Goal: Task Accomplishment & Management: Complete application form

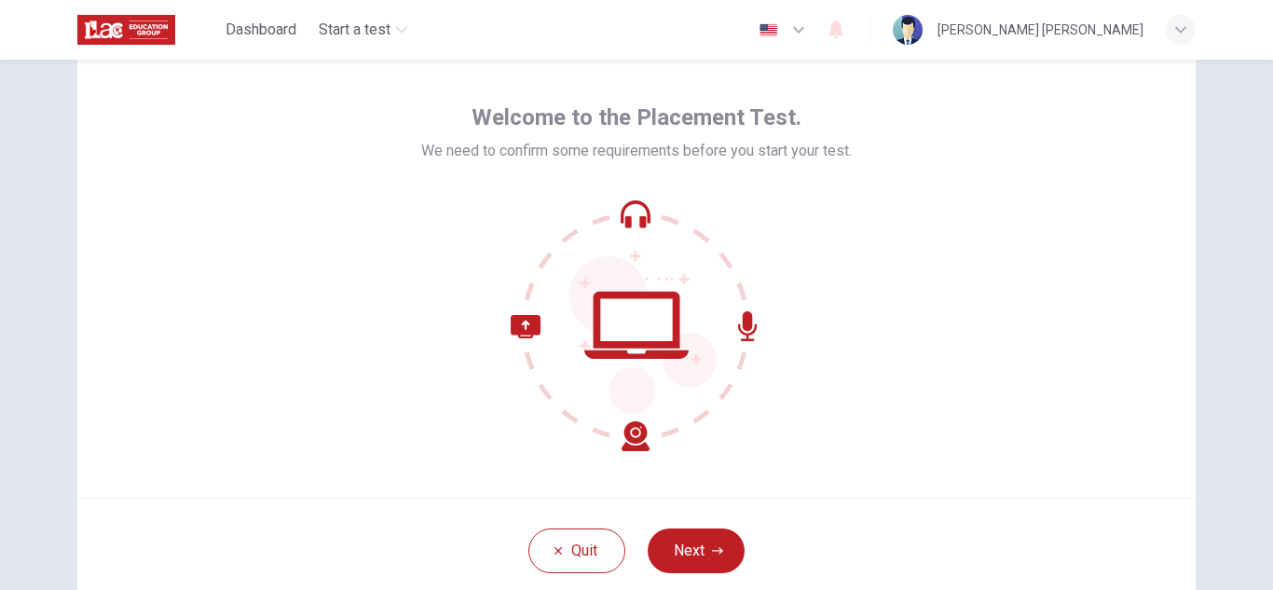
scroll to position [63, 0]
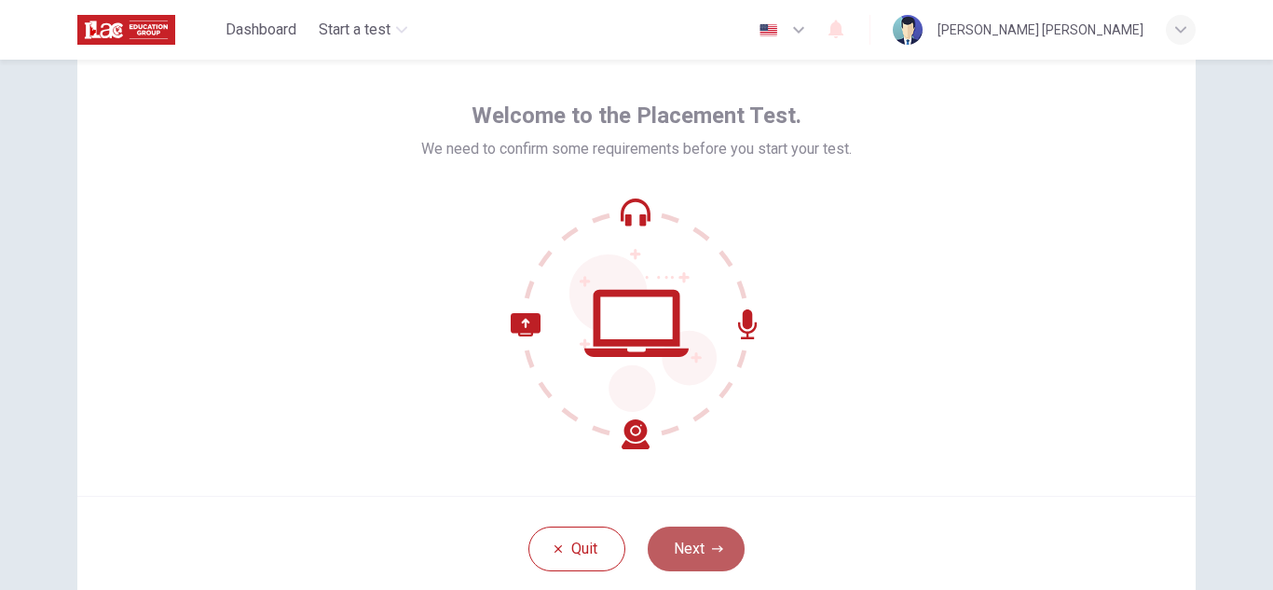
click at [701, 540] on button "Next" at bounding box center [696, 549] width 97 height 45
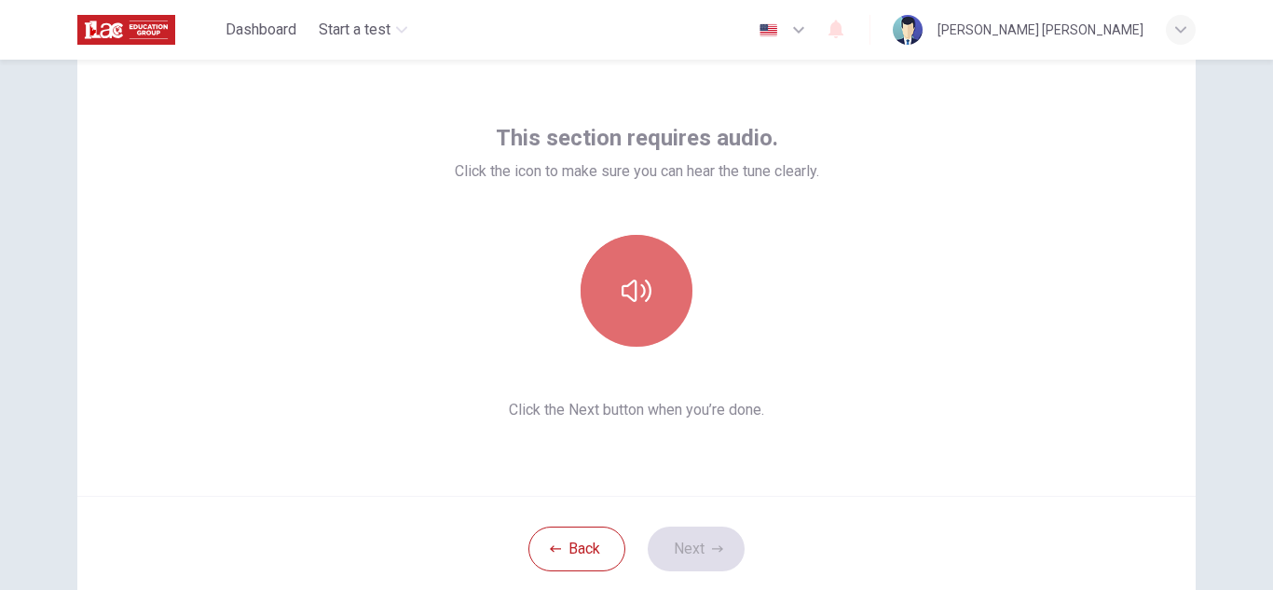
click at [654, 288] on button "button" at bounding box center [637, 291] width 112 height 112
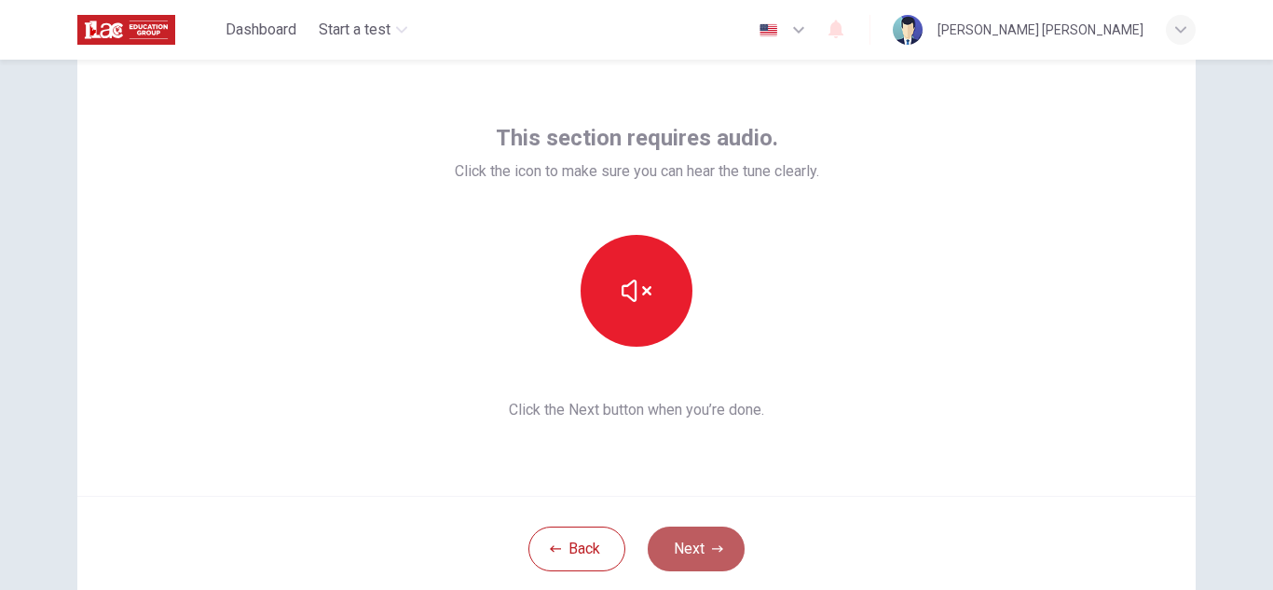
click at [706, 563] on button "Next" at bounding box center [696, 549] width 97 height 45
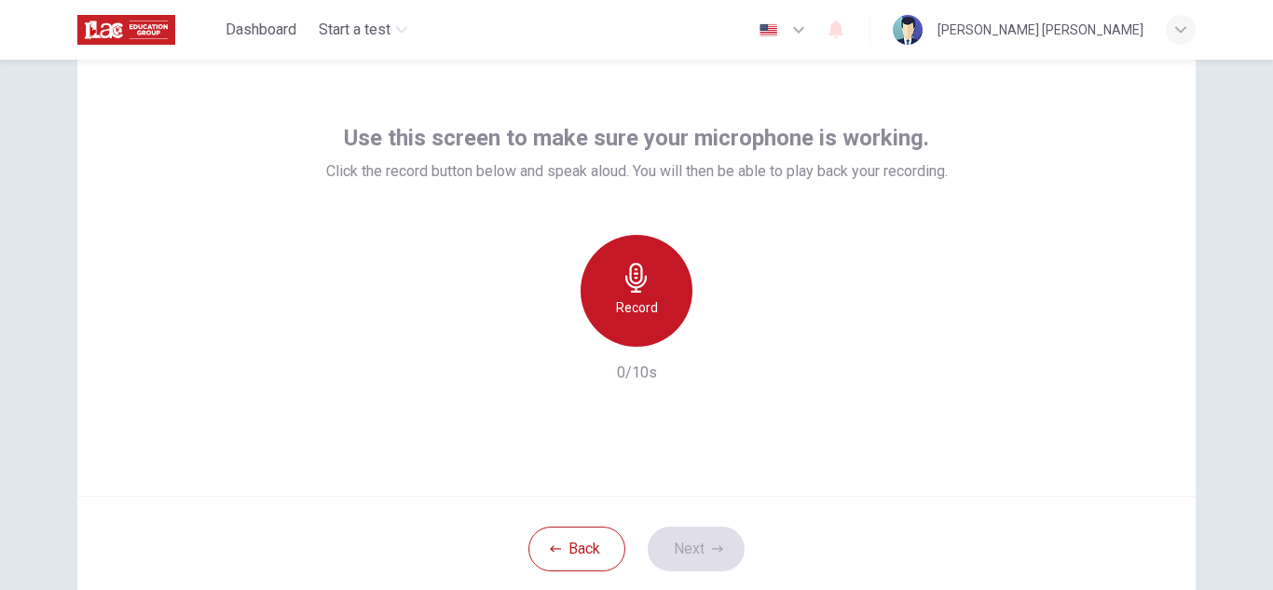
click at [615, 265] on div "Record" at bounding box center [637, 291] width 112 height 112
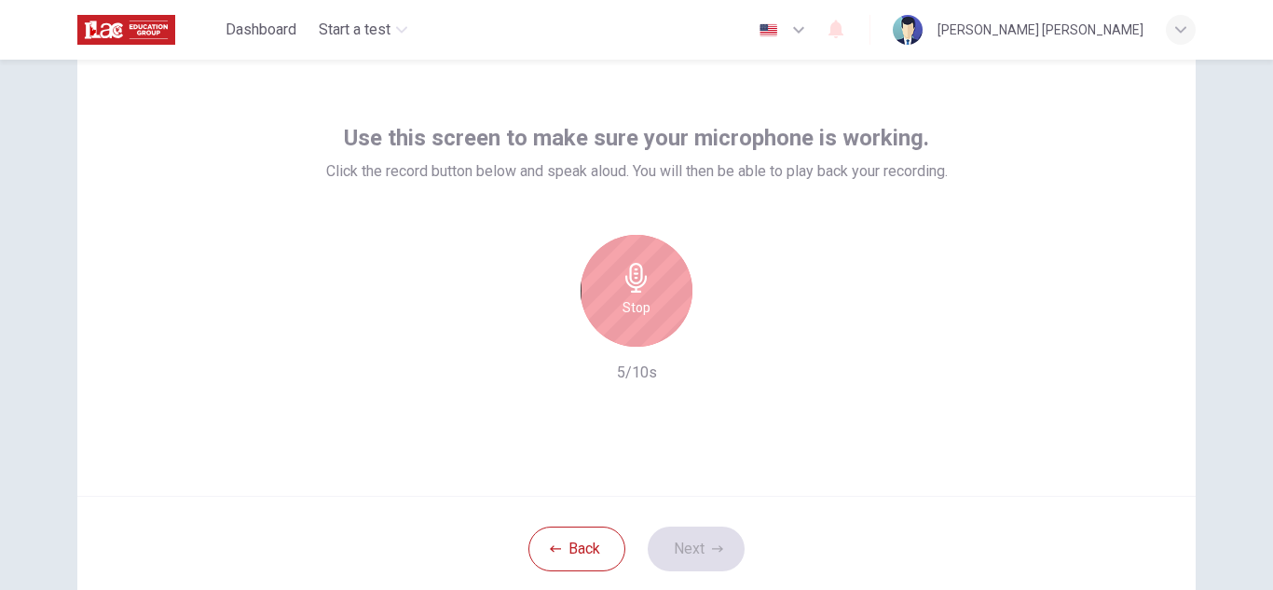
click at [672, 288] on div "Stop" at bounding box center [637, 291] width 112 height 112
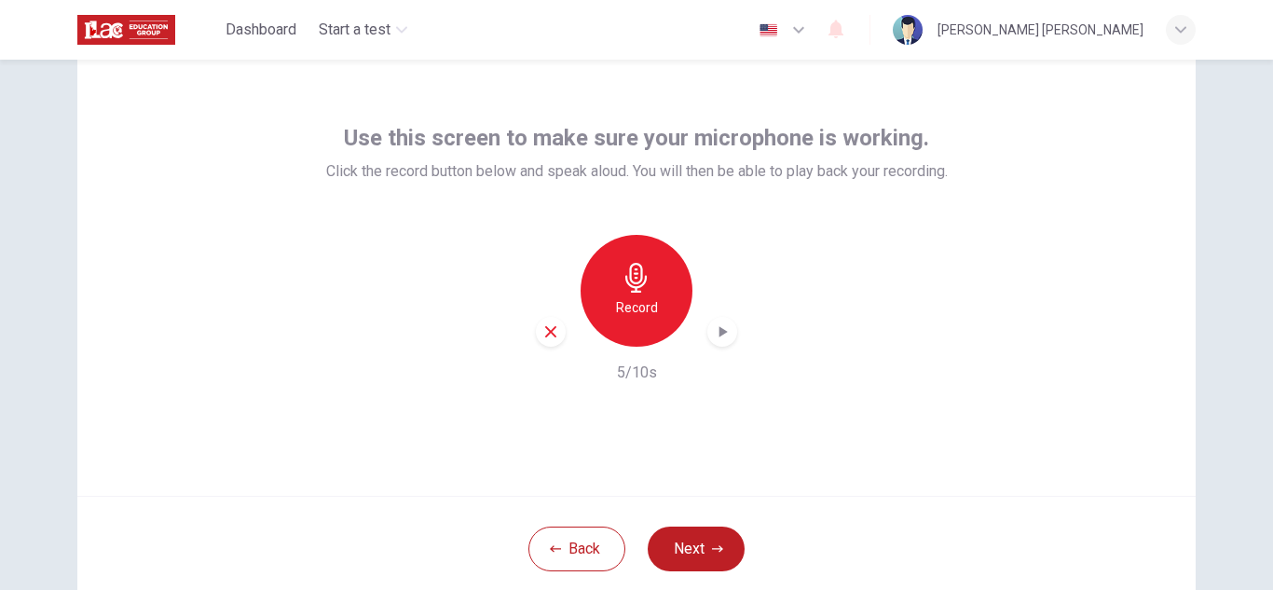
click at [720, 337] on icon "button" at bounding box center [722, 332] width 19 height 19
click at [696, 539] on button "Next" at bounding box center [696, 549] width 97 height 45
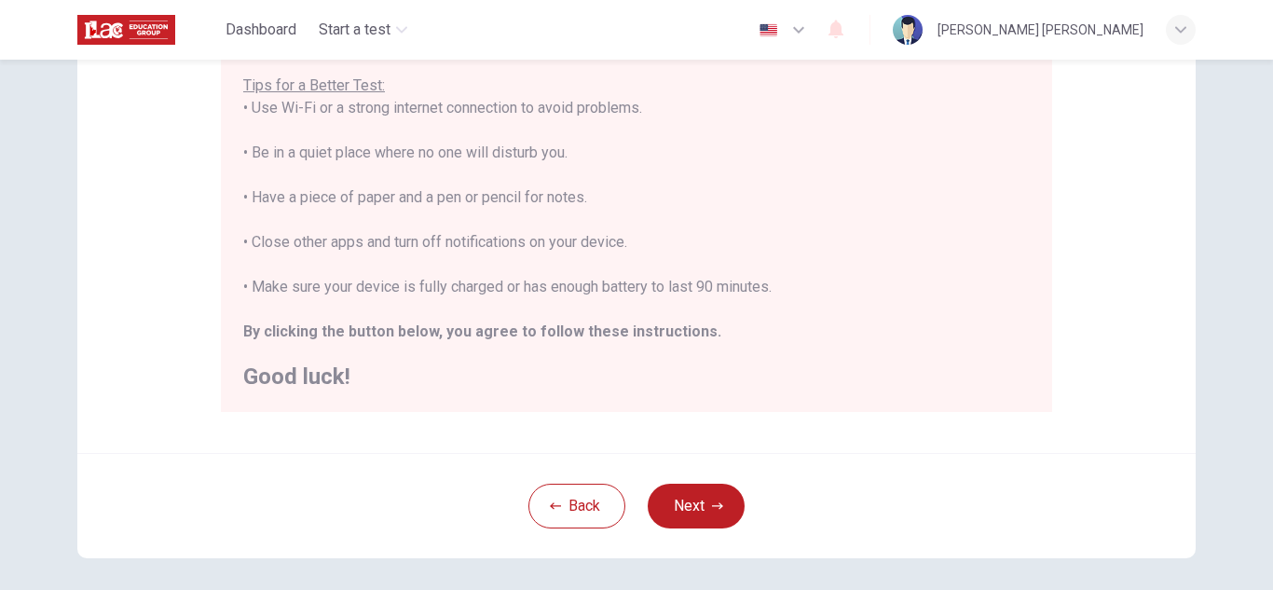
scroll to position [398, 0]
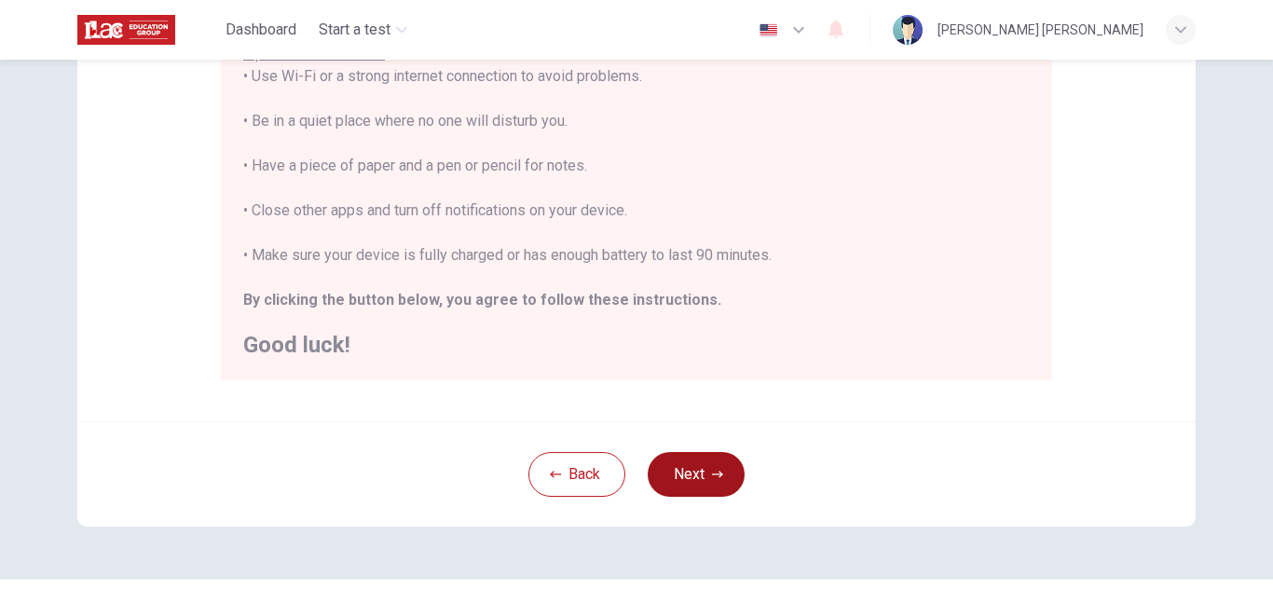
click at [667, 480] on button "Next" at bounding box center [696, 474] width 97 height 45
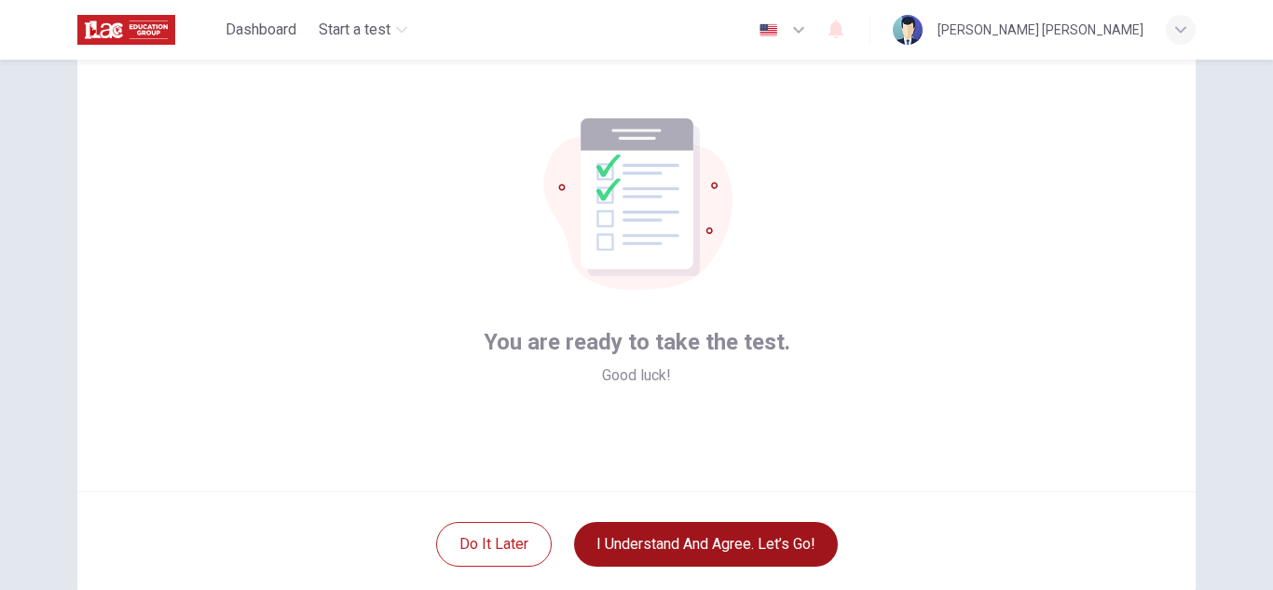
scroll to position [38, 0]
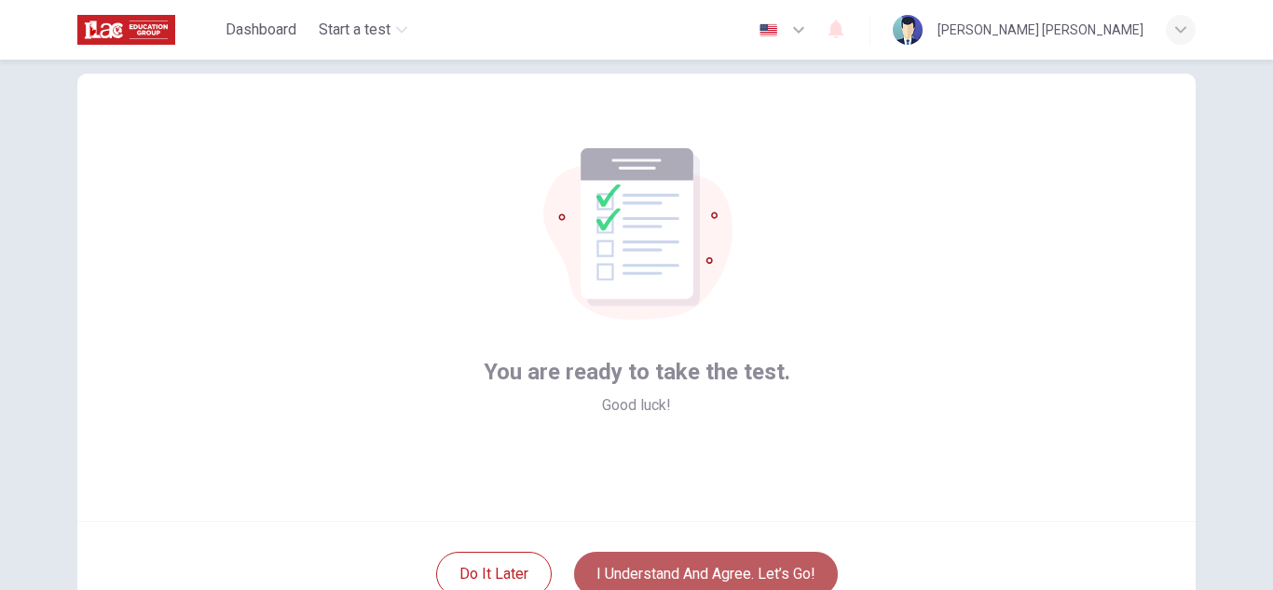
click at [690, 555] on button "I understand and agree. Let’s go!" at bounding box center [706, 574] width 264 height 45
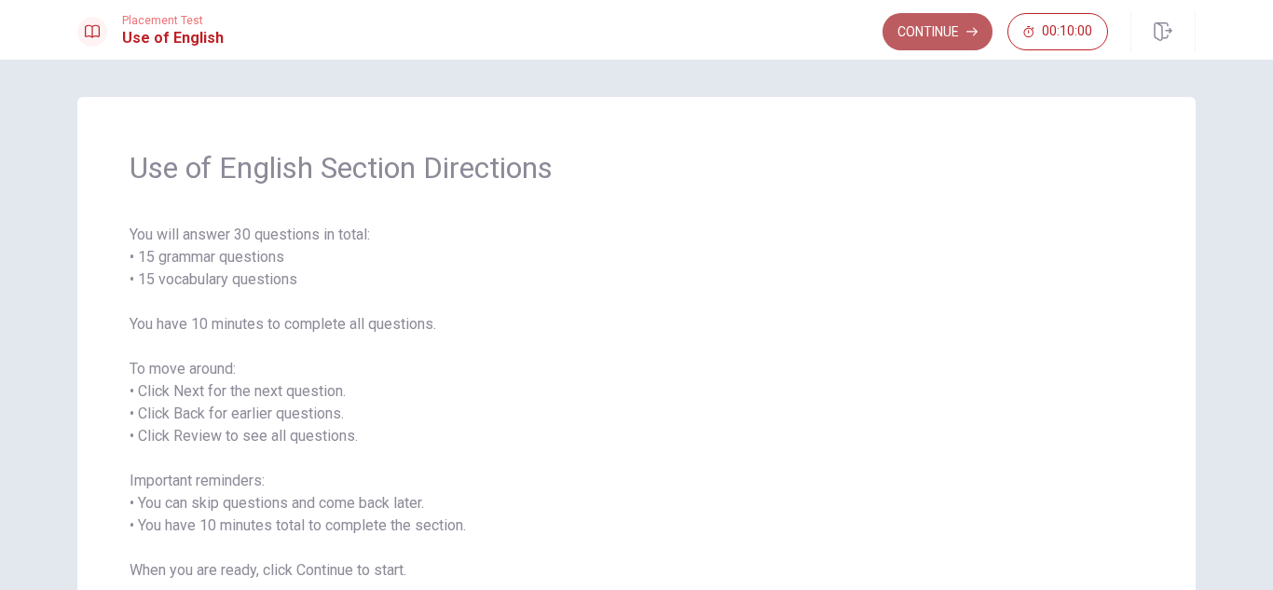
click at [930, 23] on button "Continue" at bounding box center [938, 31] width 110 height 37
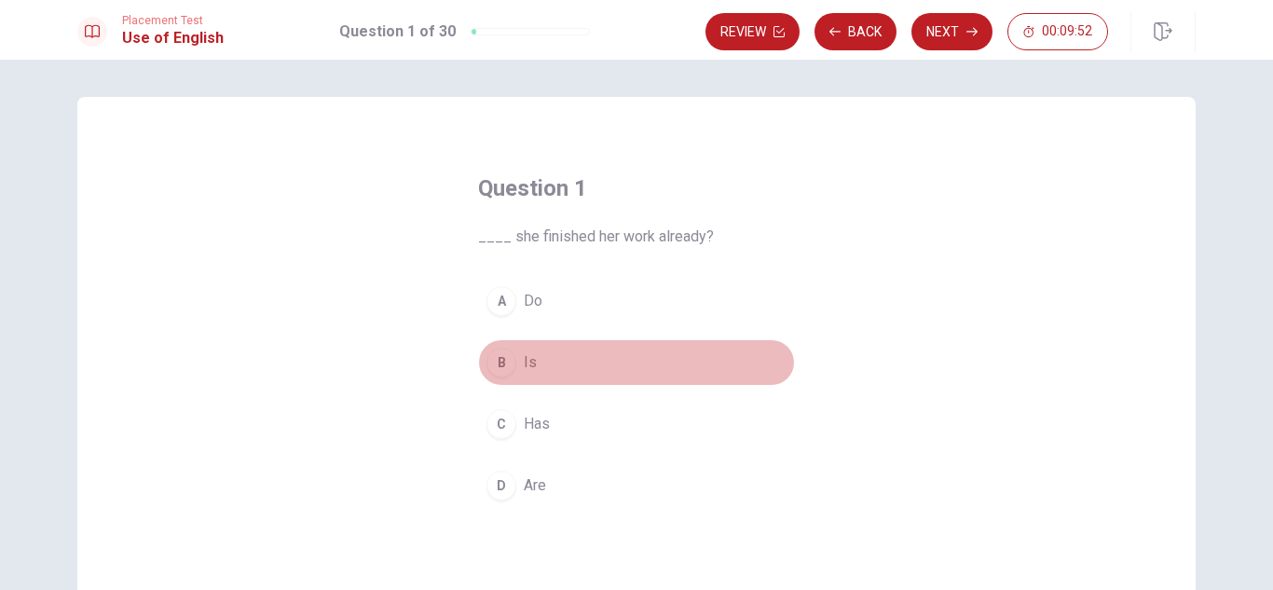
click at [496, 360] on div "B" at bounding box center [502, 363] width 30 height 30
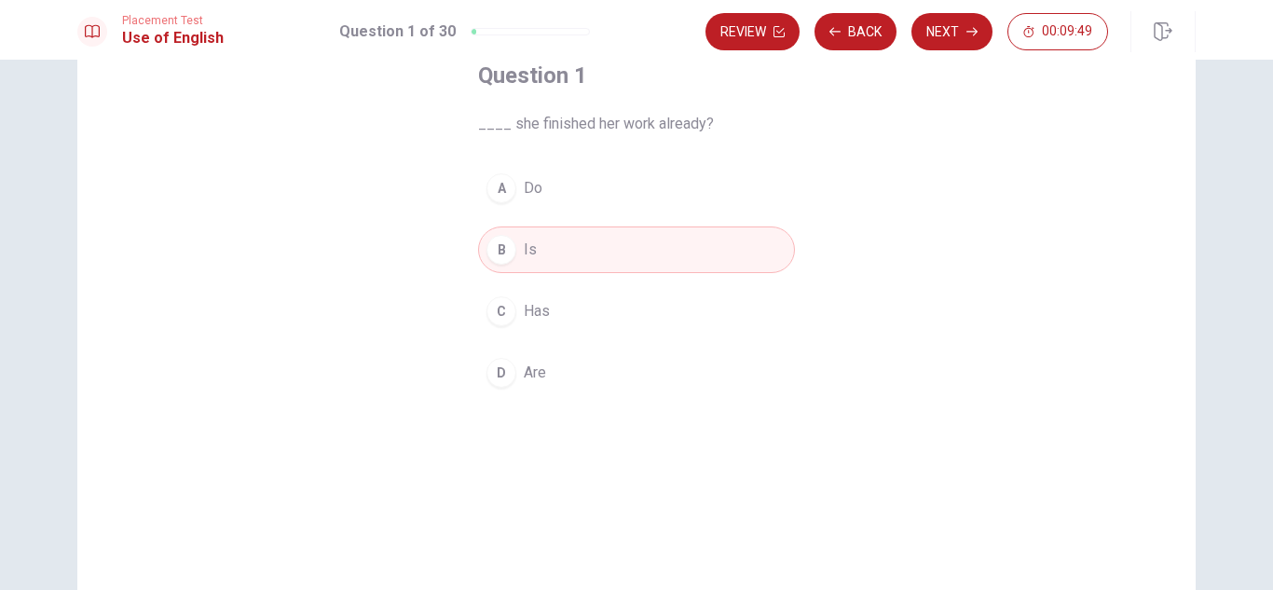
scroll to position [84, 0]
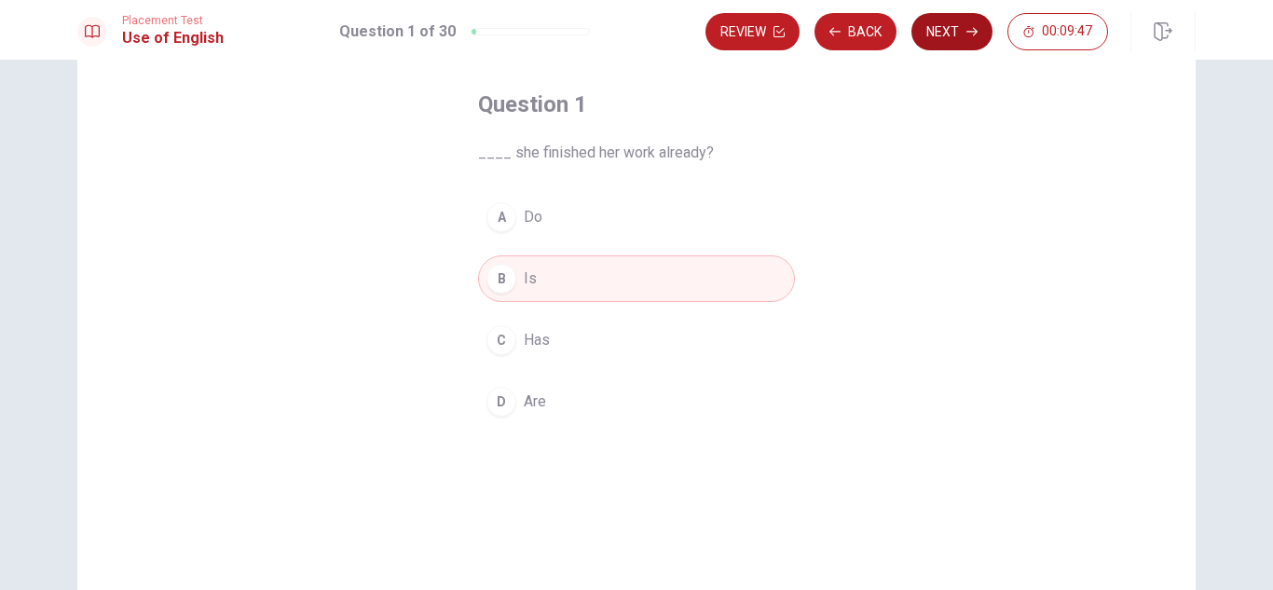
click at [955, 23] on button "Next" at bounding box center [952, 31] width 81 height 37
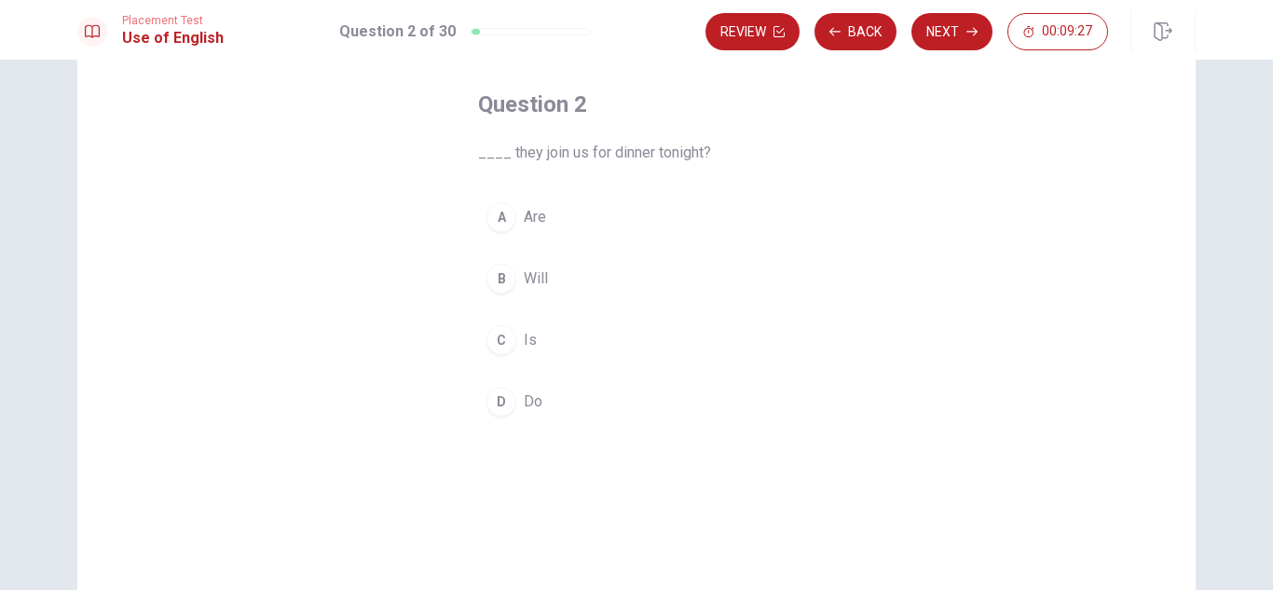
click at [503, 277] on div "B" at bounding box center [502, 279] width 30 height 30
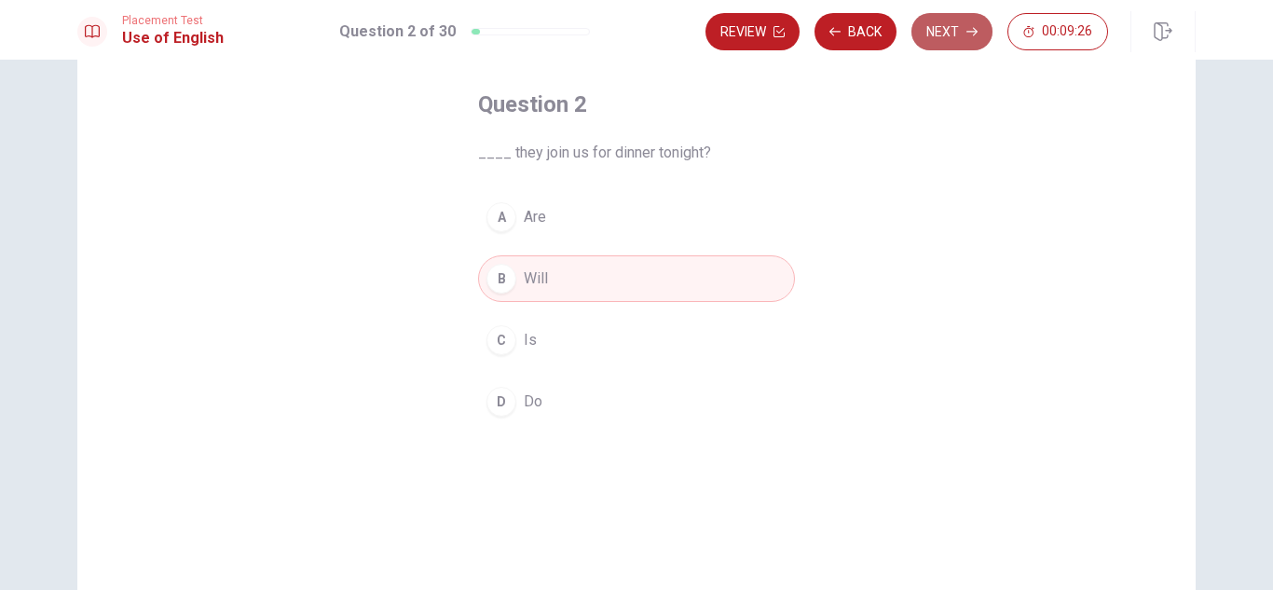
click at [931, 32] on button "Next" at bounding box center [952, 31] width 81 height 37
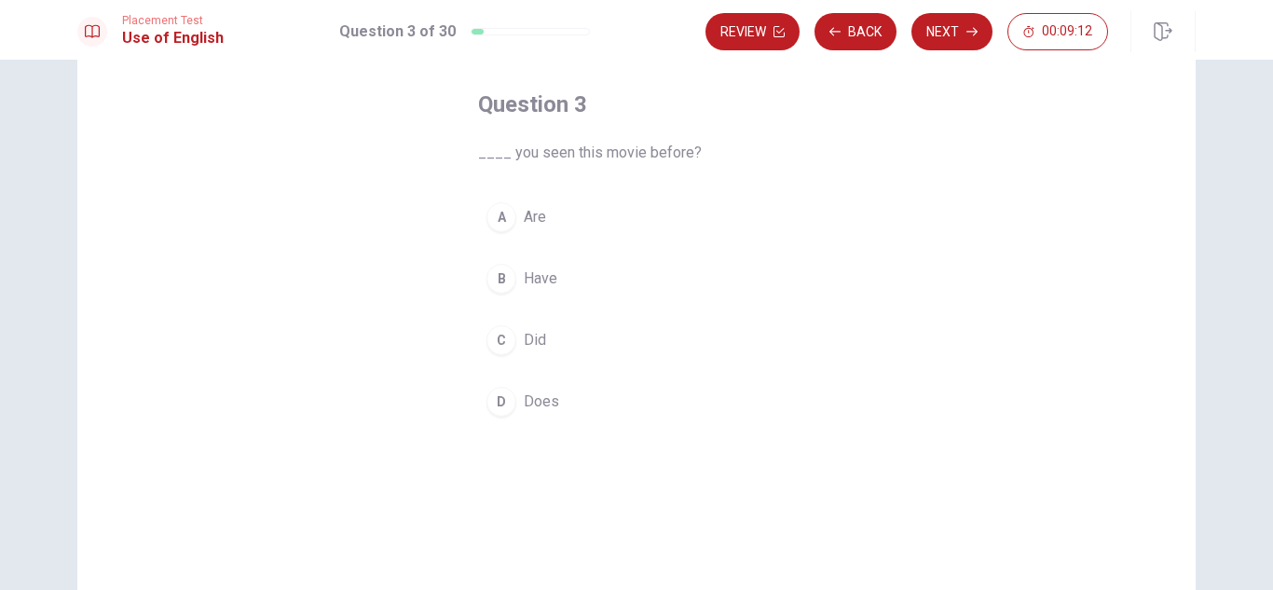
click at [537, 282] on span "Have" at bounding box center [541, 279] width 34 height 22
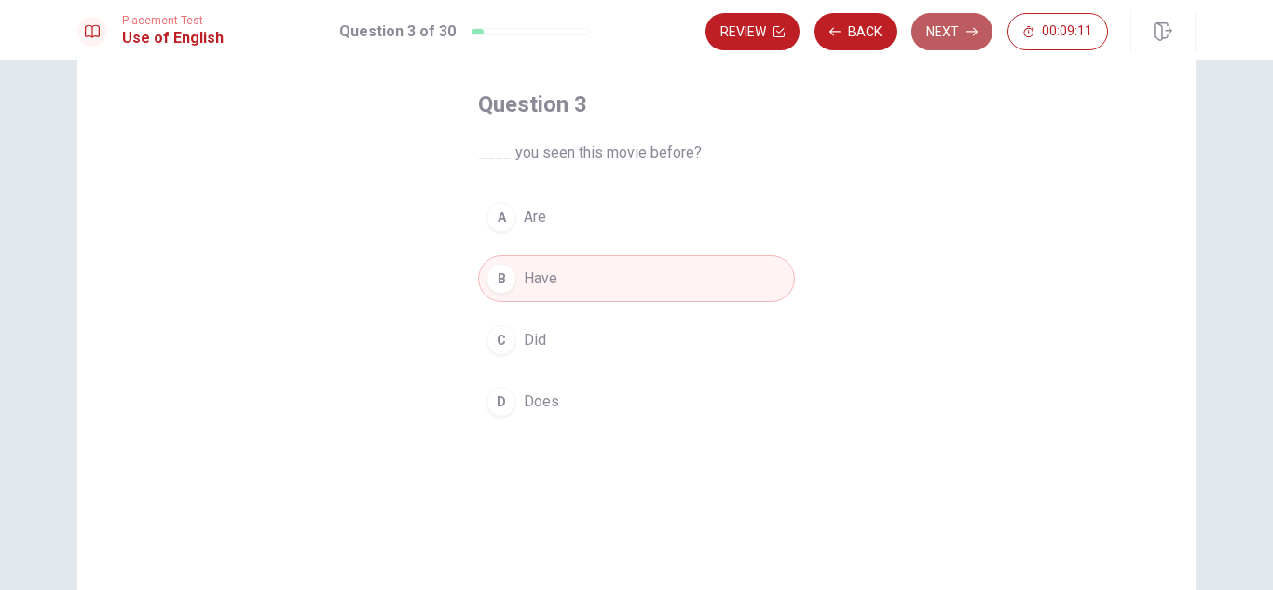
click at [943, 31] on button "Next" at bounding box center [952, 31] width 81 height 37
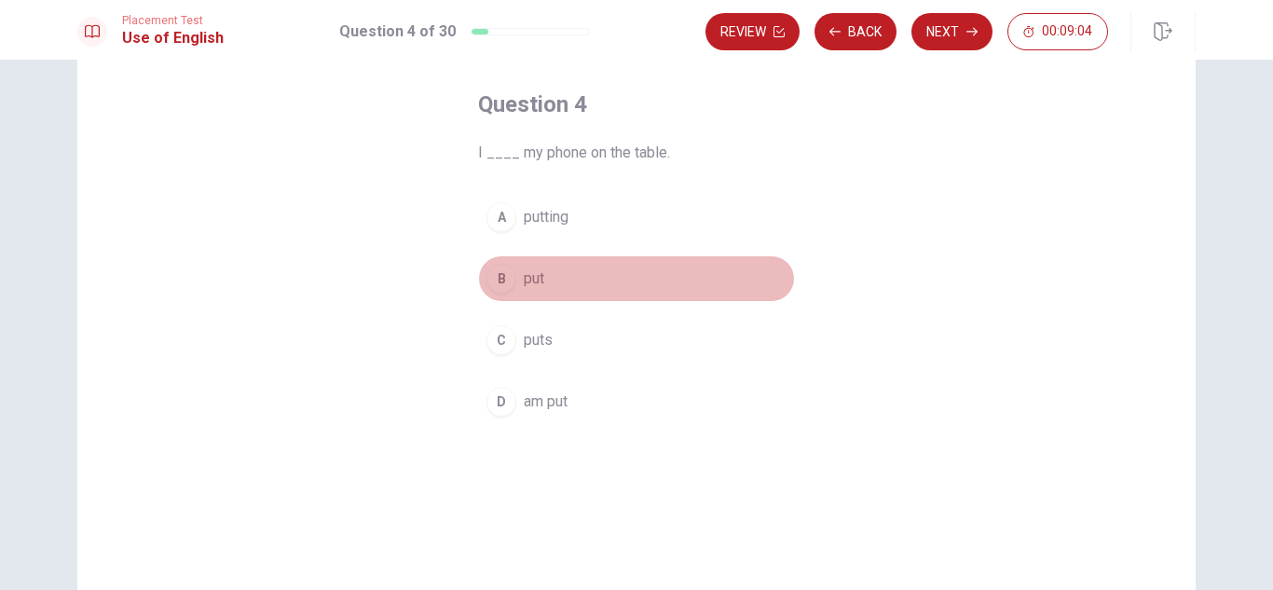
click at [529, 282] on span "put" at bounding box center [534, 279] width 21 height 22
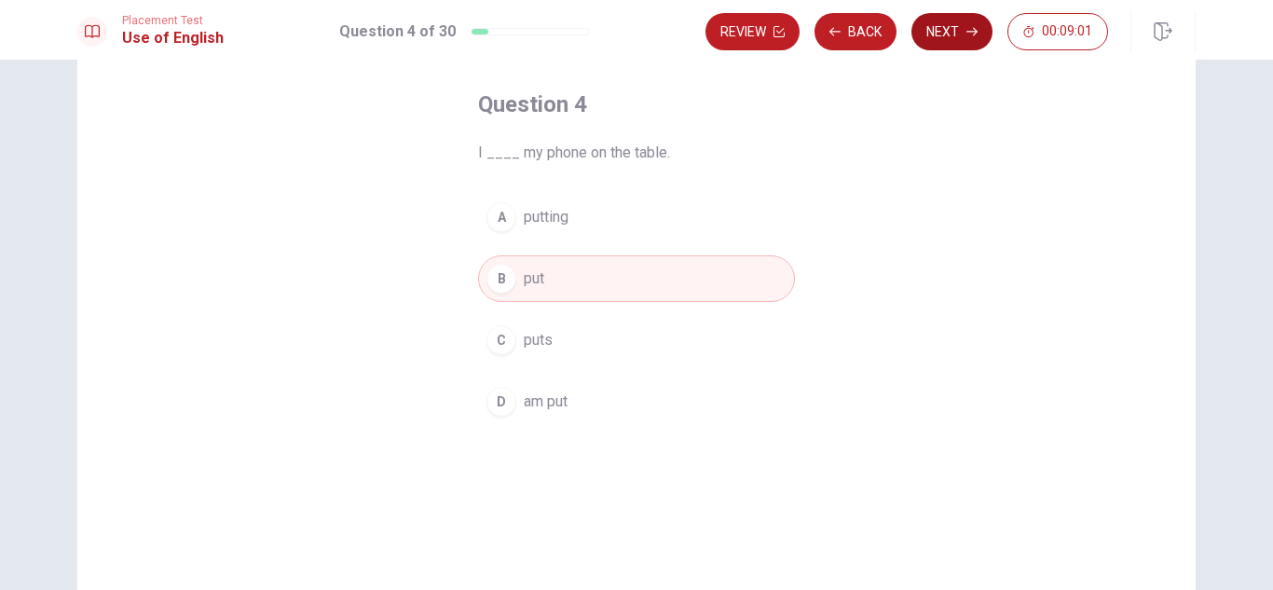
click at [960, 34] on button "Next" at bounding box center [952, 31] width 81 height 37
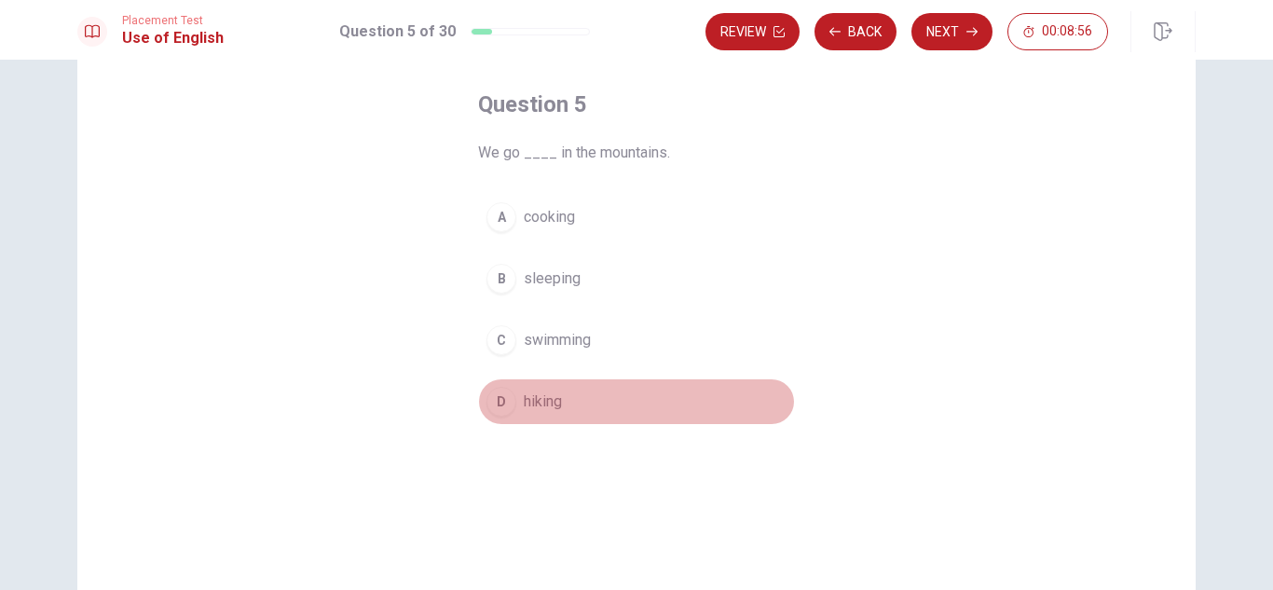
click at [541, 403] on span "hiking" at bounding box center [543, 402] width 38 height 22
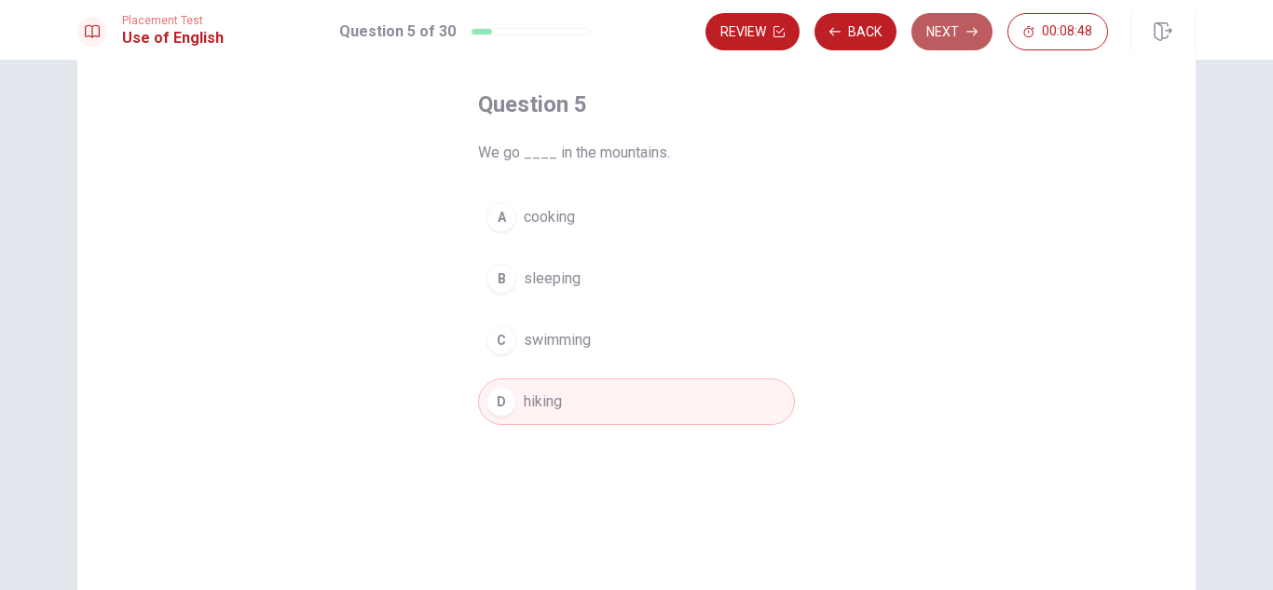
click at [951, 28] on button "Next" at bounding box center [952, 31] width 81 height 37
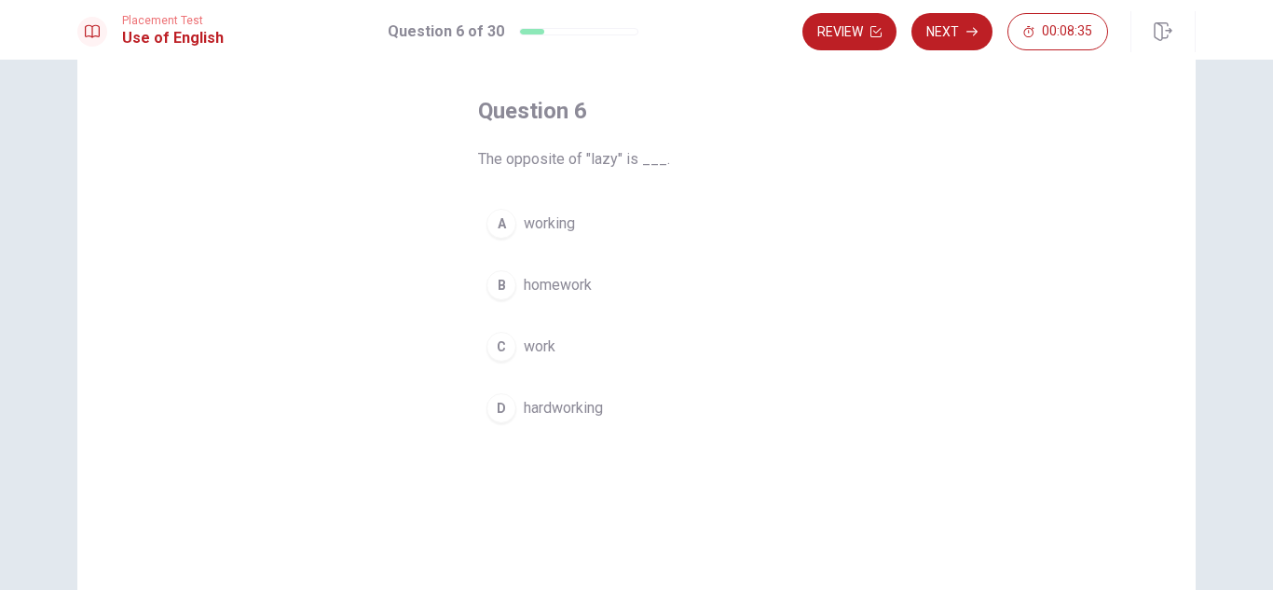
scroll to position [69, 0]
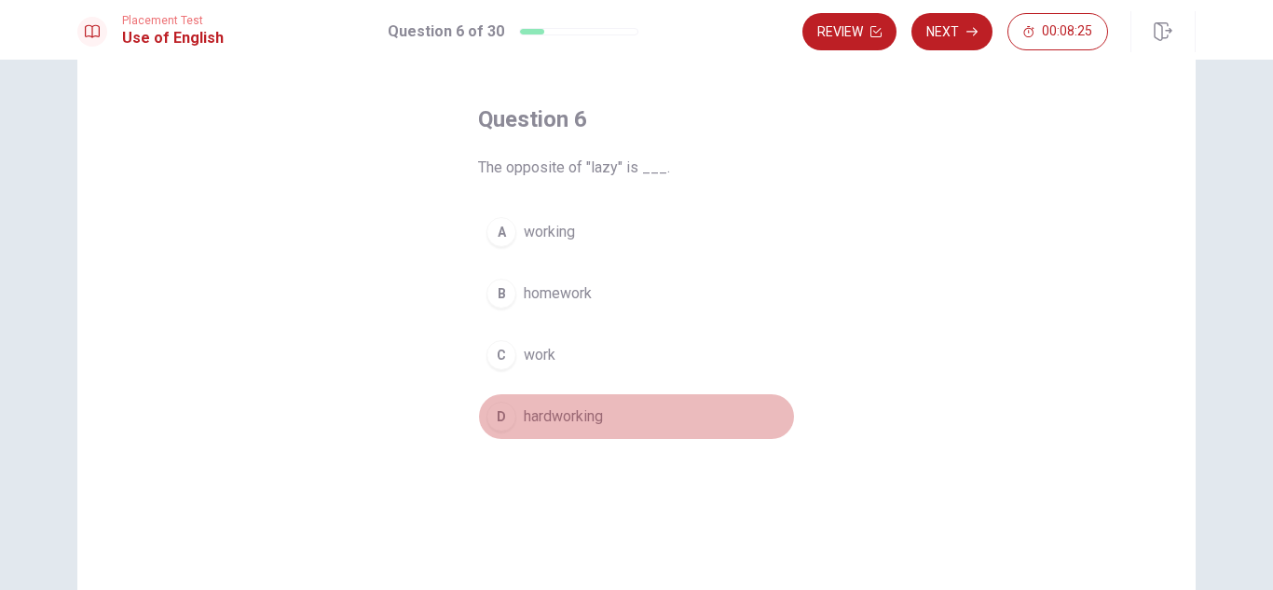
click at [537, 411] on span "hardworking" at bounding box center [563, 416] width 79 height 22
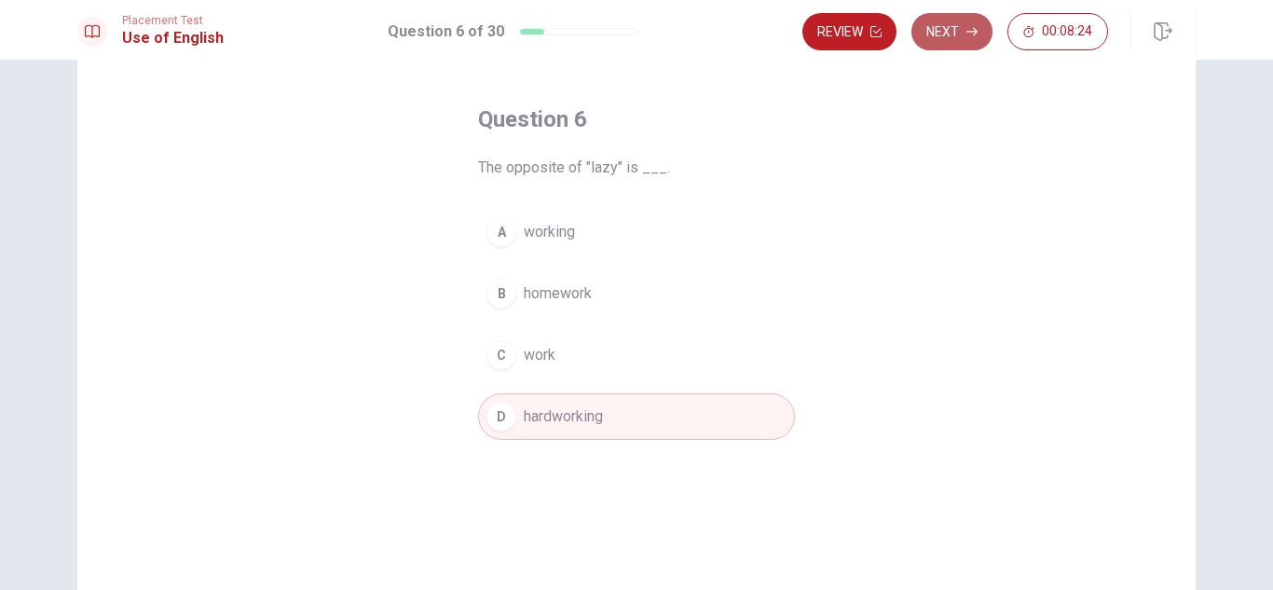
click at [952, 36] on button "Next" at bounding box center [952, 31] width 81 height 37
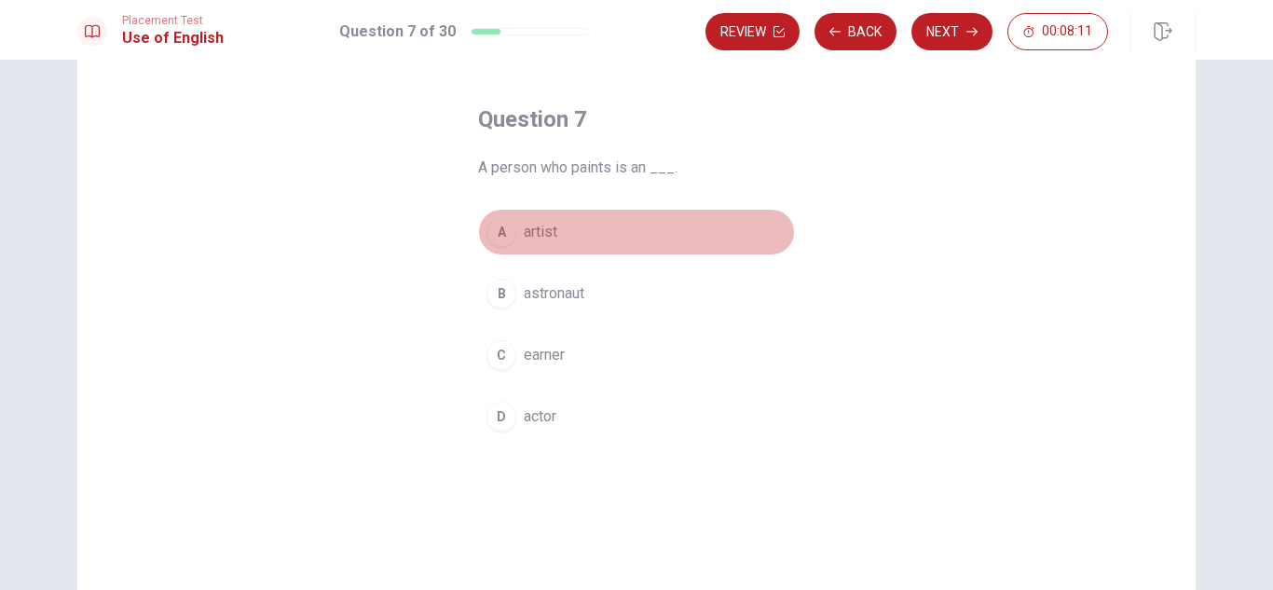
click at [529, 226] on span "artist" at bounding box center [541, 232] width 34 height 22
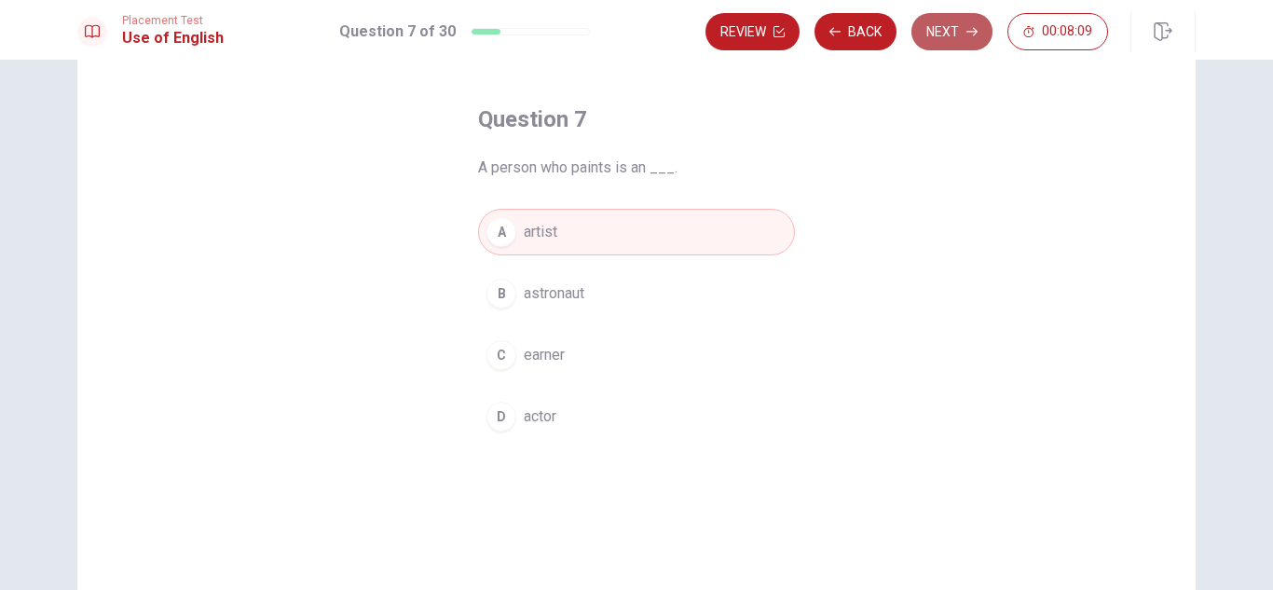
click at [946, 27] on button "Next" at bounding box center [952, 31] width 81 height 37
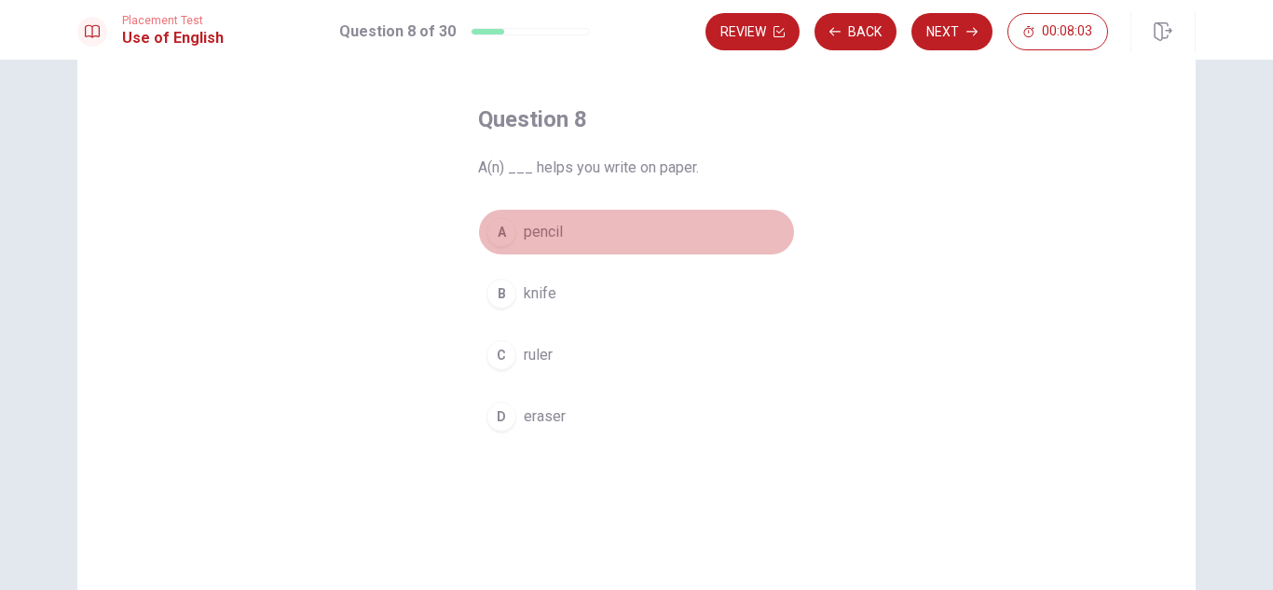
click at [529, 235] on span "pencil" at bounding box center [543, 232] width 39 height 22
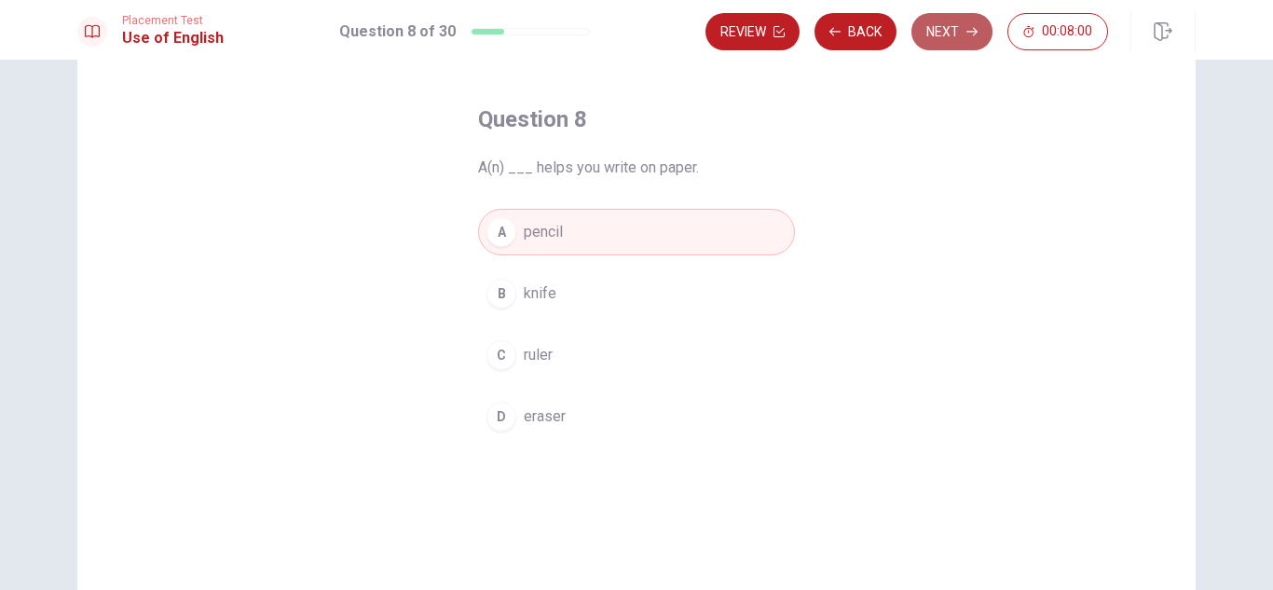
click at [957, 38] on button "Next" at bounding box center [952, 31] width 81 height 37
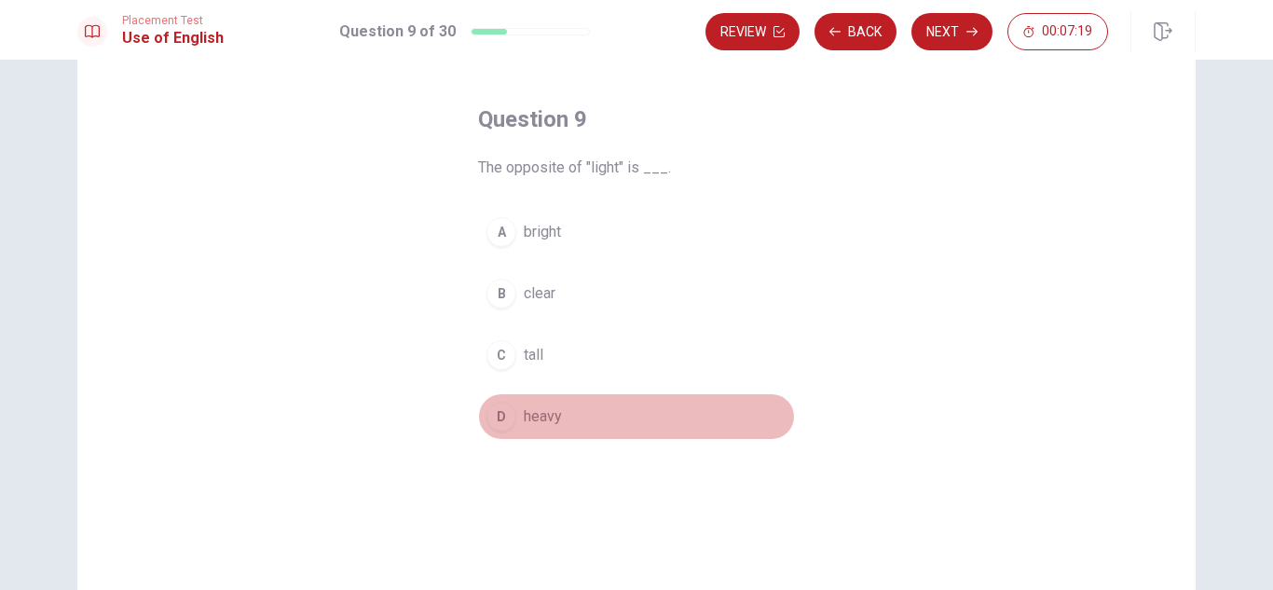
click at [541, 419] on span "heavy" at bounding box center [543, 416] width 38 height 22
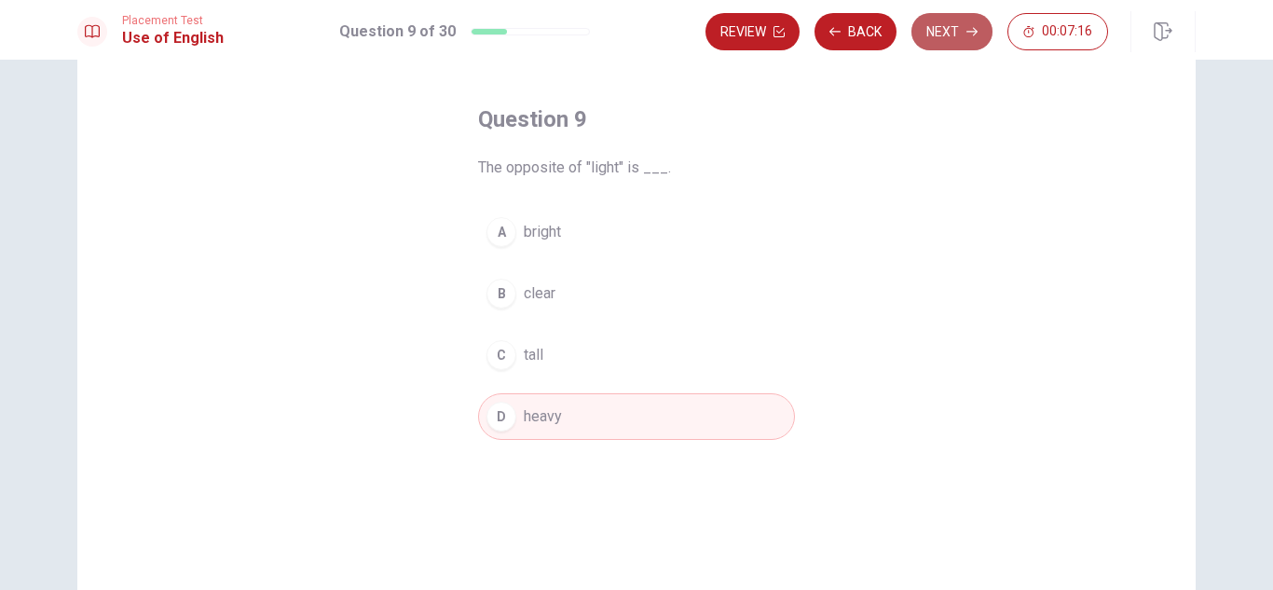
click at [951, 28] on button "Next" at bounding box center [952, 31] width 81 height 37
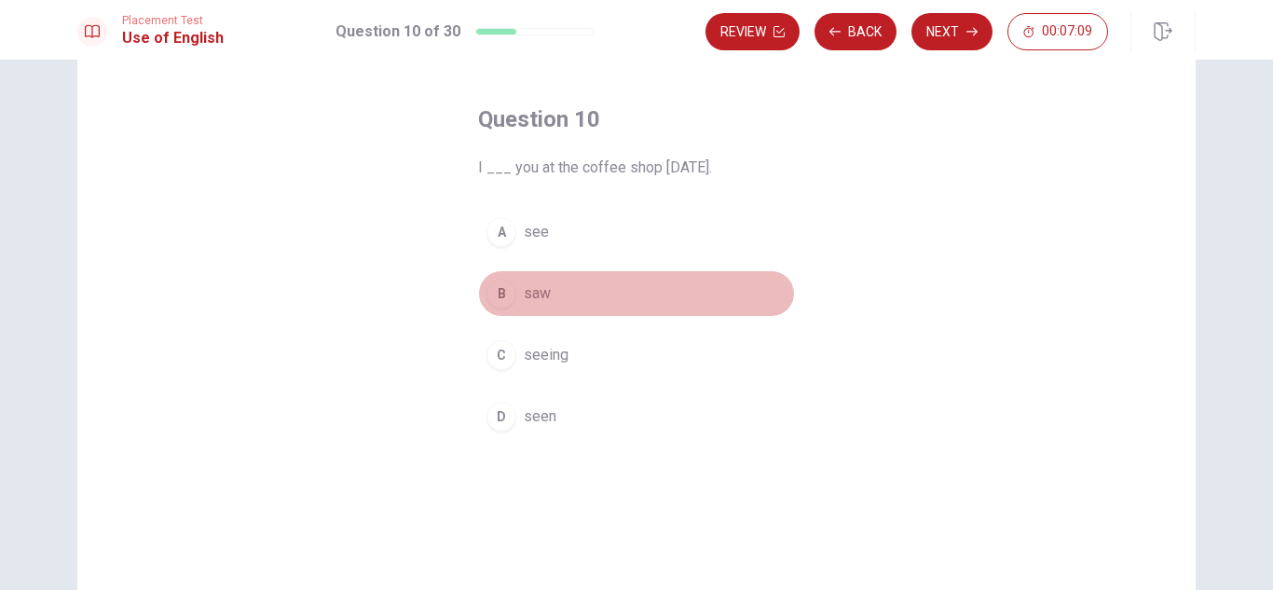
click at [524, 296] on span "saw" at bounding box center [537, 293] width 27 height 22
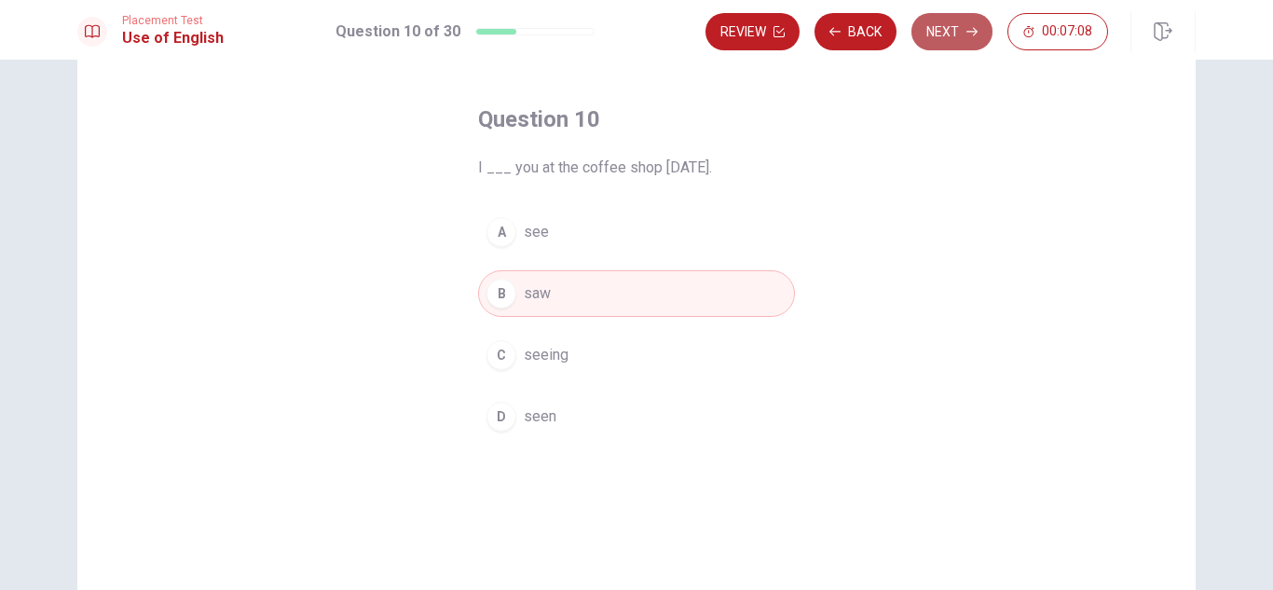
click at [938, 24] on button "Next" at bounding box center [952, 31] width 81 height 37
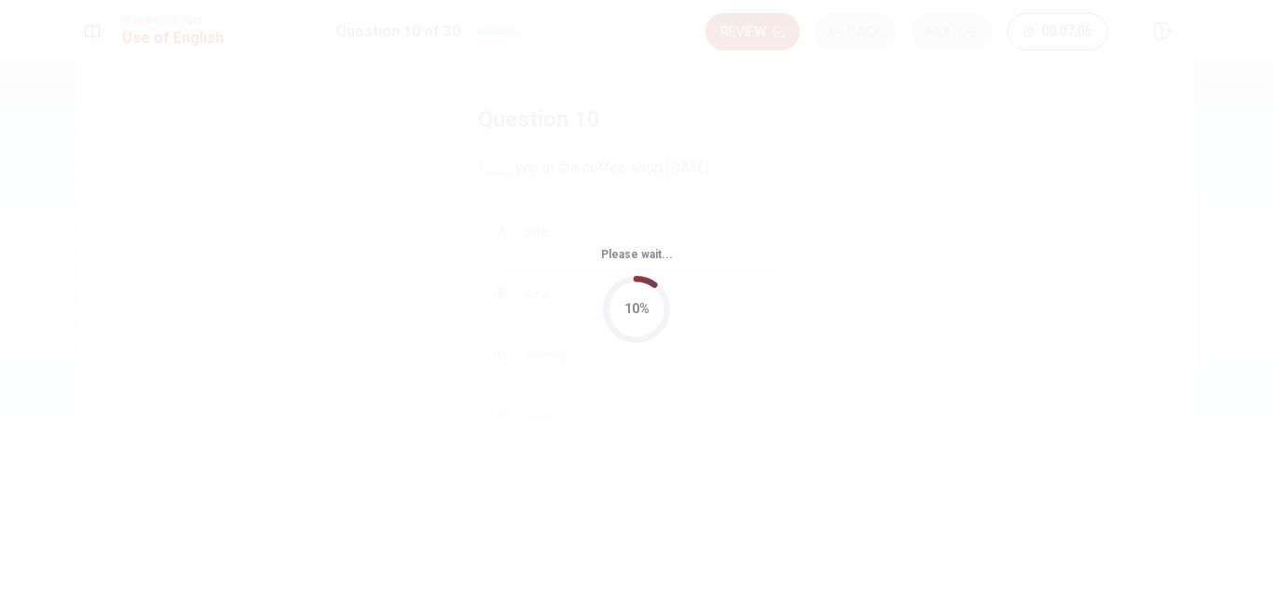
scroll to position [0, 0]
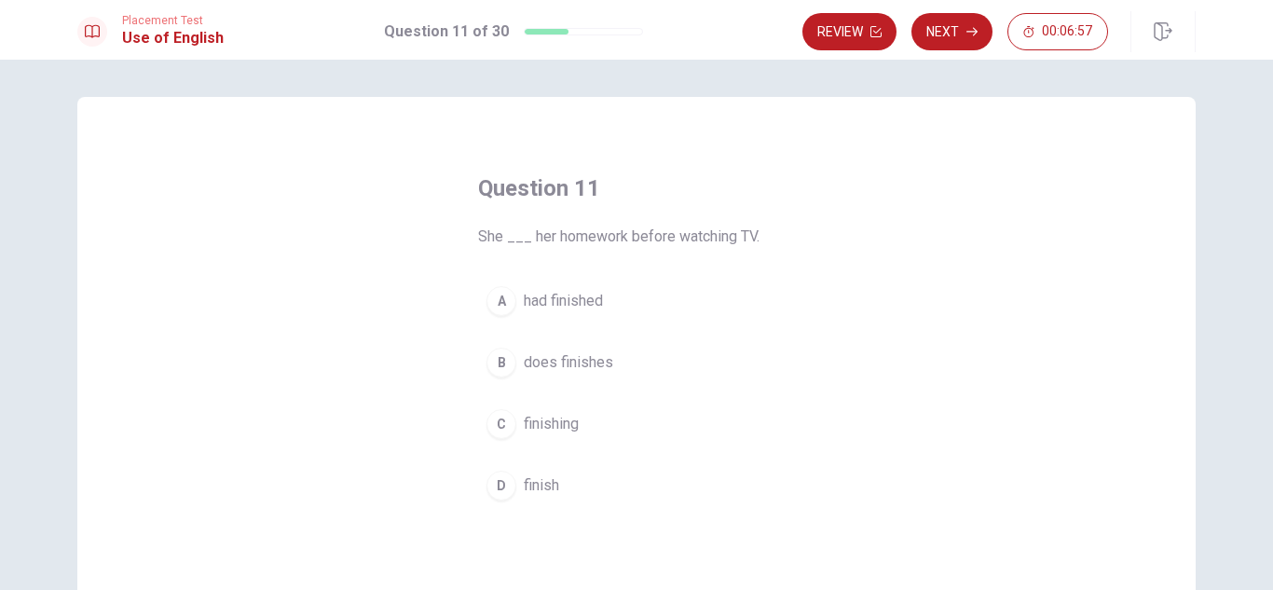
click at [583, 306] on span "had finished" at bounding box center [563, 301] width 79 height 22
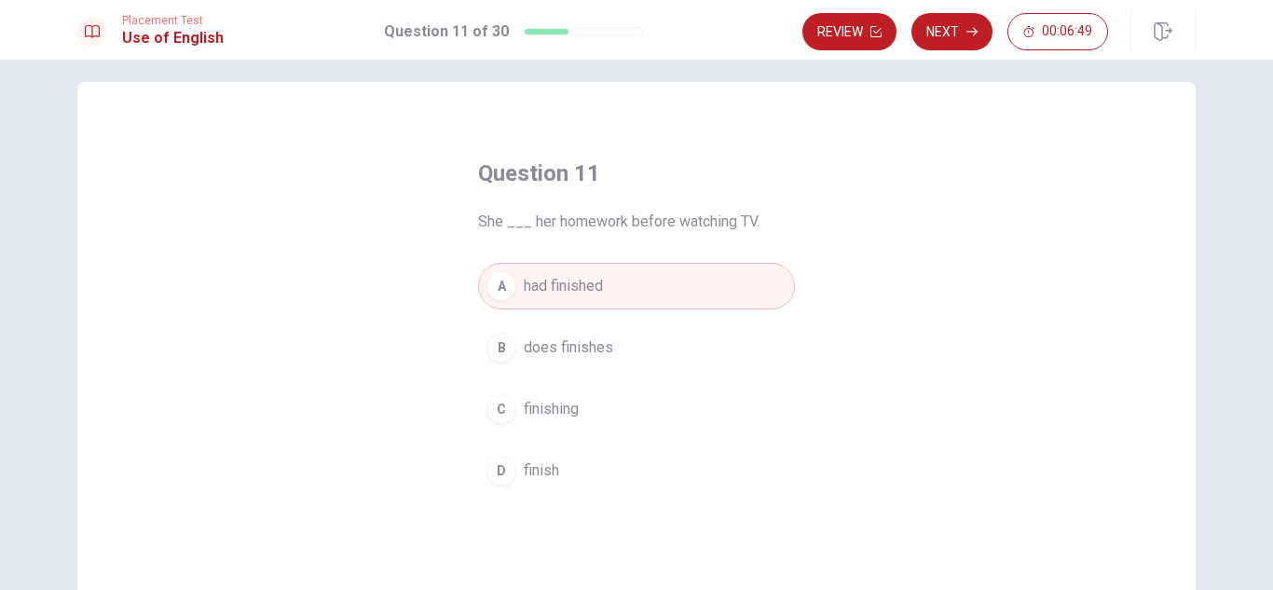
scroll to position [18, 0]
click at [565, 481] on button "D finish" at bounding box center [636, 468] width 317 height 47
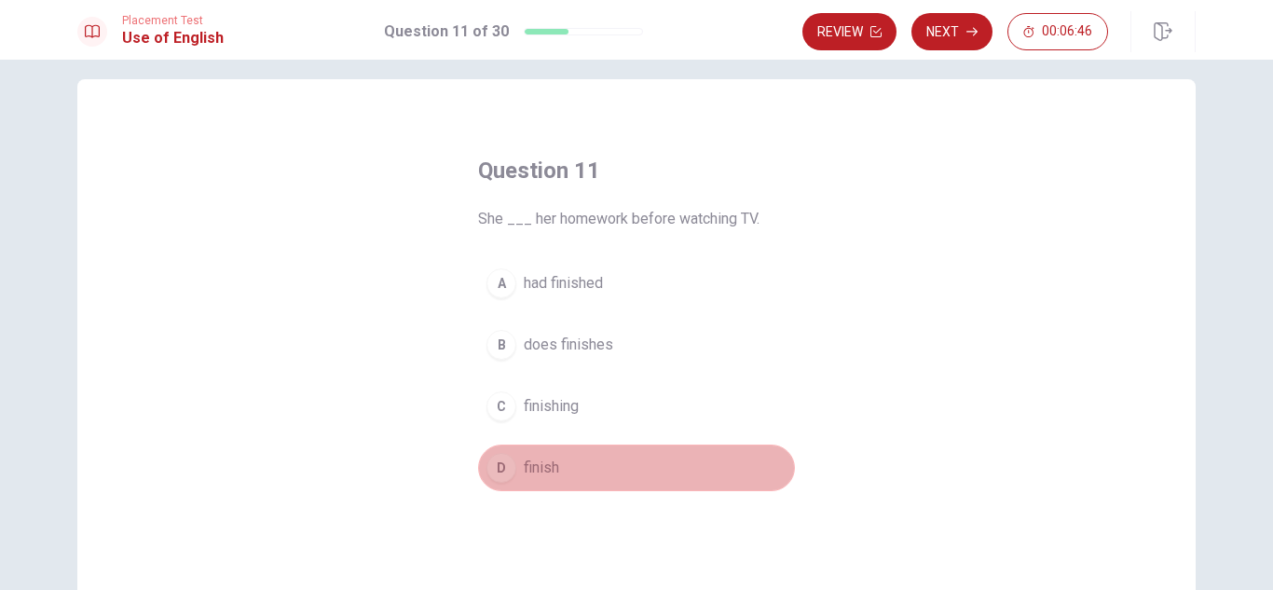
click at [565, 481] on button "D finish" at bounding box center [636, 468] width 317 height 47
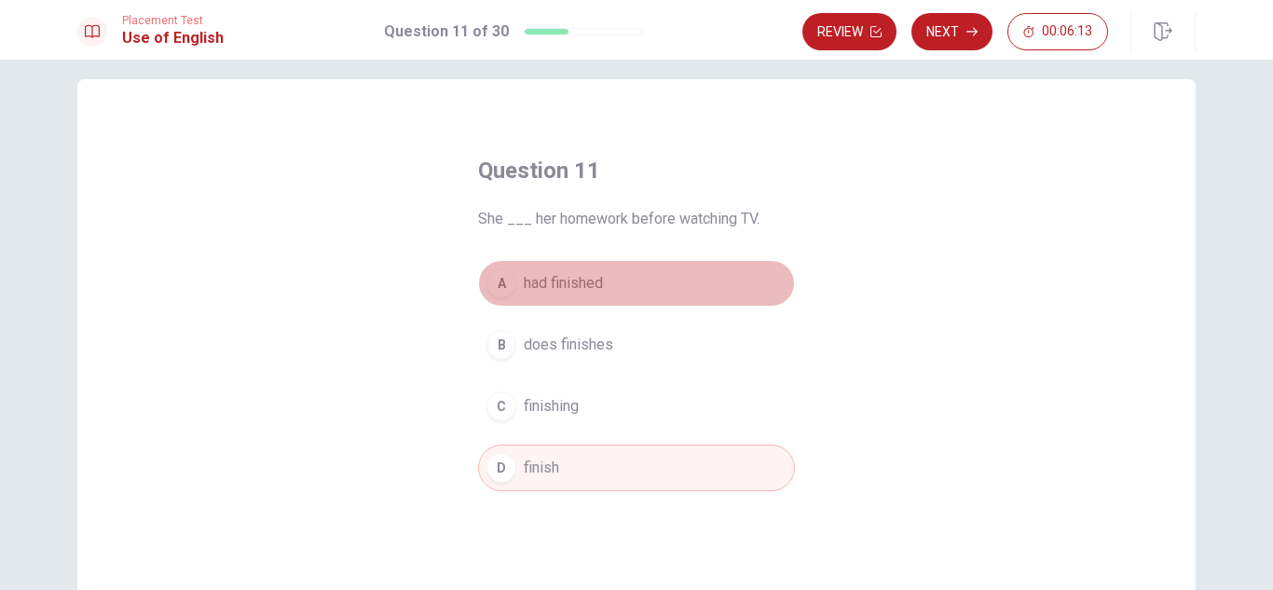
click at [592, 285] on span "had finished" at bounding box center [563, 283] width 79 height 22
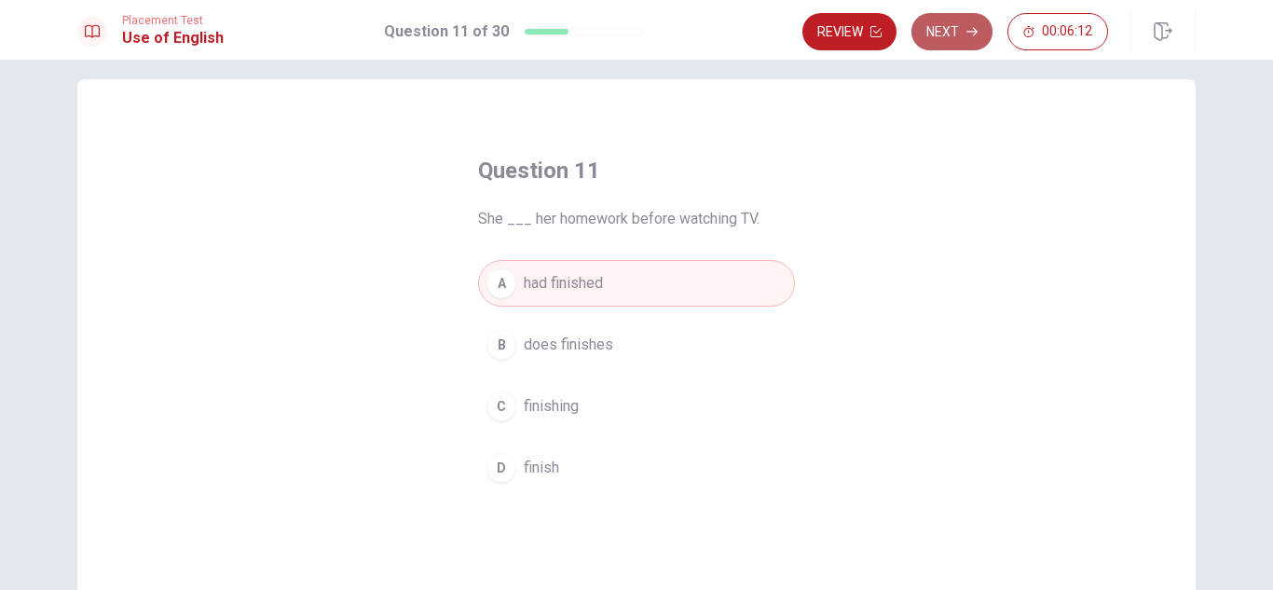
click at [946, 34] on button "Next" at bounding box center [952, 31] width 81 height 37
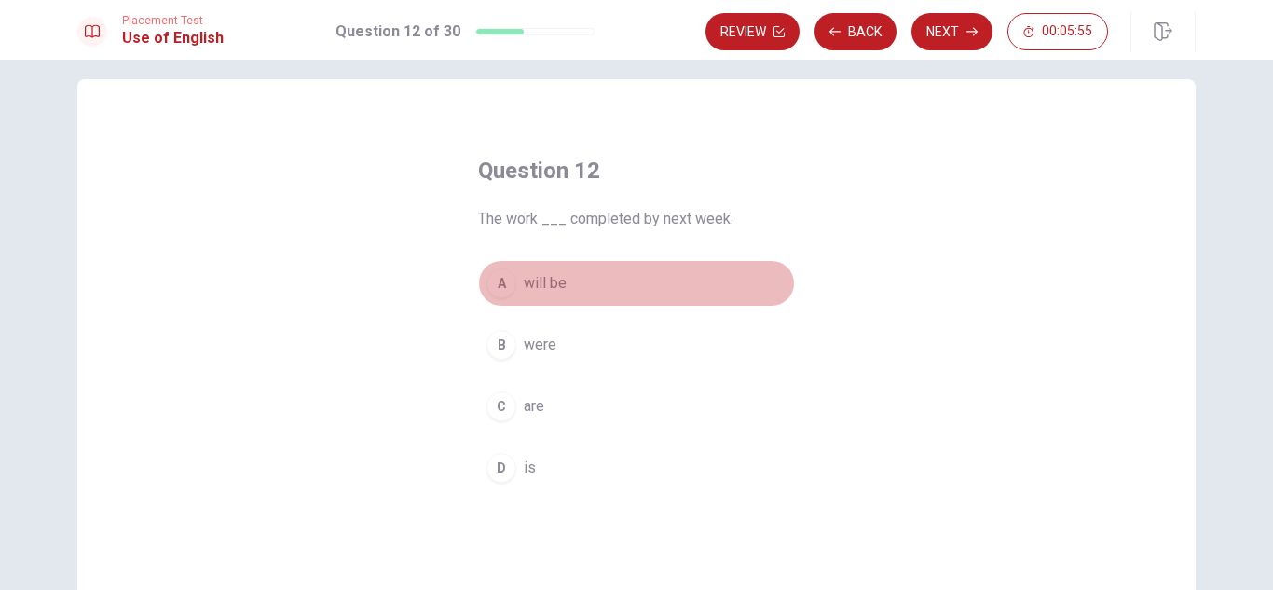
click at [543, 282] on span "will be" at bounding box center [545, 283] width 43 height 22
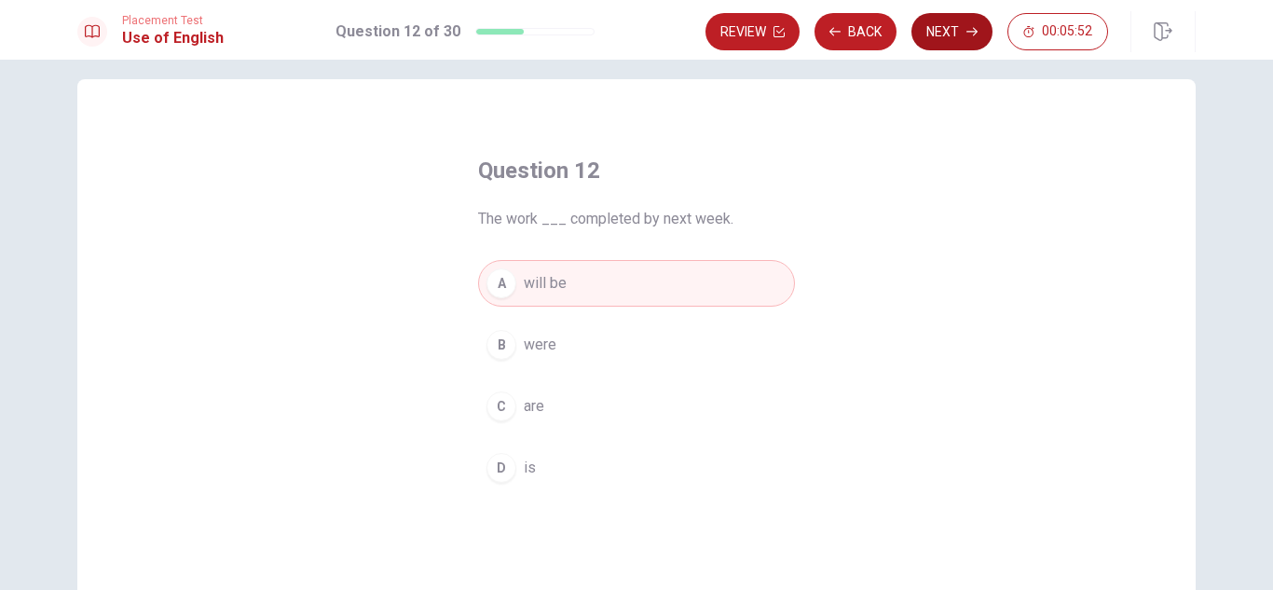
click at [941, 38] on button "Next" at bounding box center [952, 31] width 81 height 37
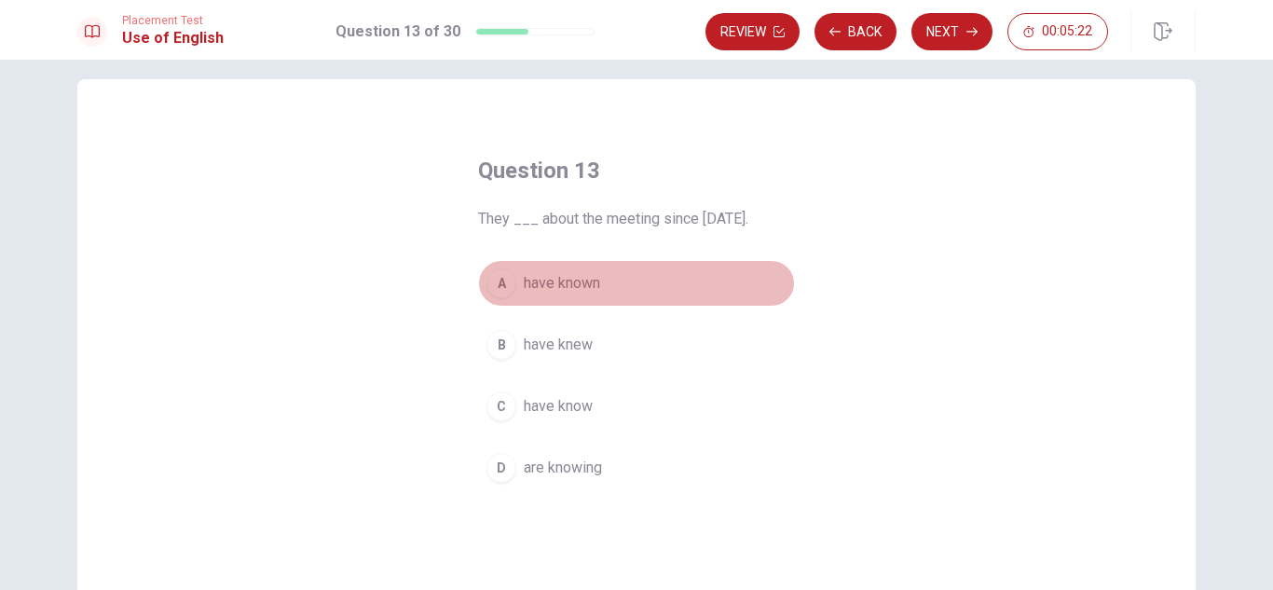
click at [549, 281] on span "have known" at bounding box center [562, 283] width 76 height 22
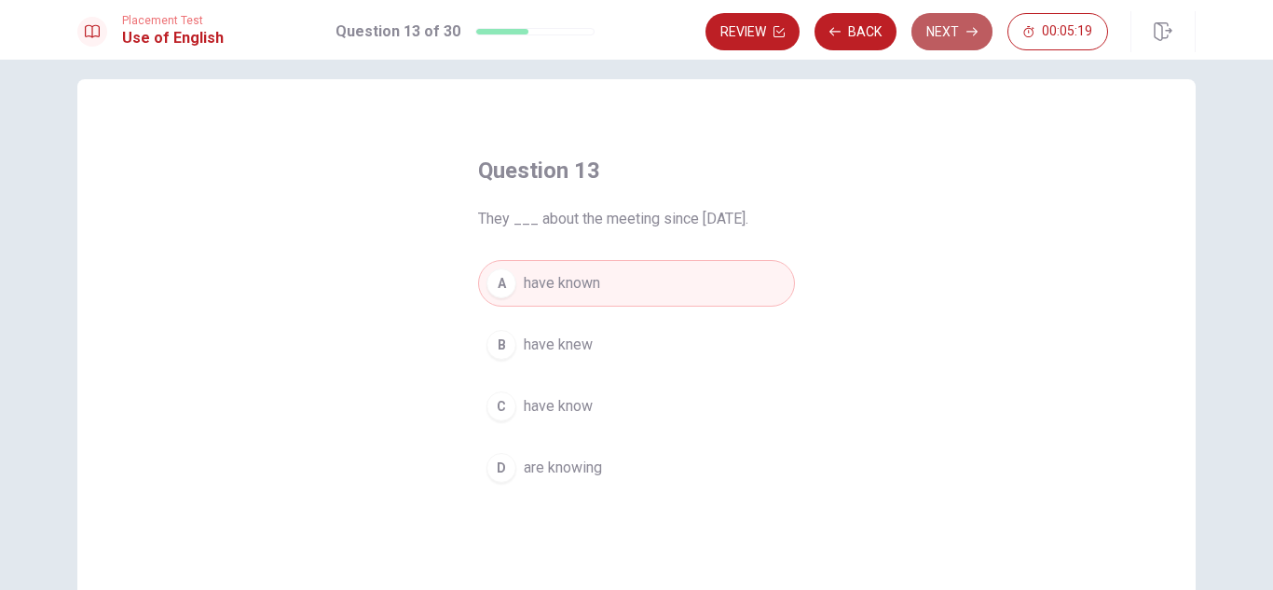
click at [942, 35] on button "Next" at bounding box center [952, 31] width 81 height 37
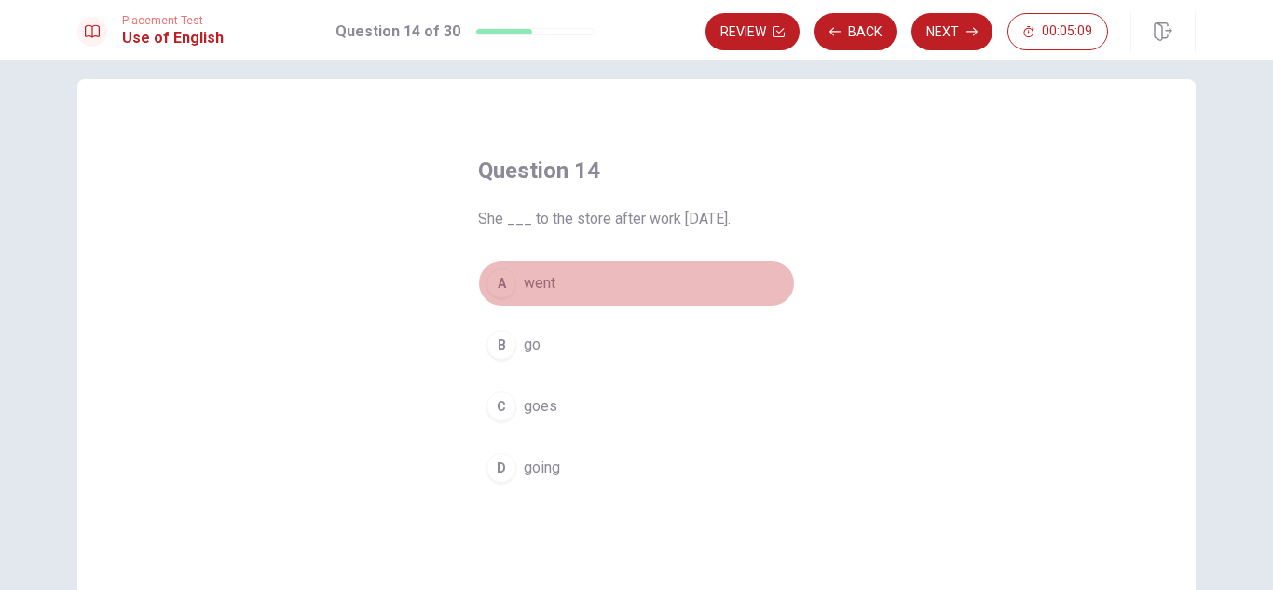
click at [514, 287] on button "A went" at bounding box center [636, 283] width 317 height 47
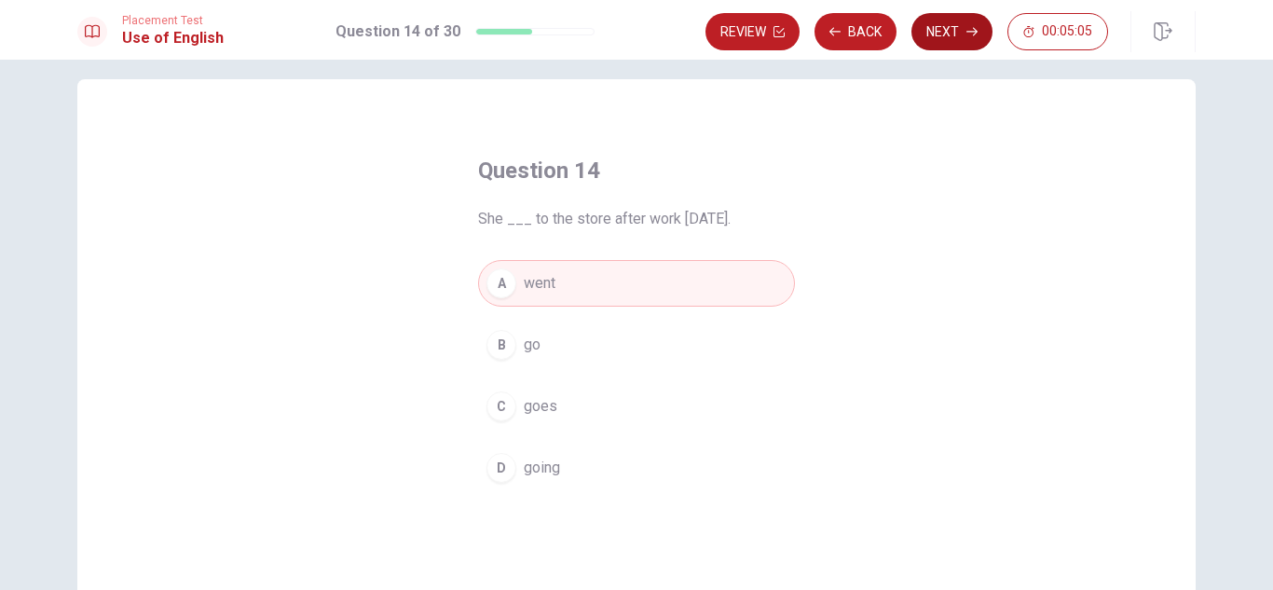
click at [956, 27] on button "Next" at bounding box center [952, 31] width 81 height 37
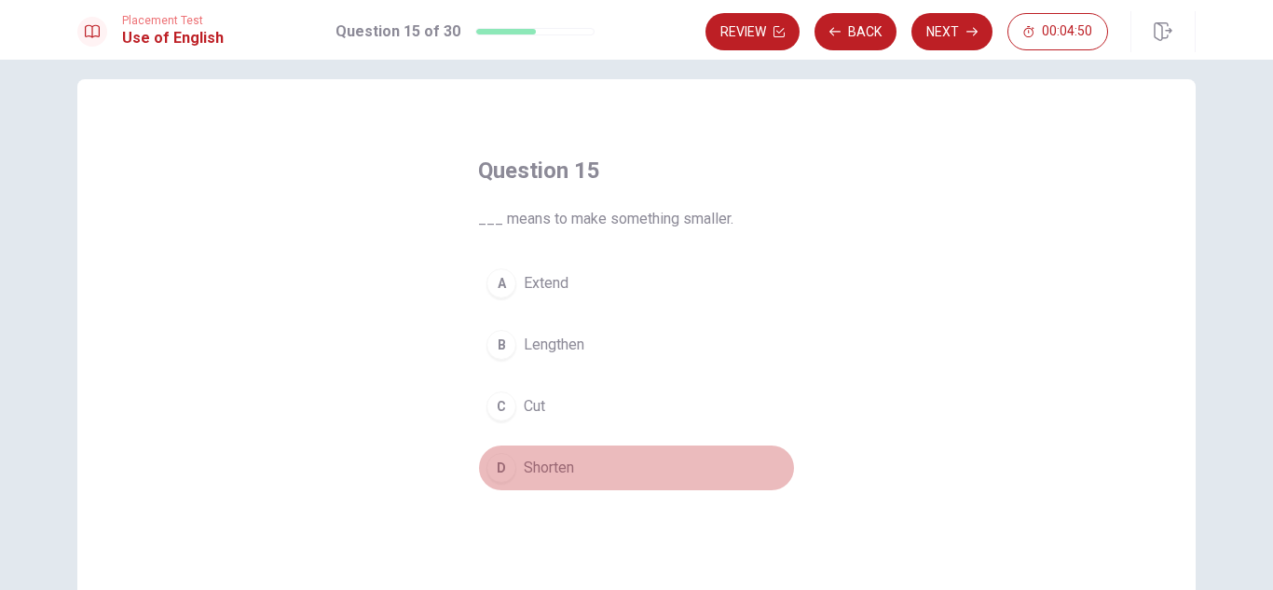
click at [554, 474] on span "Shorten" at bounding box center [549, 468] width 50 height 22
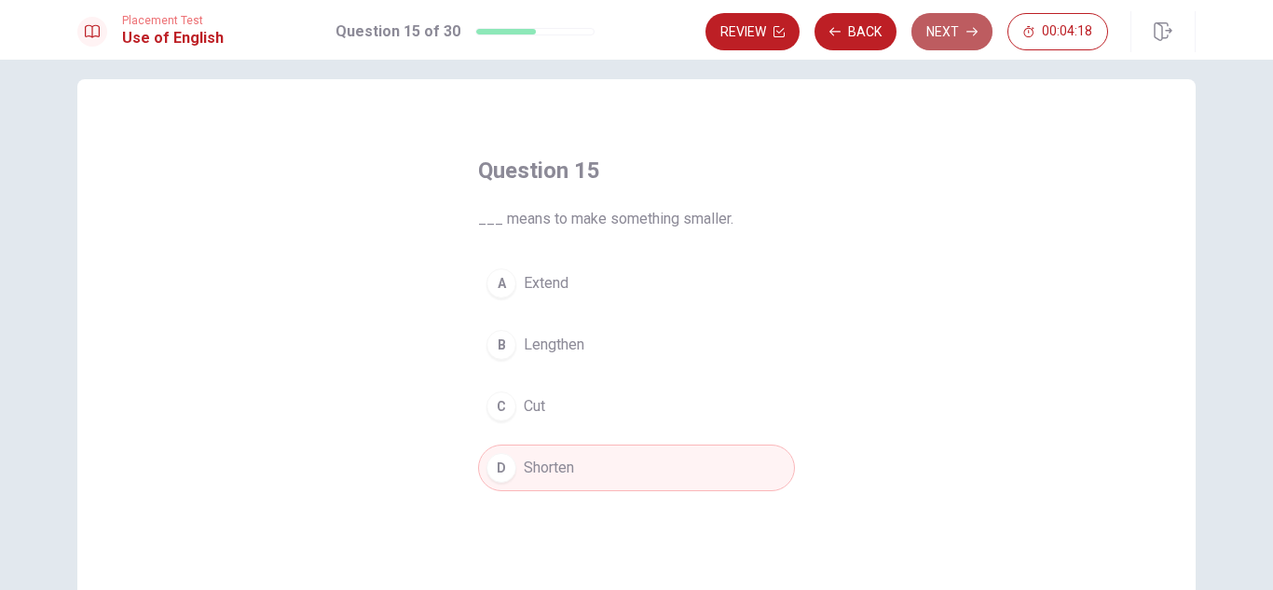
click at [947, 22] on button "Next" at bounding box center [952, 31] width 81 height 37
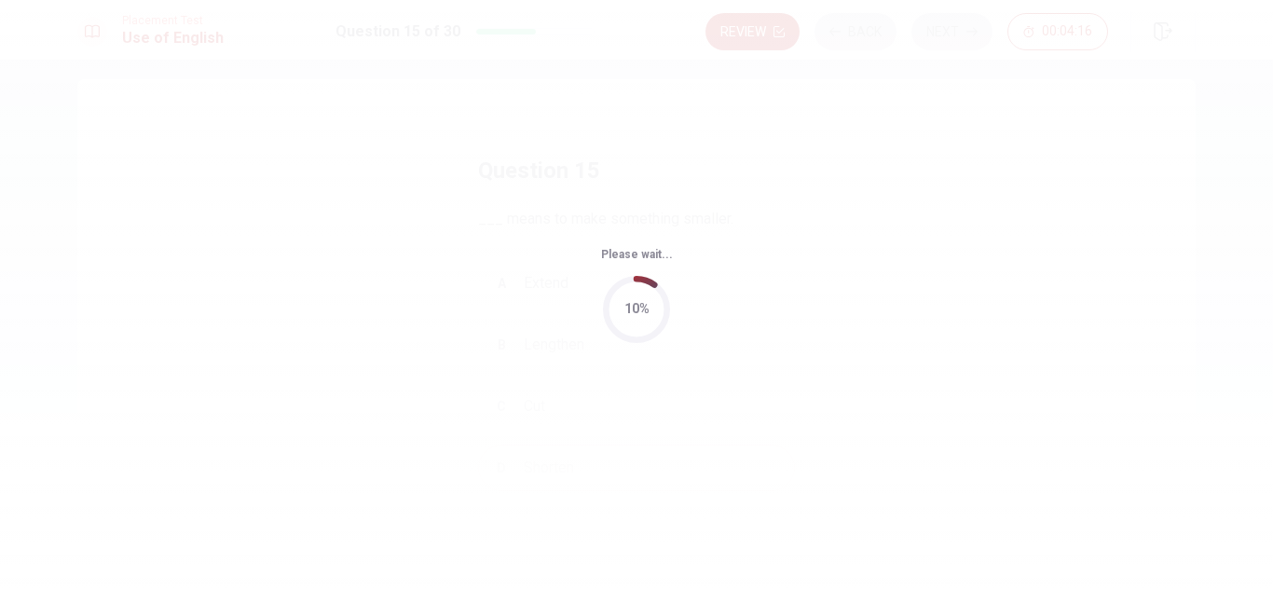
scroll to position [0, 0]
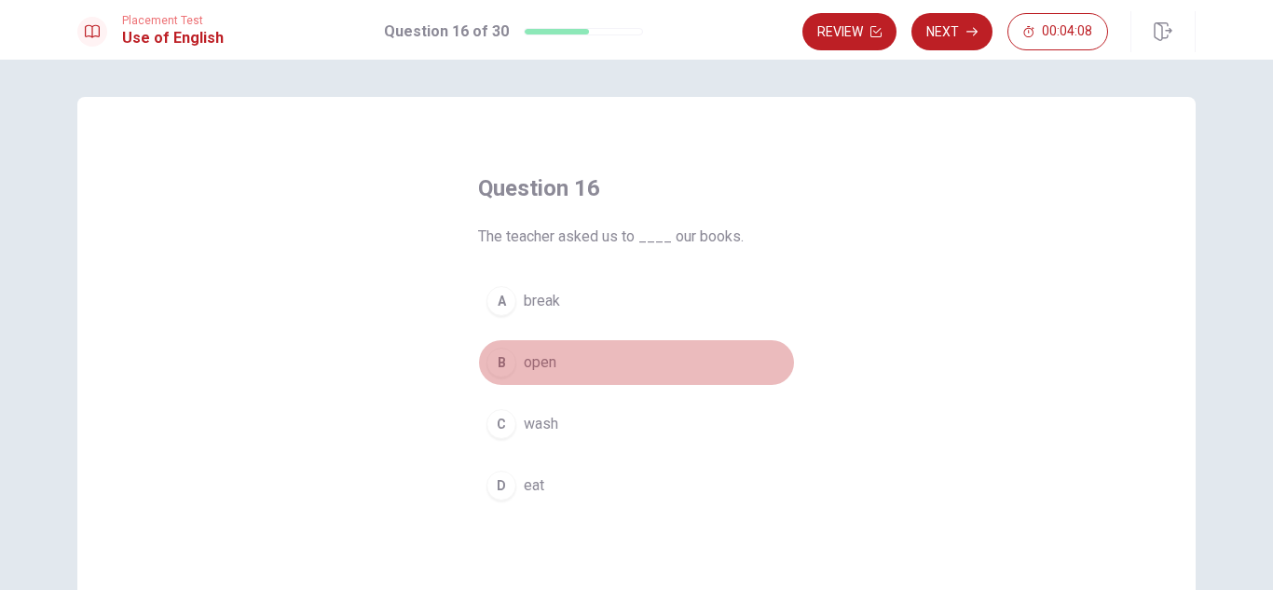
click at [532, 364] on span "open" at bounding box center [540, 362] width 33 height 22
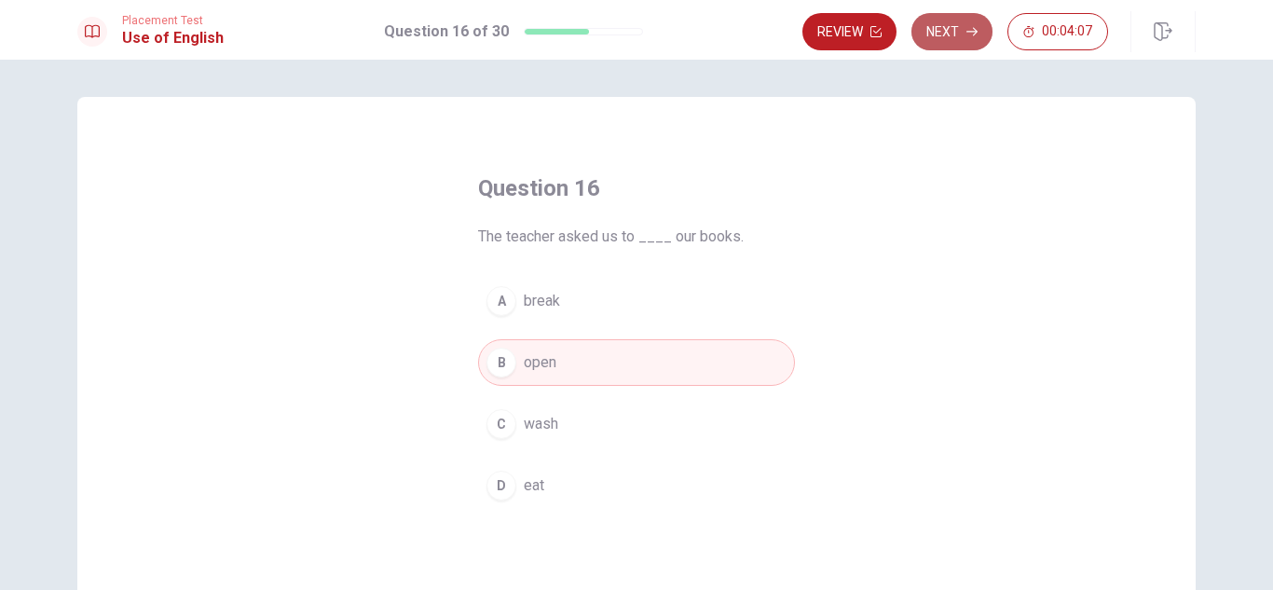
click at [930, 46] on button "Next" at bounding box center [952, 31] width 81 height 37
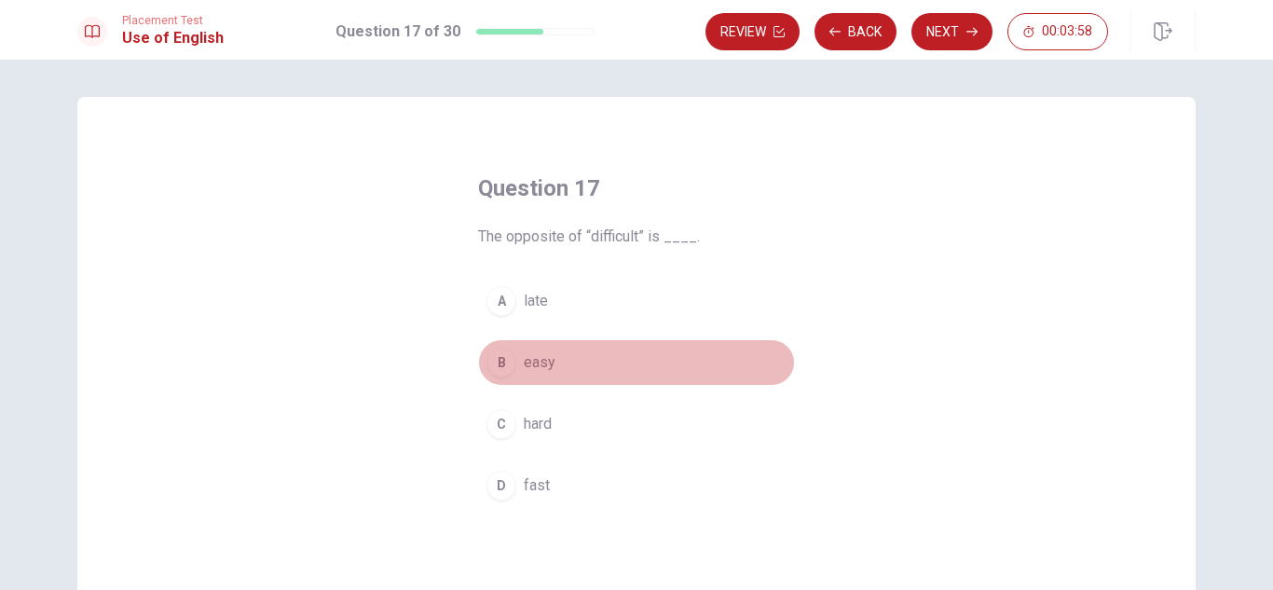
click at [529, 361] on span "easy" at bounding box center [540, 362] width 32 height 22
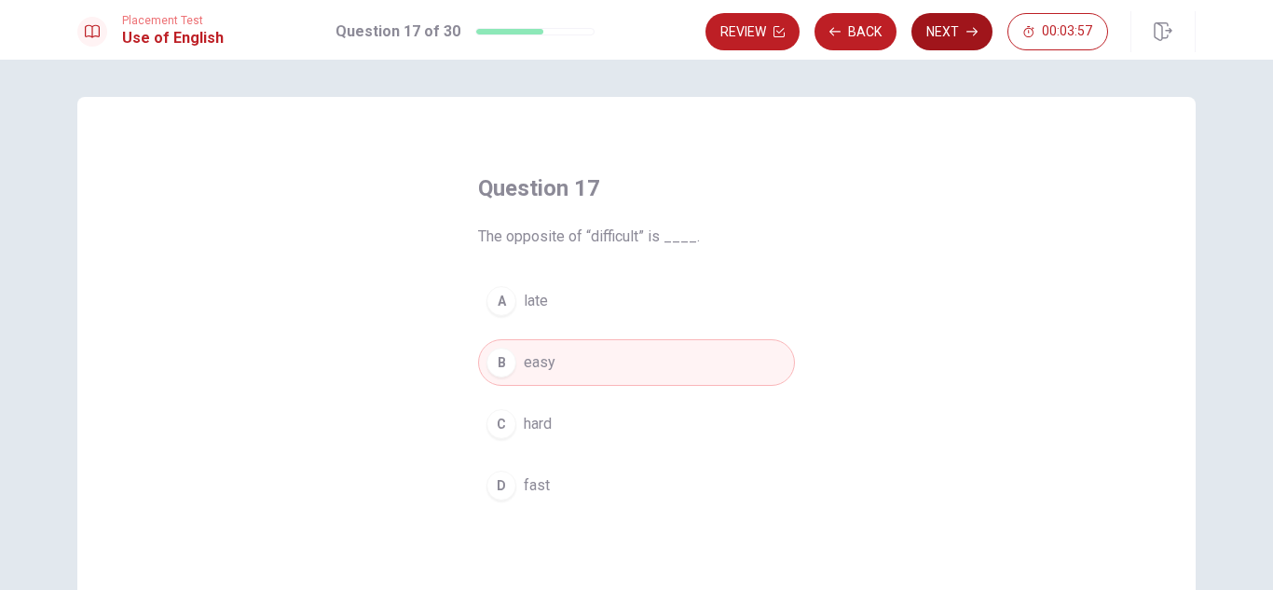
click at [958, 21] on button "Next" at bounding box center [952, 31] width 81 height 37
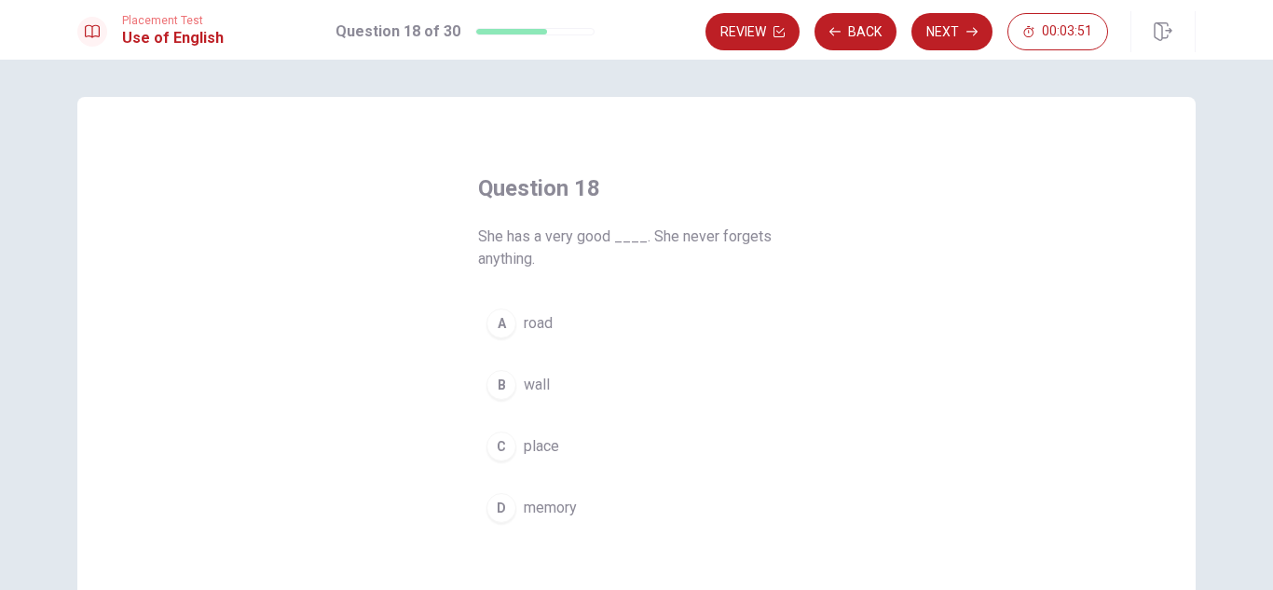
click at [551, 505] on span "memory" at bounding box center [550, 508] width 53 height 22
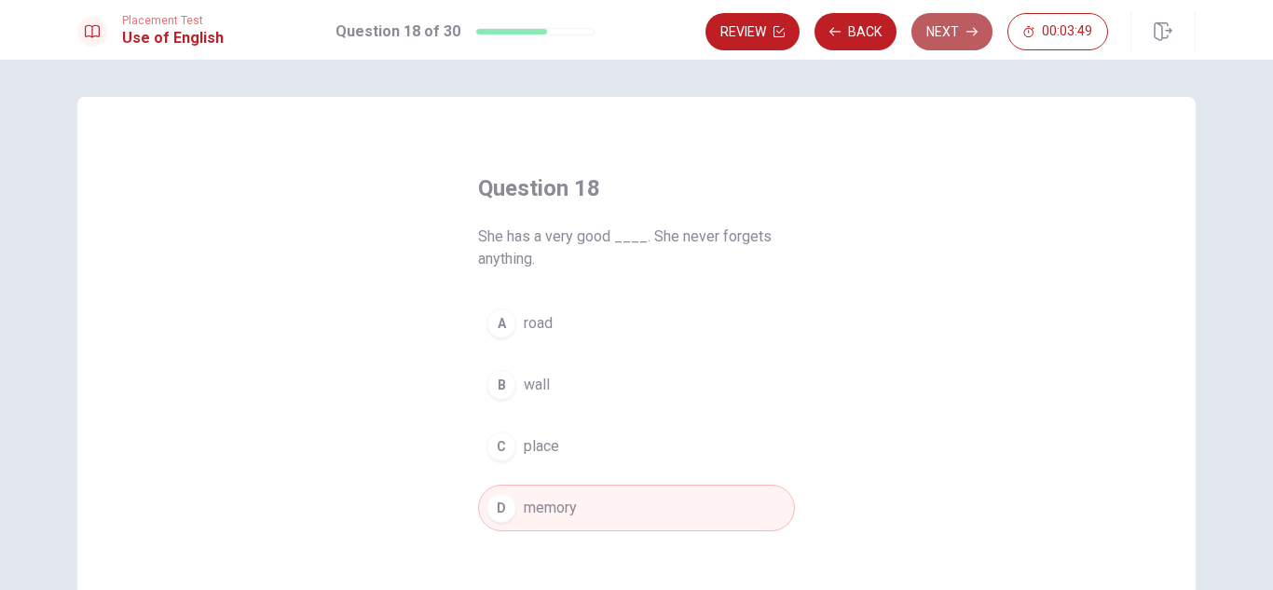
click at [947, 34] on button "Next" at bounding box center [952, 31] width 81 height 37
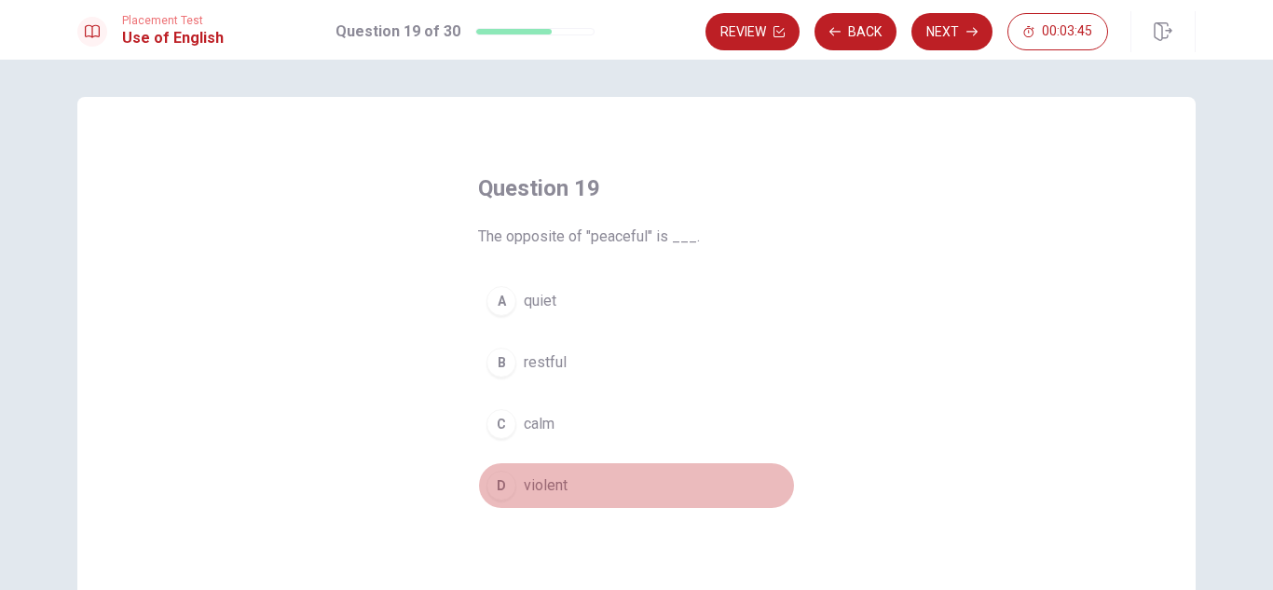
click at [526, 491] on span "violent" at bounding box center [546, 485] width 44 height 22
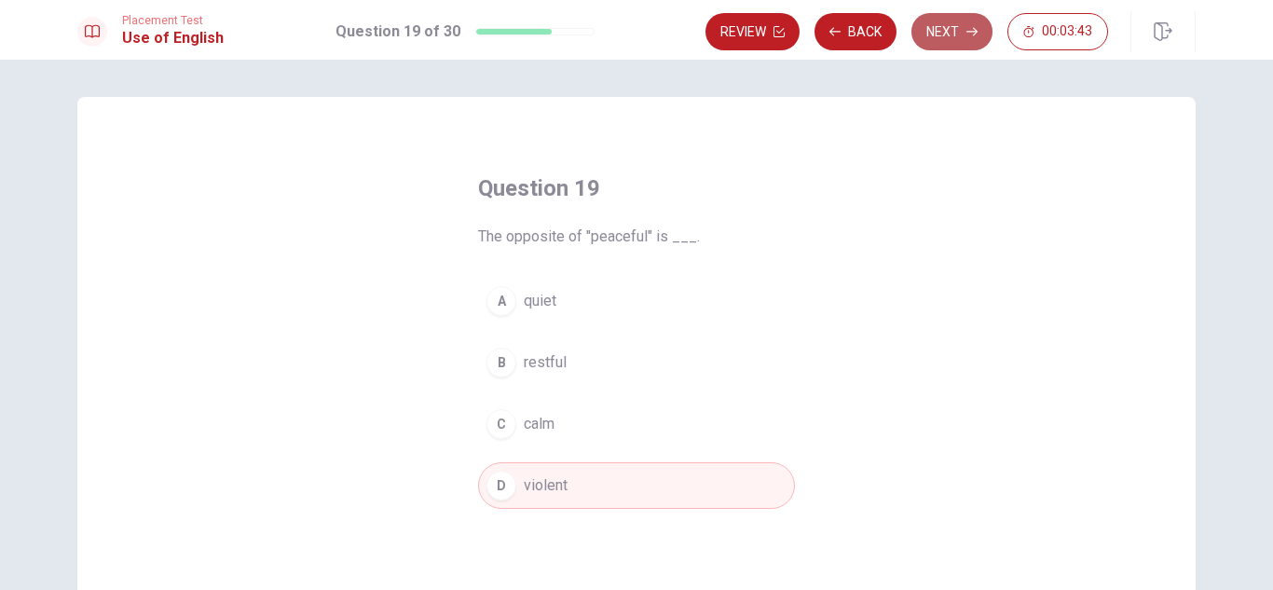
click at [949, 21] on button "Next" at bounding box center [952, 31] width 81 height 37
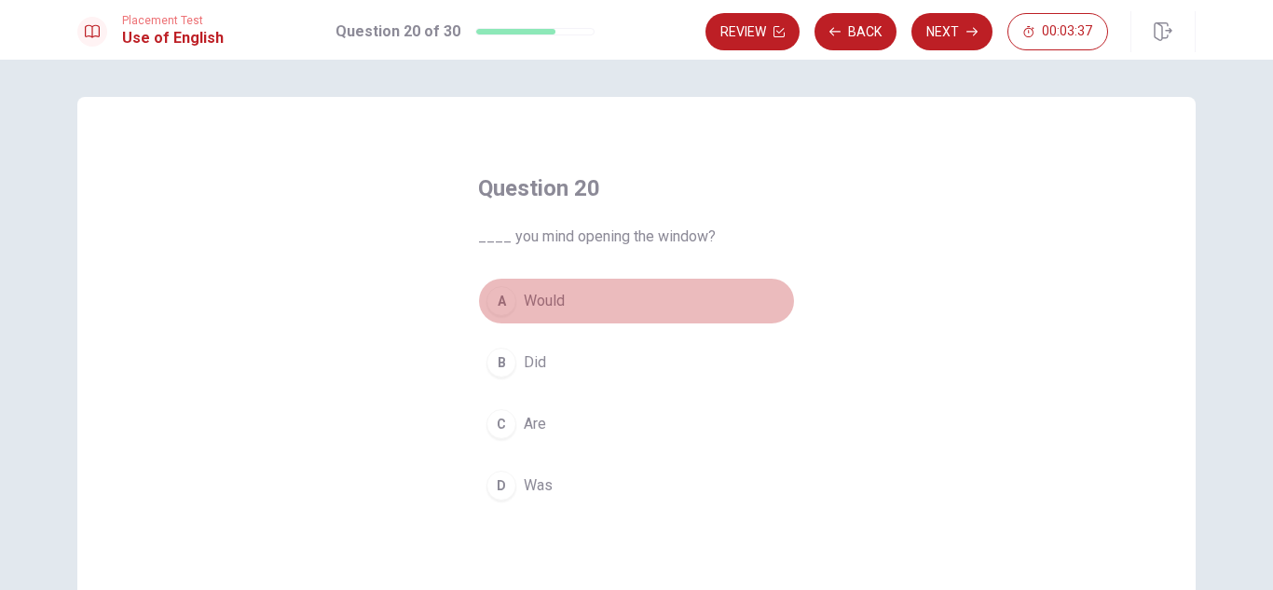
click at [531, 295] on span "Would" at bounding box center [544, 301] width 41 height 22
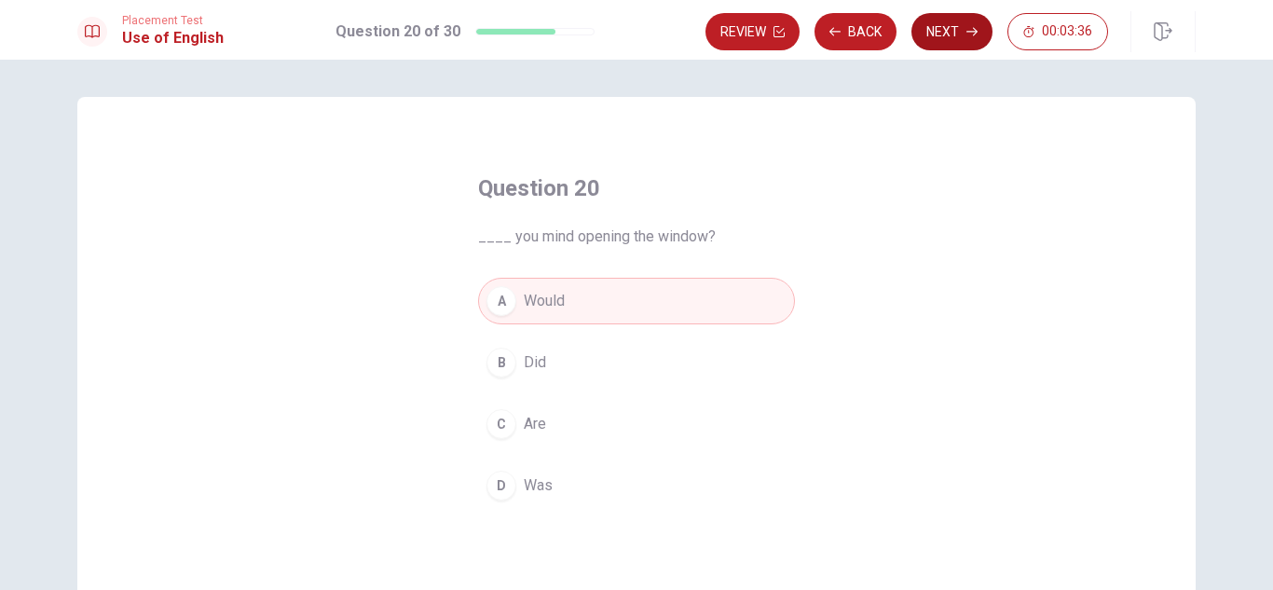
click at [949, 21] on button "Next" at bounding box center [952, 31] width 81 height 37
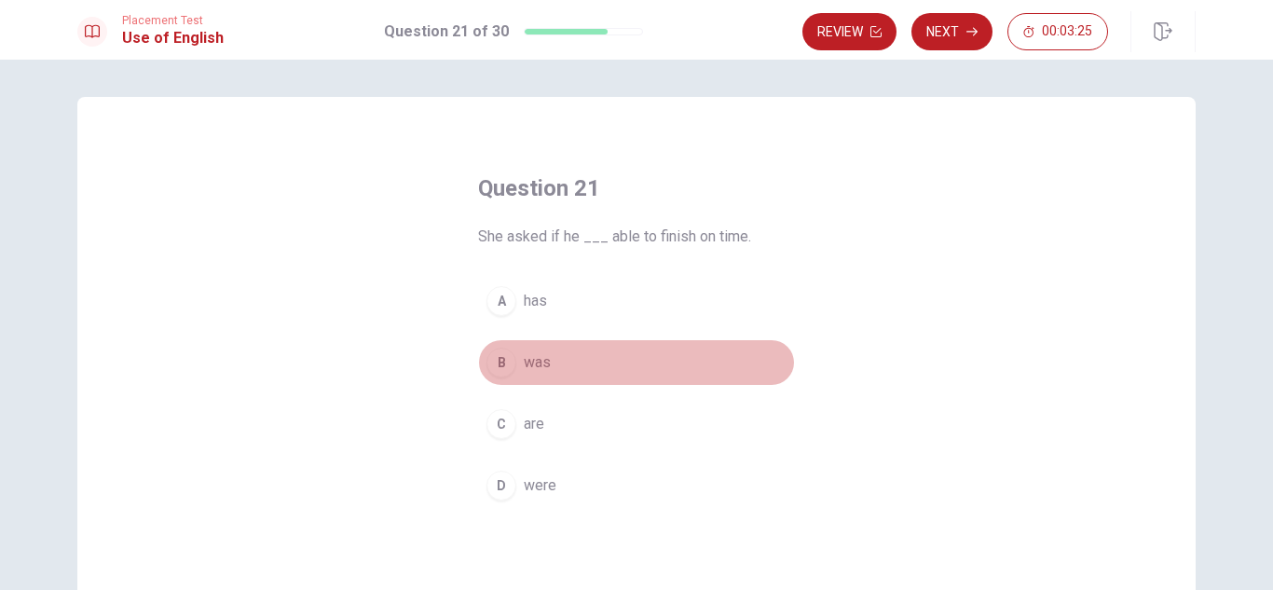
click at [536, 369] on span "was" at bounding box center [537, 362] width 27 height 22
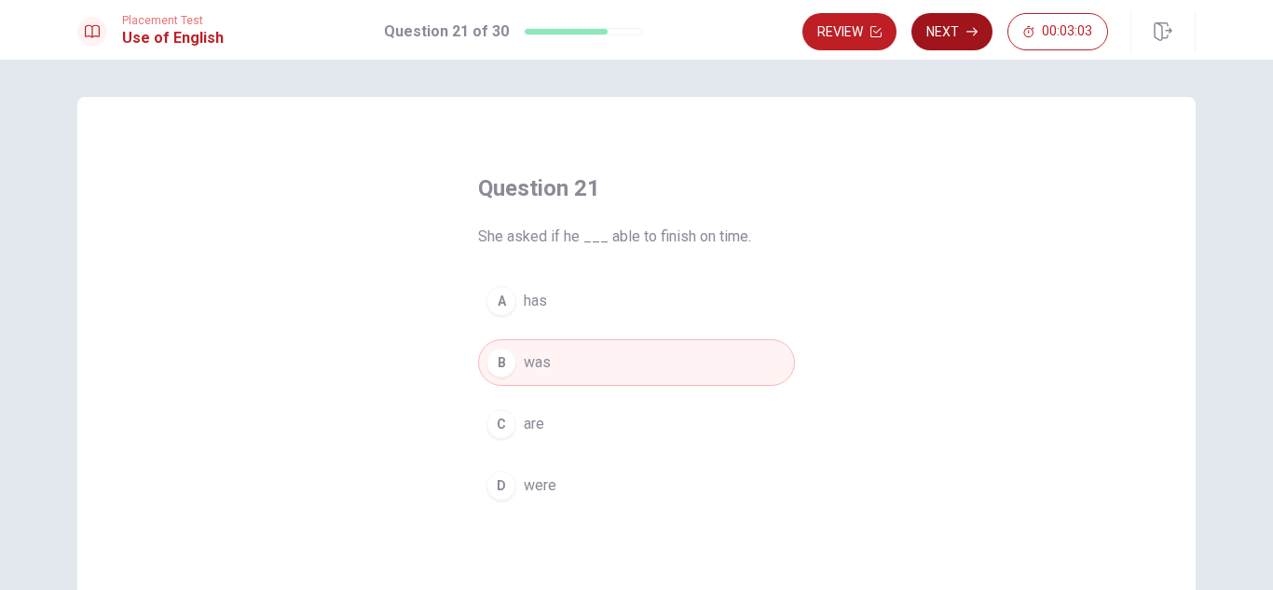
click at [973, 39] on button "Next" at bounding box center [952, 31] width 81 height 37
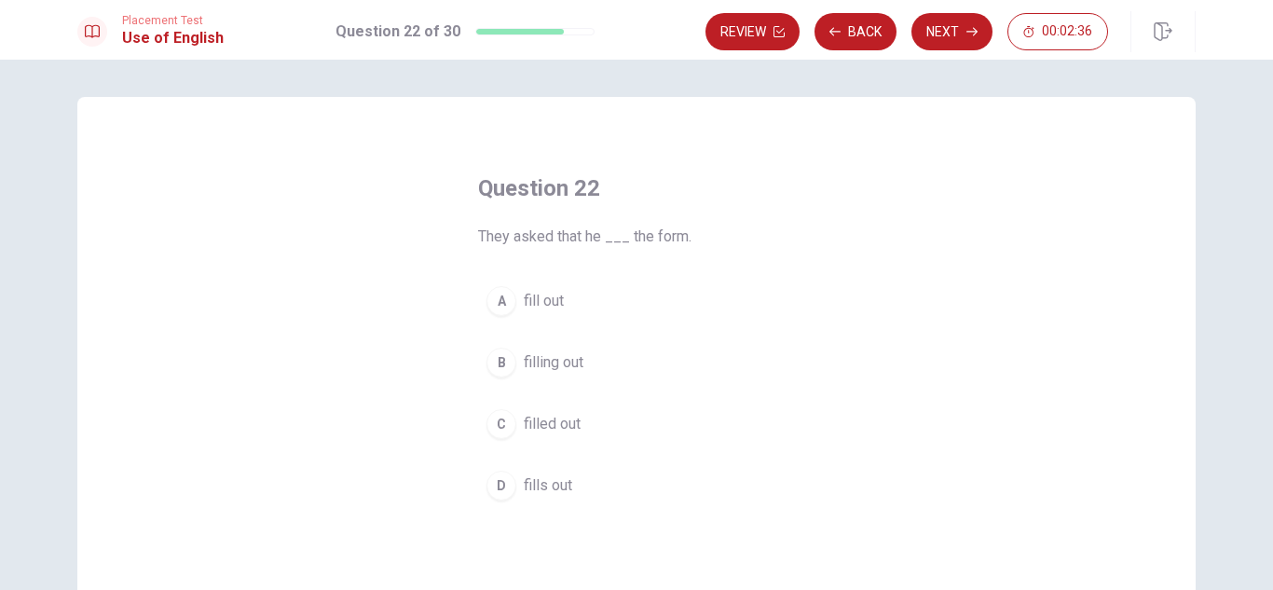
click at [561, 425] on span "filled out" at bounding box center [552, 424] width 57 height 22
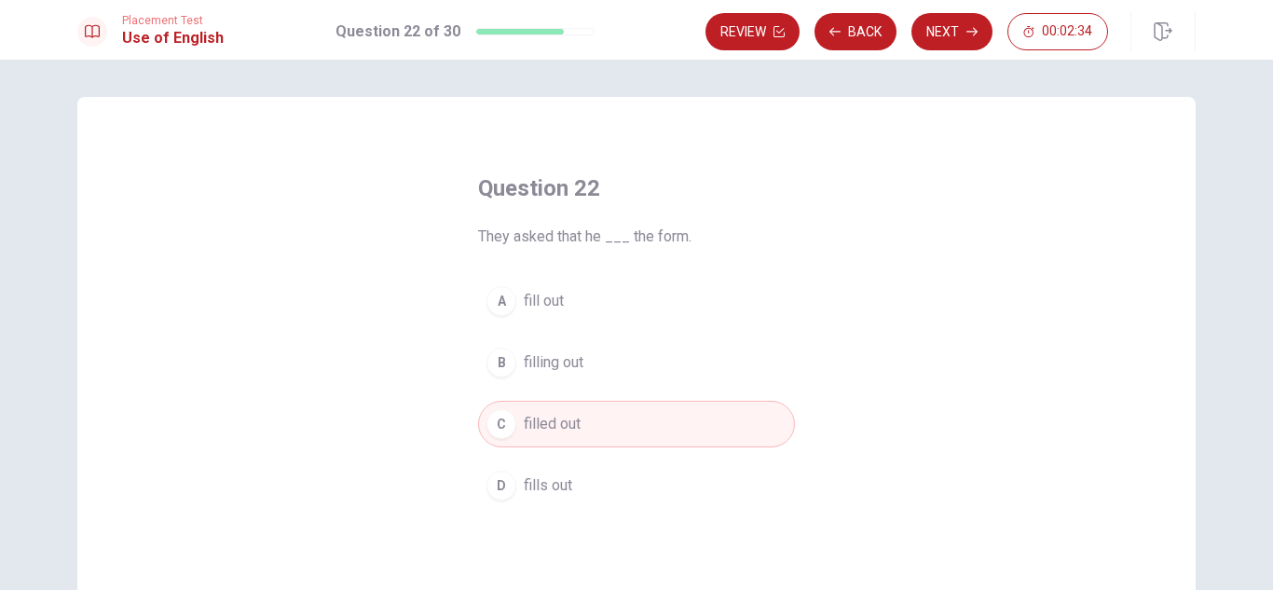
click at [534, 290] on span "fill out" at bounding box center [544, 301] width 40 height 22
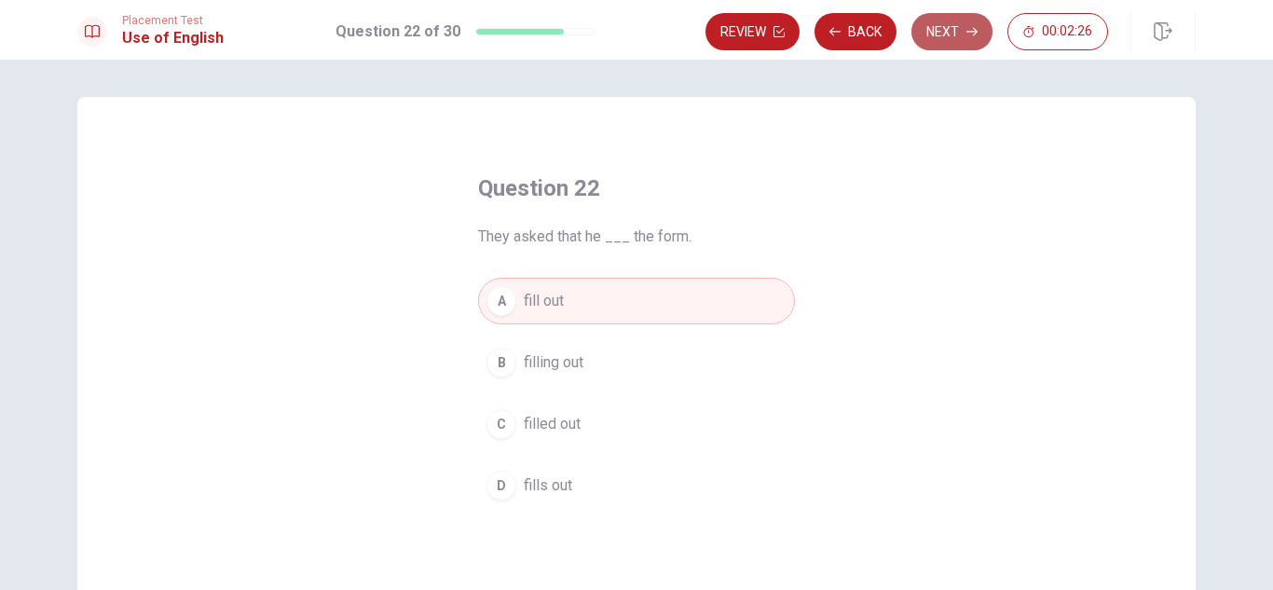
click at [945, 40] on button "Next" at bounding box center [952, 31] width 81 height 37
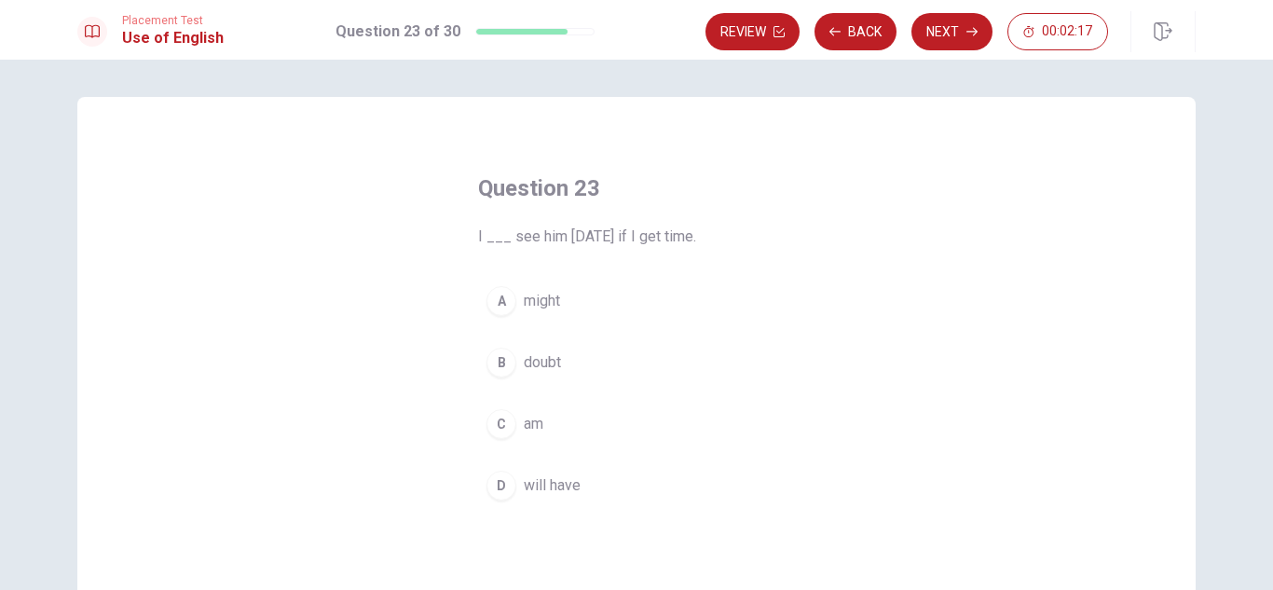
click at [516, 303] on button "A might" at bounding box center [636, 301] width 317 height 47
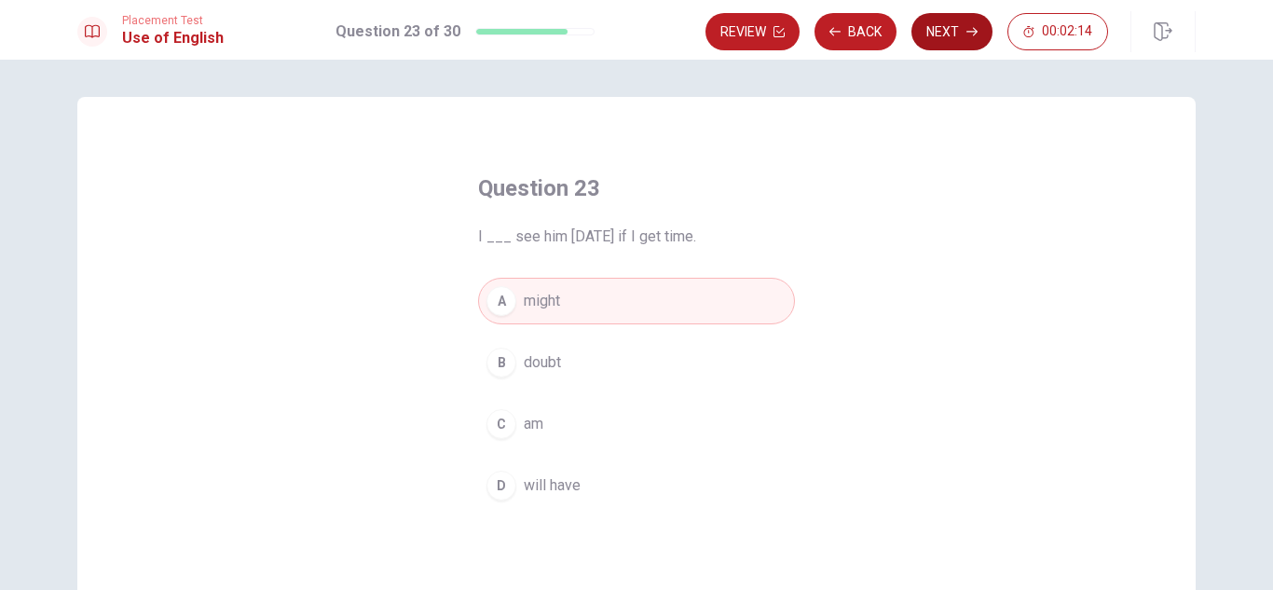
click at [944, 29] on button "Next" at bounding box center [952, 31] width 81 height 37
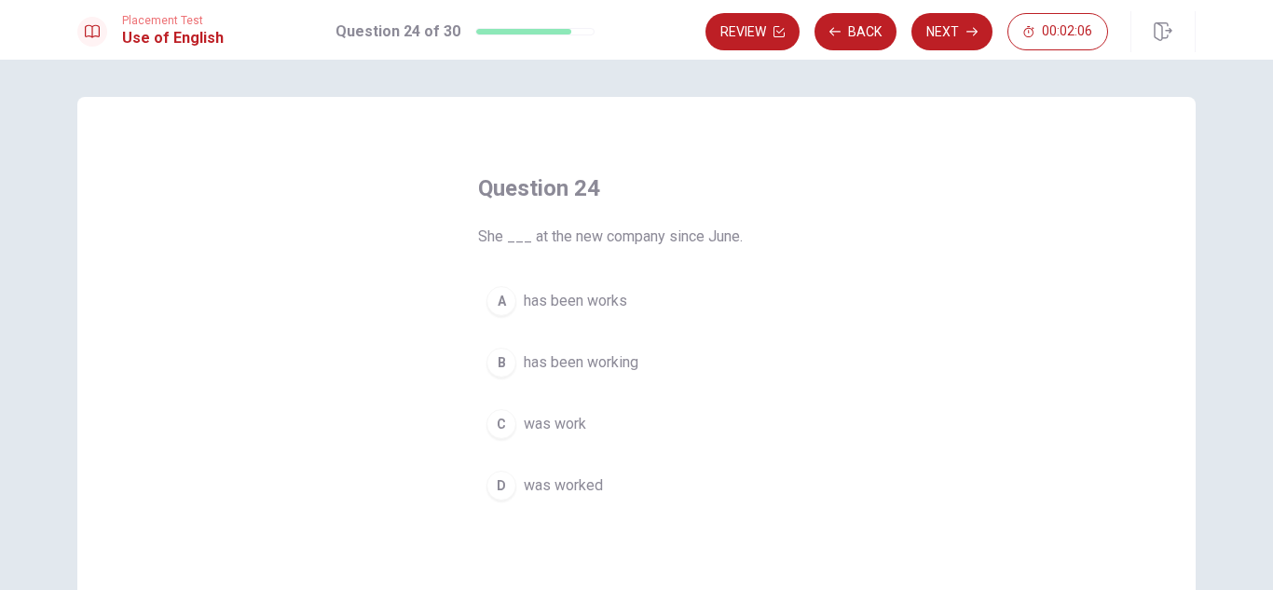
click at [577, 354] on span "has been working" at bounding box center [581, 362] width 115 height 22
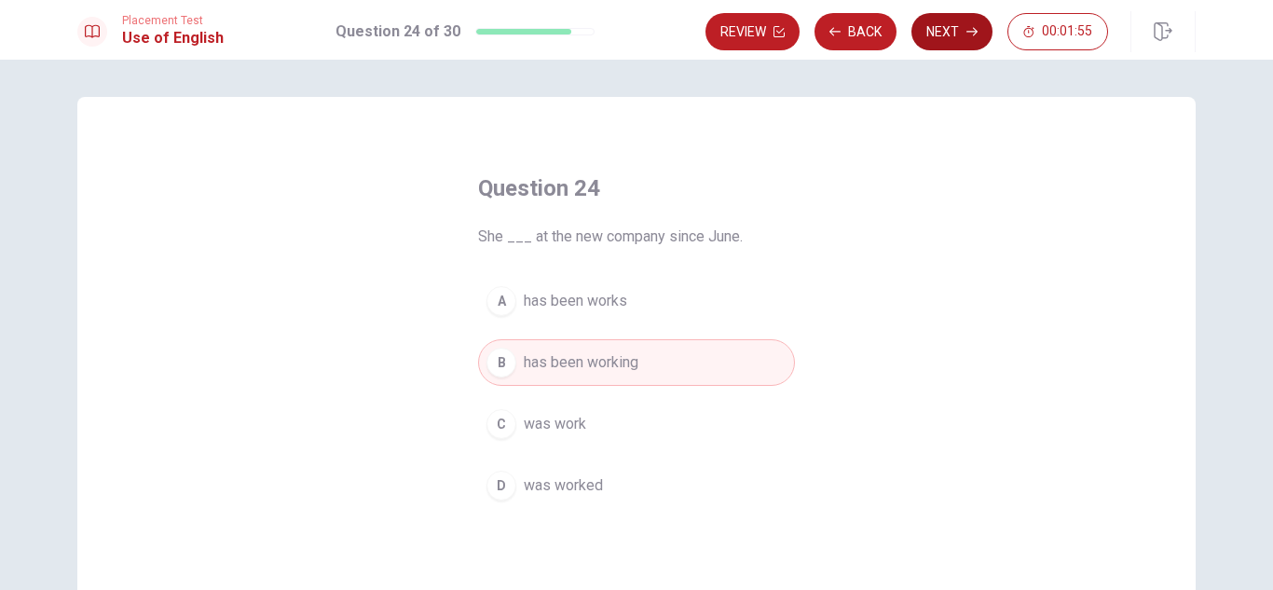
click at [936, 41] on button "Next" at bounding box center [952, 31] width 81 height 37
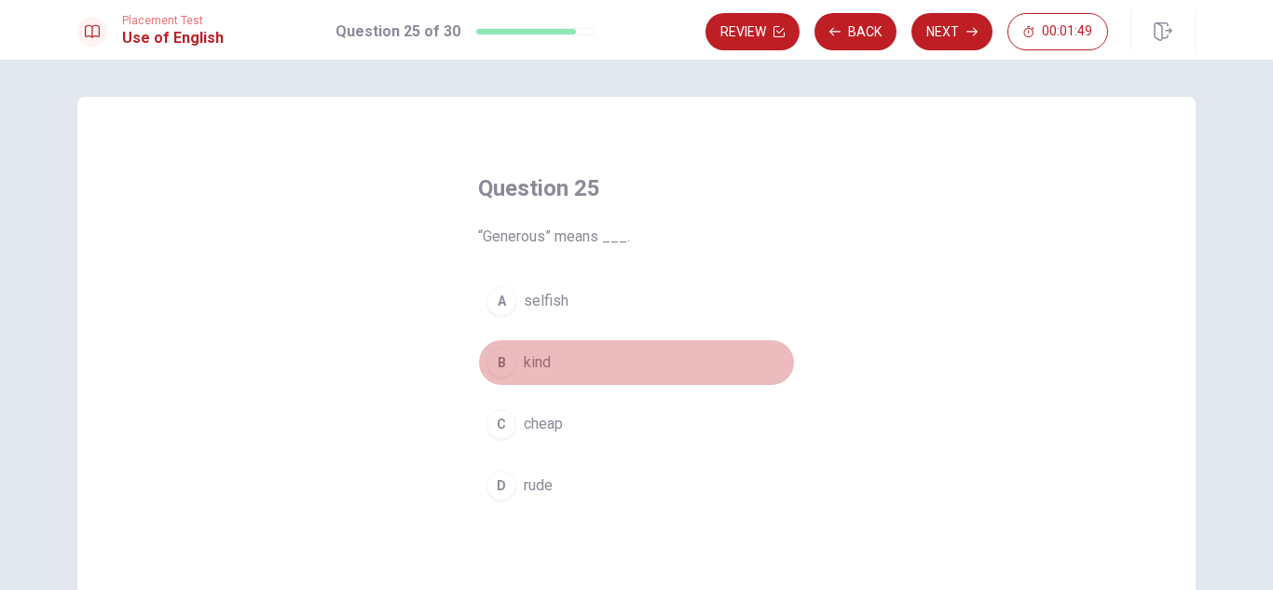
click at [529, 364] on span "kind" at bounding box center [537, 362] width 27 height 22
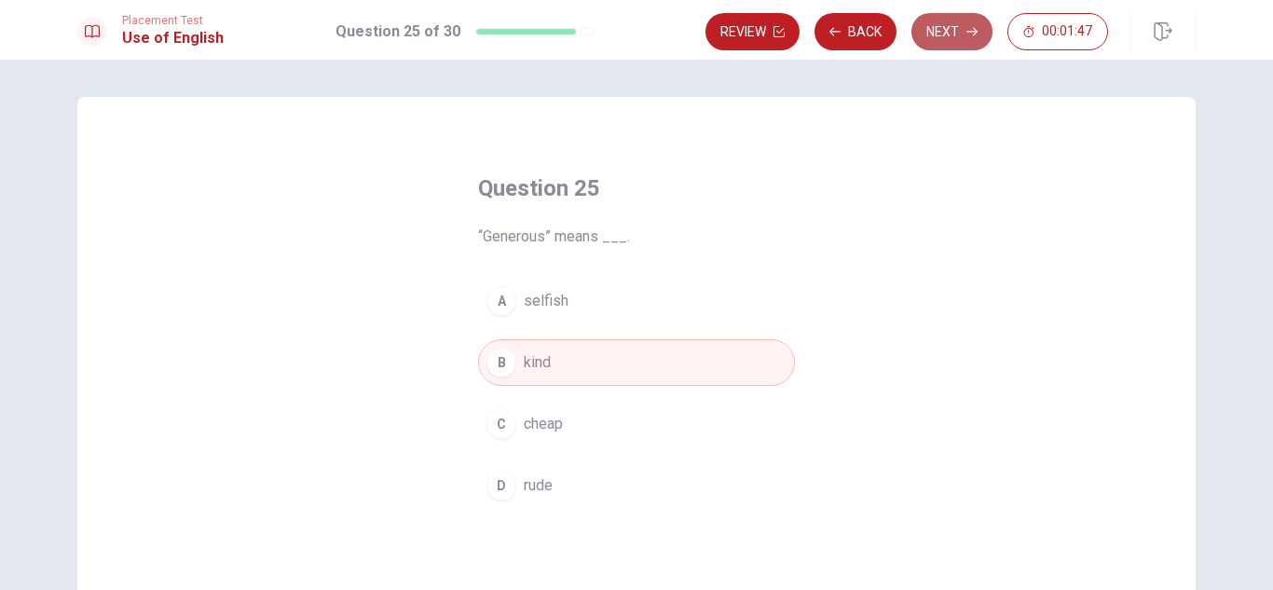
click at [947, 38] on button "Next" at bounding box center [952, 31] width 81 height 37
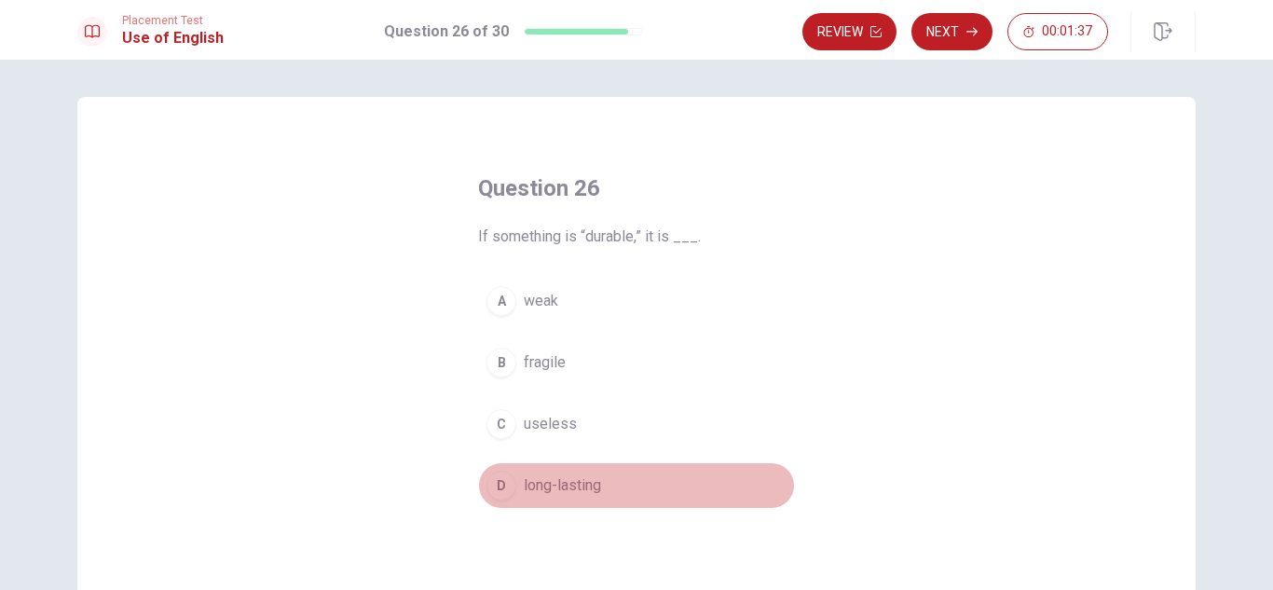
click at [529, 489] on span "long-lasting" at bounding box center [562, 485] width 77 height 22
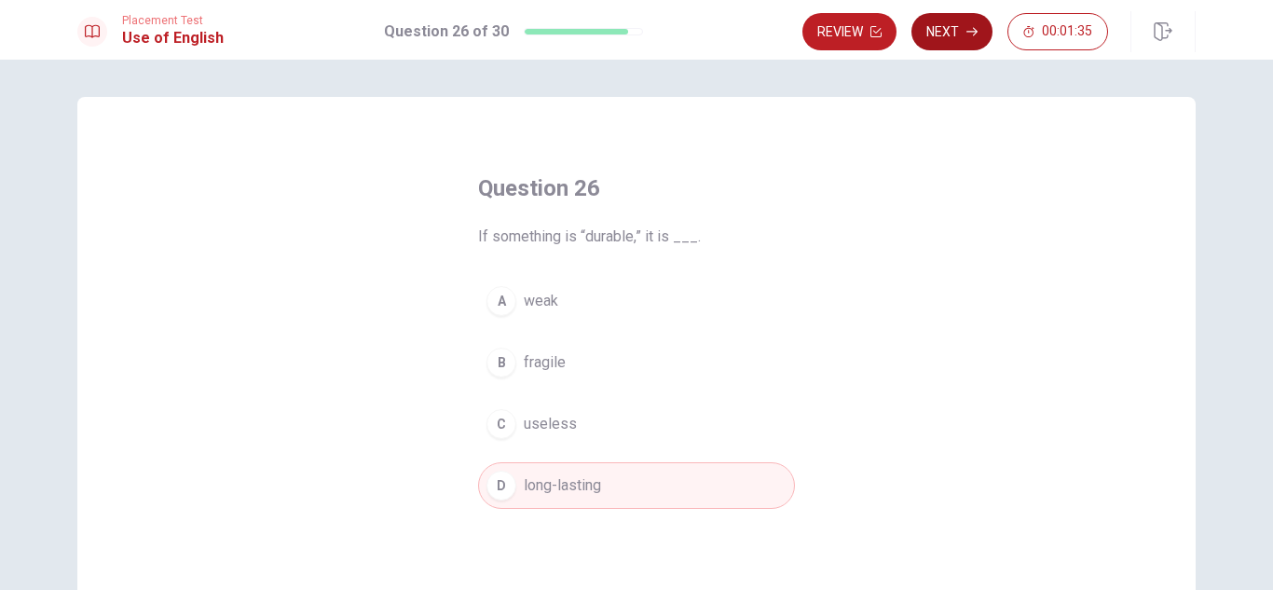
click at [945, 40] on button "Next" at bounding box center [952, 31] width 81 height 37
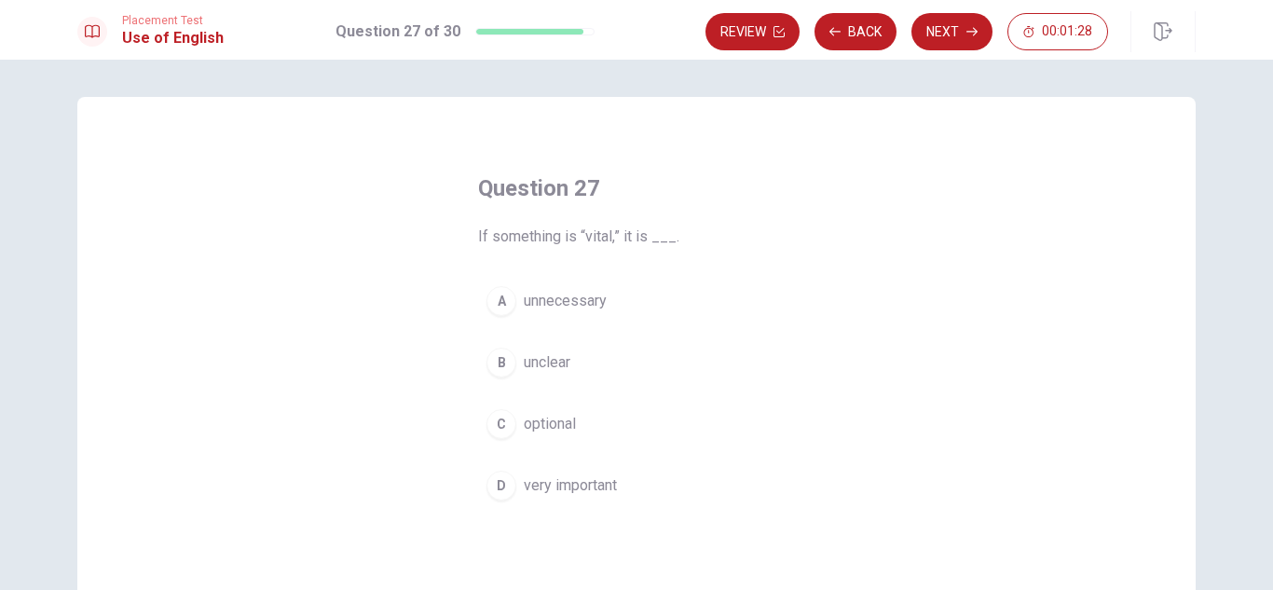
click at [563, 477] on span "very important" at bounding box center [570, 485] width 93 height 22
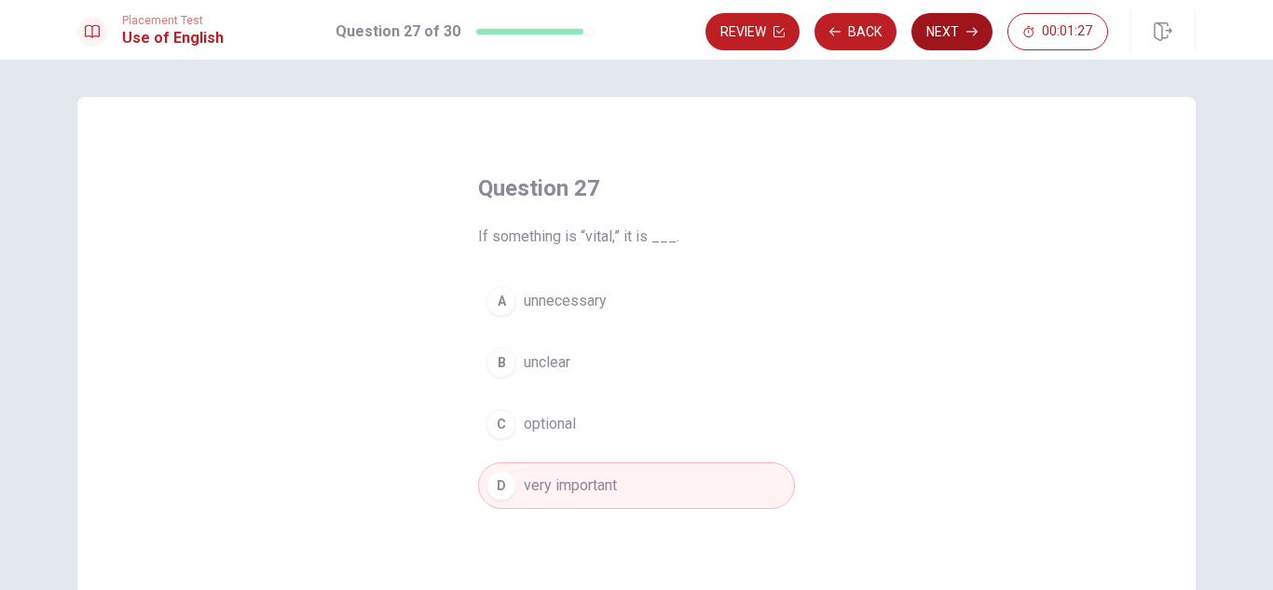
click at [934, 41] on button "Next" at bounding box center [952, 31] width 81 height 37
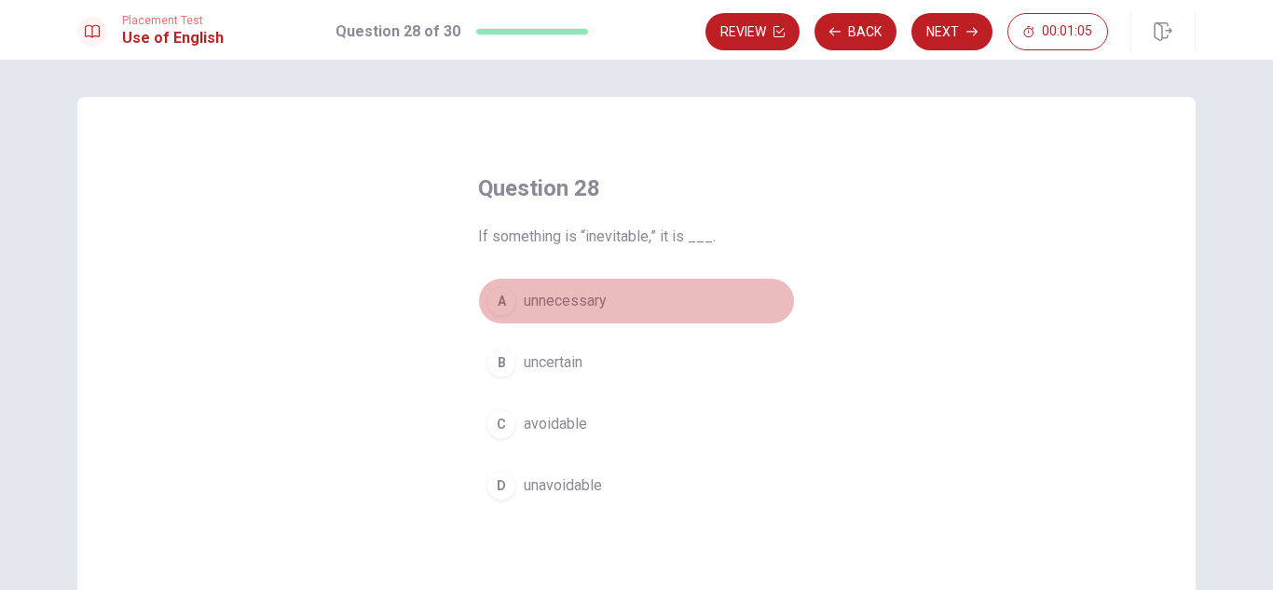
click at [573, 306] on span "unnecessary" at bounding box center [565, 301] width 83 height 22
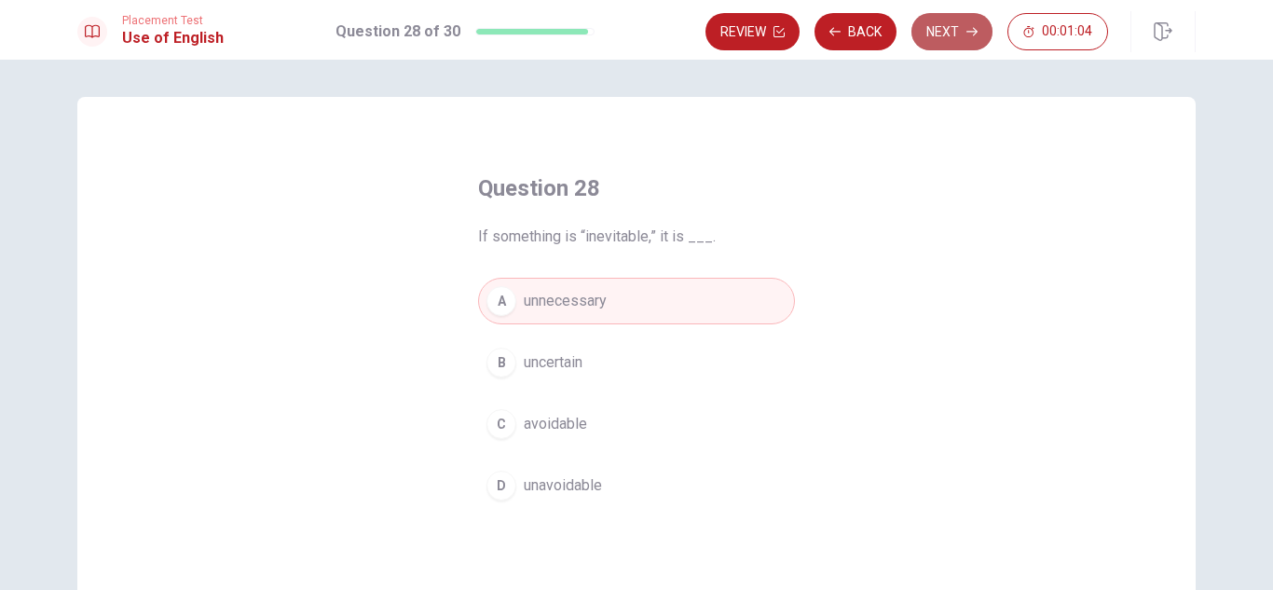
click at [941, 28] on button "Next" at bounding box center [952, 31] width 81 height 37
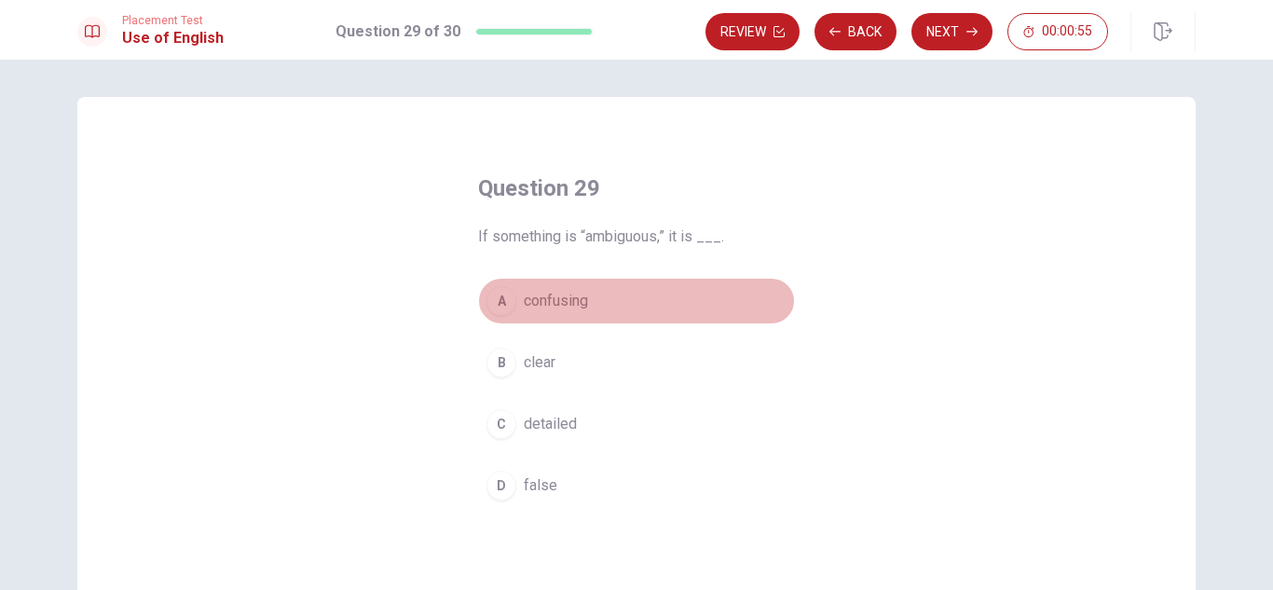
click at [576, 289] on button "A confusing" at bounding box center [636, 301] width 317 height 47
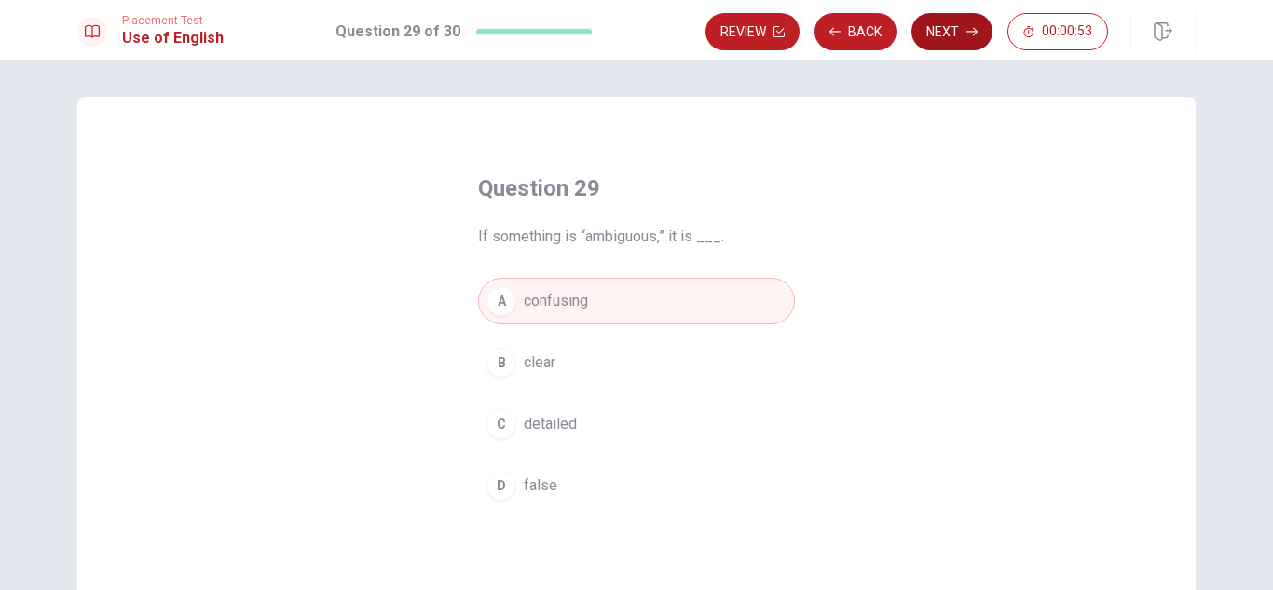
click at [967, 34] on icon "button" at bounding box center [972, 31] width 11 height 11
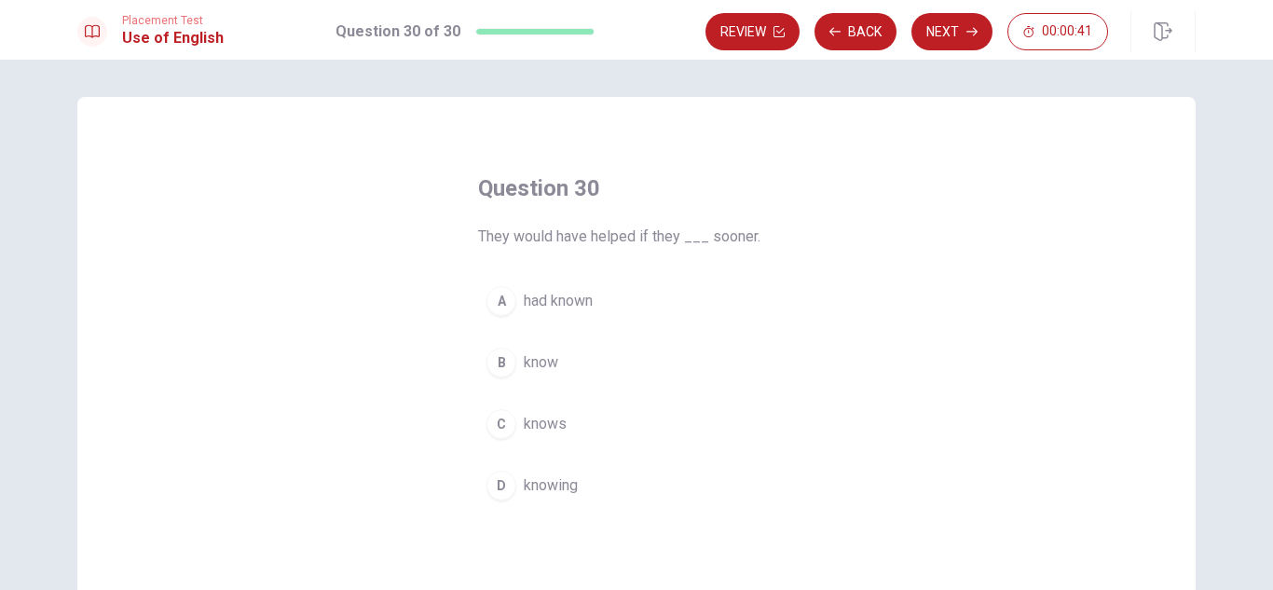
click at [557, 291] on span "had known" at bounding box center [558, 301] width 69 height 22
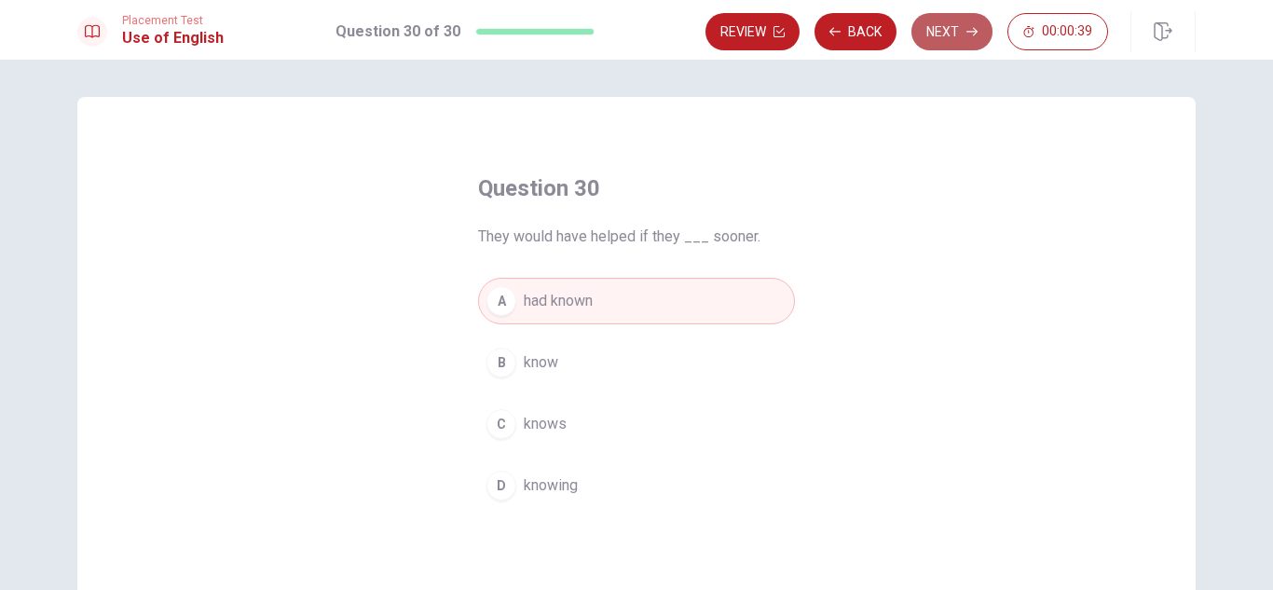
click at [949, 41] on button "Next" at bounding box center [952, 31] width 81 height 37
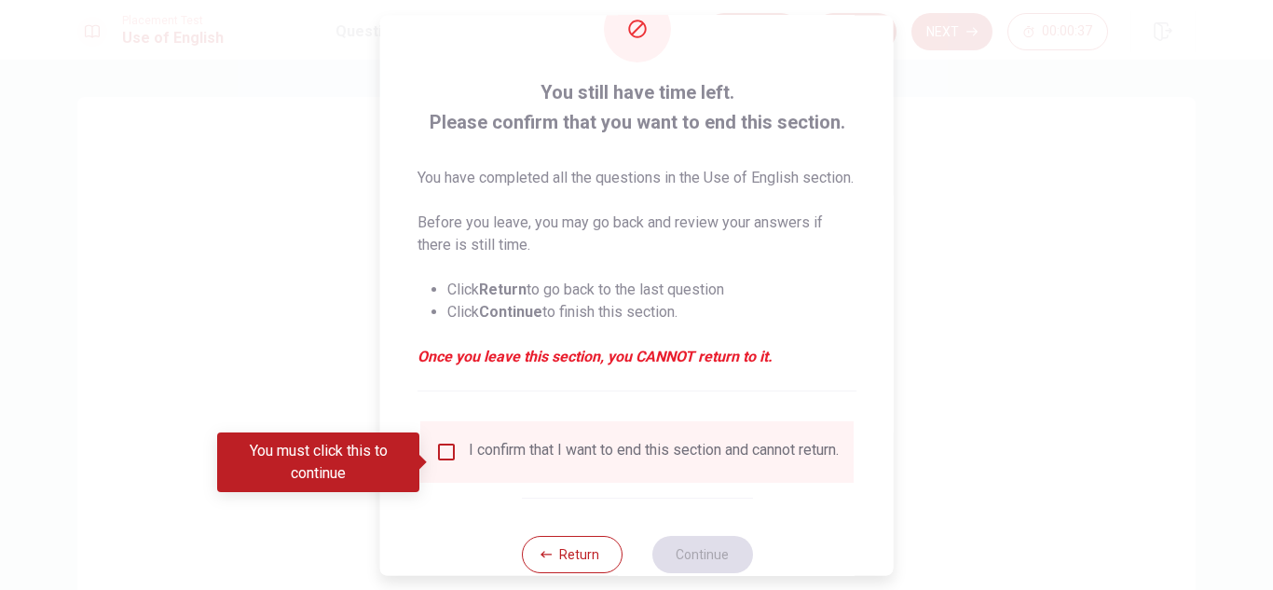
scroll to position [71, 0]
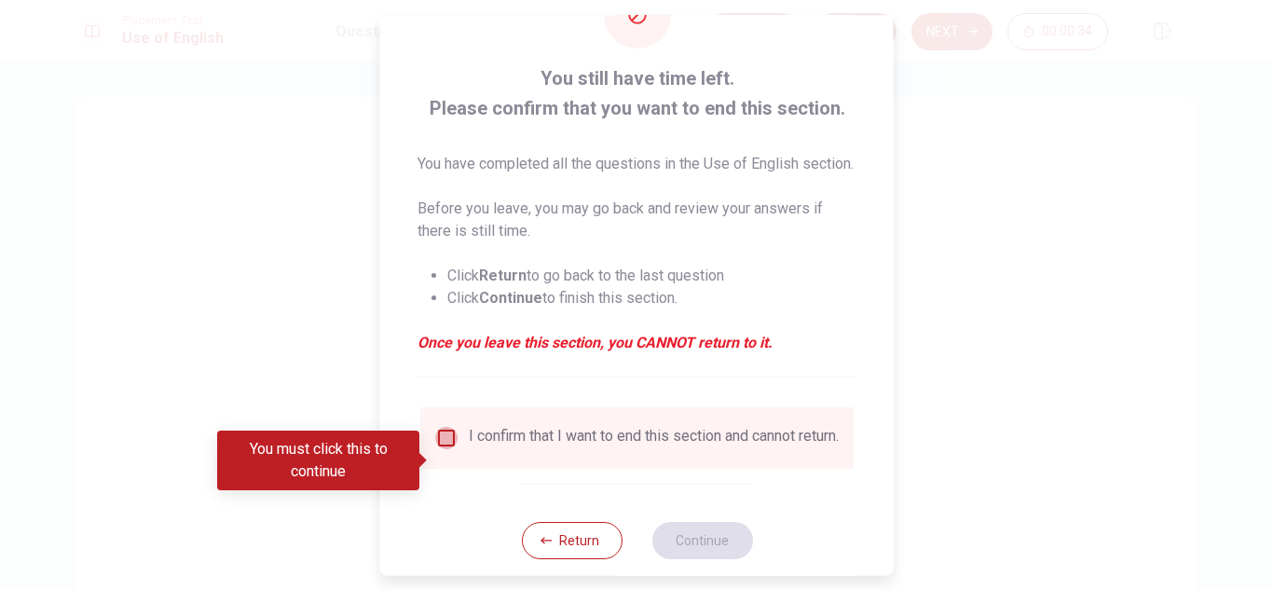
click at [437, 449] on input "You must click this to continue" at bounding box center [446, 438] width 22 height 22
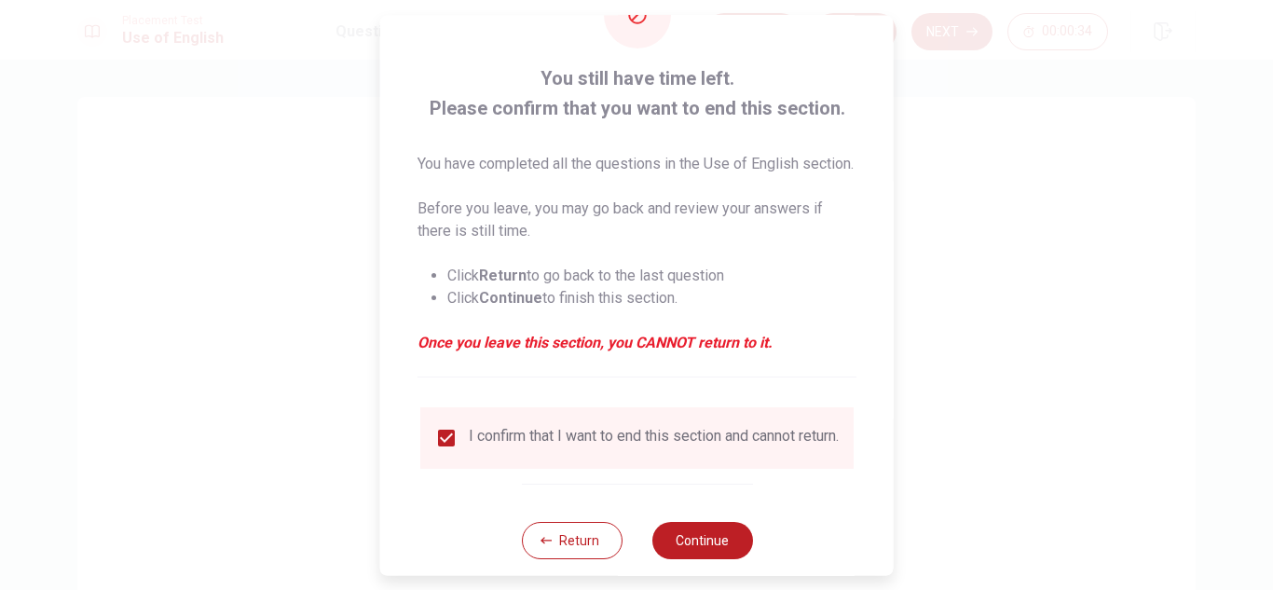
scroll to position [128, 0]
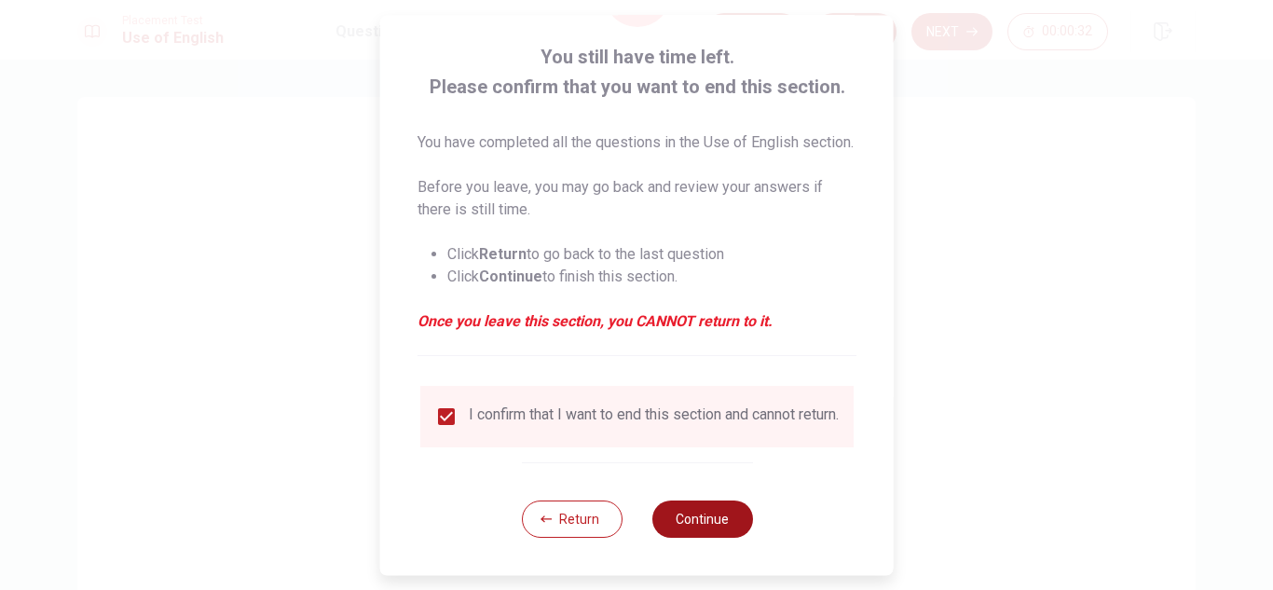
click at [683, 514] on button "Continue" at bounding box center [702, 519] width 101 height 37
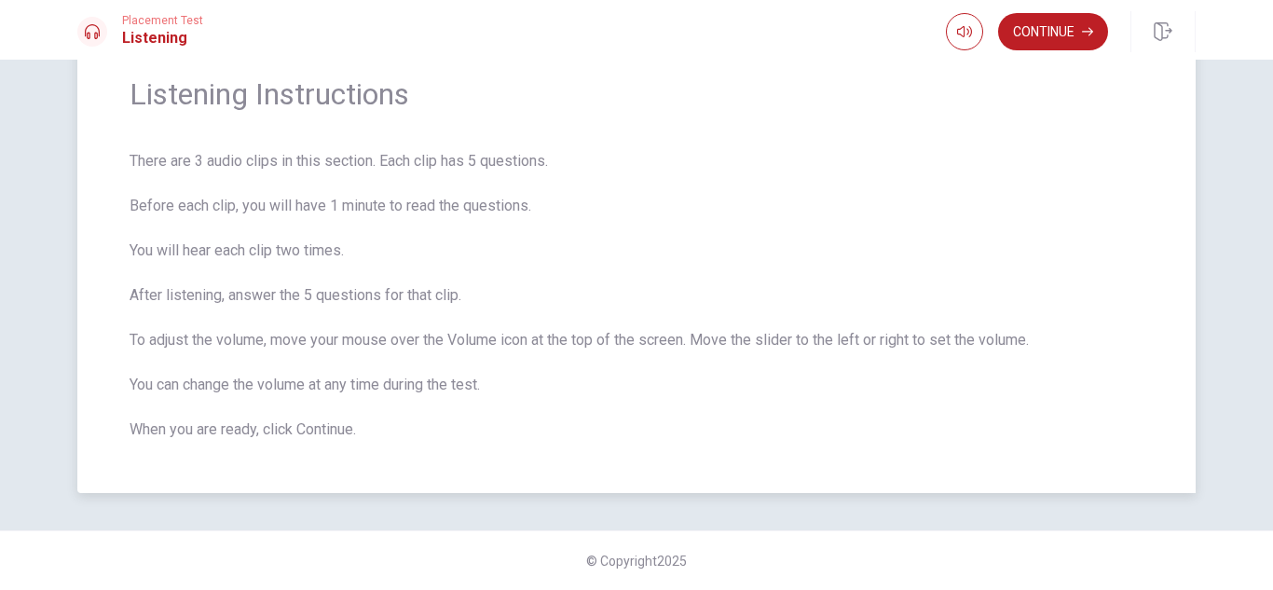
scroll to position [0, 0]
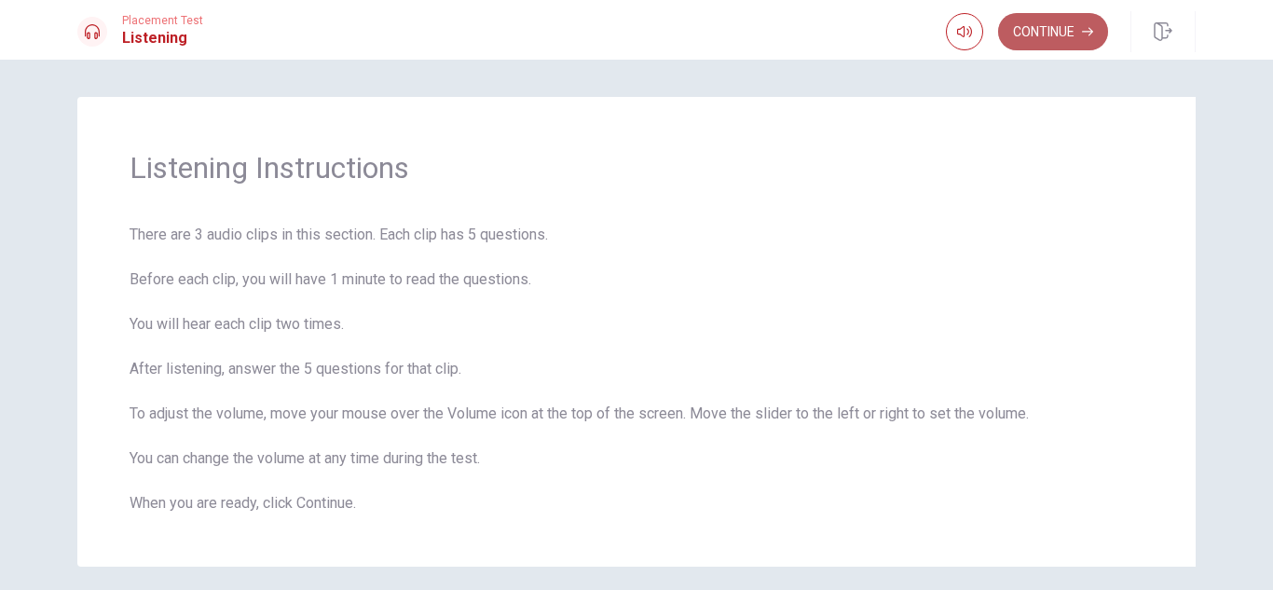
click at [1051, 35] on button "Continue" at bounding box center [1053, 31] width 110 height 37
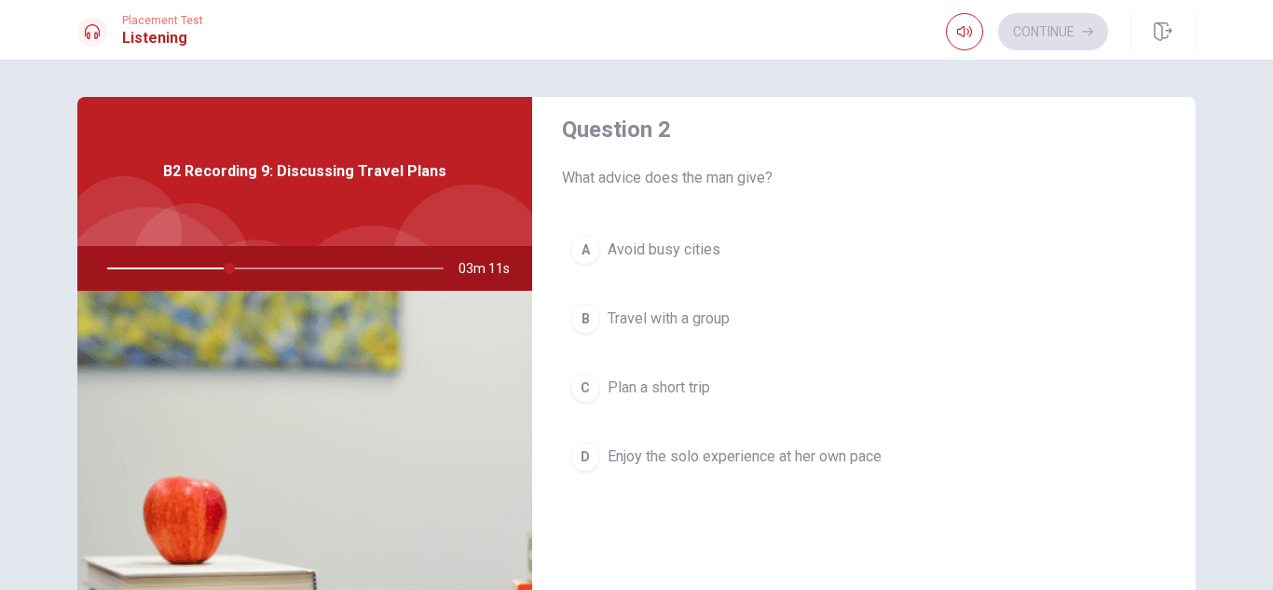
scroll to position [508, 0]
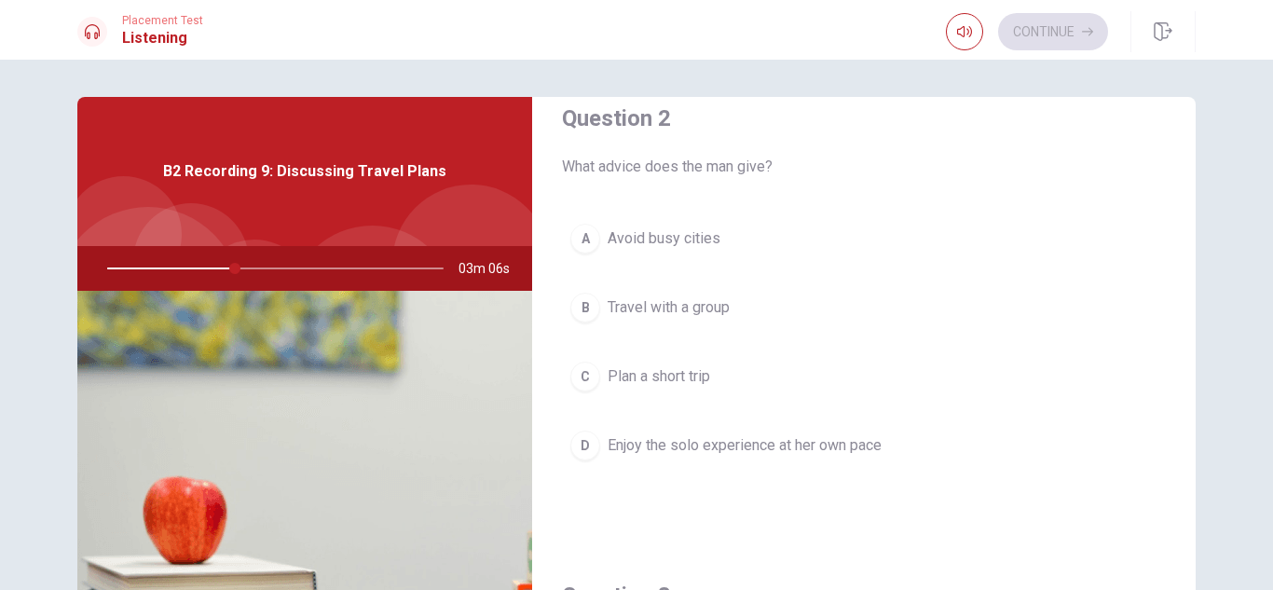
click at [354, 178] on span "B2 Recording 9: Discussing Travel Plans" at bounding box center [304, 171] width 283 height 22
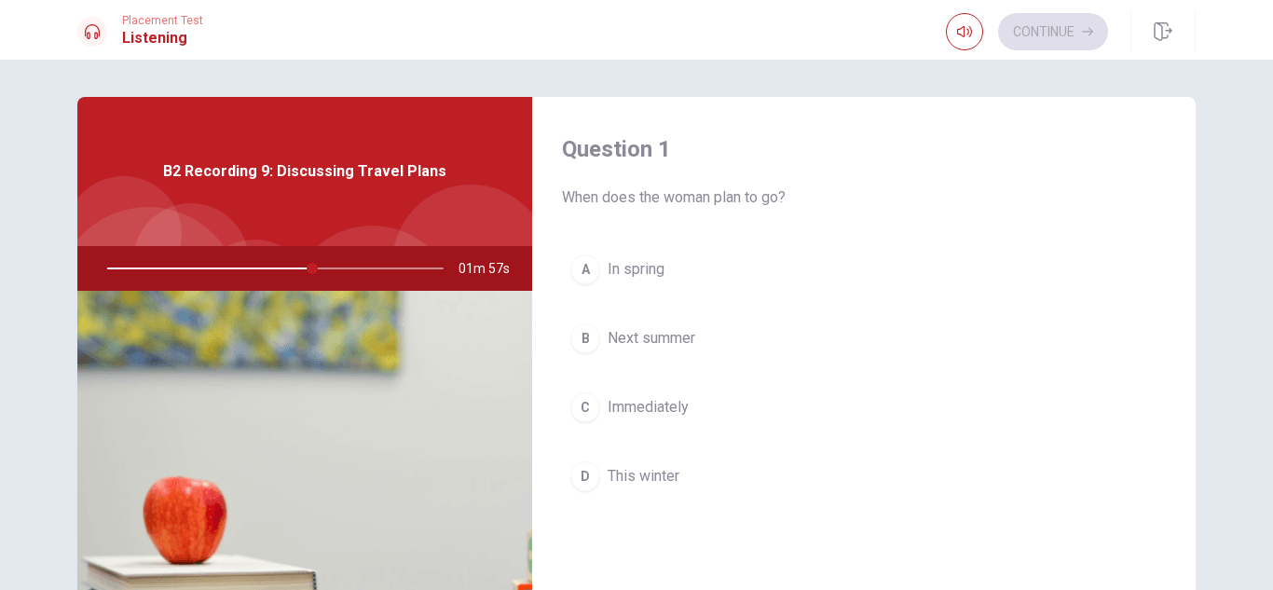
click at [653, 337] on span "Next summer" at bounding box center [652, 338] width 88 height 22
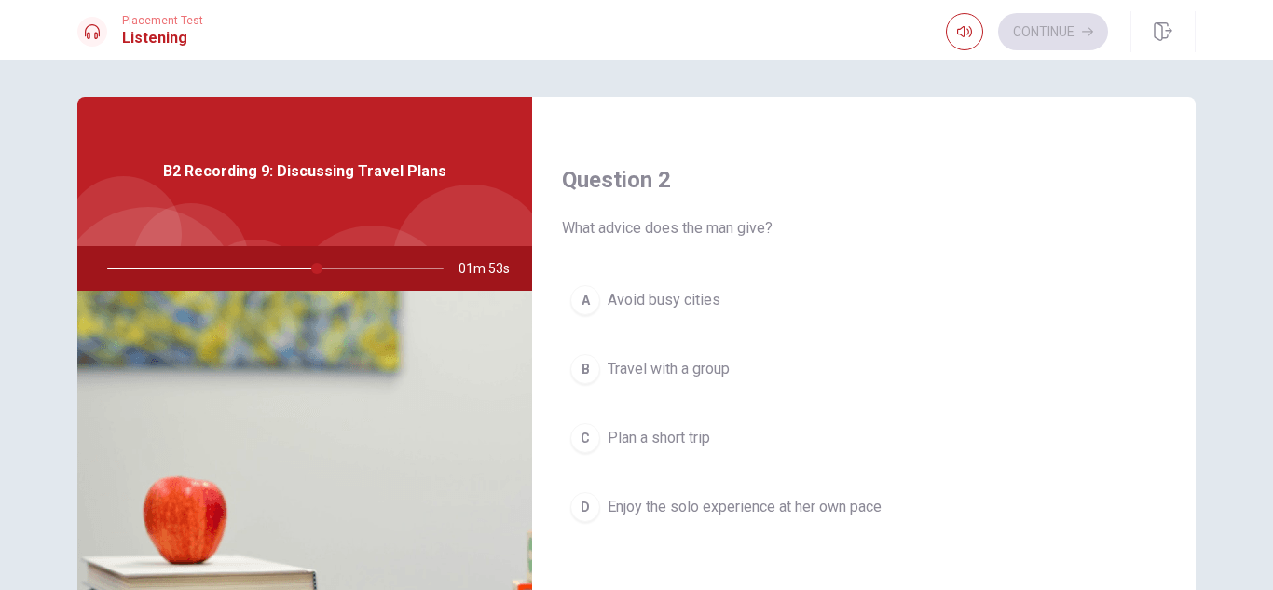
scroll to position [450, 0]
click at [710, 495] on span "Enjoy the solo experience at her own pace" at bounding box center [745, 503] width 274 height 22
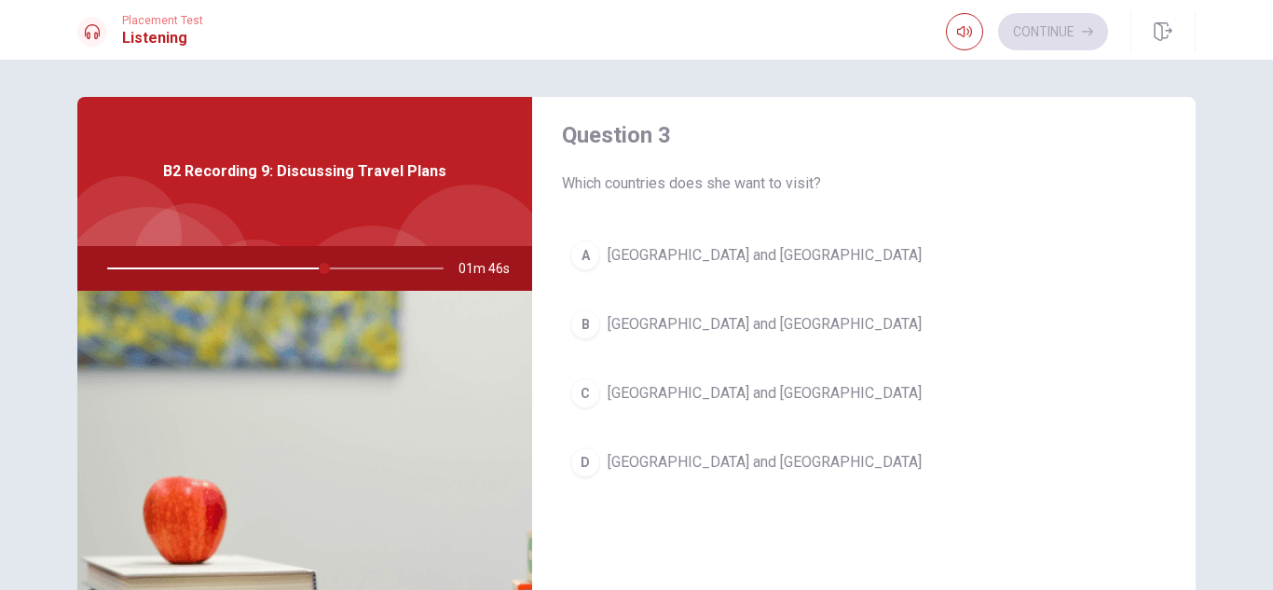
scroll to position [995, 0]
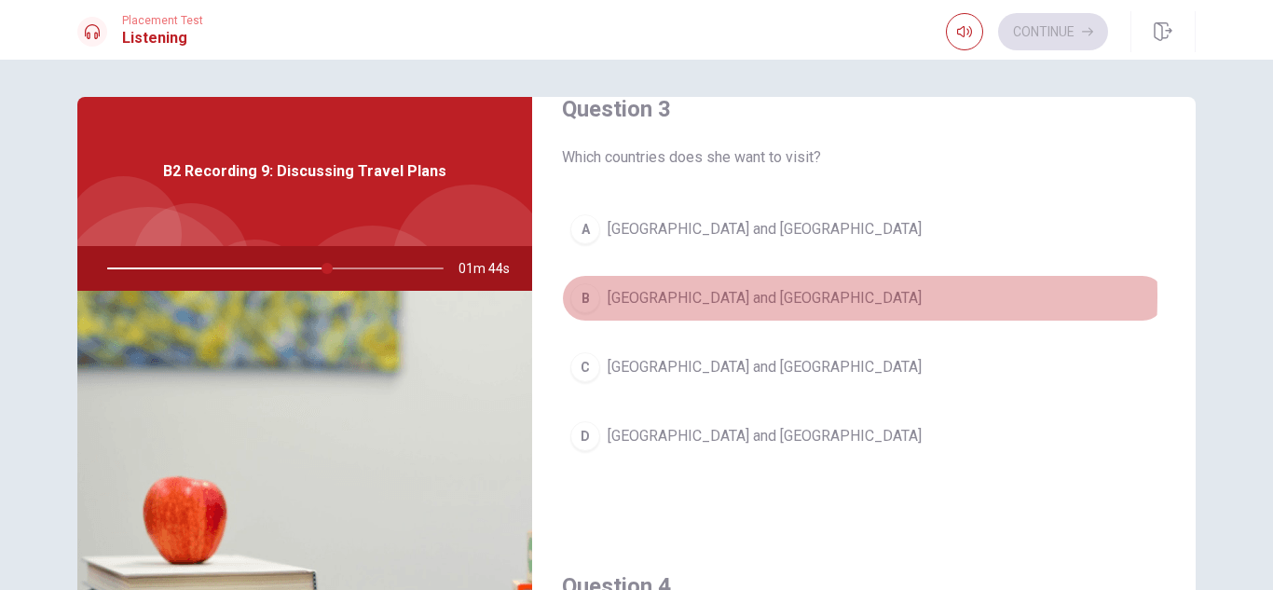
click at [677, 296] on span "[GEOGRAPHIC_DATA] and [GEOGRAPHIC_DATA]" at bounding box center [765, 298] width 314 height 22
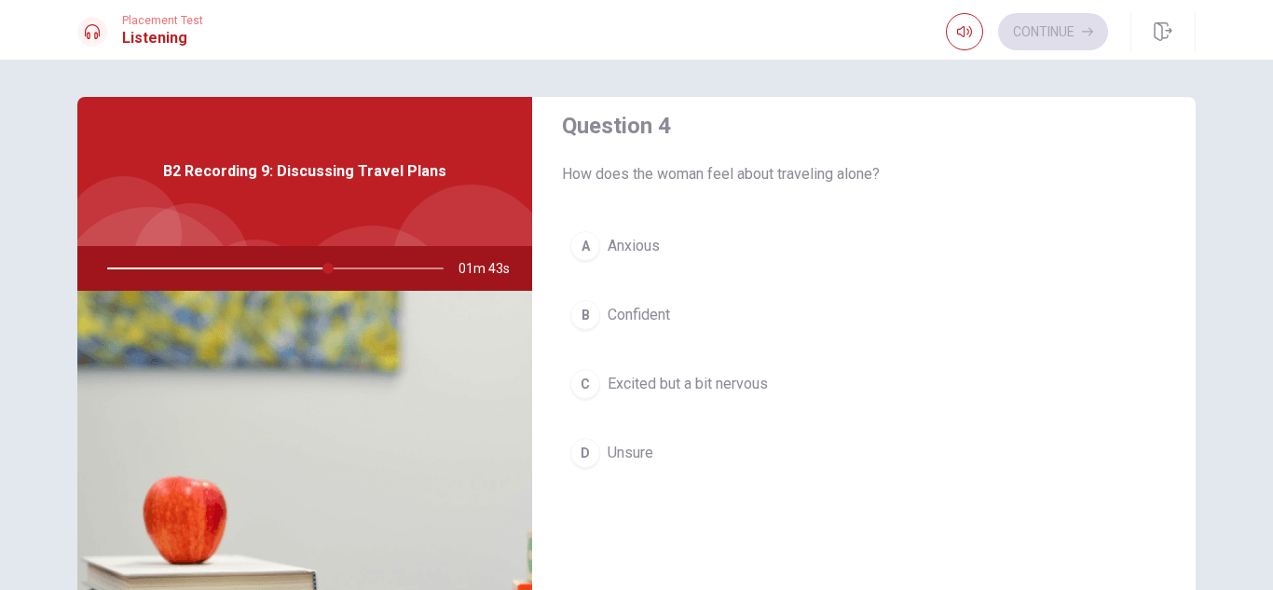
scroll to position [1471, 0]
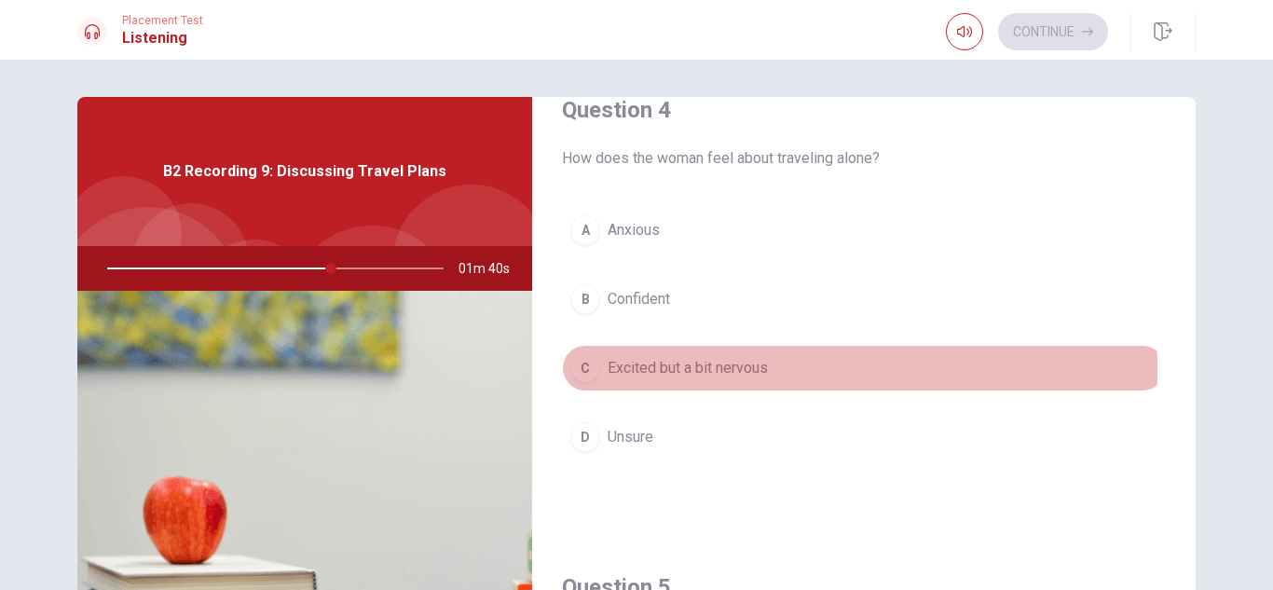
click at [703, 369] on span "Excited but a bit nervous" at bounding box center [688, 368] width 160 height 22
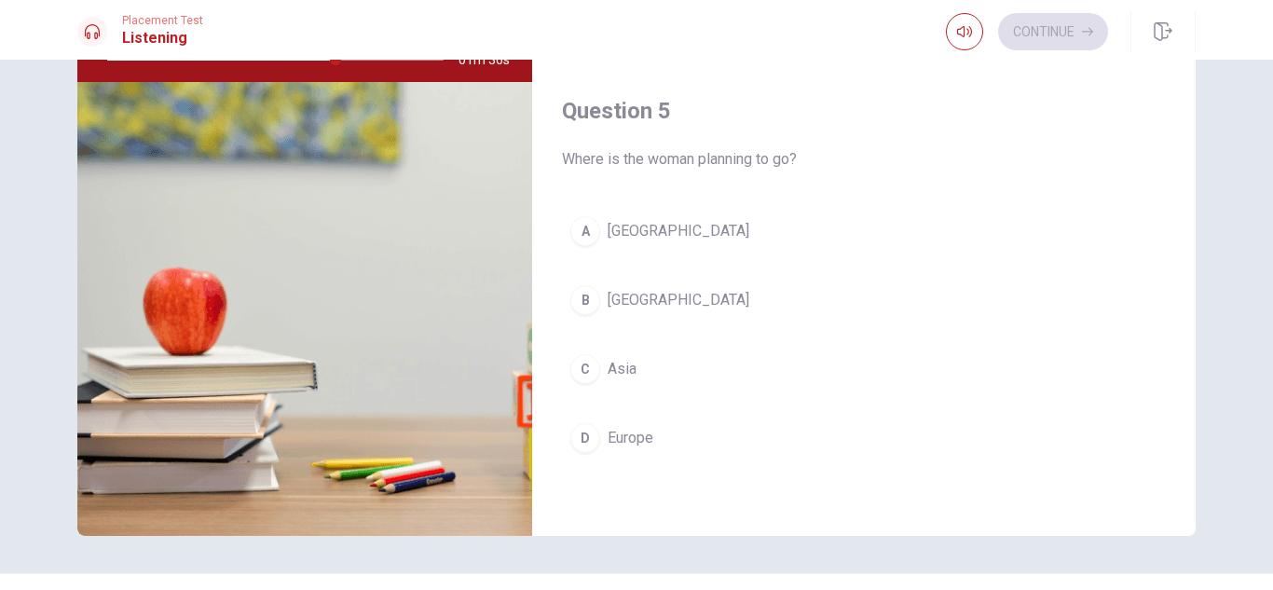
scroll to position [210, 0]
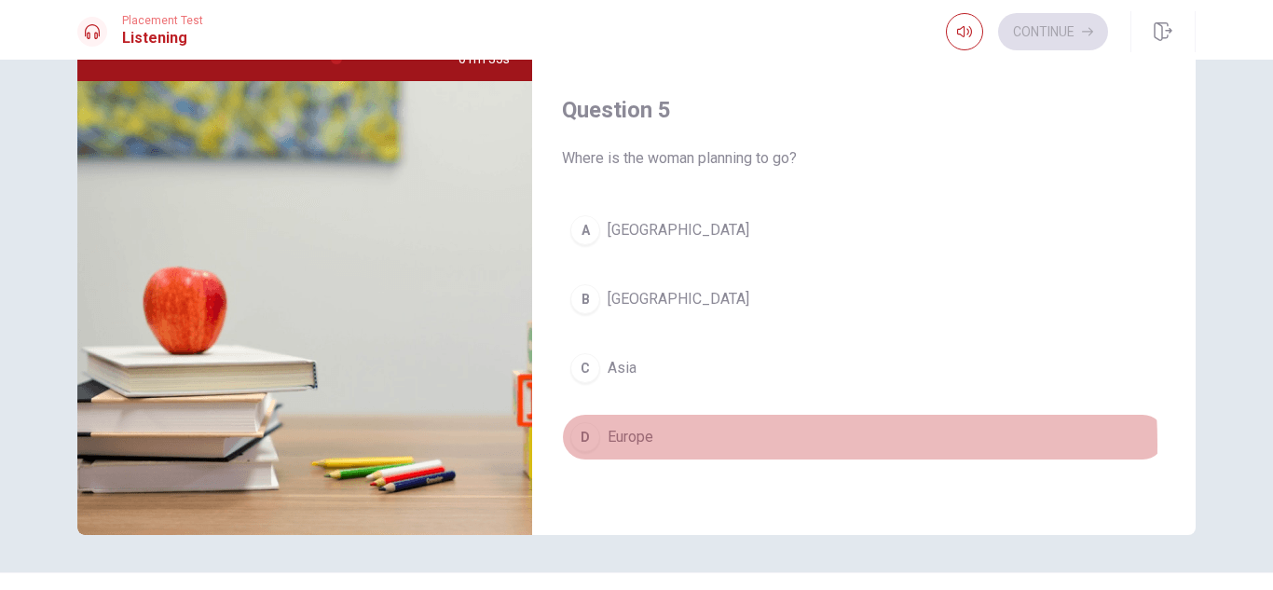
click at [622, 445] on span "Europe" at bounding box center [631, 437] width 46 height 22
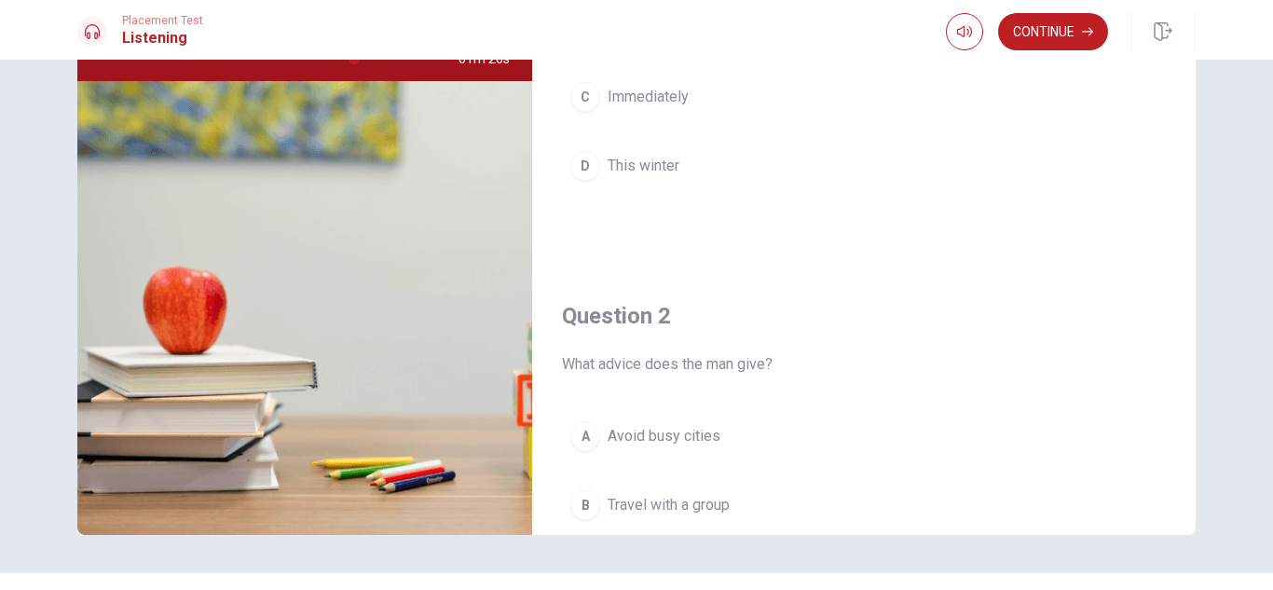
scroll to position [0, 0]
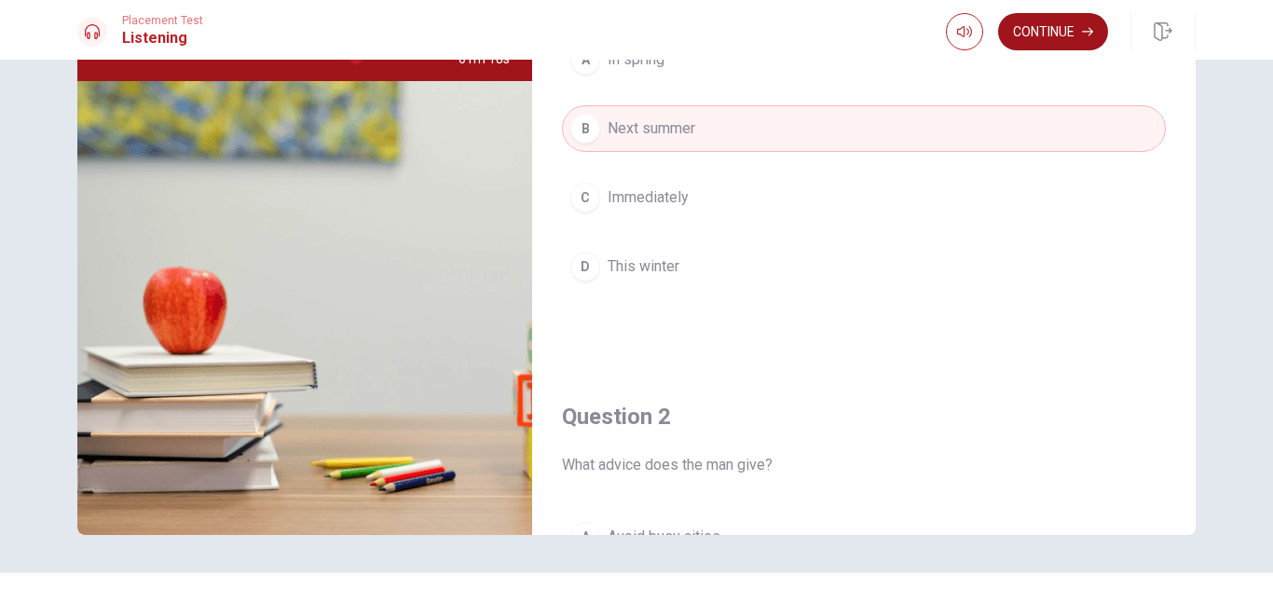
click at [1050, 35] on button "Continue" at bounding box center [1053, 31] width 110 height 37
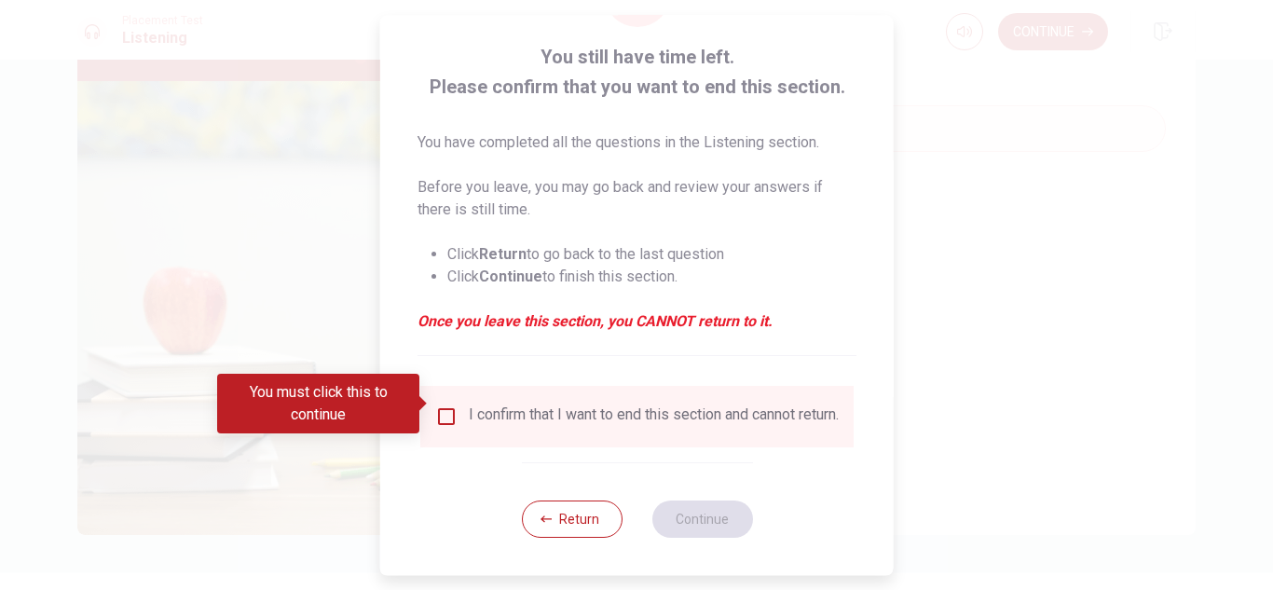
scroll to position [105, 0]
click at [449, 405] on input "You must click this to continue" at bounding box center [446, 416] width 22 height 22
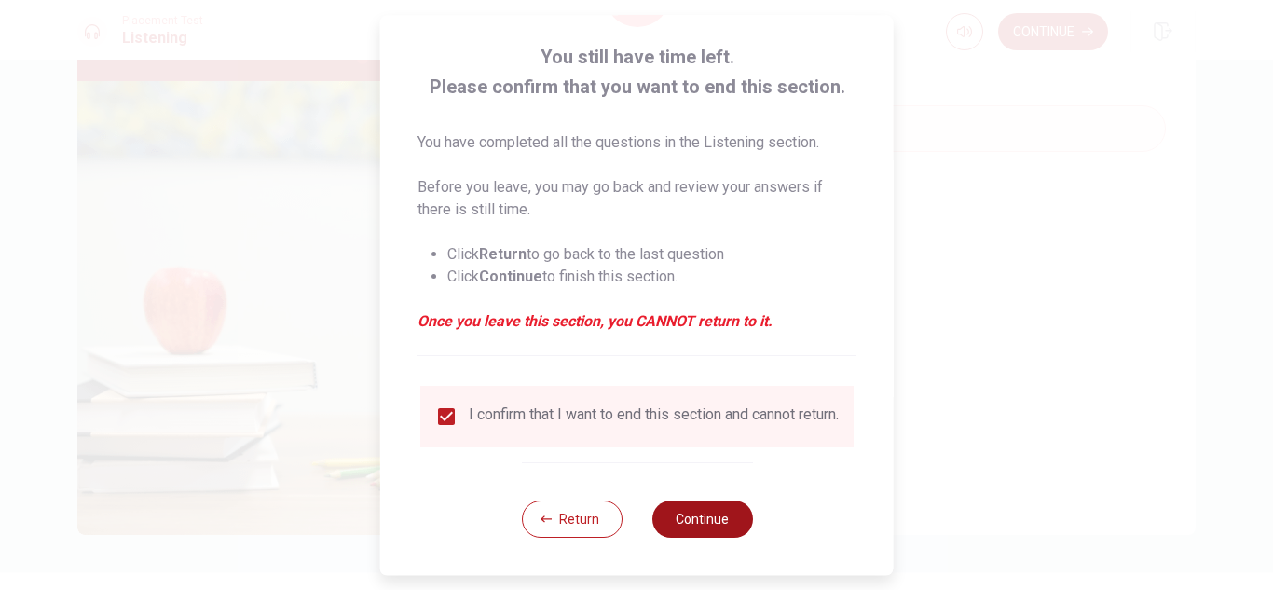
click at [711, 530] on button "Continue" at bounding box center [702, 519] width 101 height 37
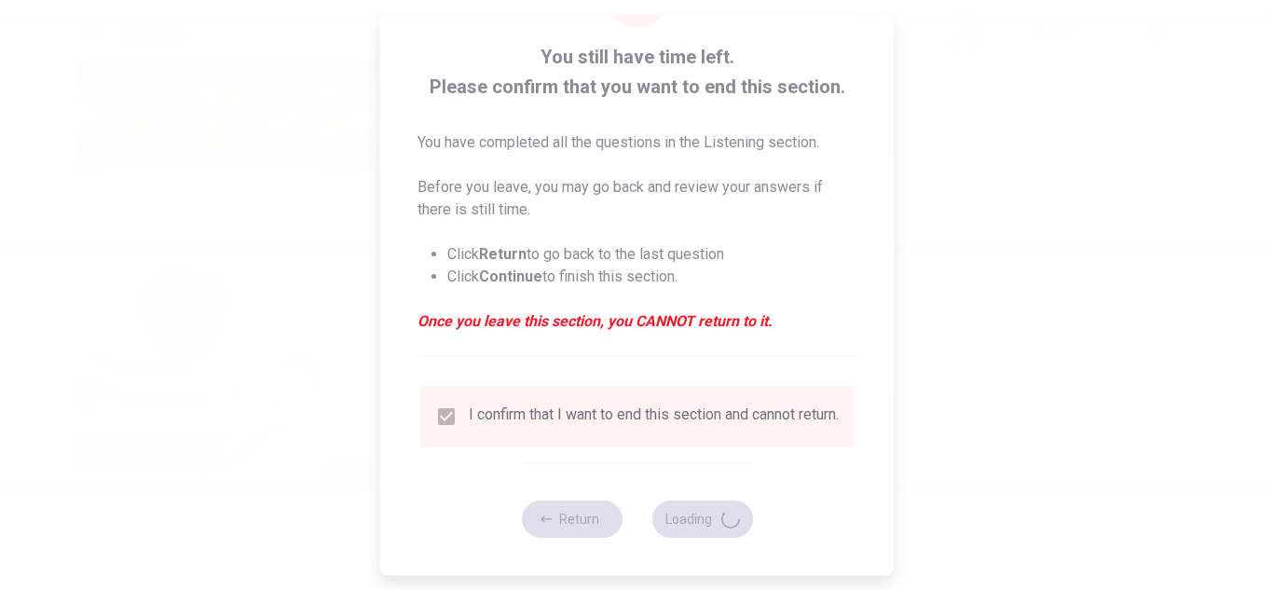
type input "77"
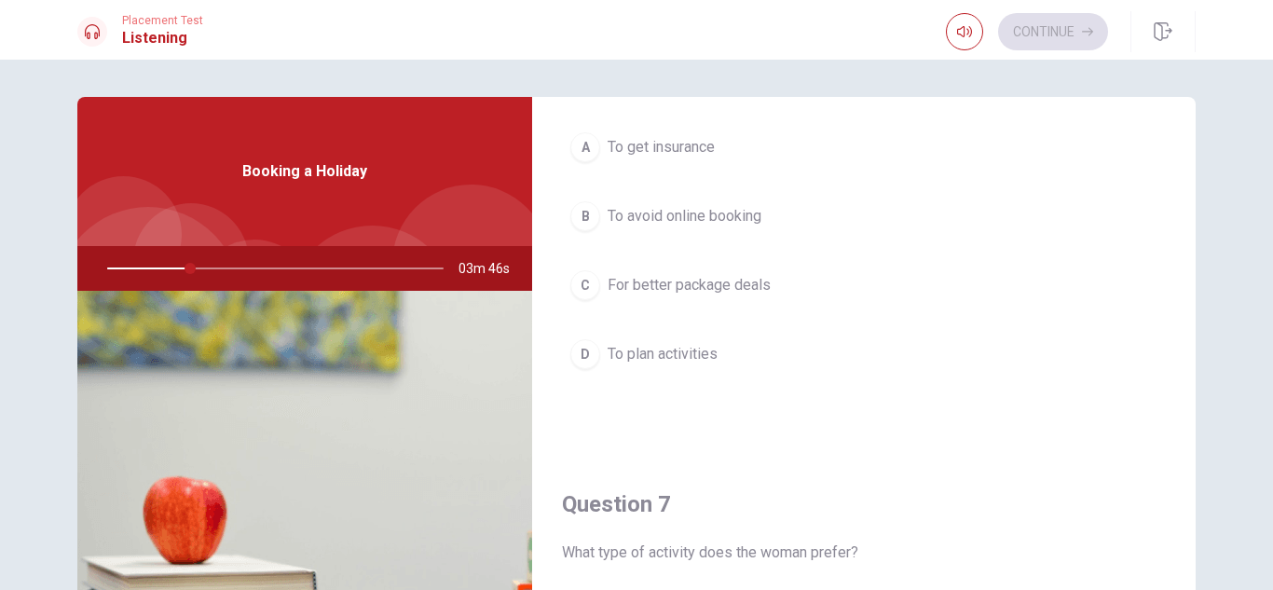
scroll to position [0, 0]
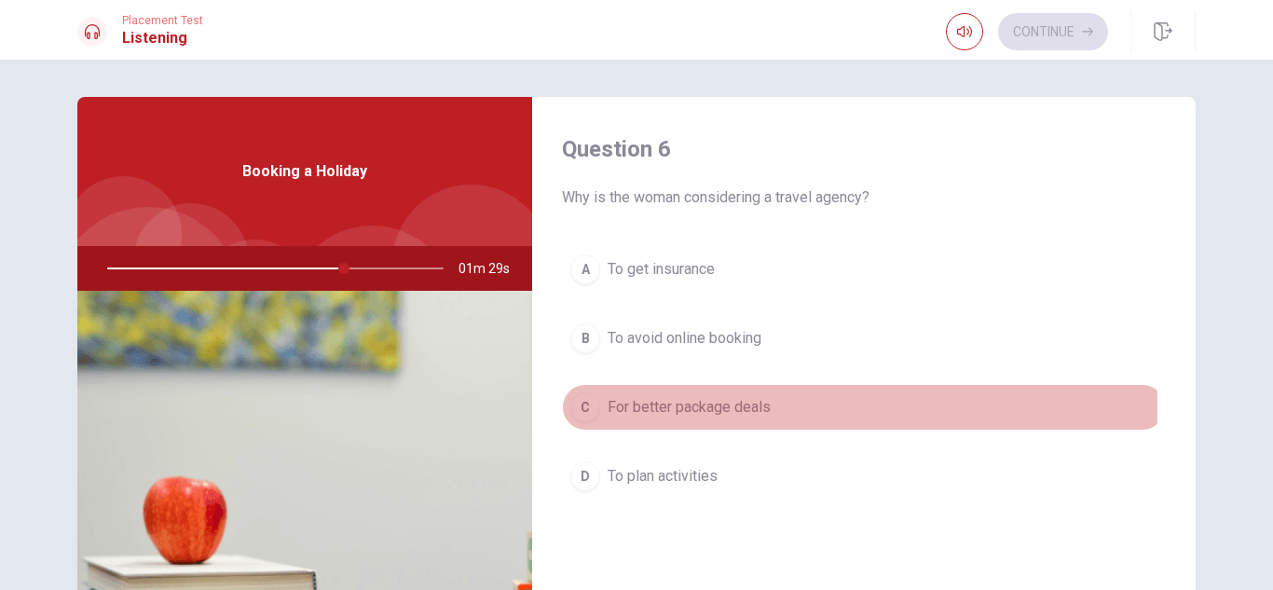
click at [689, 407] on span "For better package deals" at bounding box center [689, 407] width 163 height 22
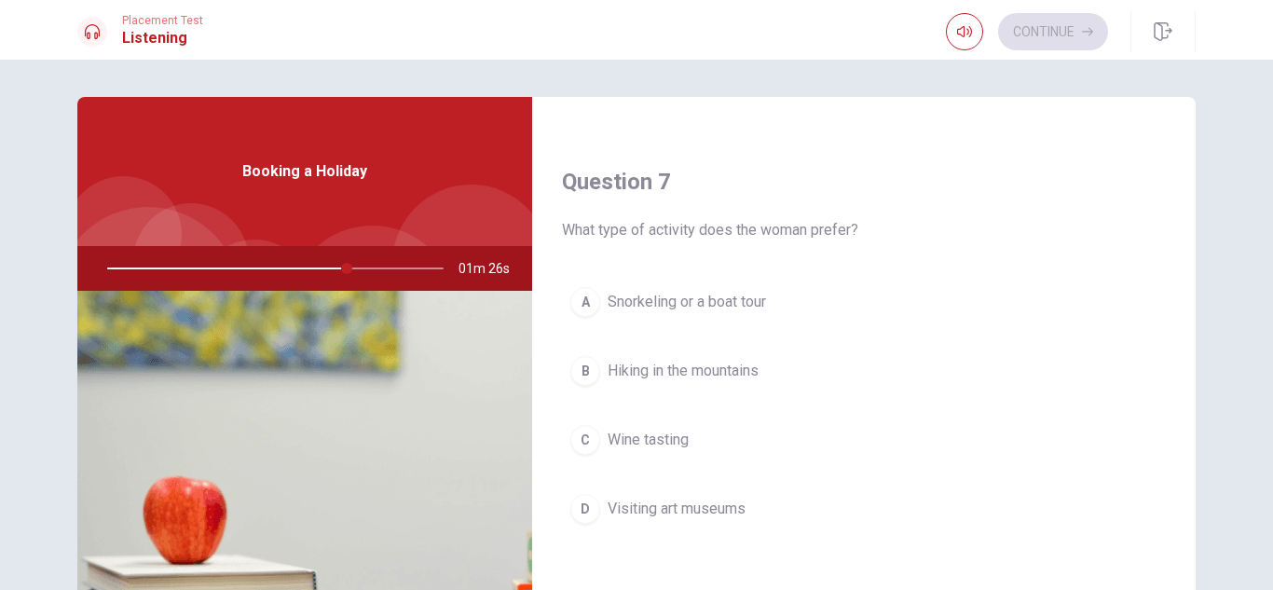
scroll to position [463, 0]
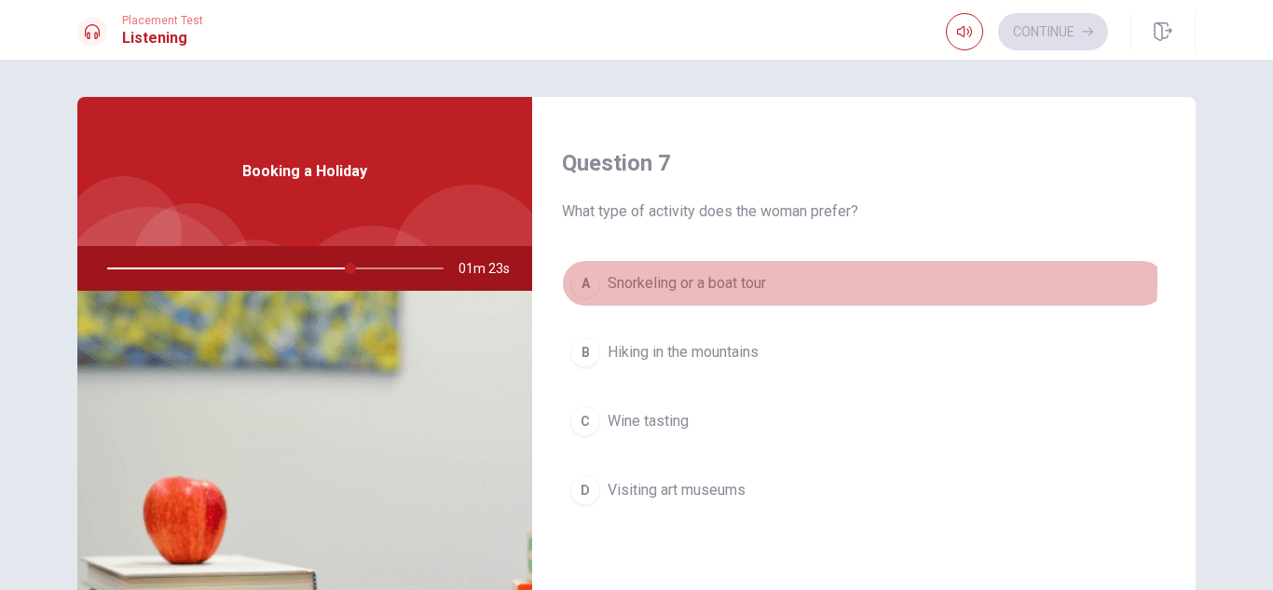
click at [671, 280] on span "Snorkeling or a boat tour" at bounding box center [687, 283] width 158 height 22
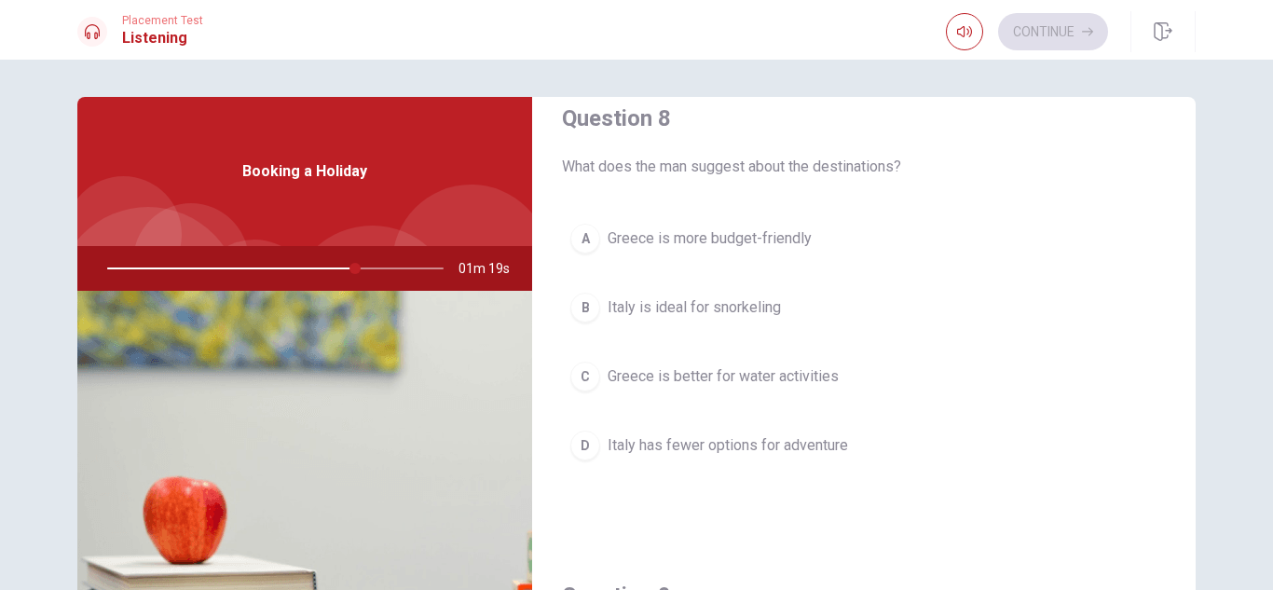
scroll to position [986, 0]
click at [748, 376] on span "Greece is better for water activities" at bounding box center [723, 375] width 231 height 22
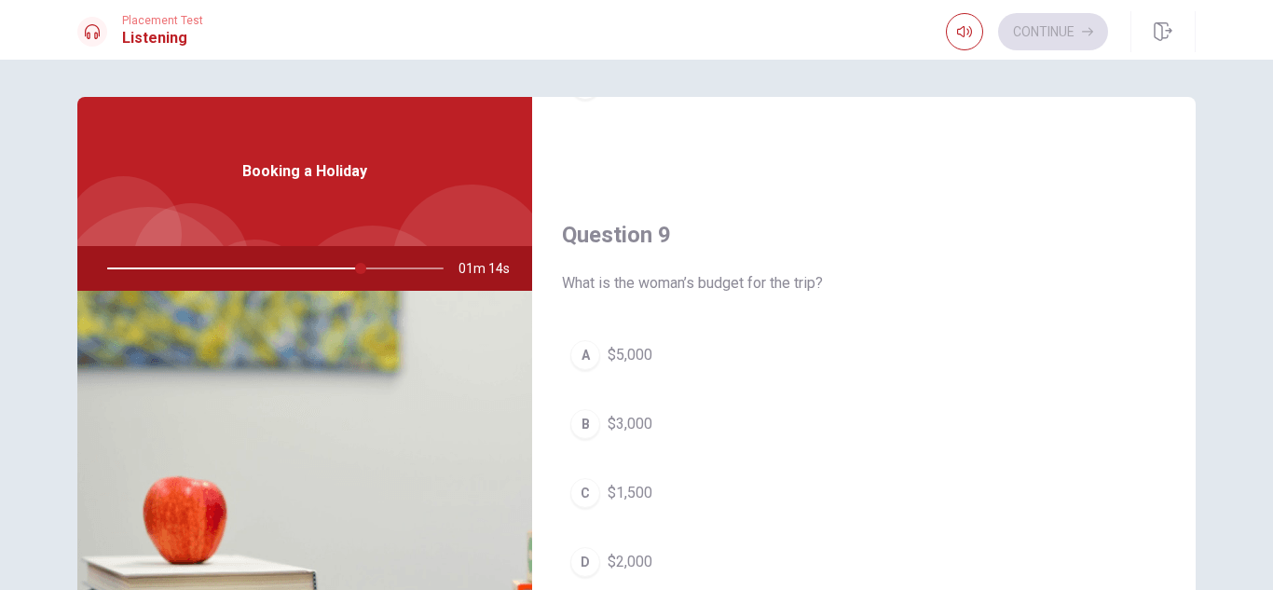
scroll to position [1348, 0]
click at [631, 560] on span "$2,000" at bounding box center [630, 560] width 45 height 22
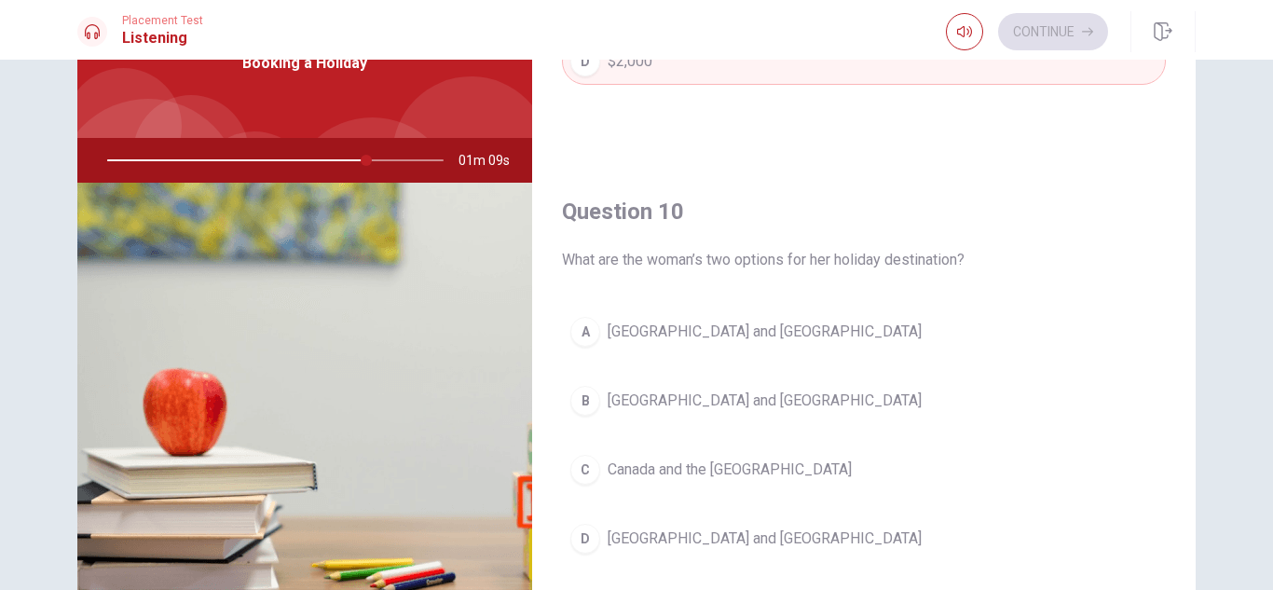
scroll to position [252, 0]
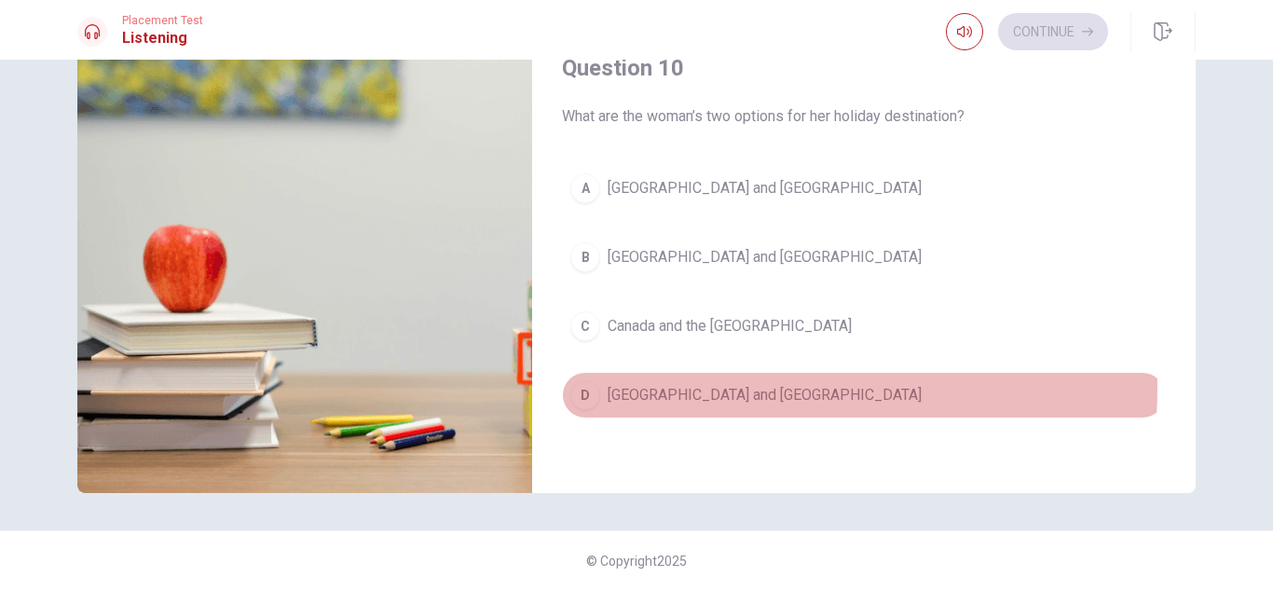
click at [656, 387] on span "[GEOGRAPHIC_DATA] and [GEOGRAPHIC_DATA]" at bounding box center [765, 395] width 314 height 22
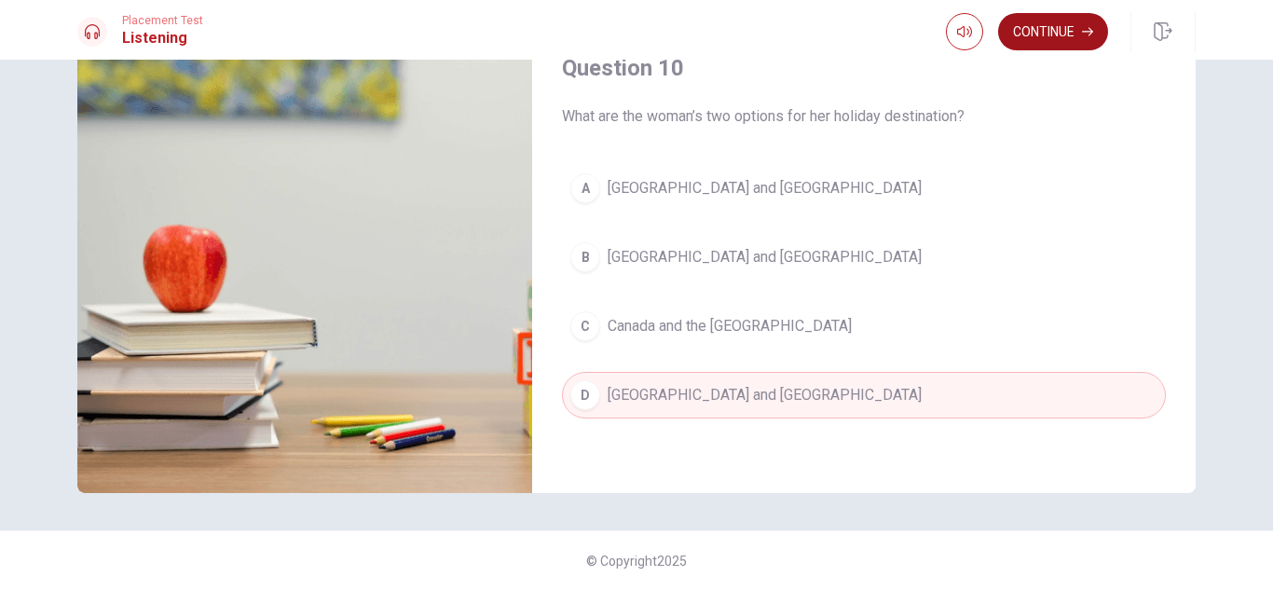
click at [1057, 28] on button "Continue" at bounding box center [1053, 31] width 110 height 37
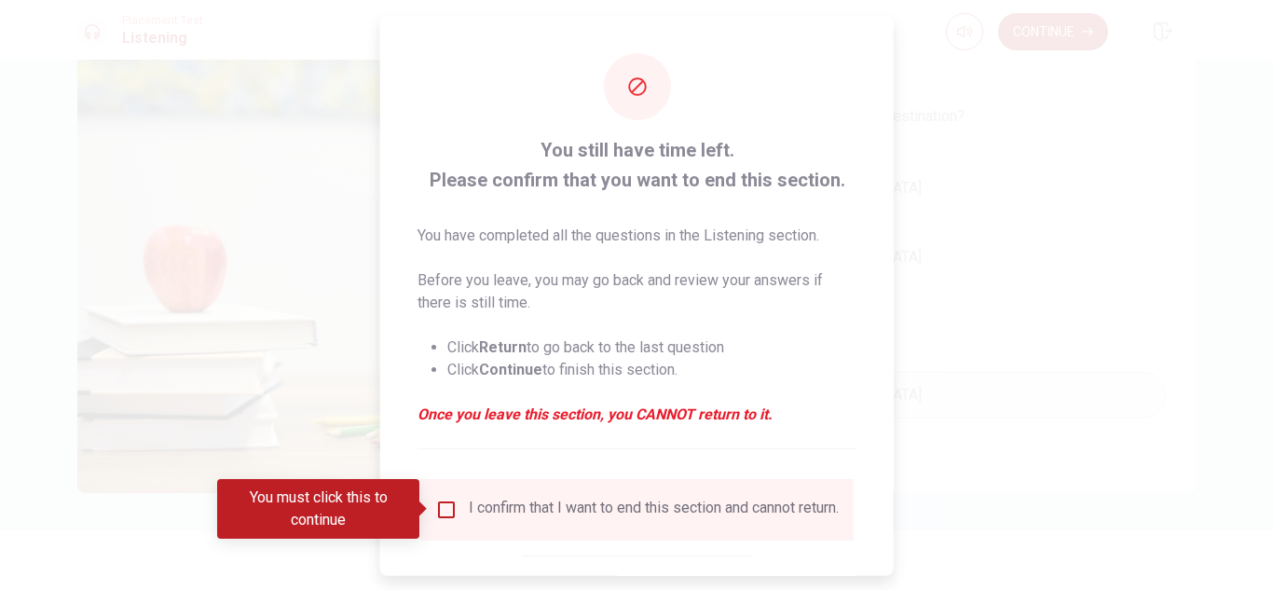
click at [447, 514] on input "You must click this to continue" at bounding box center [446, 509] width 22 height 22
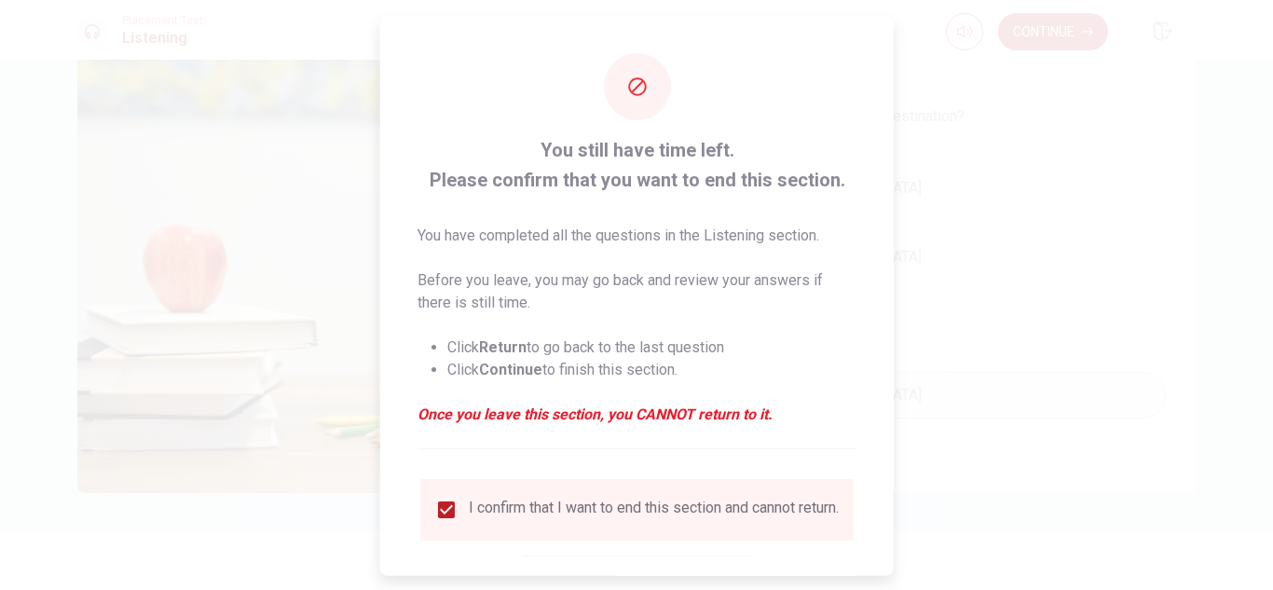
scroll to position [105, 0]
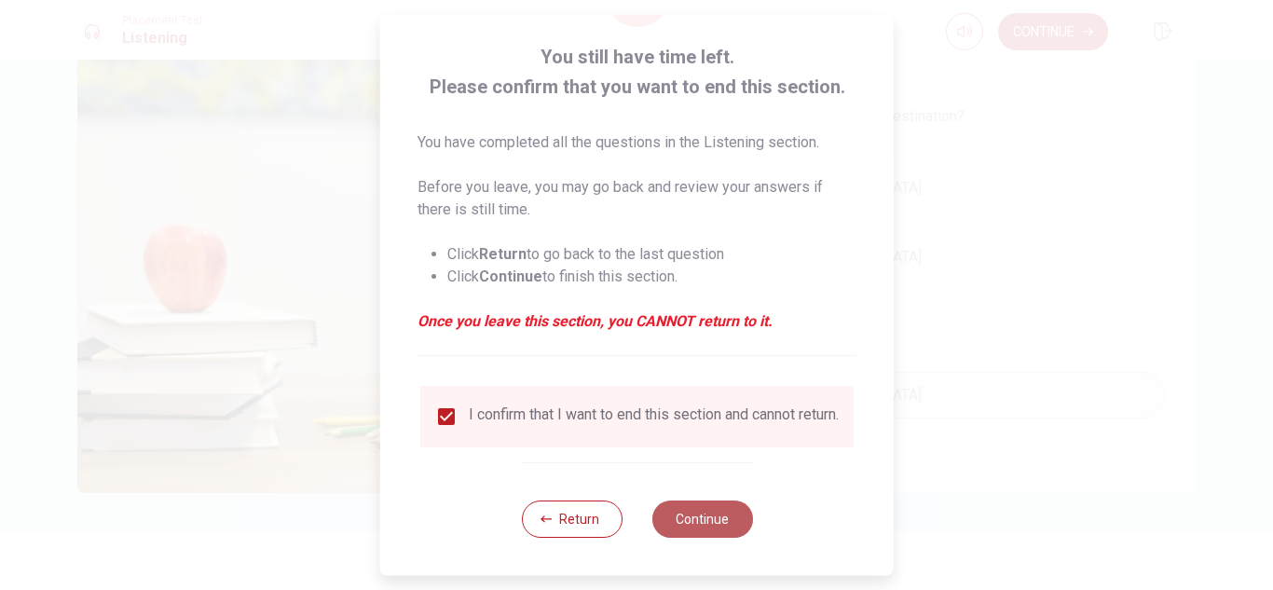
click at [703, 532] on button "Continue" at bounding box center [702, 519] width 101 height 37
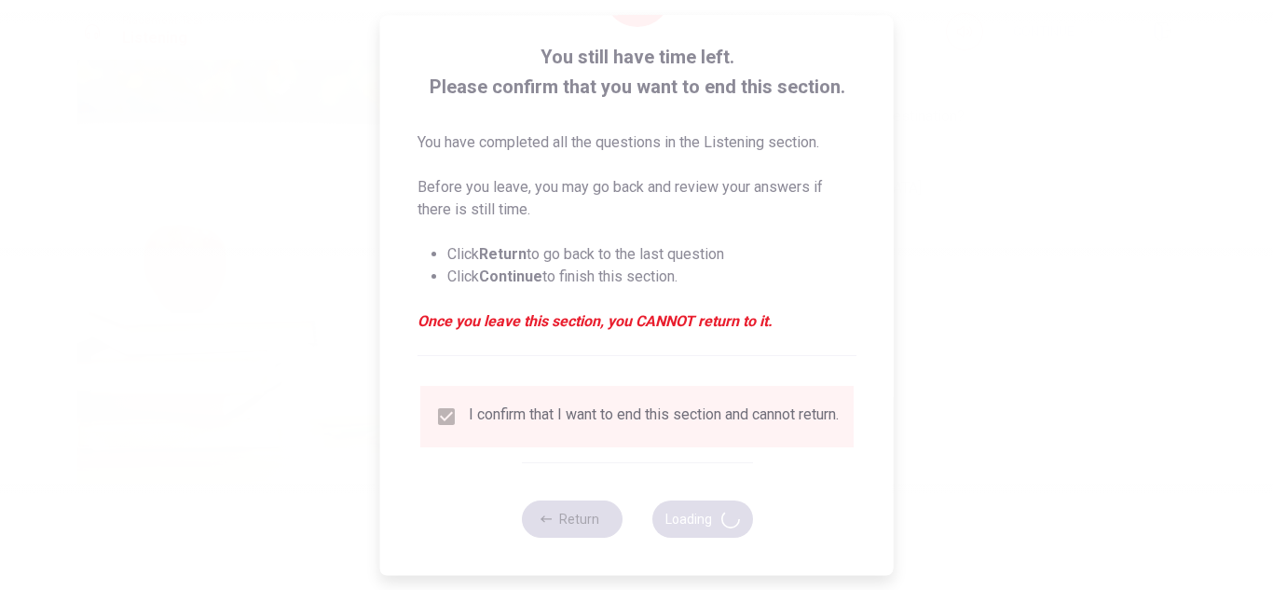
type input "81"
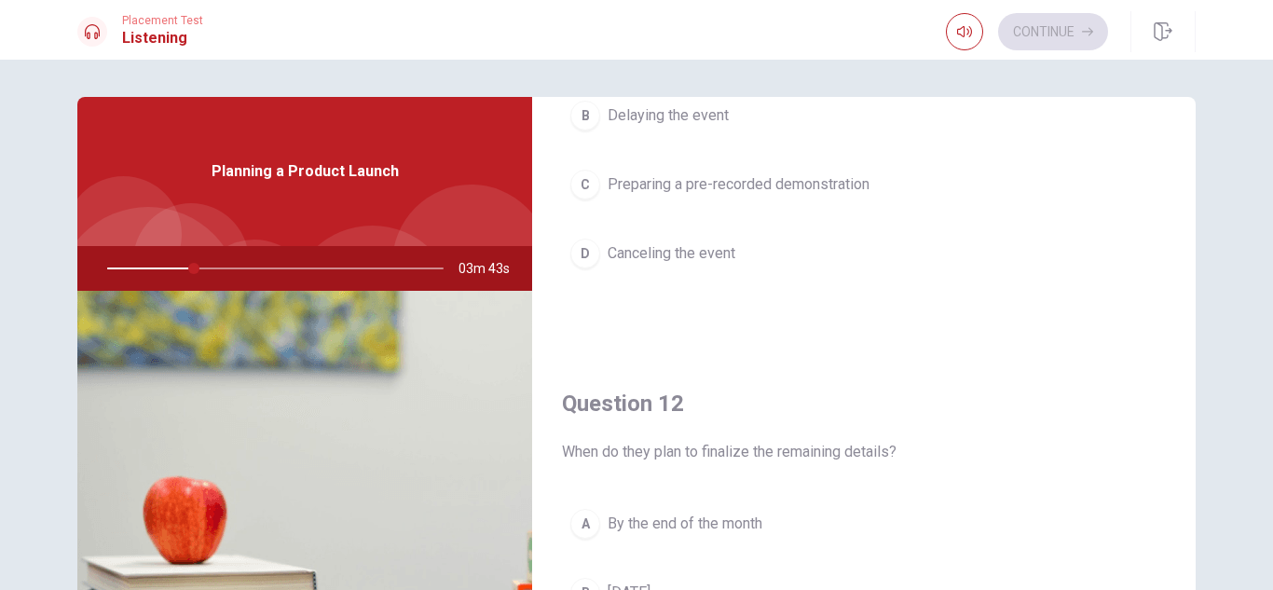
scroll to position [0, 0]
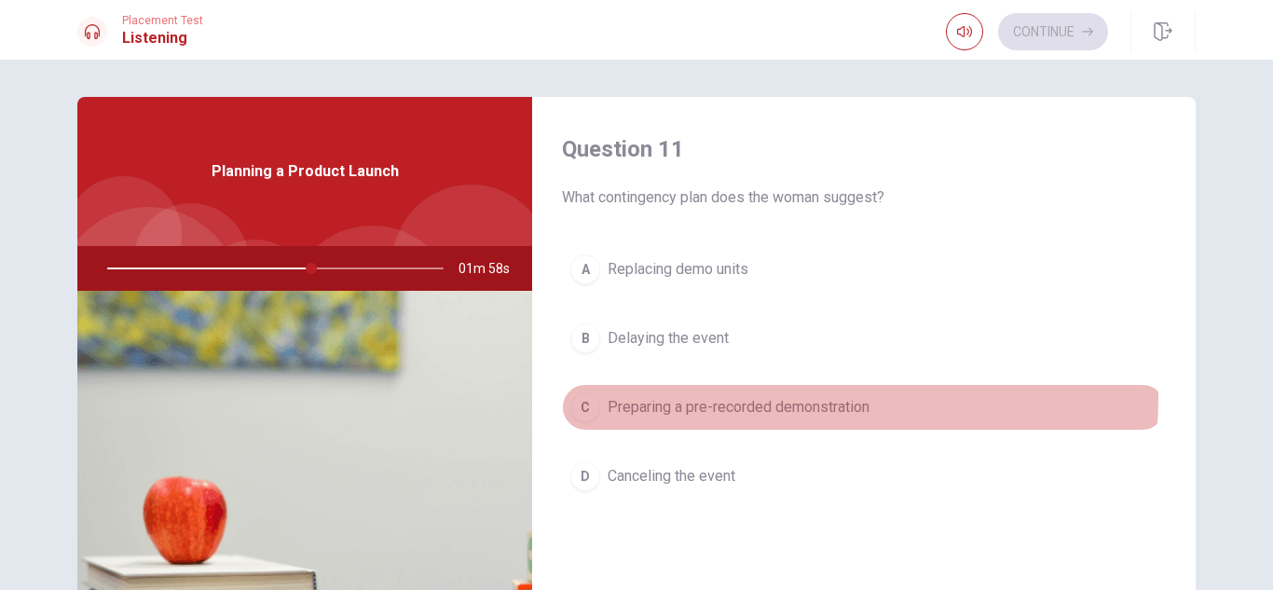
click at [778, 397] on span "Preparing a pre-recorded demonstration" at bounding box center [739, 407] width 262 height 22
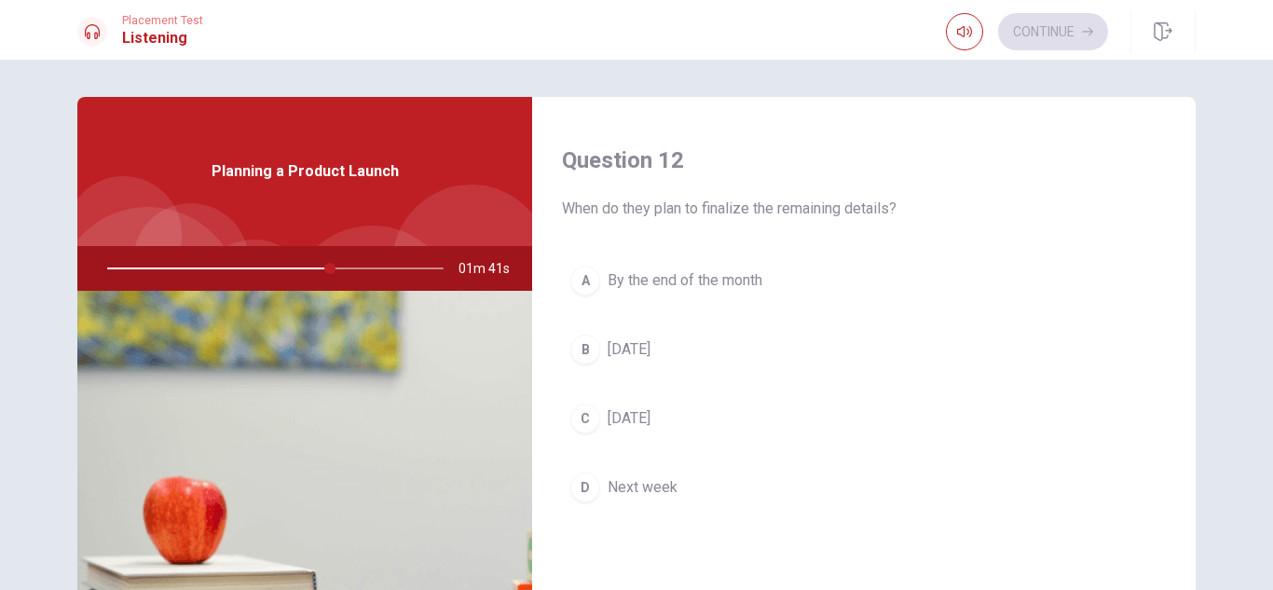
scroll to position [486, 0]
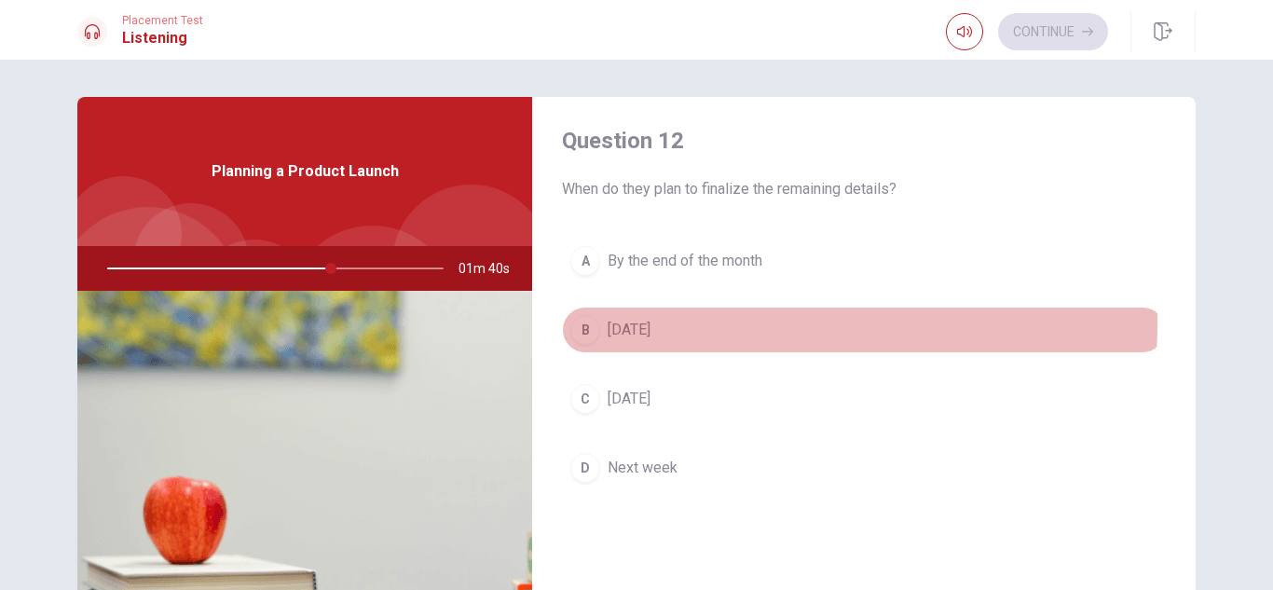
click at [613, 322] on span "[DATE]" at bounding box center [629, 330] width 43 height 22
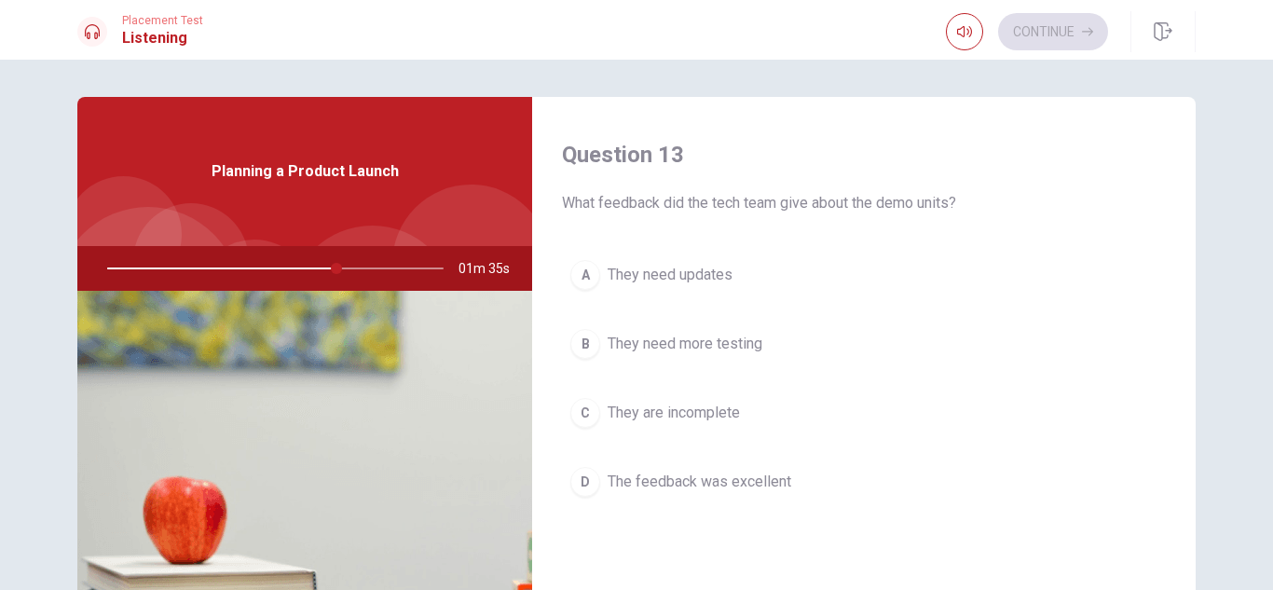
scroll to position [950, 0]
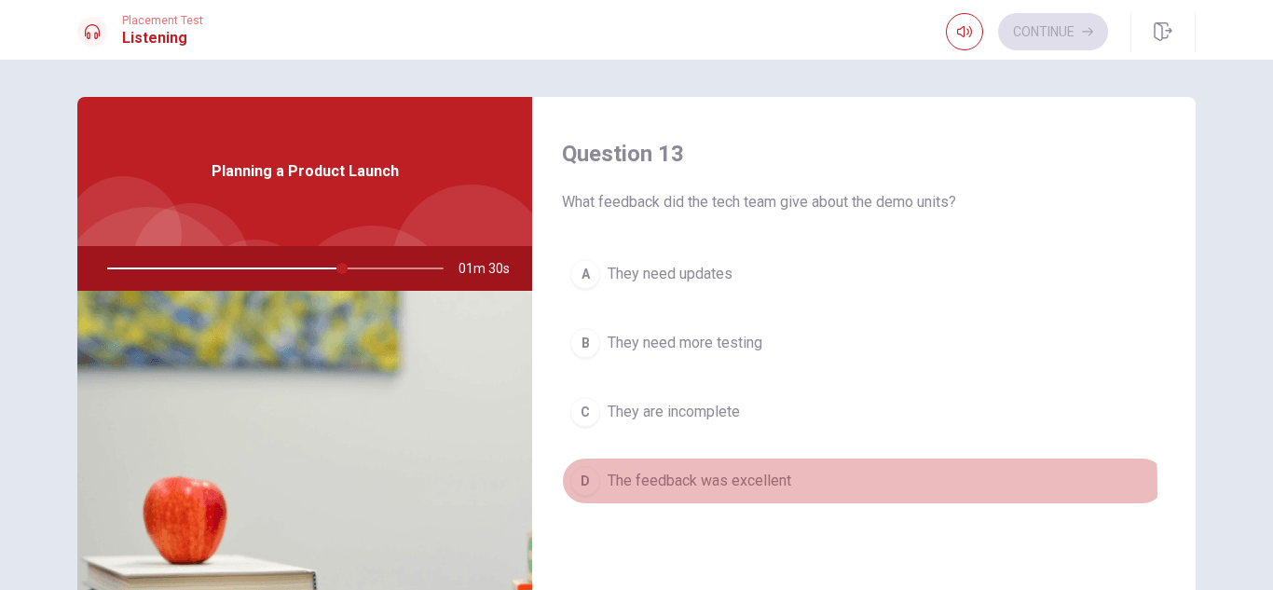
click at [726, 487] on span "The feedback was excellent" at bounding box center [700, 481] width 184 height 22
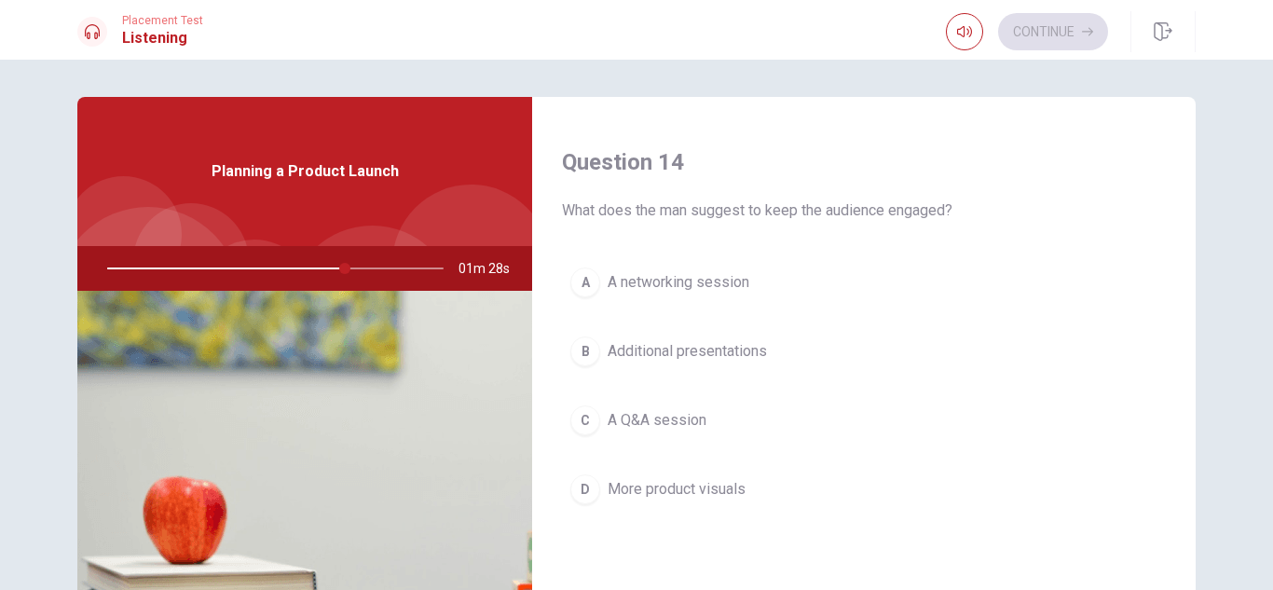
scroll to position [1457, 0]
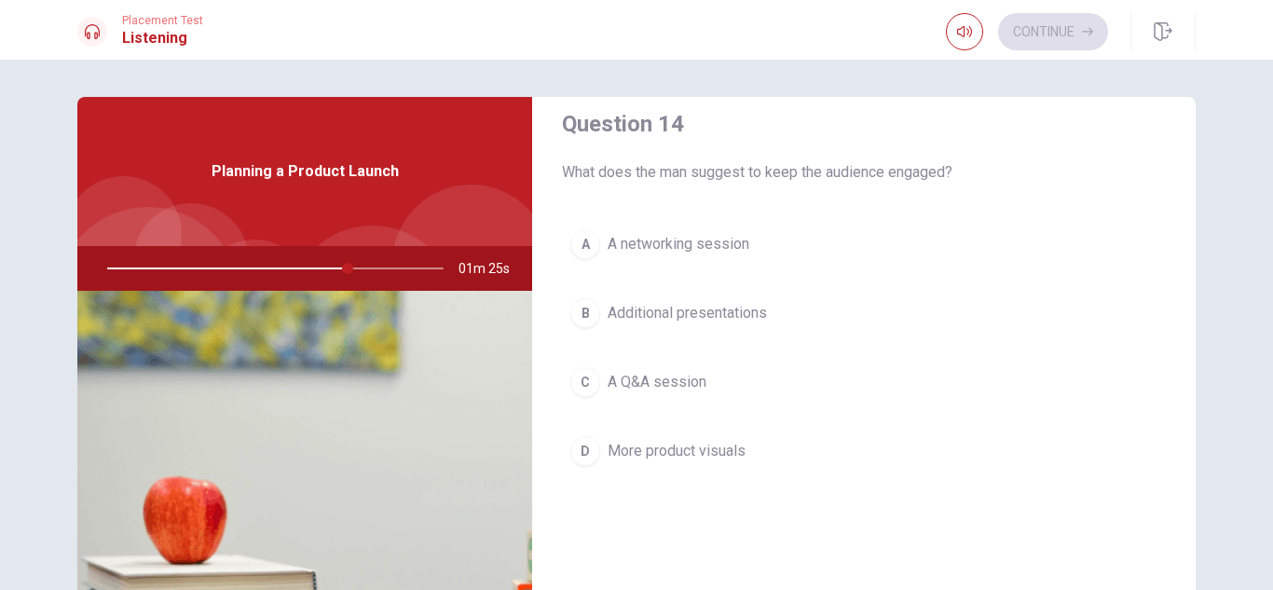
click at [659, 389] on span "A Q&A session" at bounding box center [657, 382] width 99 height 22
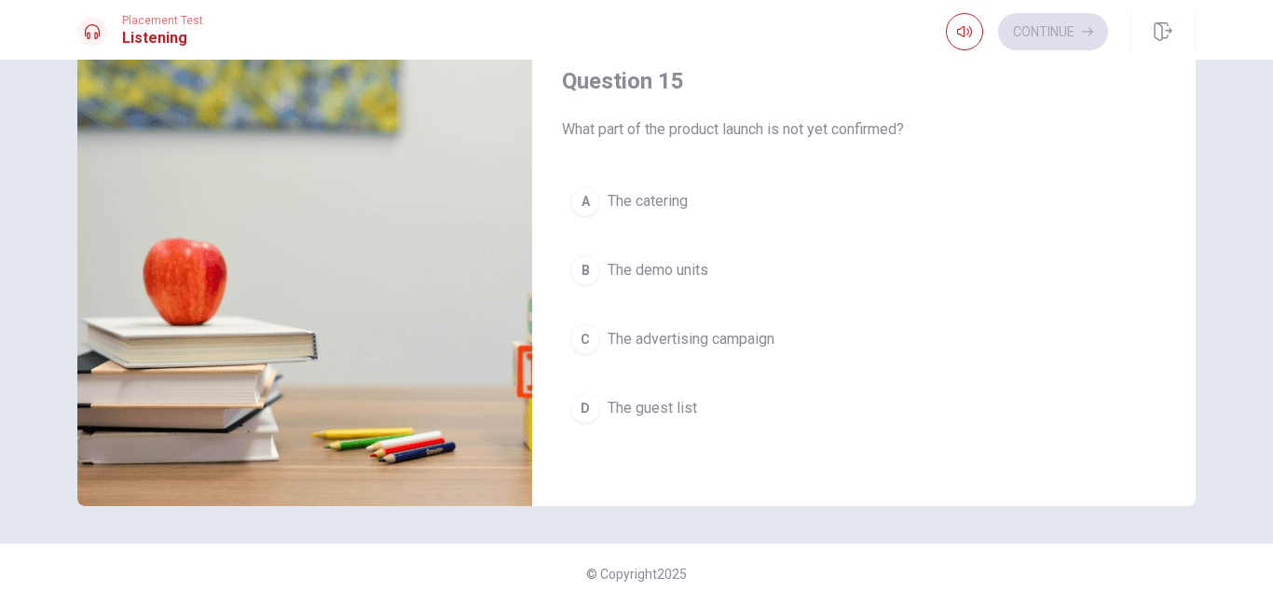
scroll to position [237, 0]
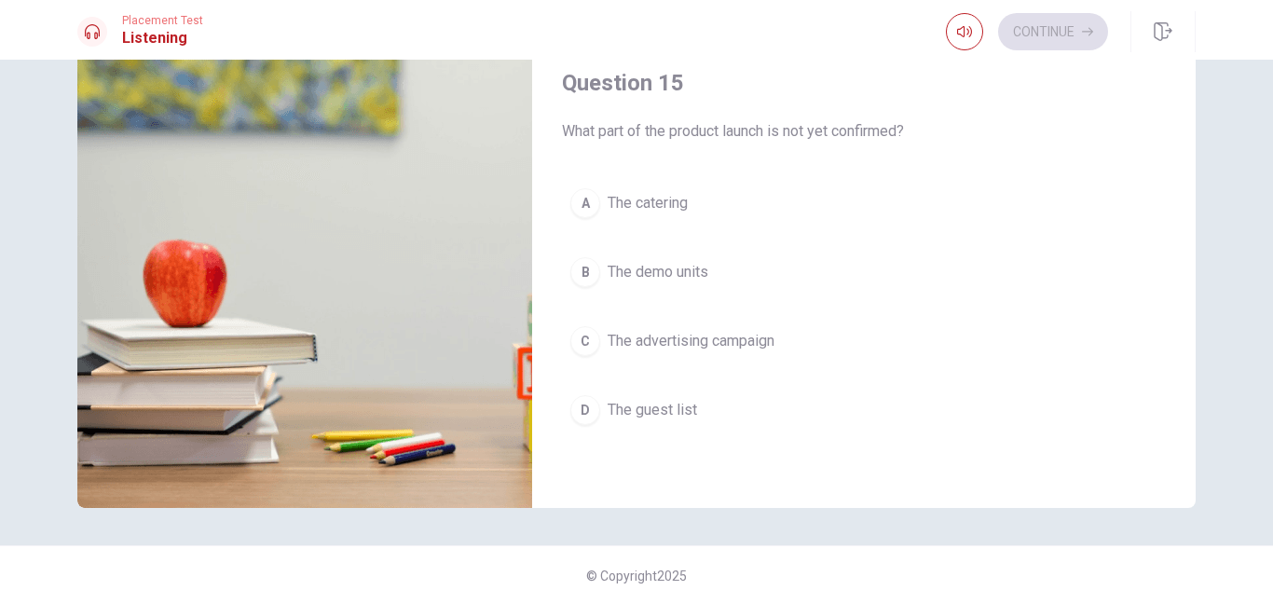
click at [644, 410] on span "The guest list" at bounding box center [652, 410] width 89 height 22
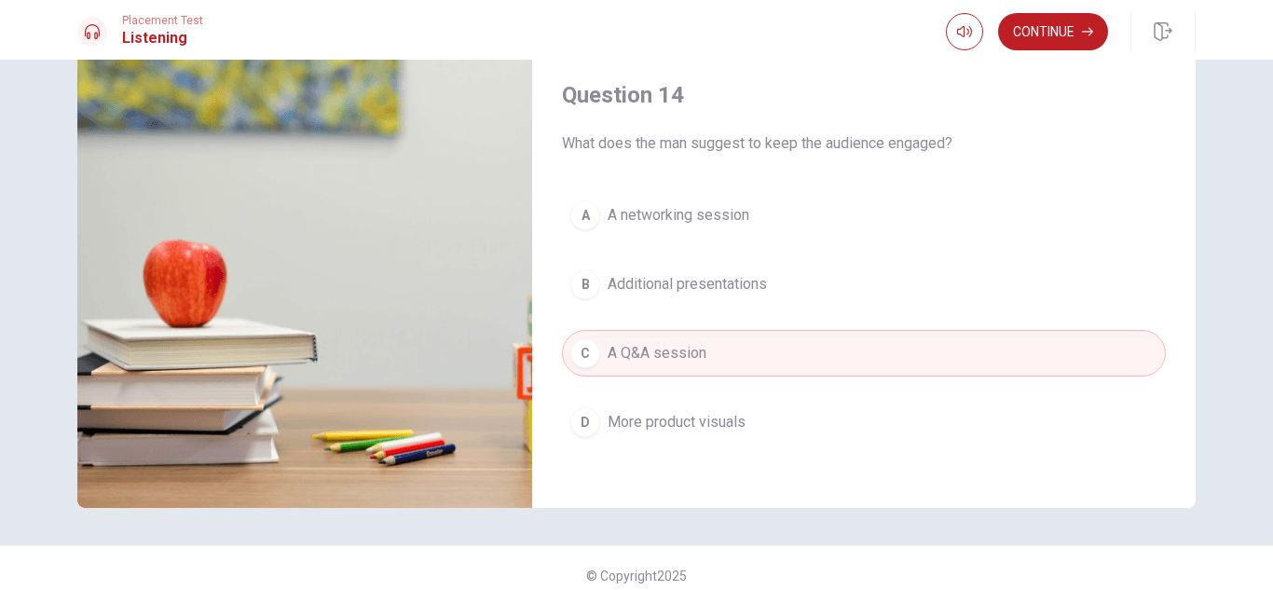
scroll to position [1242, 0]
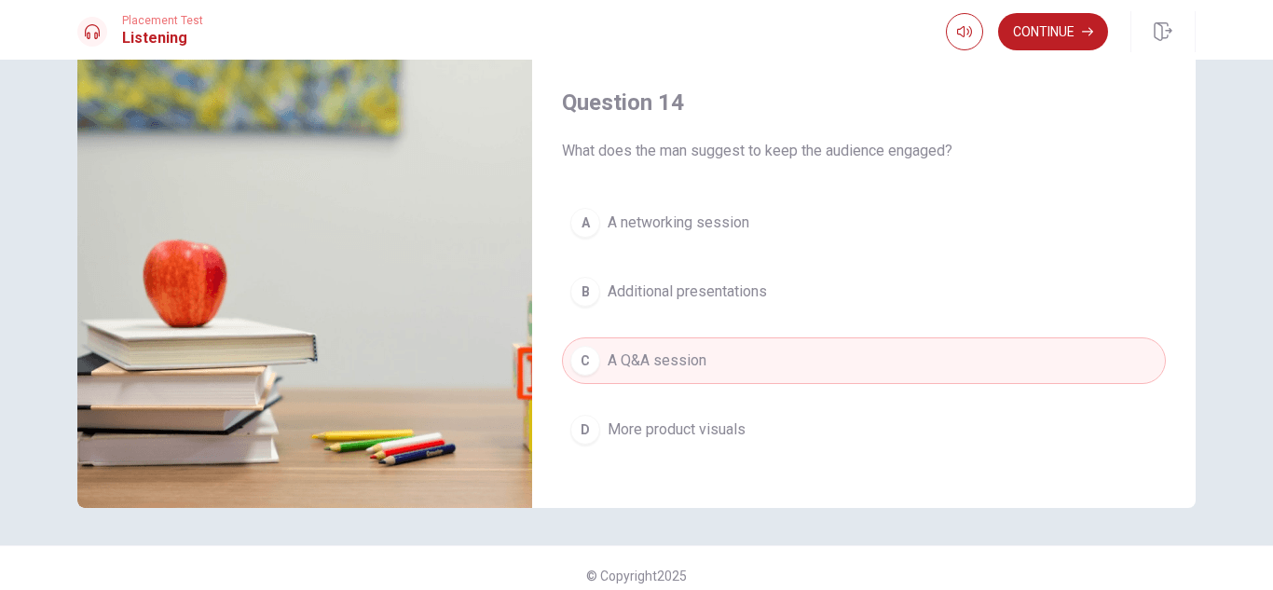
click at [811, 162] on div "Question 14 What does the man suggest to keep the audience engaged? A A network…" at bounding box center [864, 288] width 664 height 477
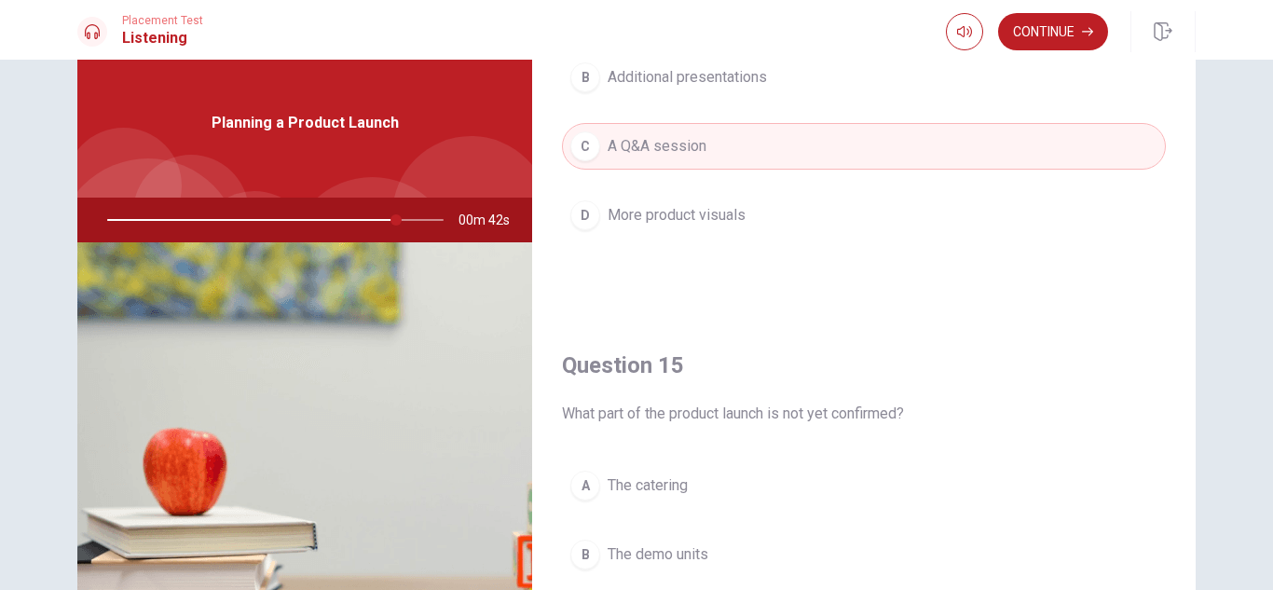
scroll to position [1653, 0]
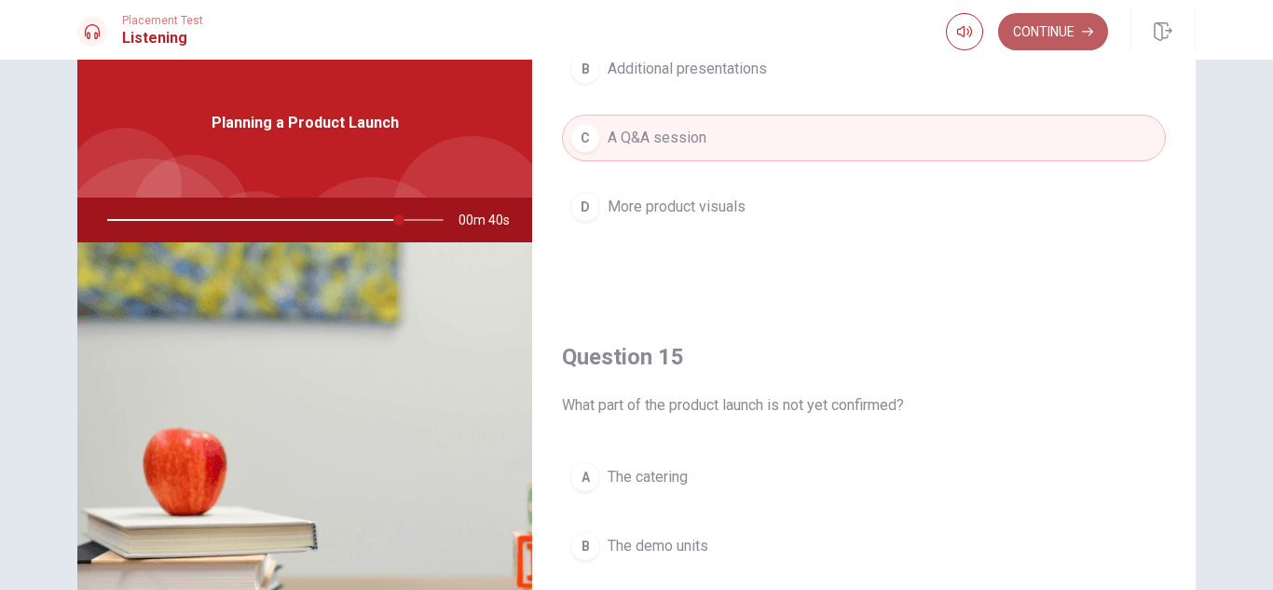
click at [1042, 30] on button "Continue" at bounding box center [1053, 31] width 110 height 37
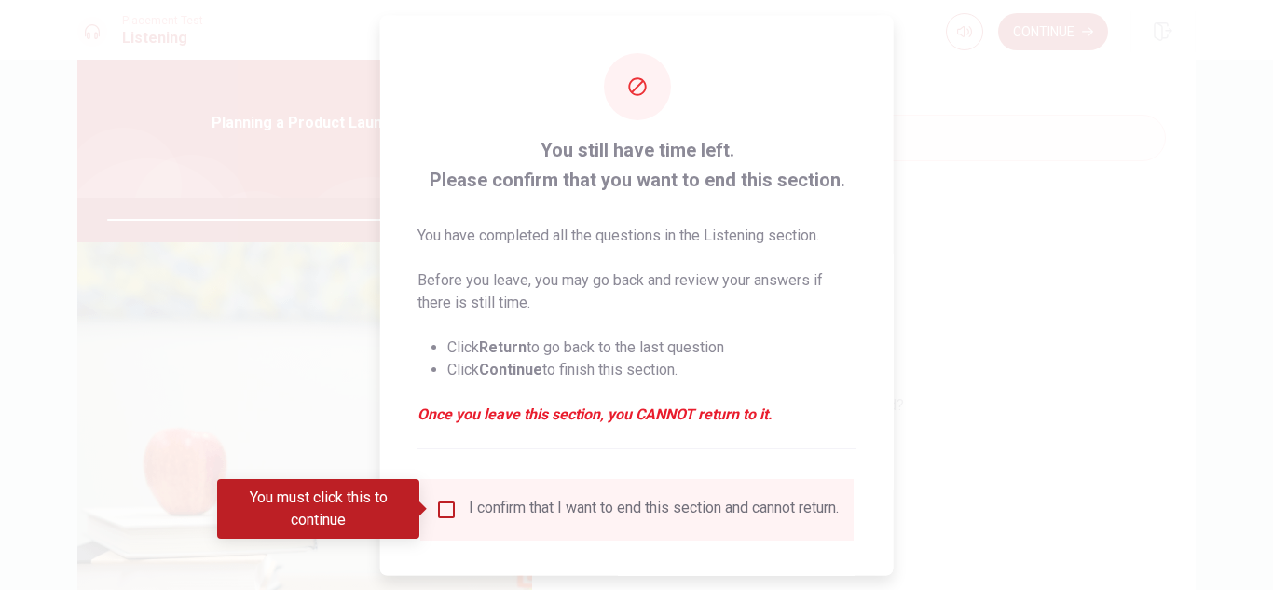
click at [450, 511] on input "You must click this to continue" at bounding box center [446, 509] width 22 height 22
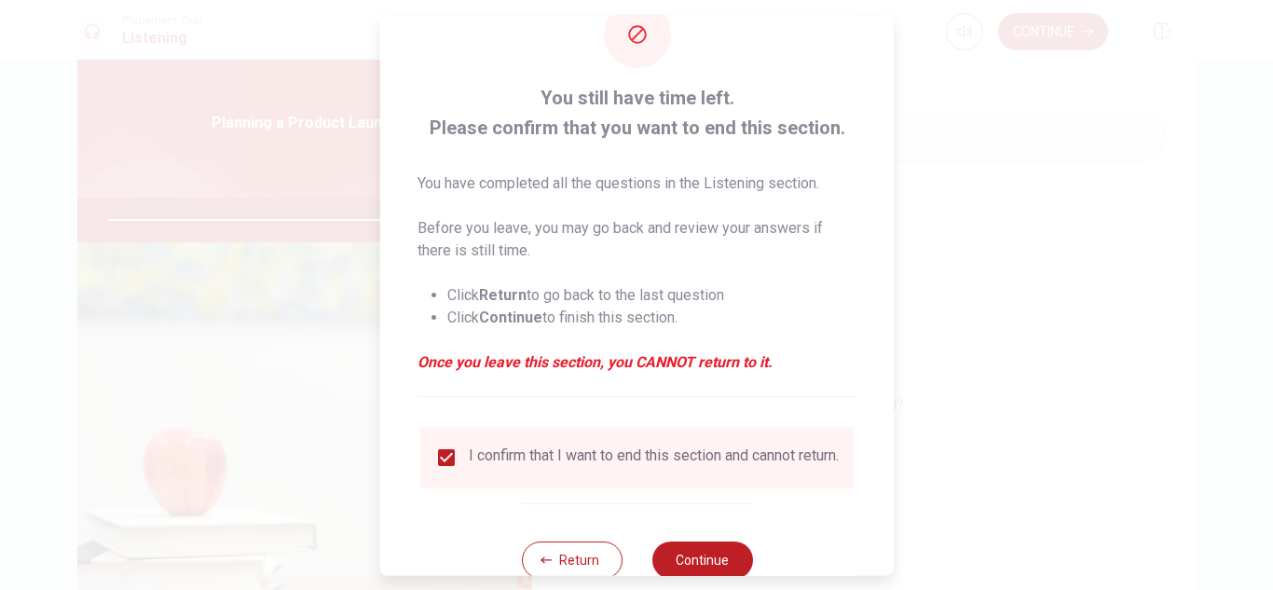
scroll to position [105, 0]
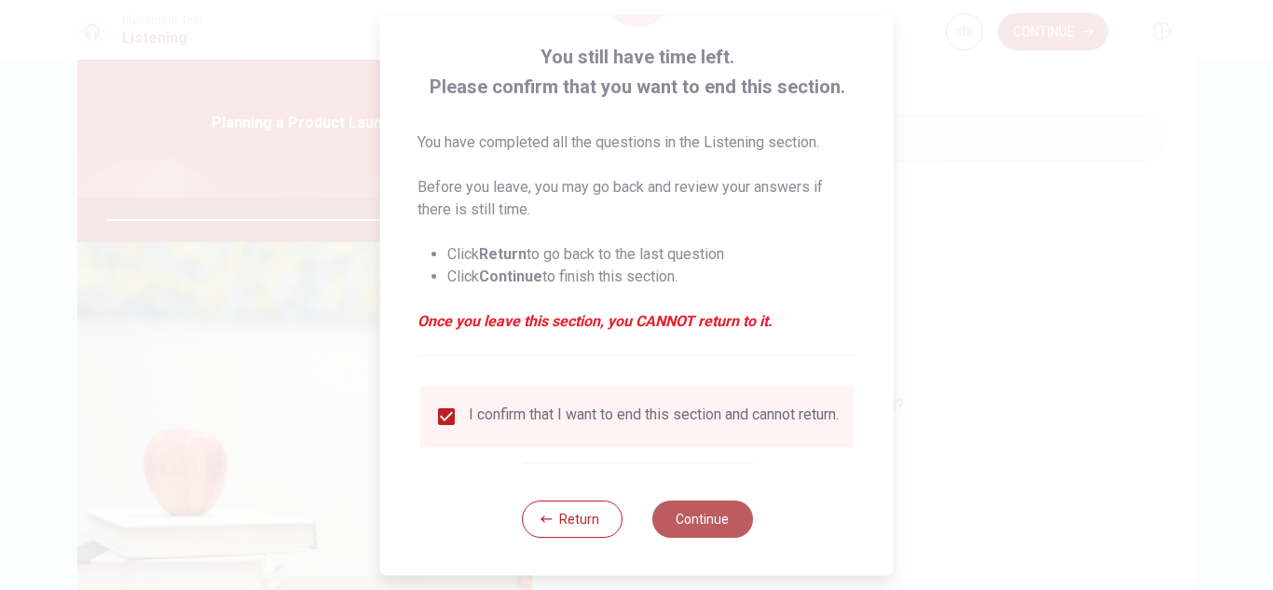
click at [707, 508] on button "Continue" at bounding box center [702, 519] width 101 height 37
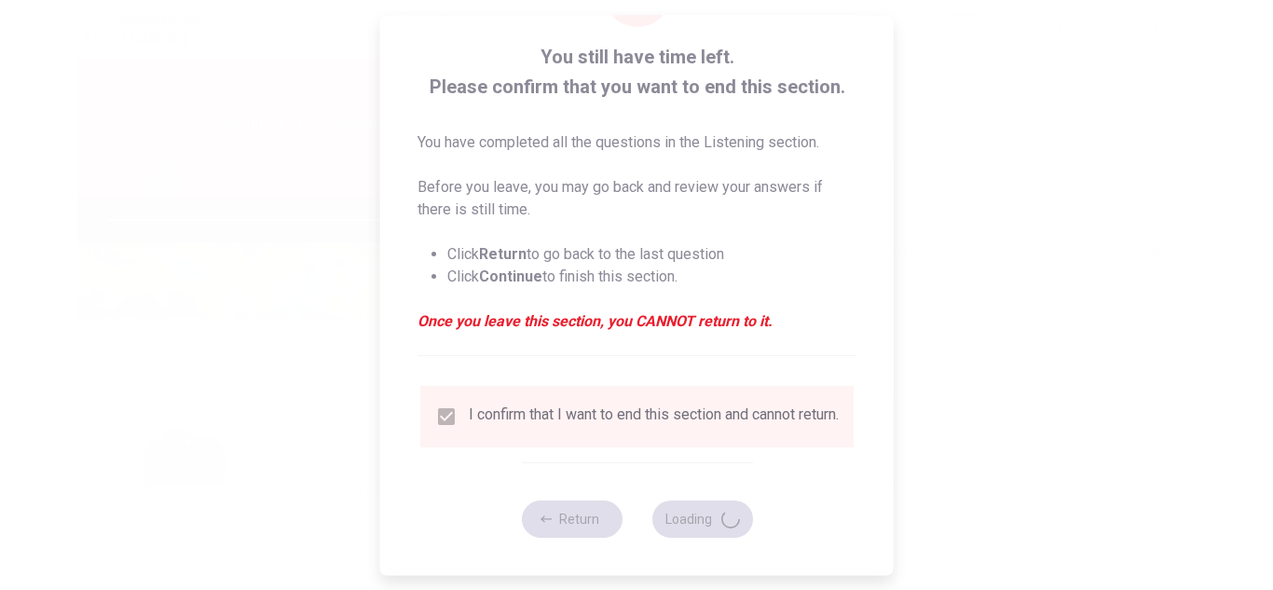
type input "89"
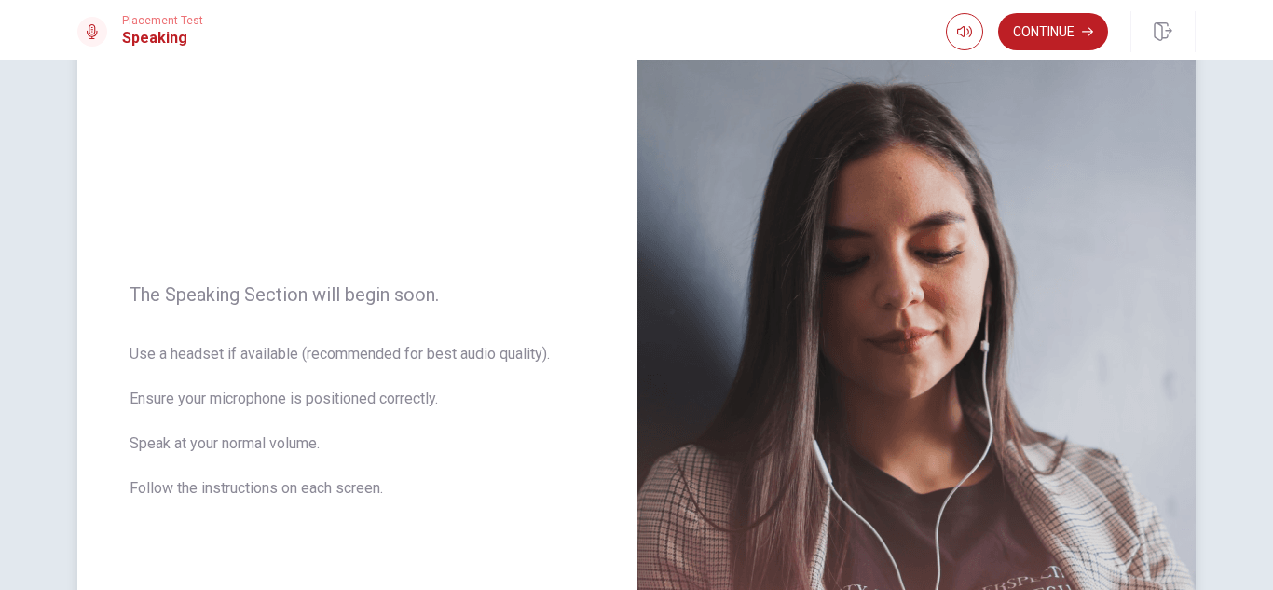
scroll to position [141, 0]
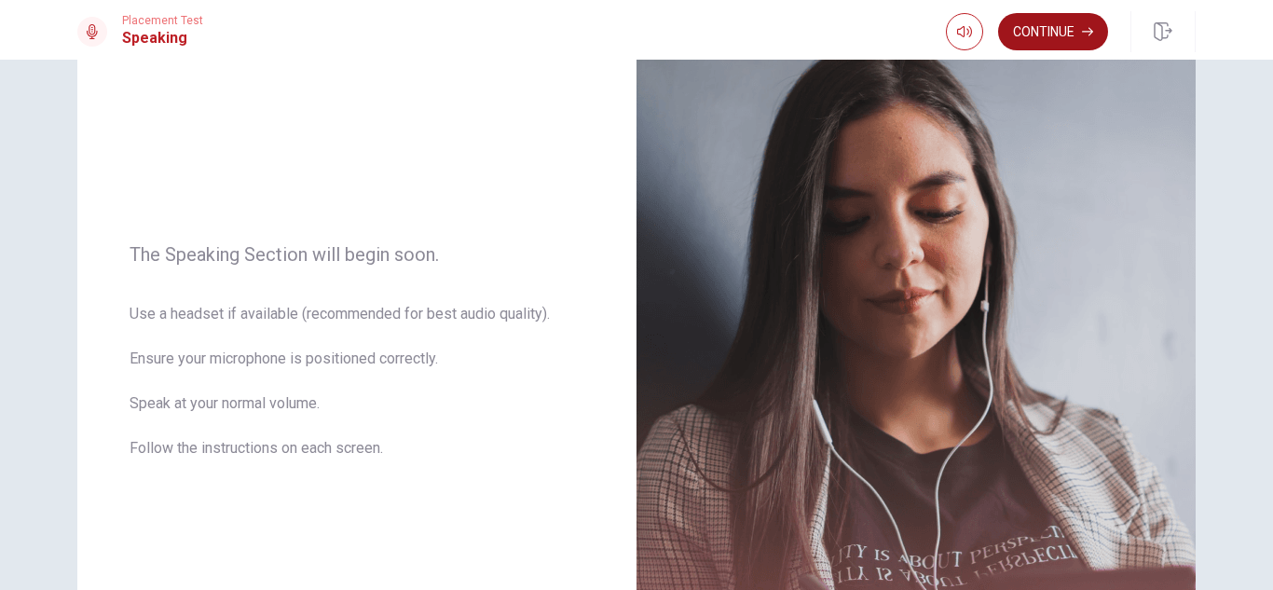
click at [1047, 34] on button "Continue" at bounding box center [1053, 31] width 110 height 37
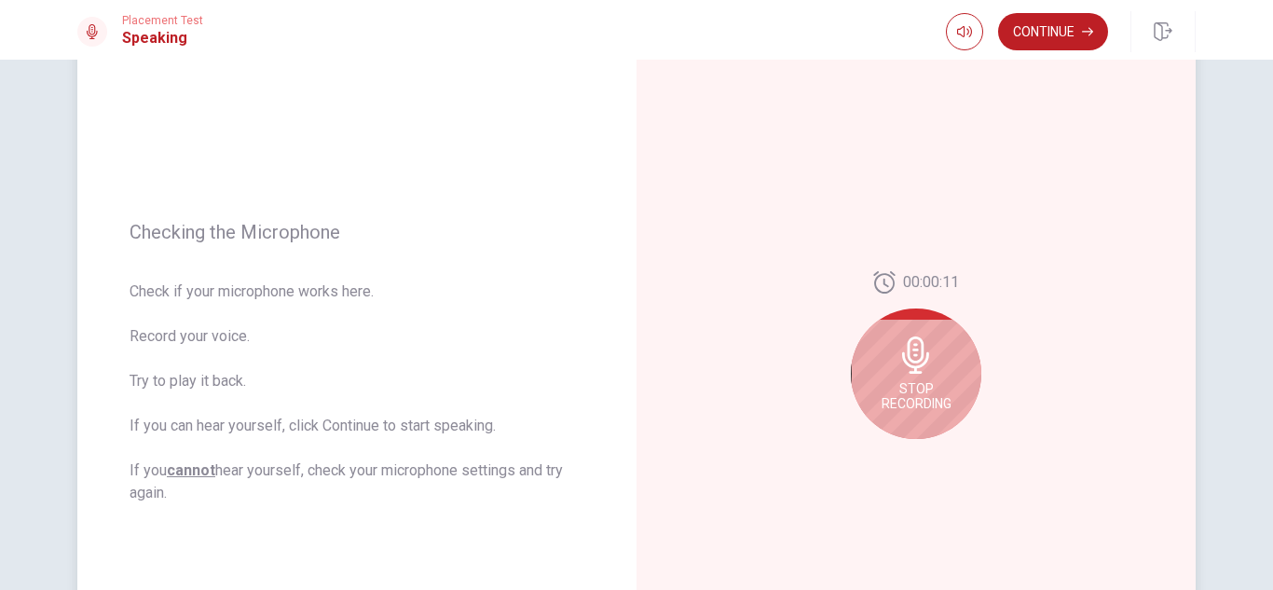
click at [898, 368] on icon at bounding box center [916, 355] width 37 height 37
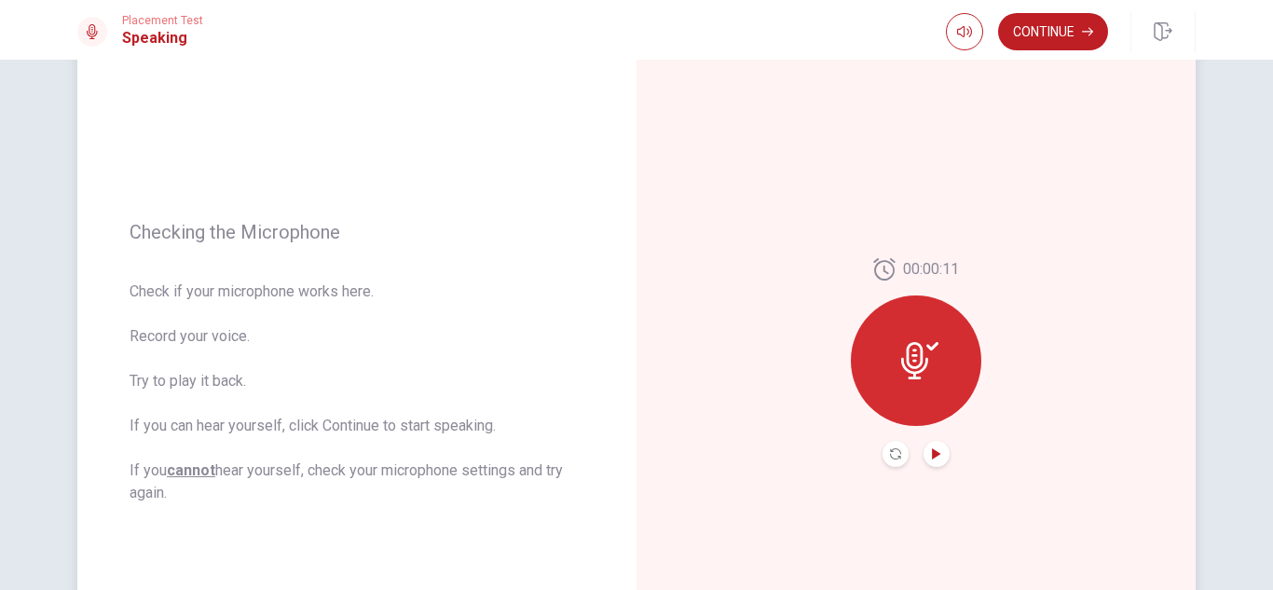
click at [937, 448] on icon "Play Audio" at bounding box center [936, 453] width 11 height 11
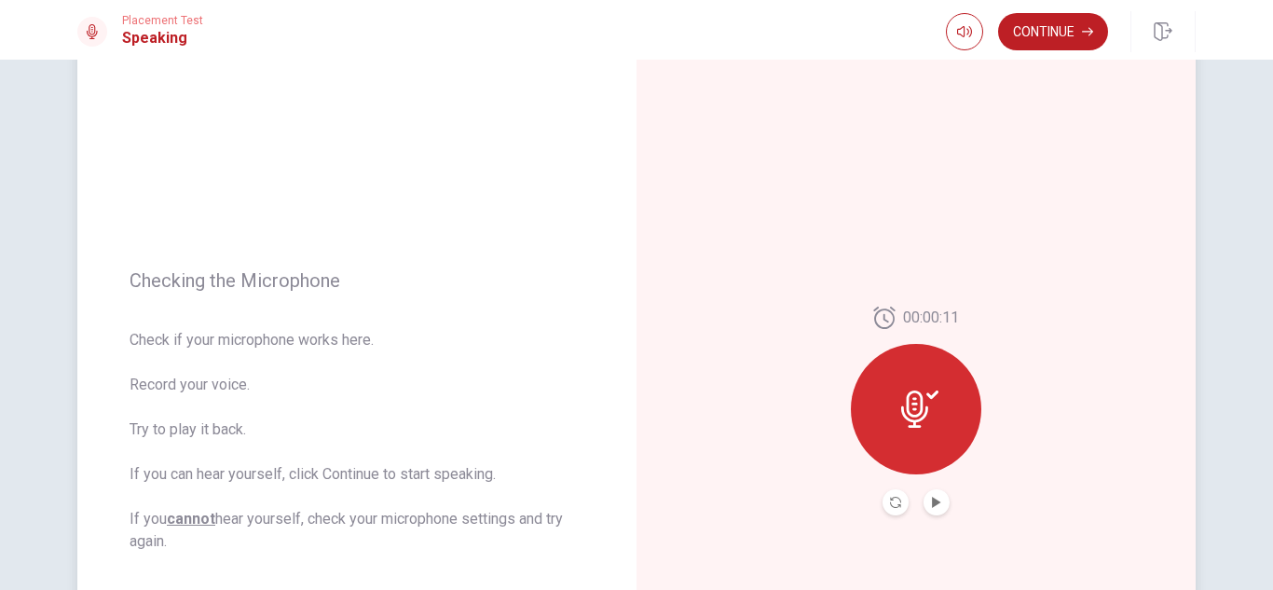
scroll to position [7, 0]
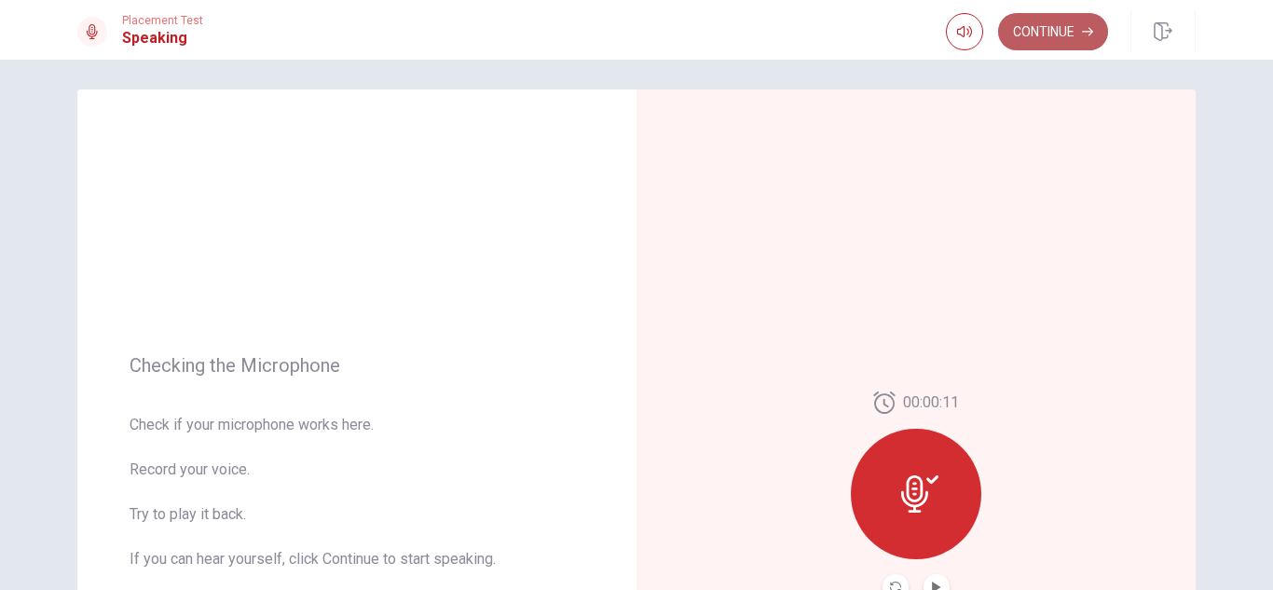
click at [1021, 39] on button "Continue" at bounding box center [1053, 31] width 110 height 37
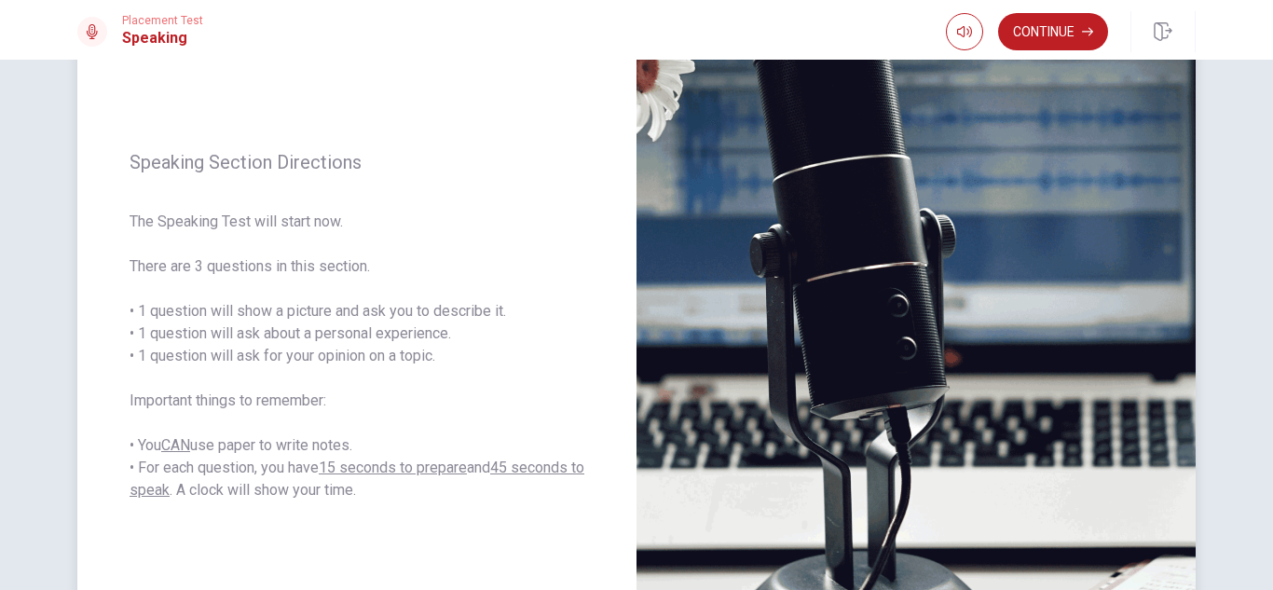
scroll to position [129, 0]
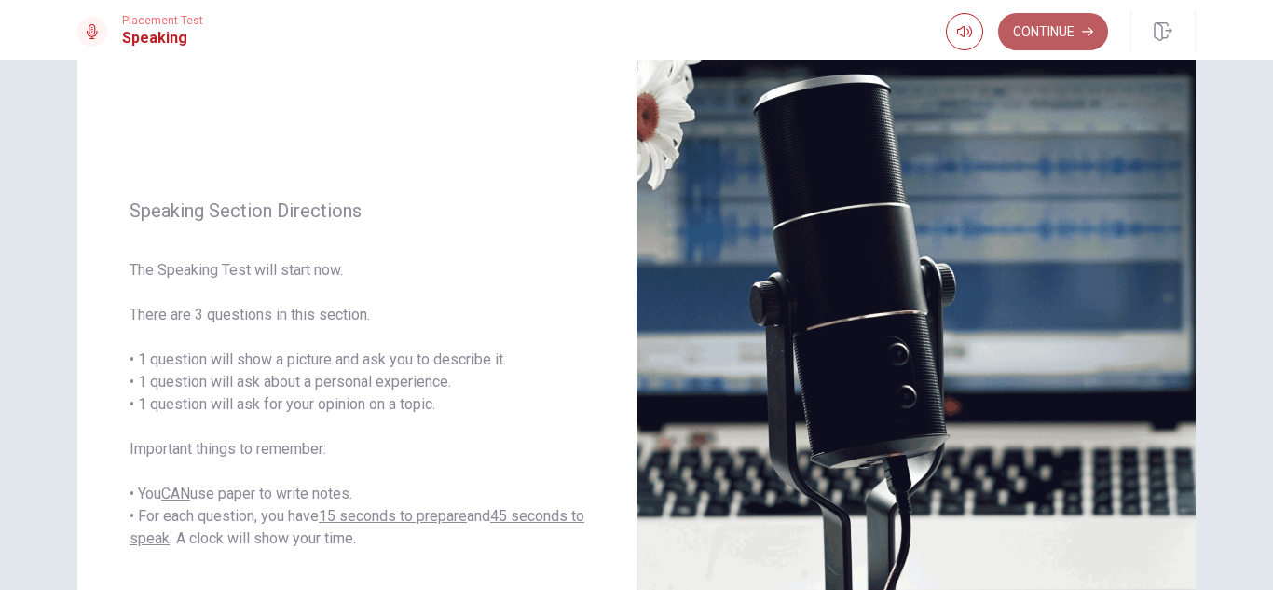
click at [1034, 24] on button "Continue" at bounding box center [1053, 31] width 110 height 37
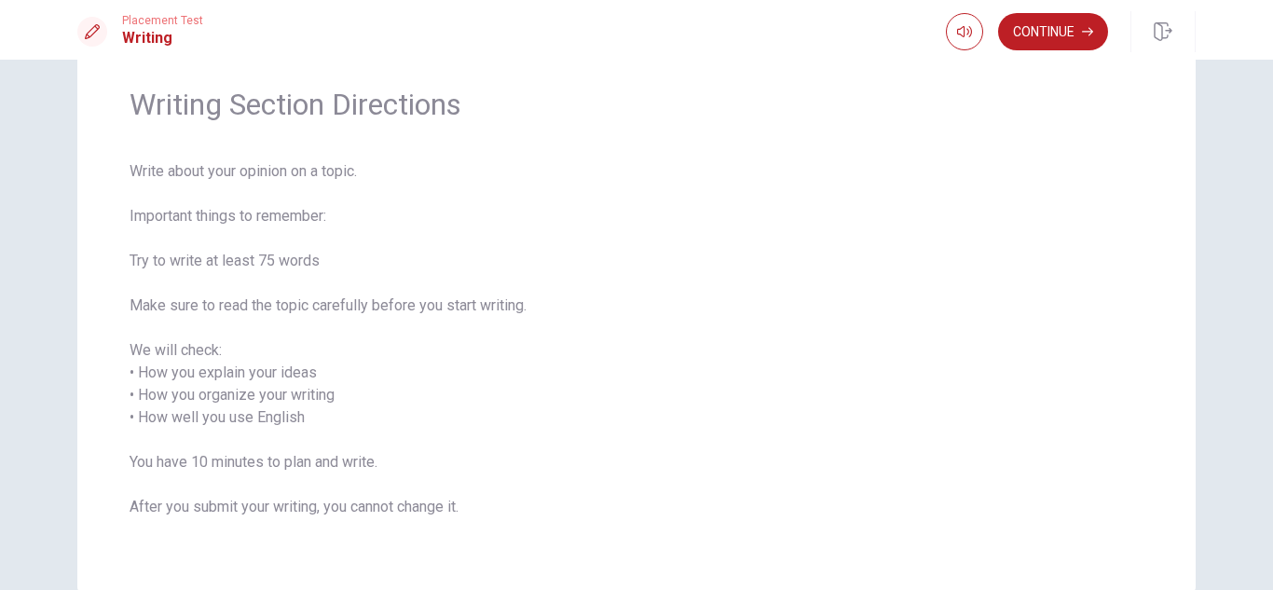
scroll to position [79, 0]
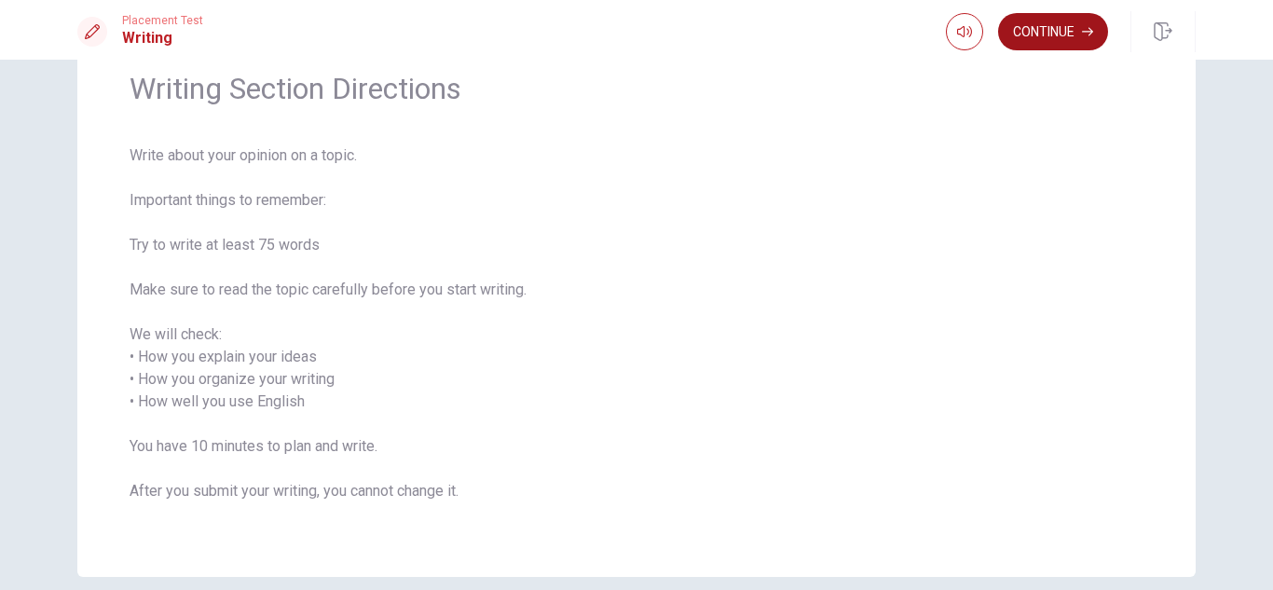
click at [1037, 46] on button "Continue" at bounding box center [1053, 31] width 110 height 37
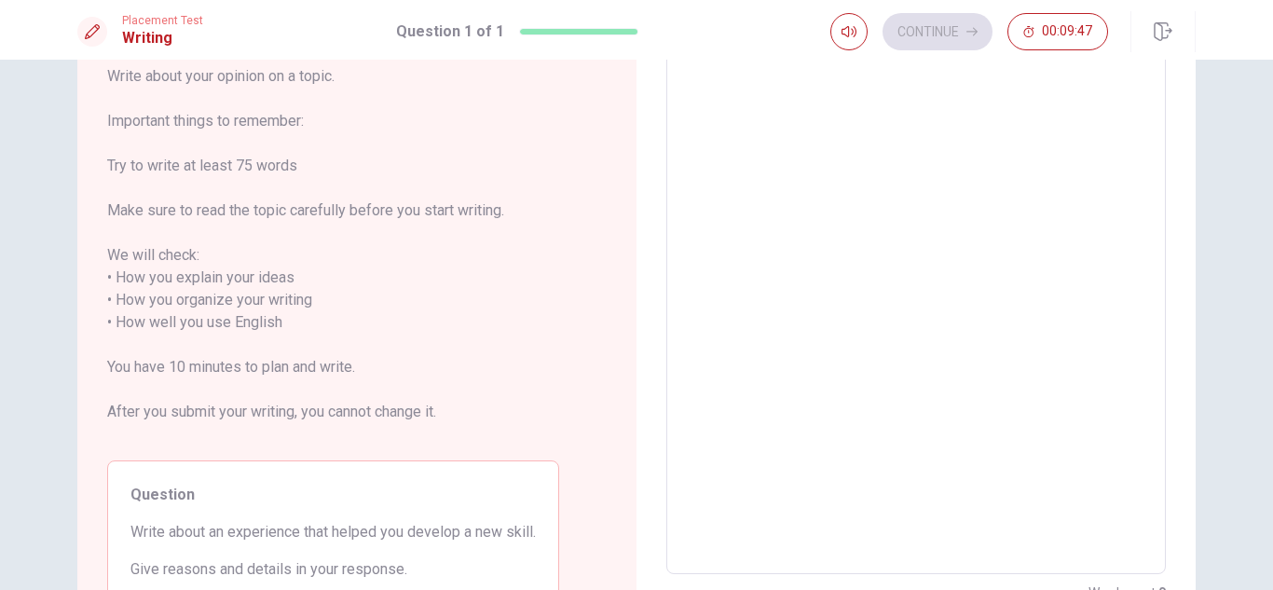
scroll to position [23, 0]
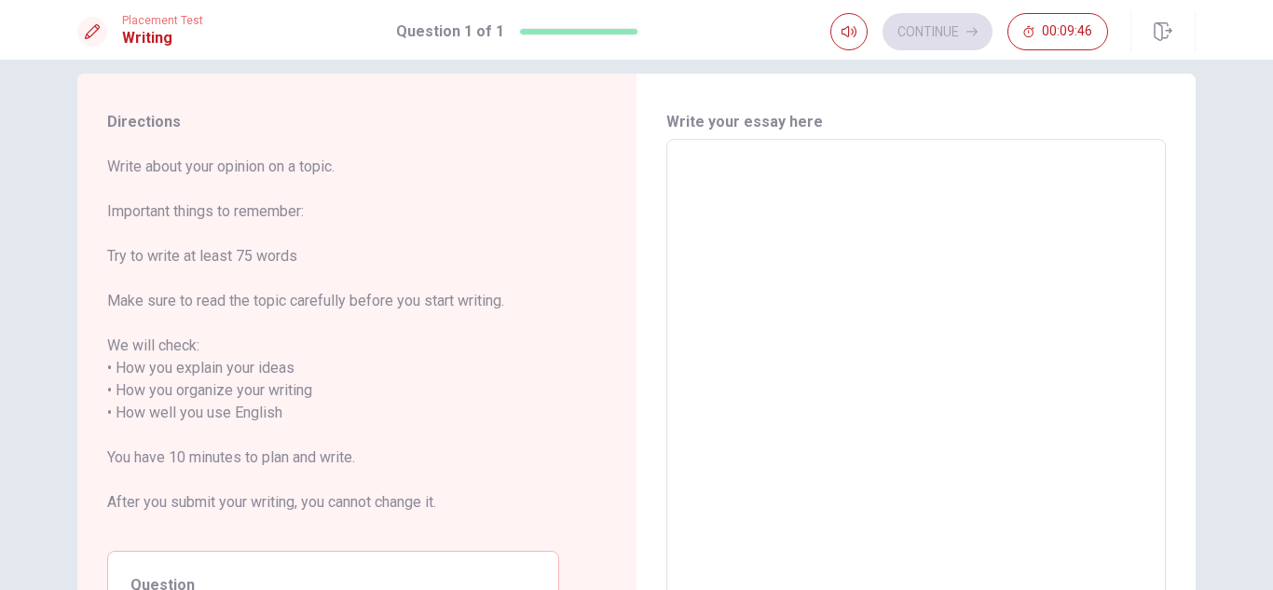
click at [787, 263] on textarea at bounding box center [917, 402] width 474 height 495
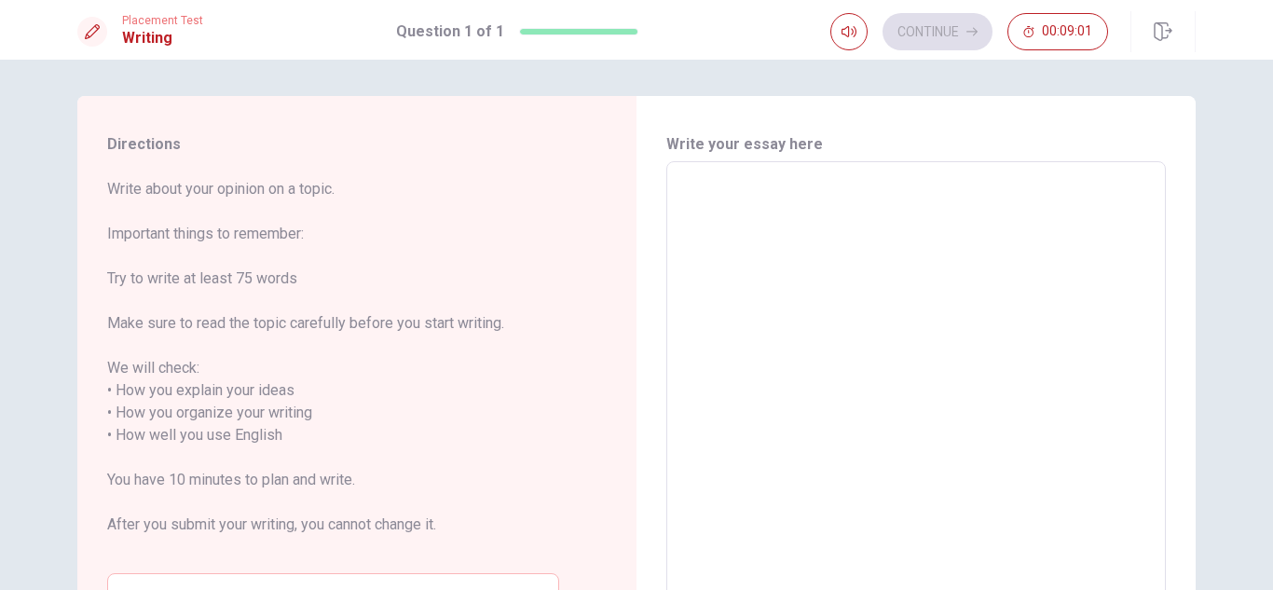
scroll to position [0, 0]
click at [778, 209] on textarea at bounding box center [917, 425] width 474 height 495
type textarea "L"
type textarea "x"
type textarea "La"
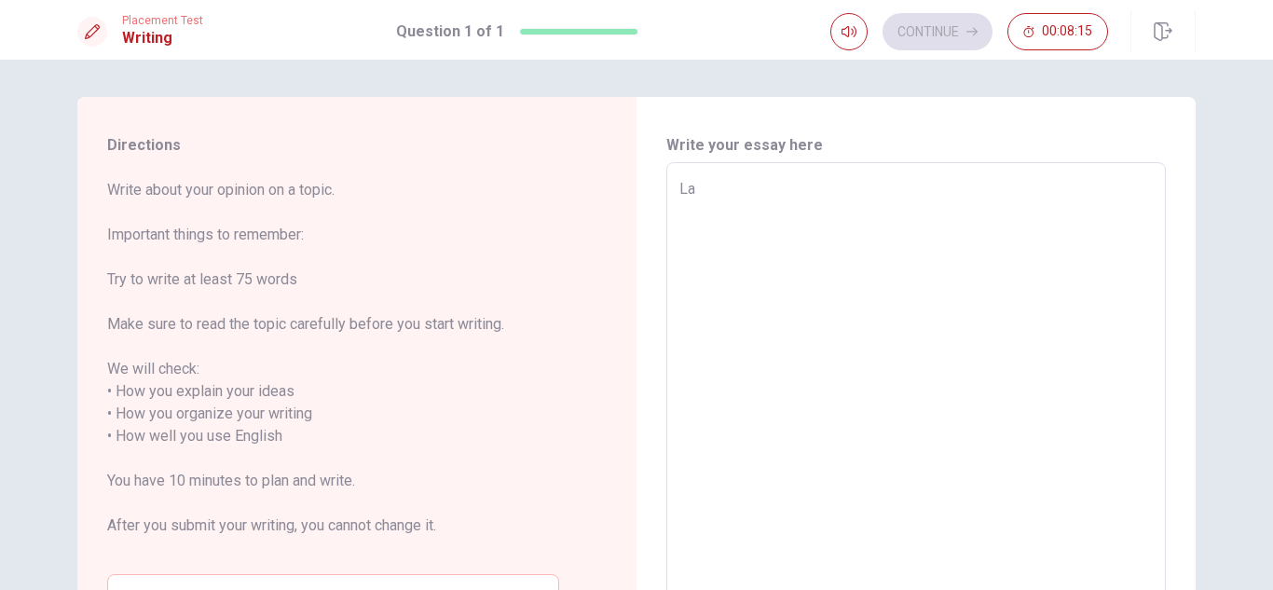
type textarea "x"
type textarea "Las"
type textarea "x"
type textarea "Last"
type textarea "x"
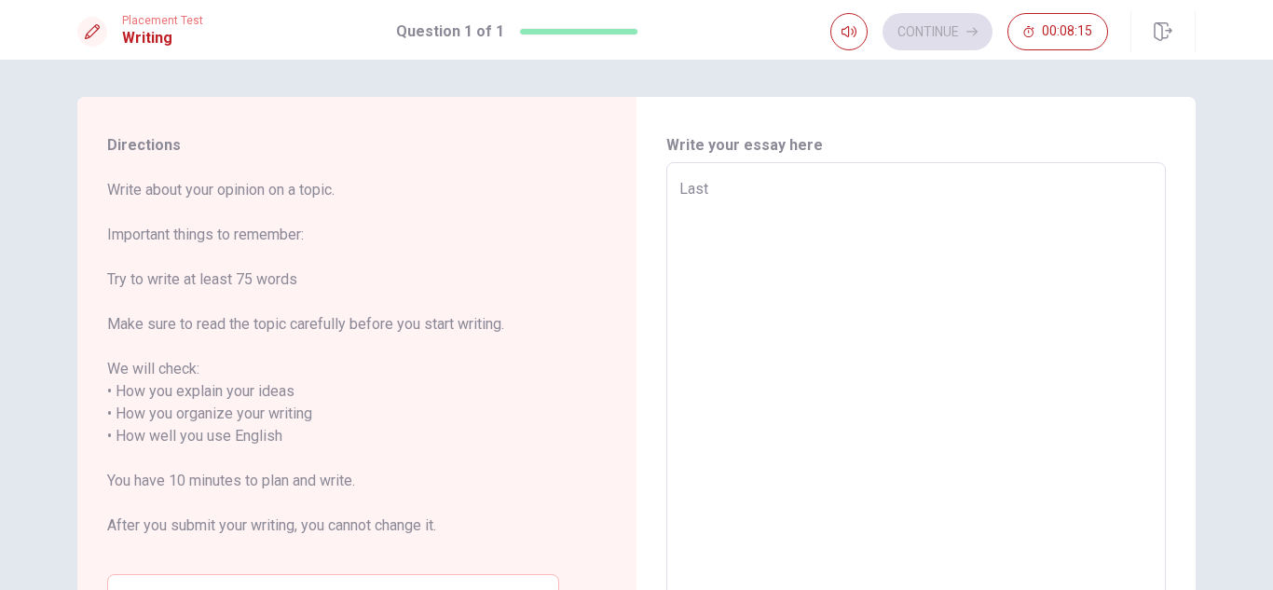
type textarea "Last"
type textarea "x"
type textarea "Last Y"
type textarea "x"
type textarea "Last Ye"
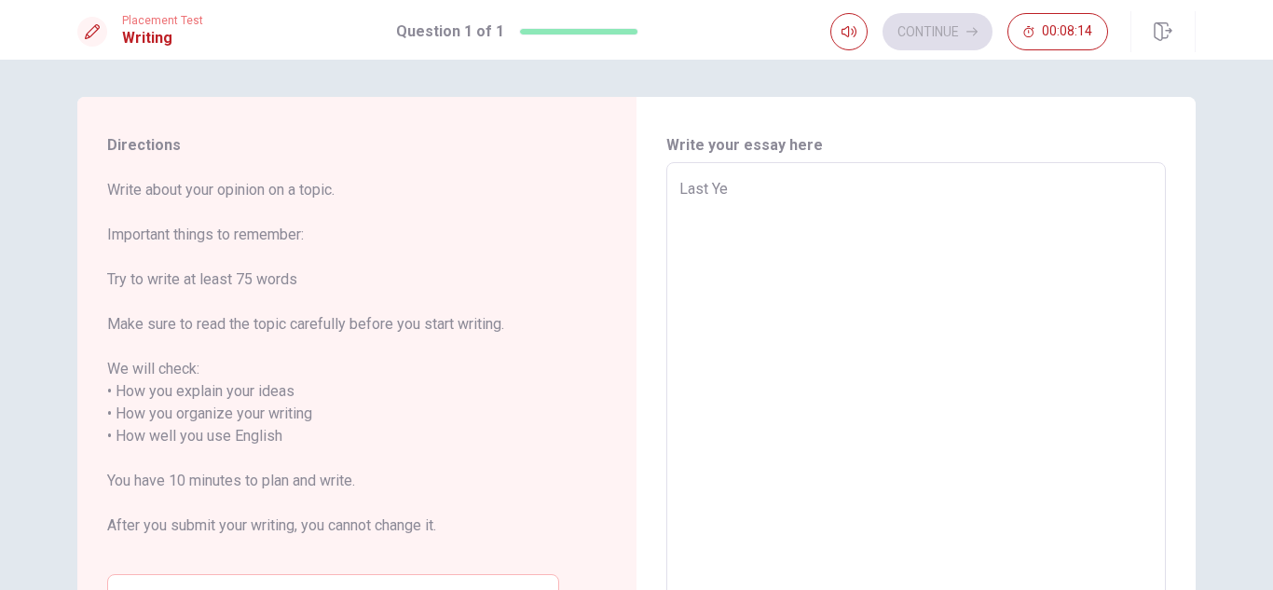
type textarea "x"
type textarea "Last Yea"
type textarea "x"
type textarea "Last Year"
type textarea "x"
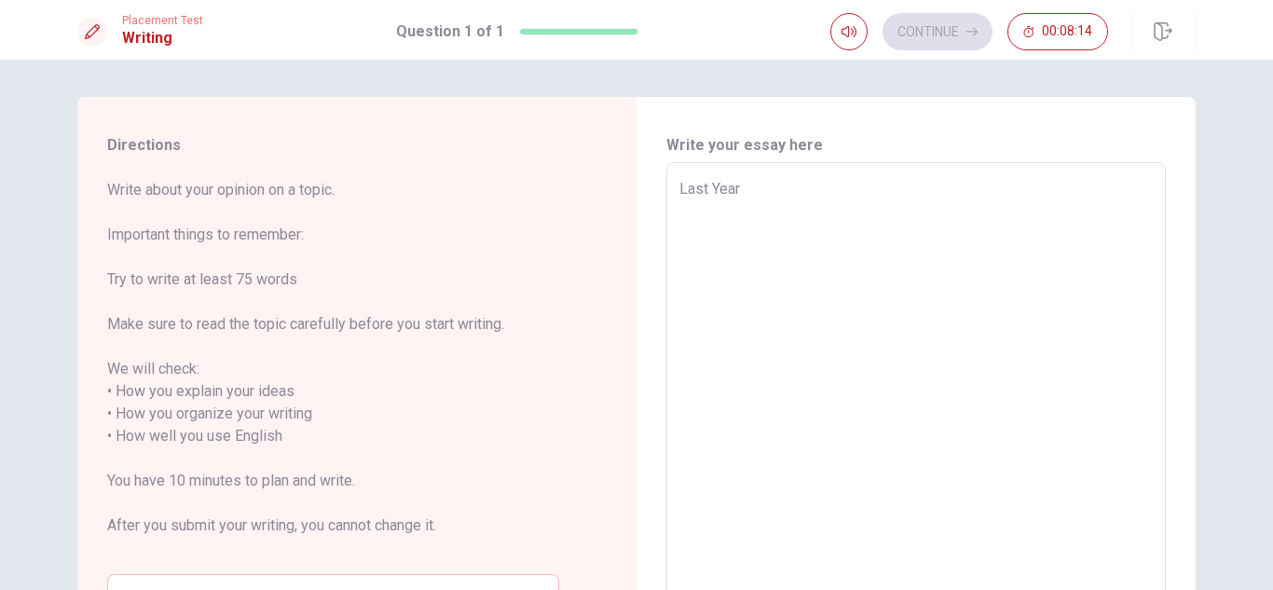
type textarea "Last Year"
type textarea "x"
type textarea "Last Year"
type textarea "x"
type textarea "Last Yea"
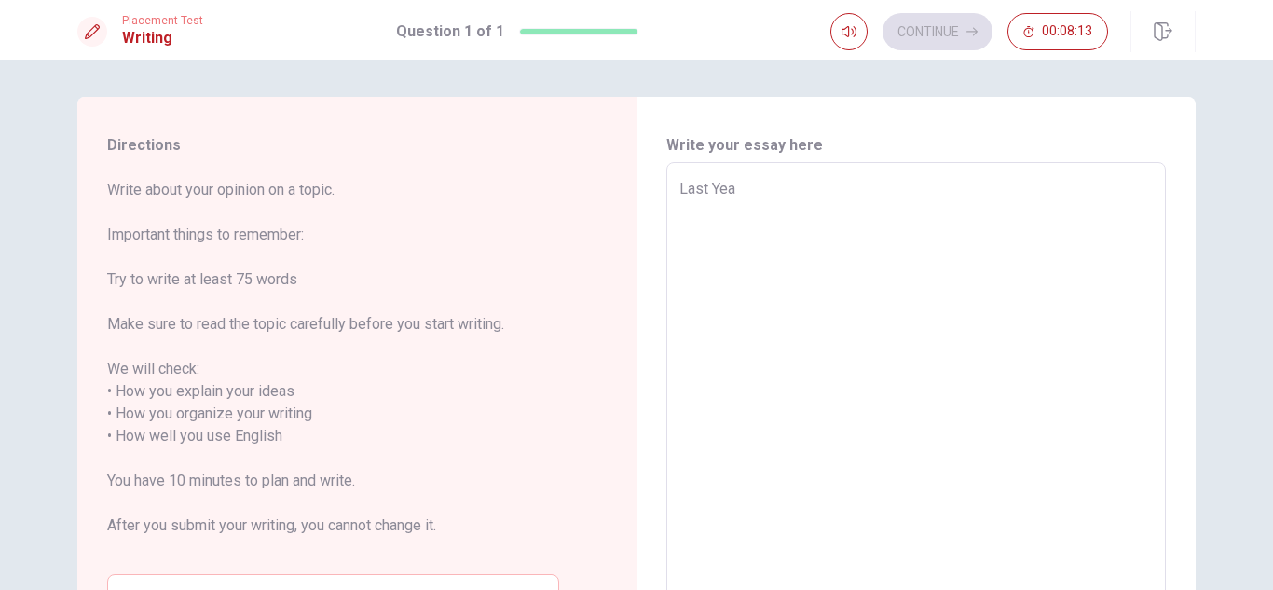
type textarea "x"
type textarea "Last Ye"
type textarea "x"
type textarea "Last Y"
type textarea "x"
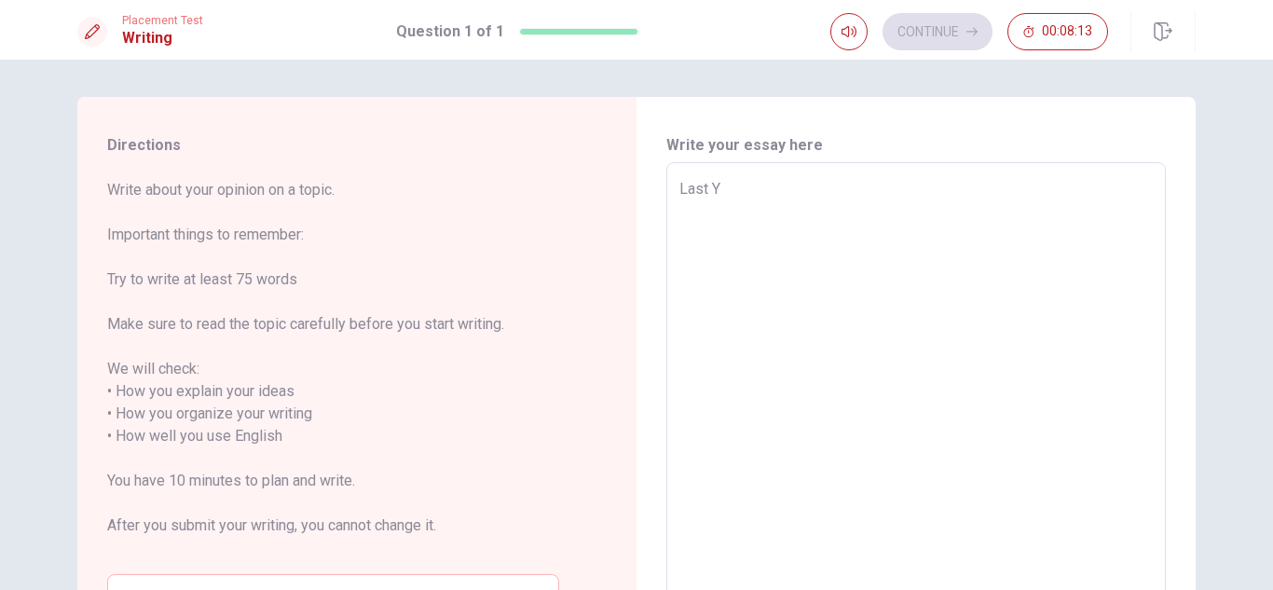
type textarea "Last"
type textarea "x"
type textarea "Last y"
type textarea "x"
type textarea "Last ye"
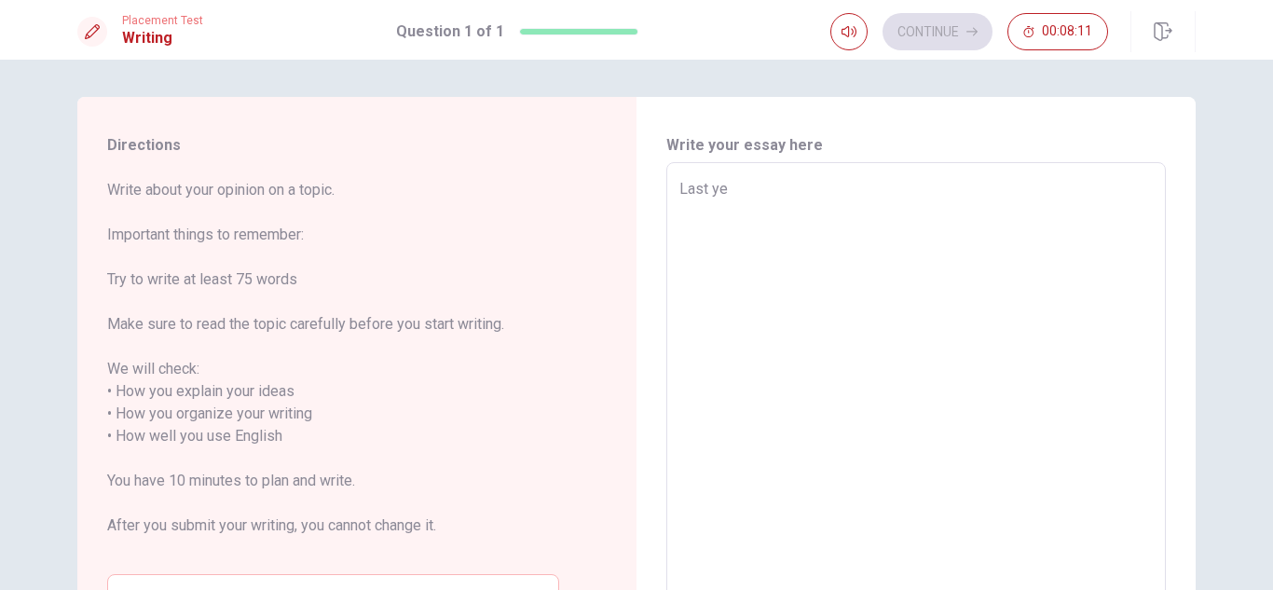
type textarea "x"
type textarea "Last yea"
type textarea "x"
type textarea "Last year"
type textarea "x"
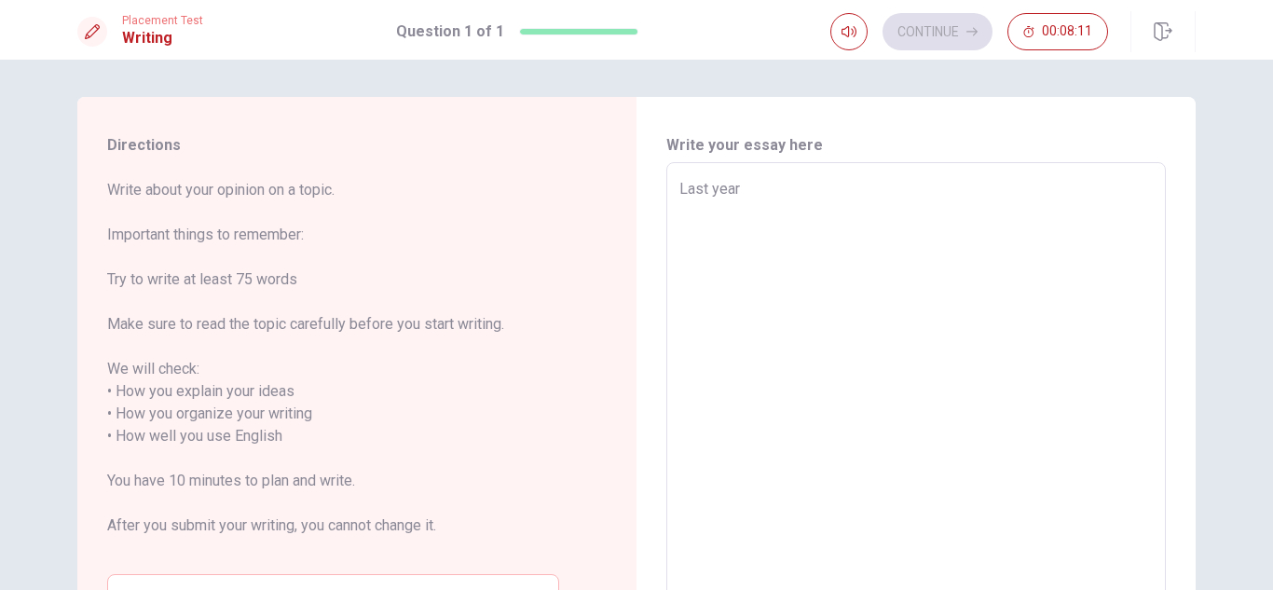
type textarea "Last year"
type textarea "x"
type textarea "Last year I"
type textarea "x"
type textarea "Last year I"
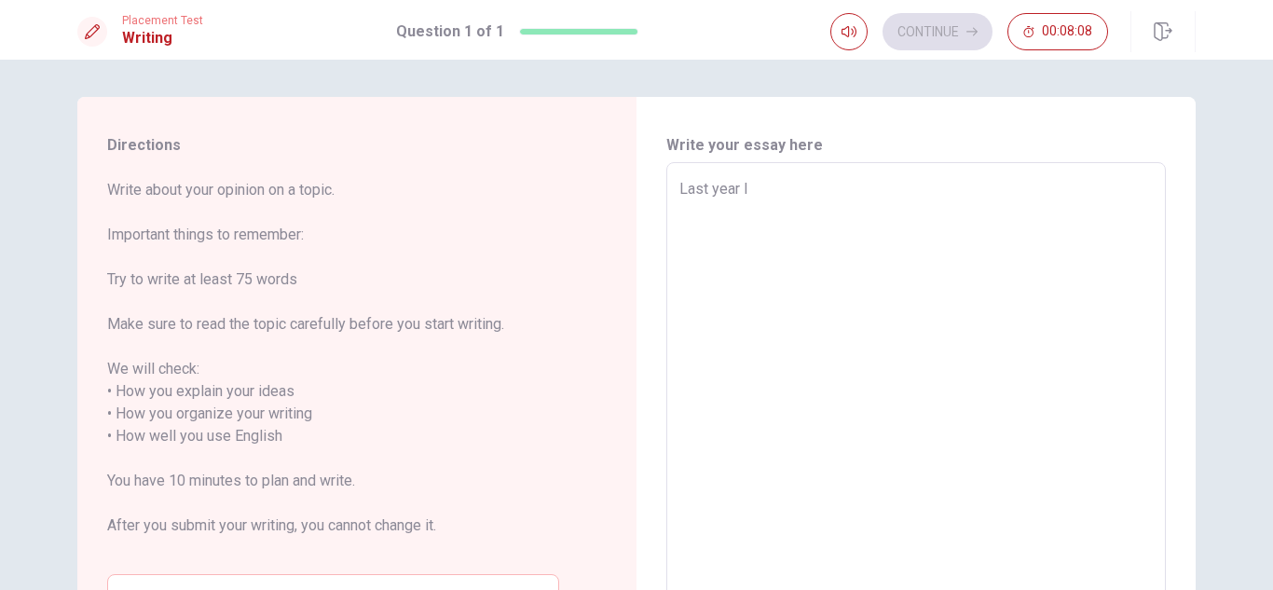
type textarea "x"
type textarea "Last year I w"
type textarea "x"
type textarea "Last year I wo"
type textarea "x"
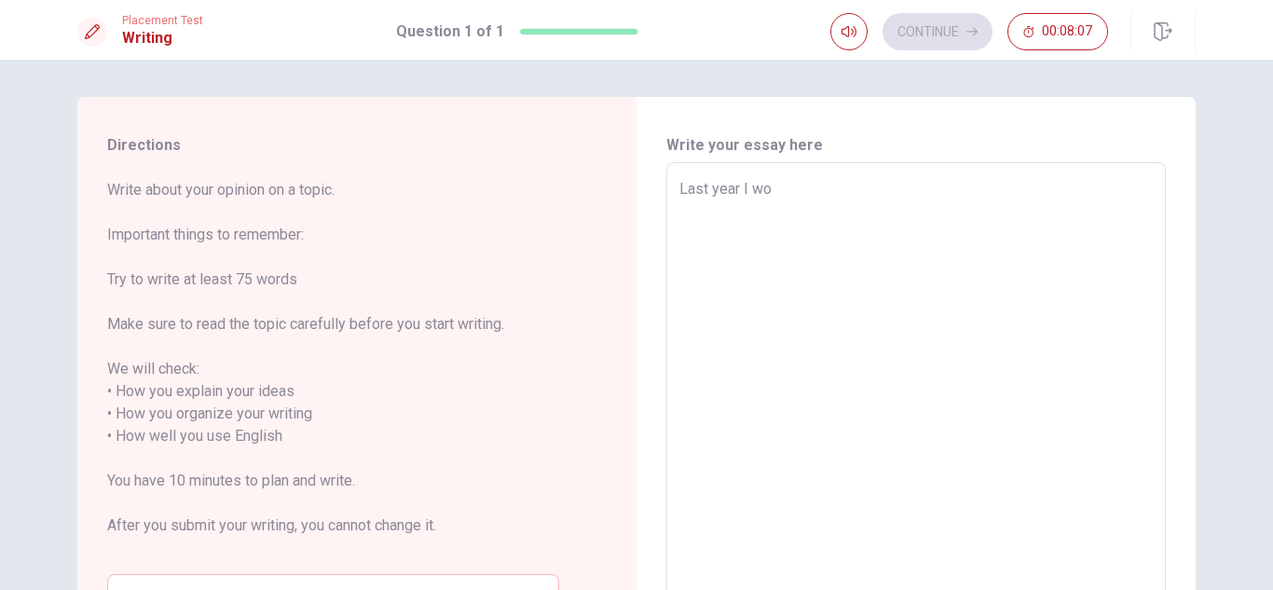
type textarea "Last year I wor"
type textarea "x"
type textarea "Last year I work"
type textarea "x"
type textarea "Last year I worke"
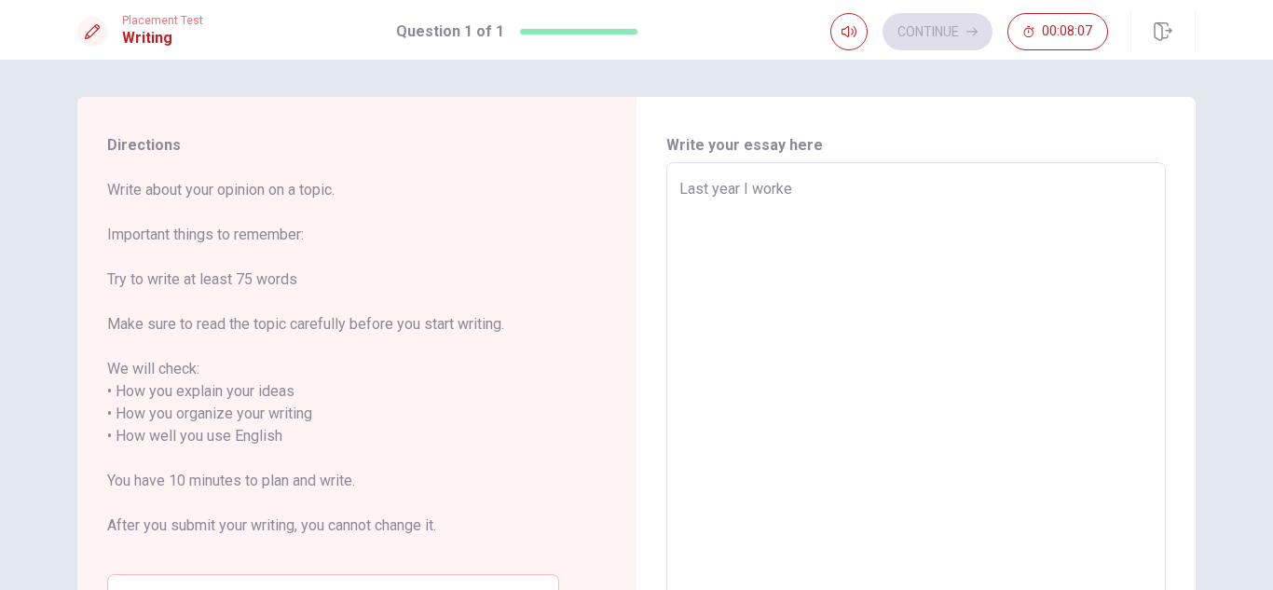
type textarea "x"
type textarea "Last year I worked"
type textarea "x"
type textarea "Last year I worked"
type textarea "x"
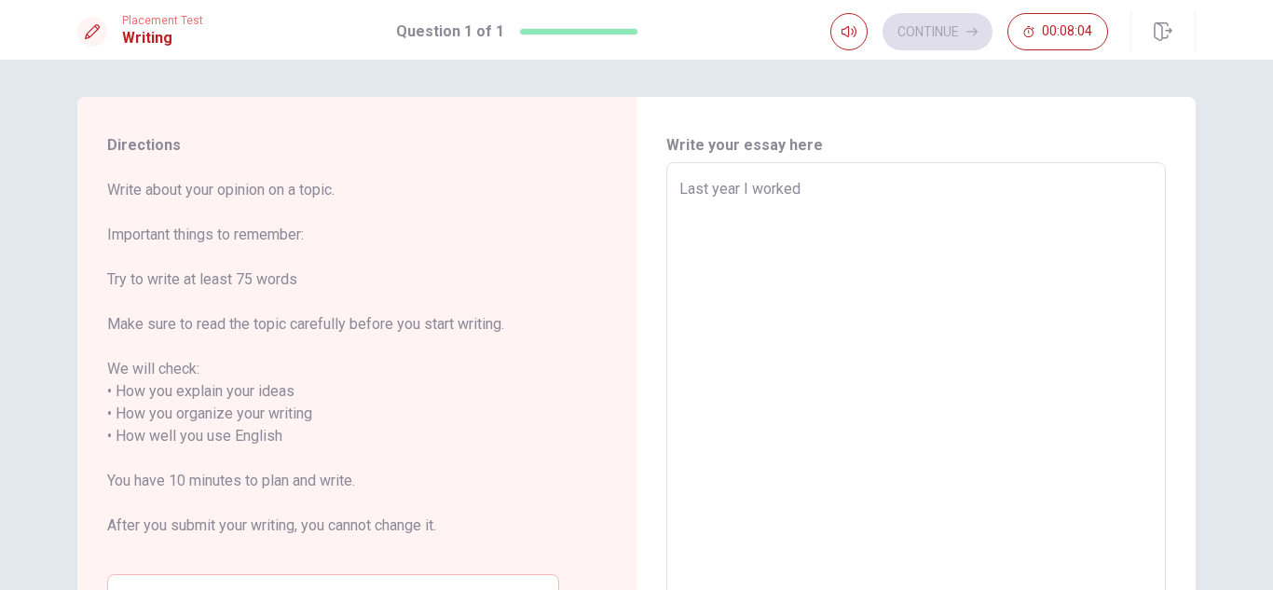
type textarea "Last year I worked i"
type textarea "x"
type textarea "Last year I worked in"
type textarea "x"
type textarea "Last year I worked in"
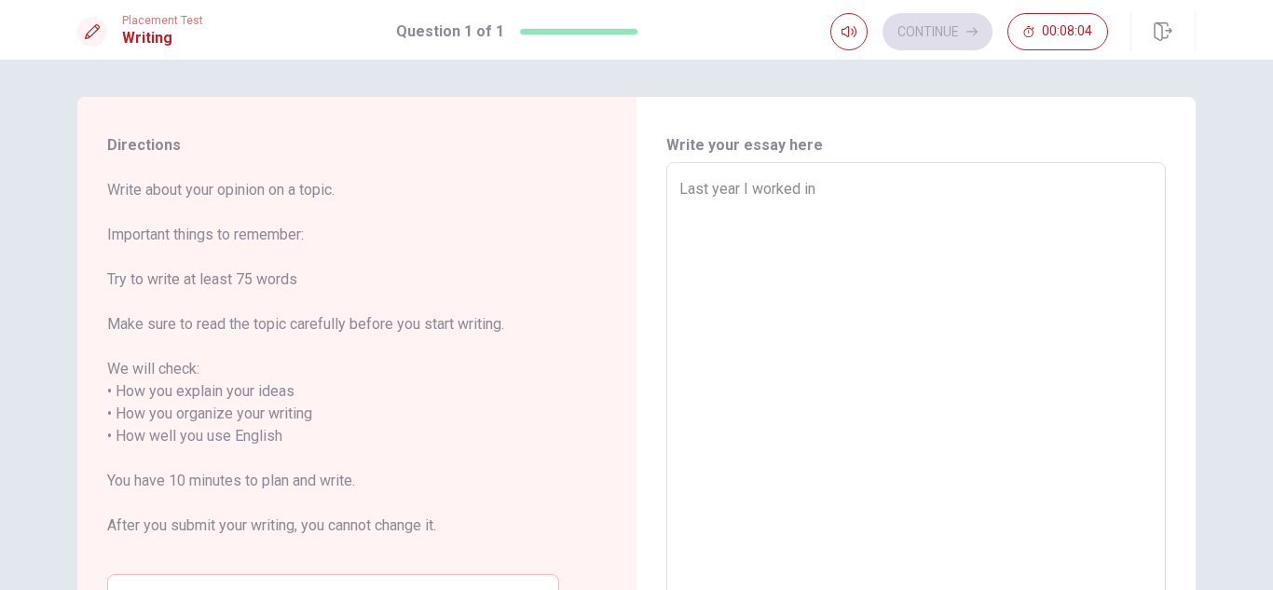
type textarea "x"
type textarea "Last year I worked in a"
type textarea "x"
type textarea "Last year I worked in a"
type textarea "x"
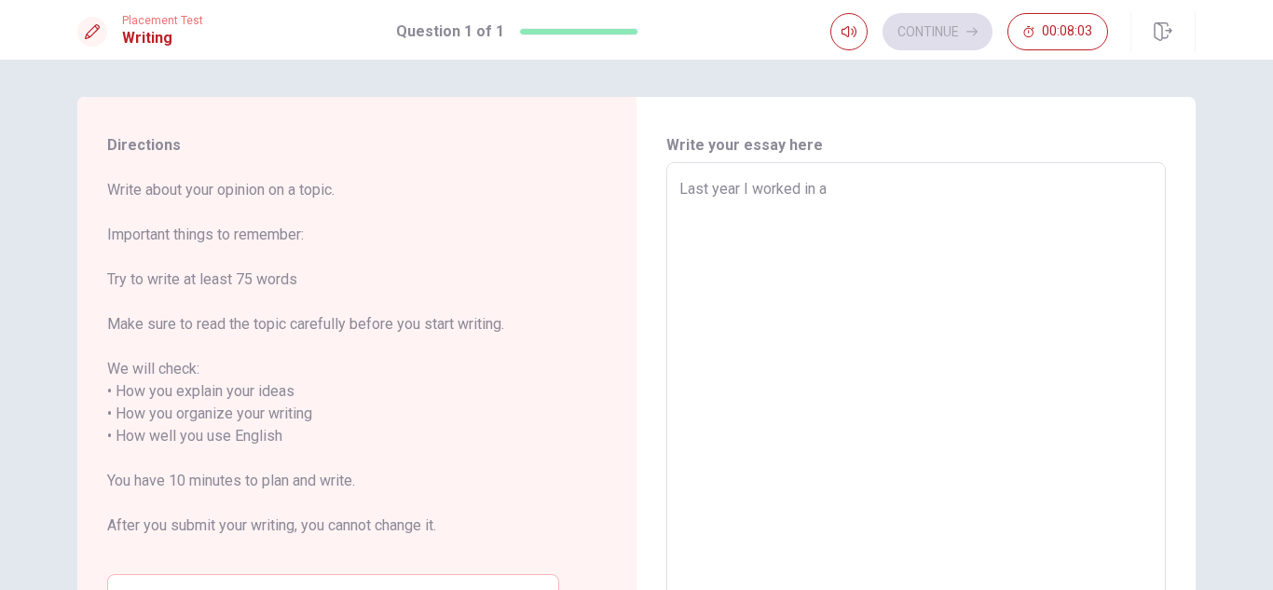
type textarea "Last year I worked in a s"
type textarea "x"
type textarea "Last year I worked in a st"
type textarea "x"
type textarea "Last year I worked in a sta"
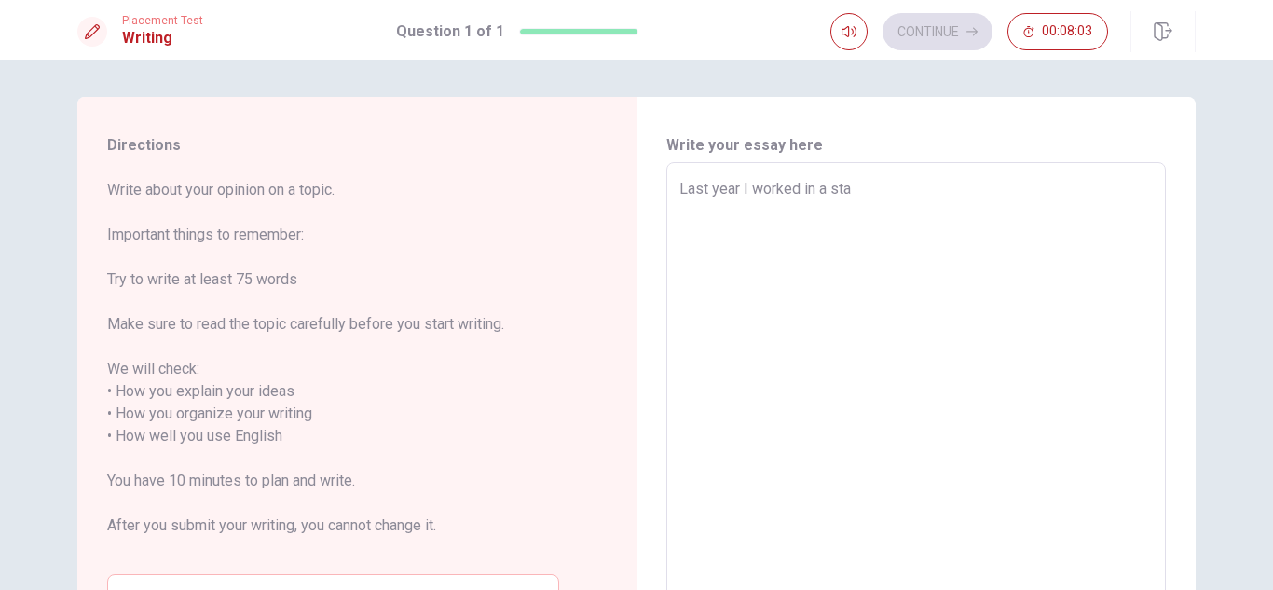
type textarea "x"
type textarea "Last year I worked in a star"
type textarea "x"
type textarea "Last year I worked in a start"
type textarea "x"
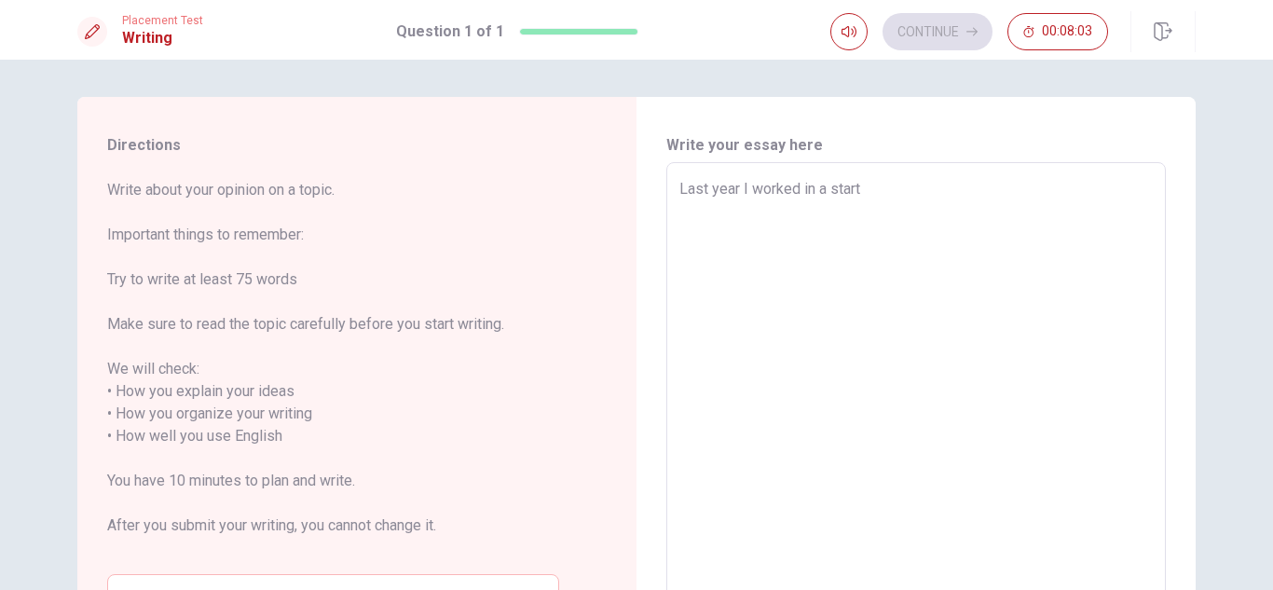
type textarea "Last year I worked in a start"
type textarea "x"
type textarea "Last year I worked in a start u"
type textarea "x"
type textarea "Last year I worked in a start up"
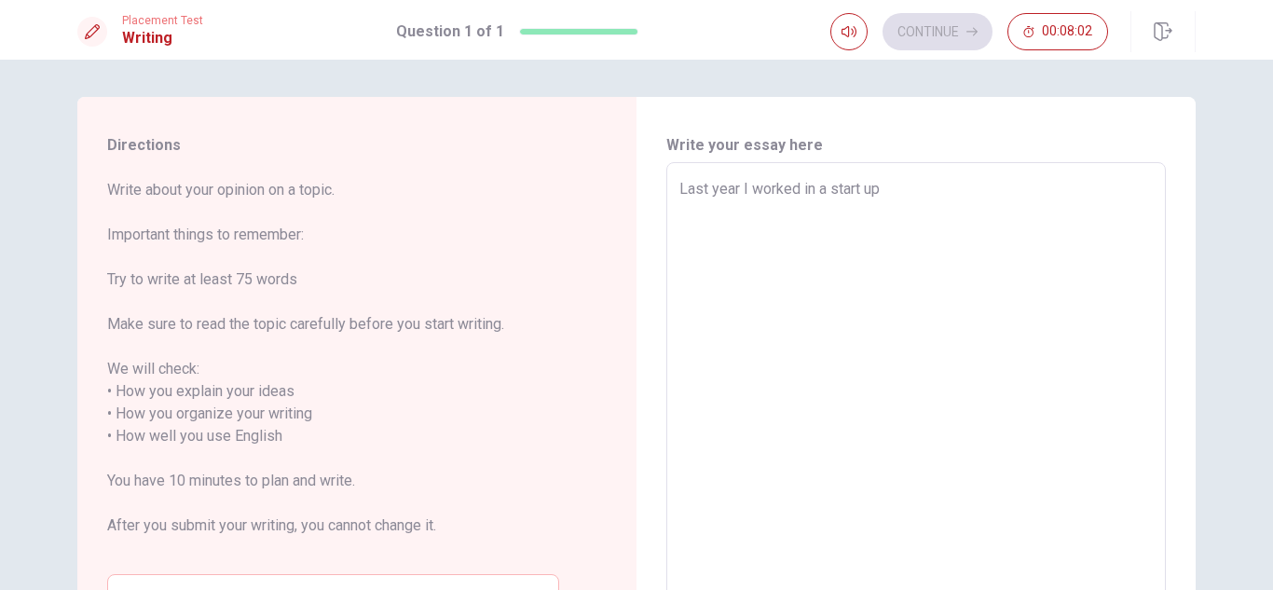
type textarea "x"
type textarea "Last year I worked in a start up"
type textarea "x"
type textarea "Last year I worked in a start up c"
type textarea "x"
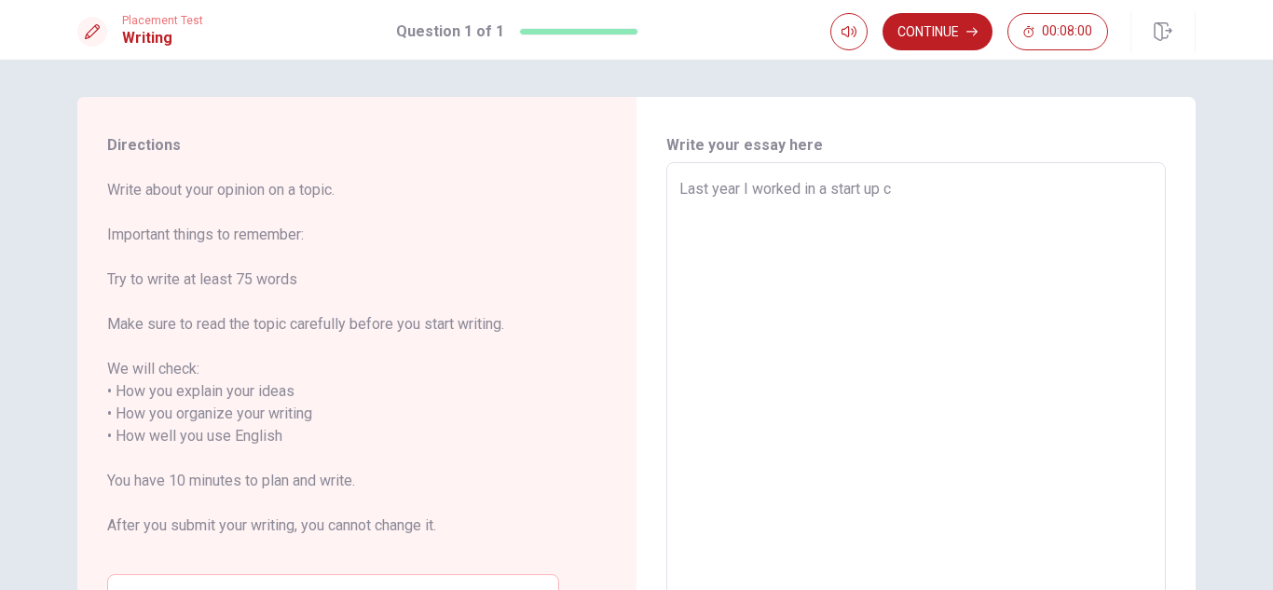
type textarea "Last year I worked in a start up cp"
type textarea "x"
type textarea "Last year I worked in a start up c"
type textarea "x"
type textarea "Last year I worked in a start up co"
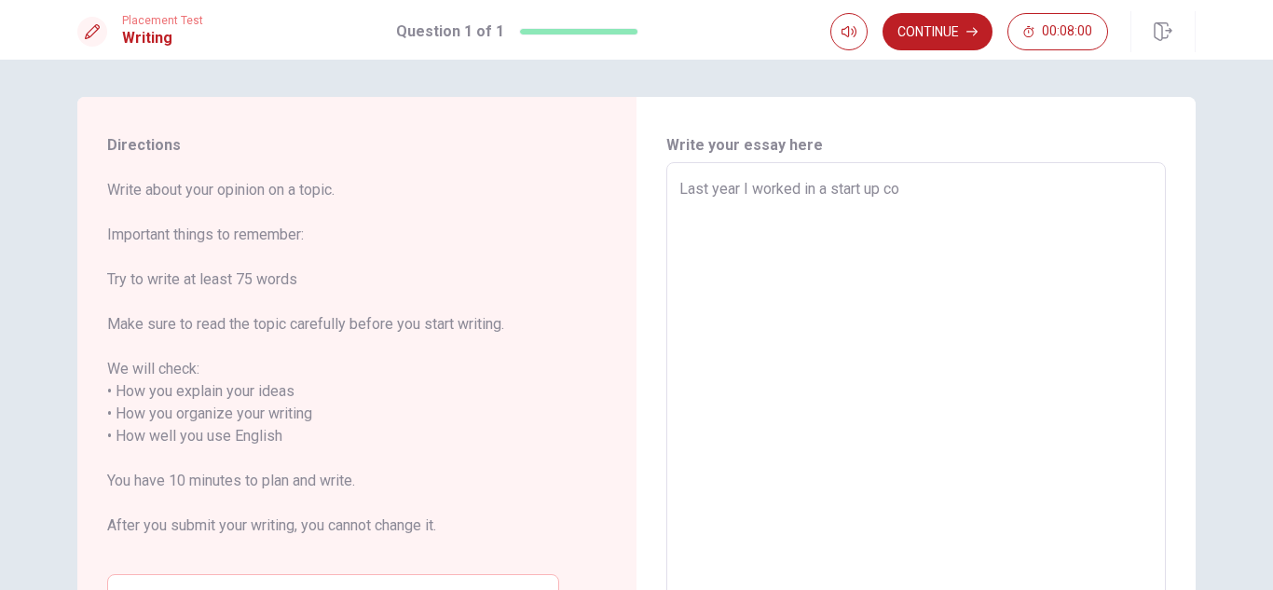
type textarea "x"
type textarea "Last year I worked in a start up com"
type textarea "x"
type textarea "Last year I worked in a start up comp"
type textarea "x"
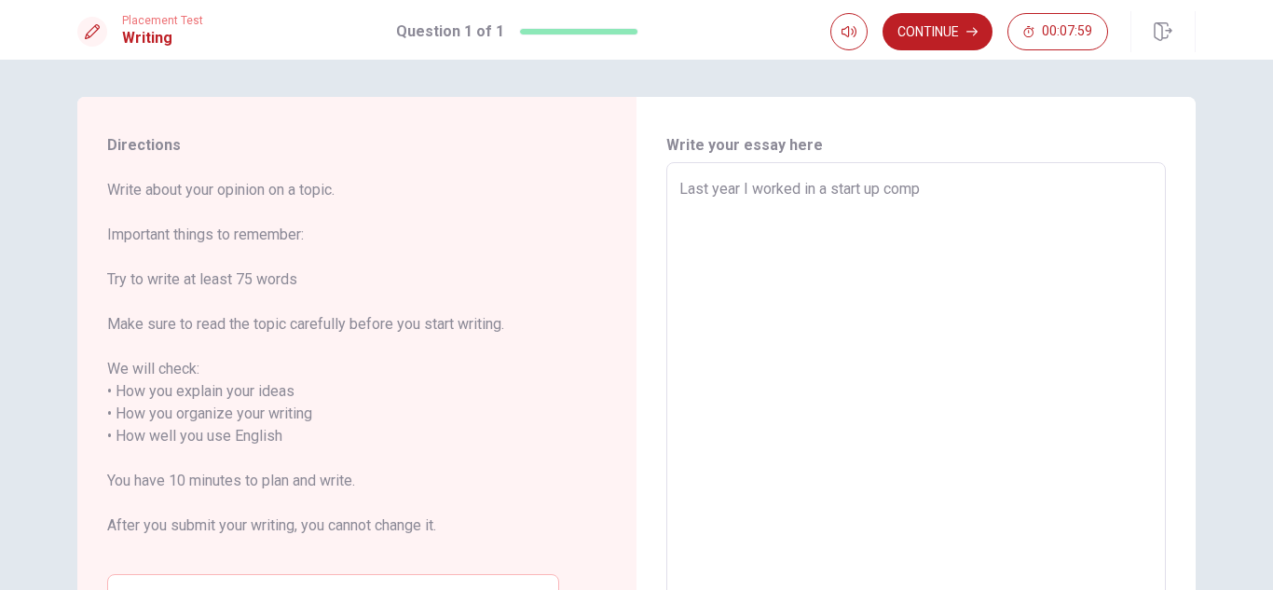
type textarea "Last year I worked in a start up compa"
type textarea "x"
type textarea "Last year I worked in a start up compan"
type textarea "x"
type textarea "Last year I worked in a start up company"
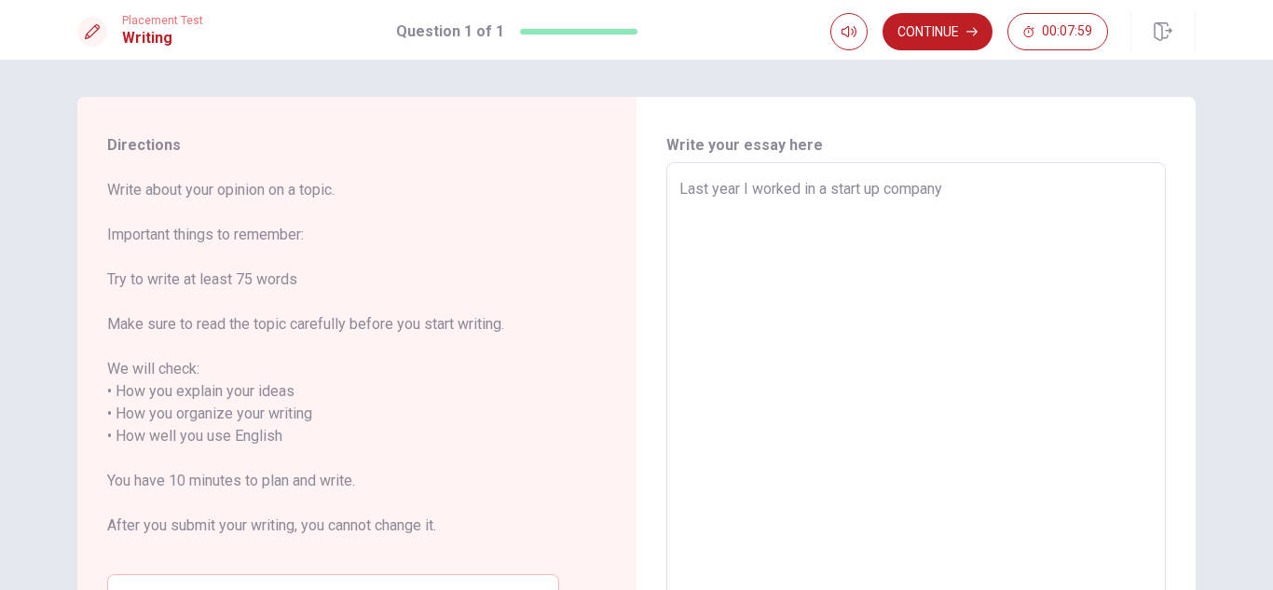
type textarea "x"
type textarea "Last year I worked in a start up company"
type textarea "x"
type textarea "Last year I worked in a start up company t"
type textarea "x"
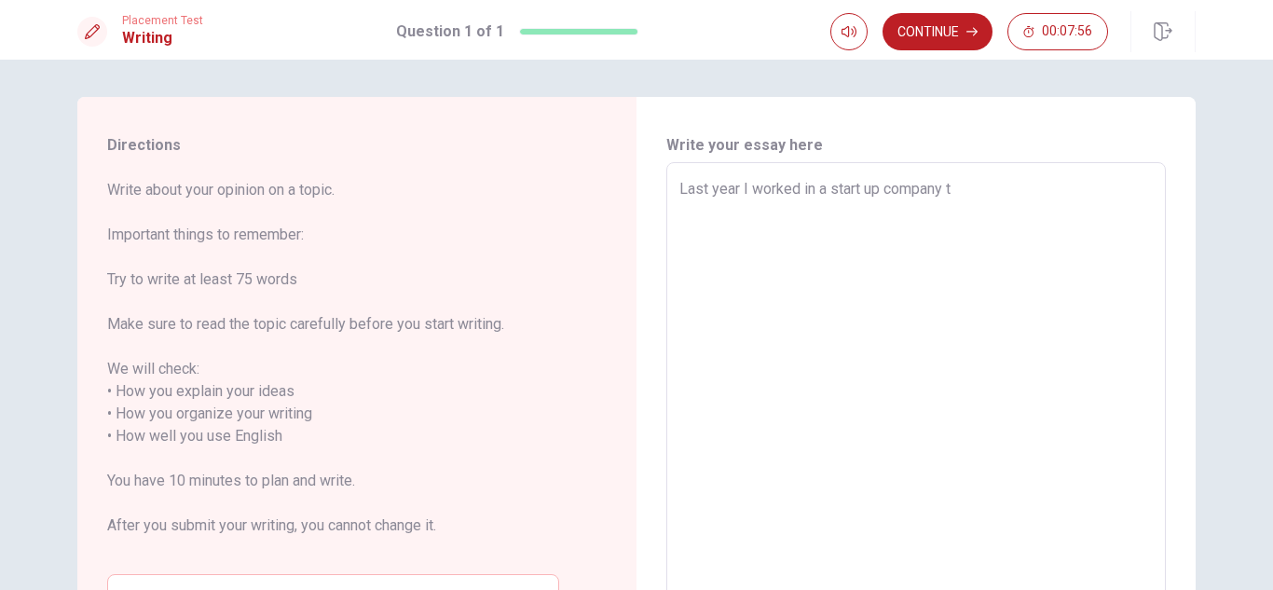
type textarea "Last year I worked in a start up company th"
type textarea "x"
type textarea "Last year I worked in a start up company tha"
type textarea "x"
type textarea "Last year I worked in a start up company that"
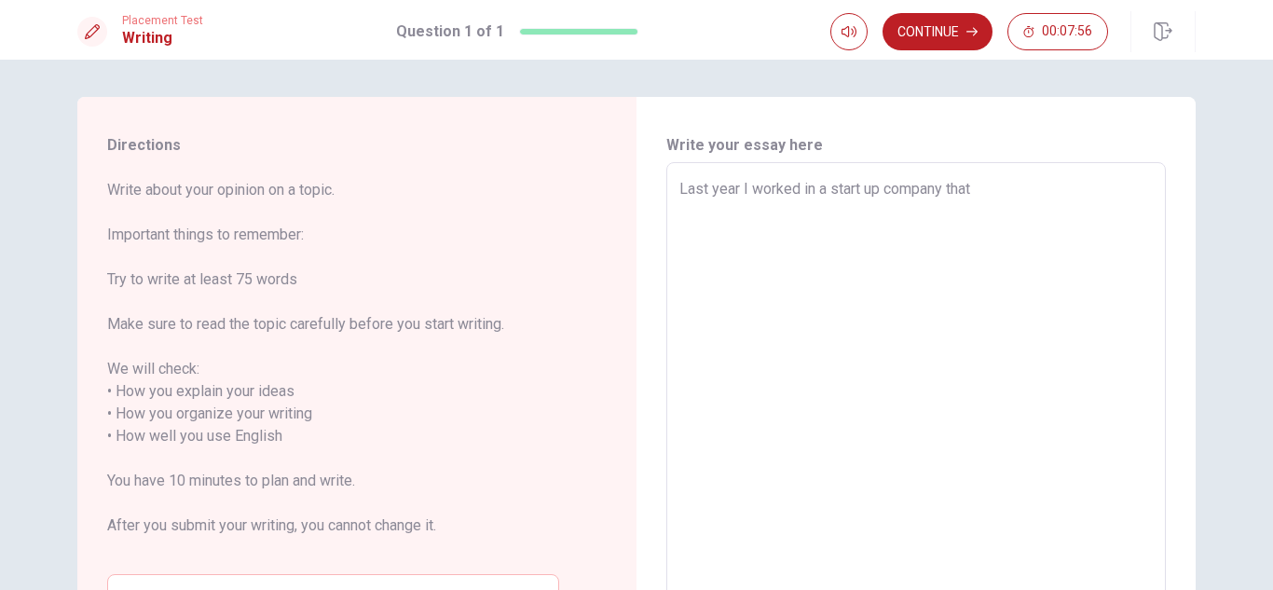
type textarea "x"
type textarea "Last year I worked in a start up company that"
type textarea "x"
type textarea "Last year I worked in a start up company that h"
type textarea "x"
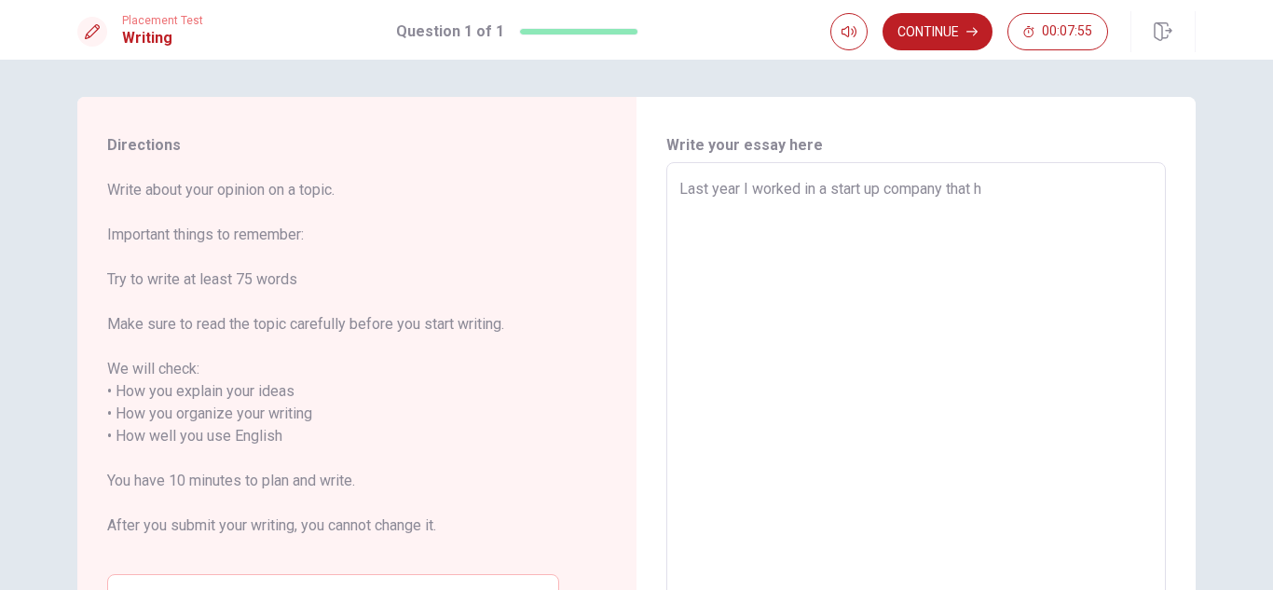
type textarea "Last year I worked in a start up company that he"
type textarea "x"
type textarea "Last year I worked in a start up company that hel"
type textarea "x"
type textarea "Last year I worked in a start up company that help"
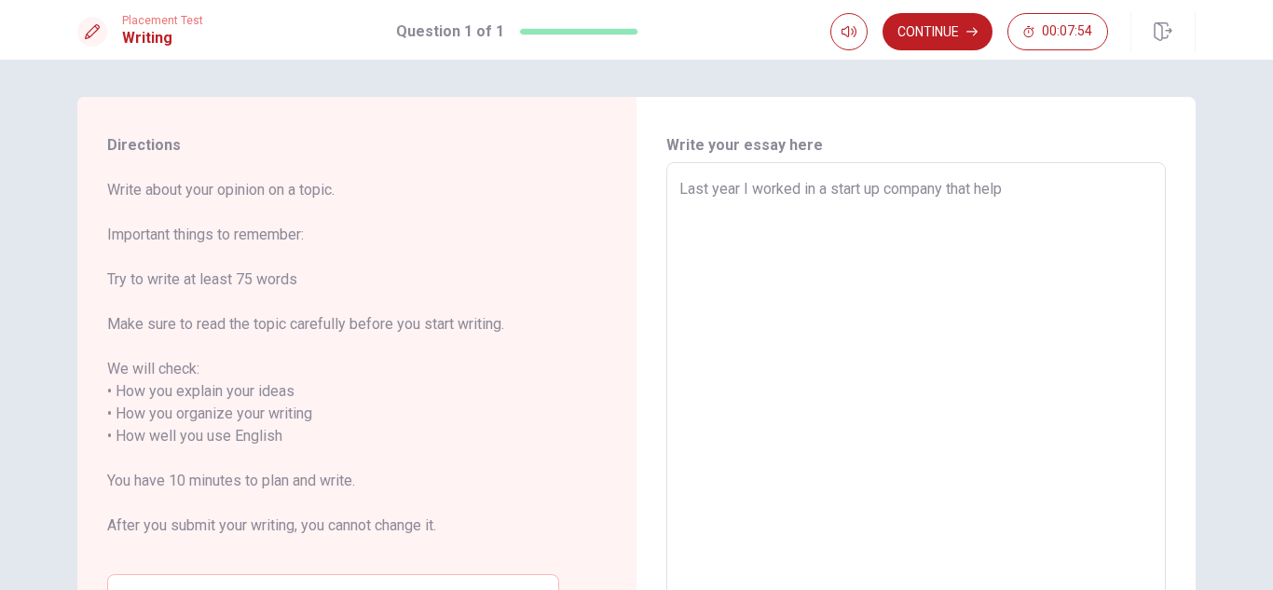
type textarea "x"
type textarea "Last year I worked in a start up company that helpe"
type textarea "x"
type textarea "Last year I worked in a start up company that helped"
type textarea "x"
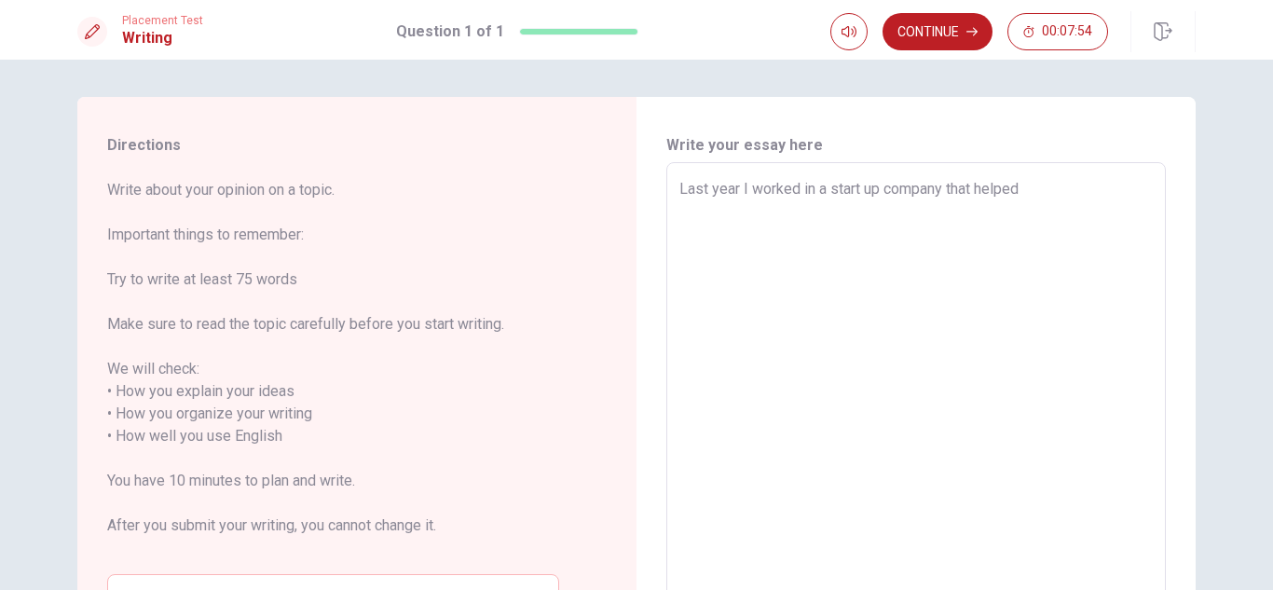
type textarea "Last year I worked in a start up company that helped"
type textarea "x"
type textarea "Last year I worked in a start up company that helped m"
type textarea "x"
type textarea "Last year I worked in a start up company that helped me"
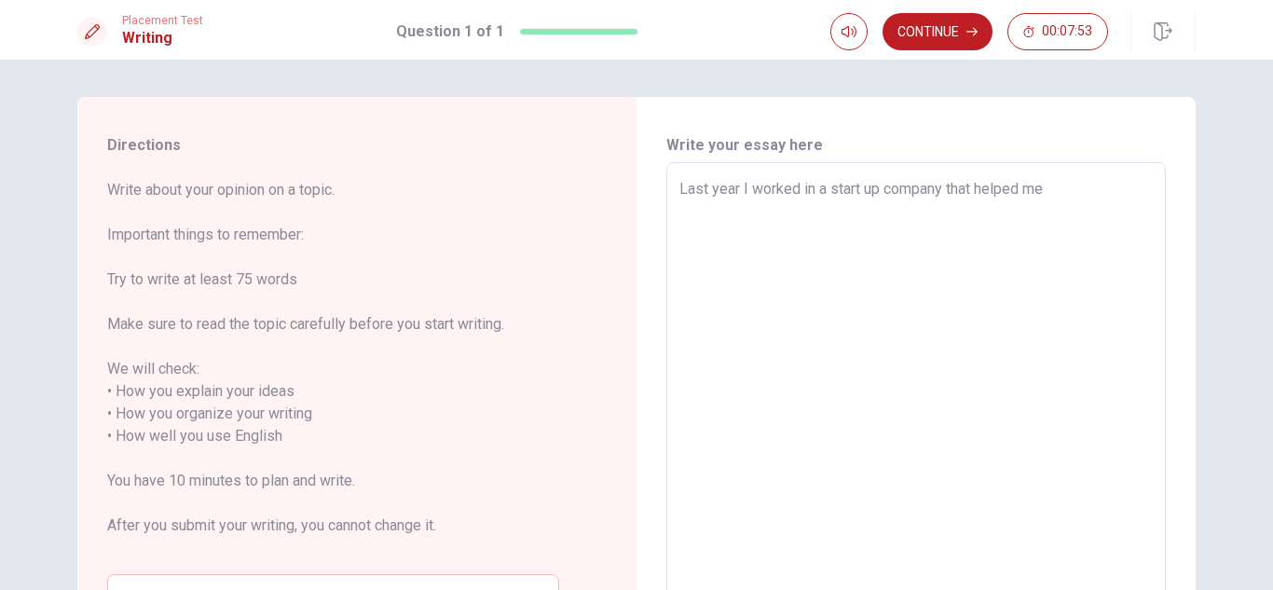
type textarea "x"
type textarea "Last year I worked in a start up company that helped me"
type textarea "x"
type textarea "Last year I worked in a start up company that helped me t"
type textarea "x"
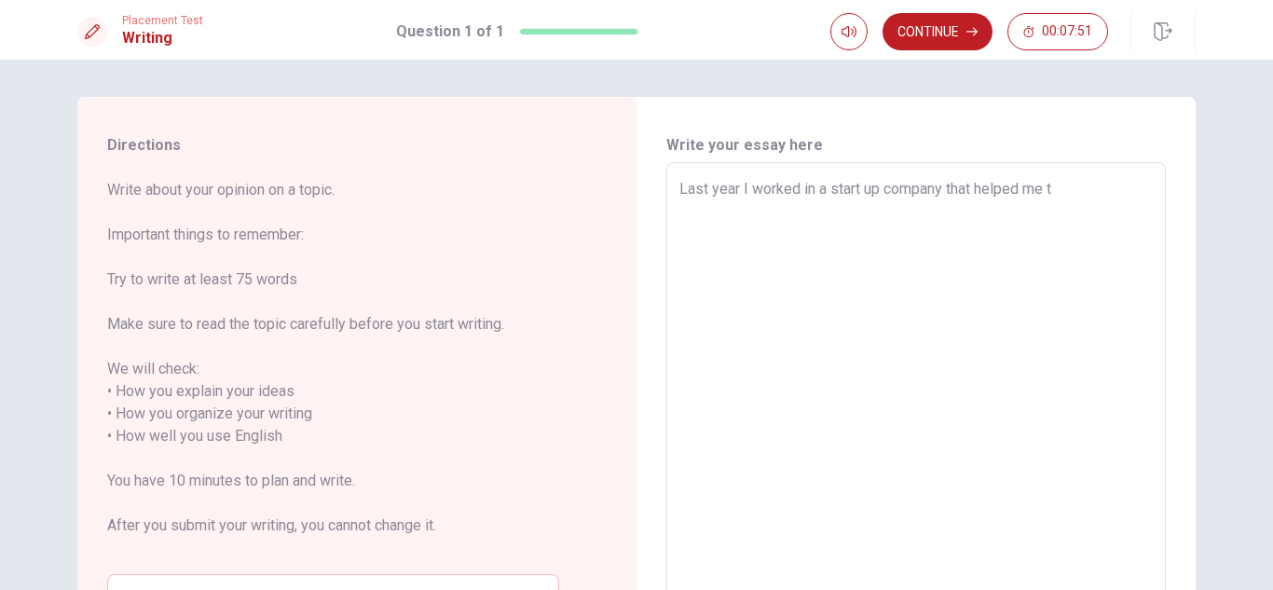
type textarea "Last year I worked in a start up company that helped me to"
type textarea "x"
type textarea "Last year I worked in a start up company that helped me to"
type textarea "x"
type textarea "Last year I worked in a start up company that helped me to d"
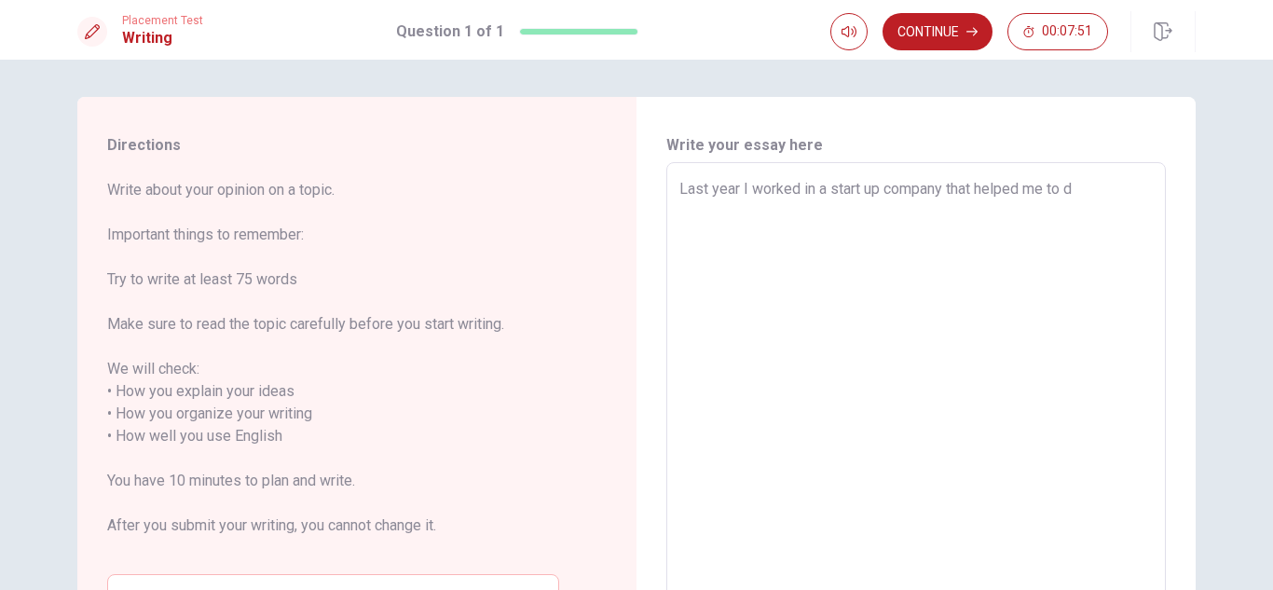
type textarea "x"
type textarea "Last year I worked in a start up company that helped me to de"
type textarea "x"
type textarea "Last year I worked in a start up company that helped me to dev"
type textarea "x"
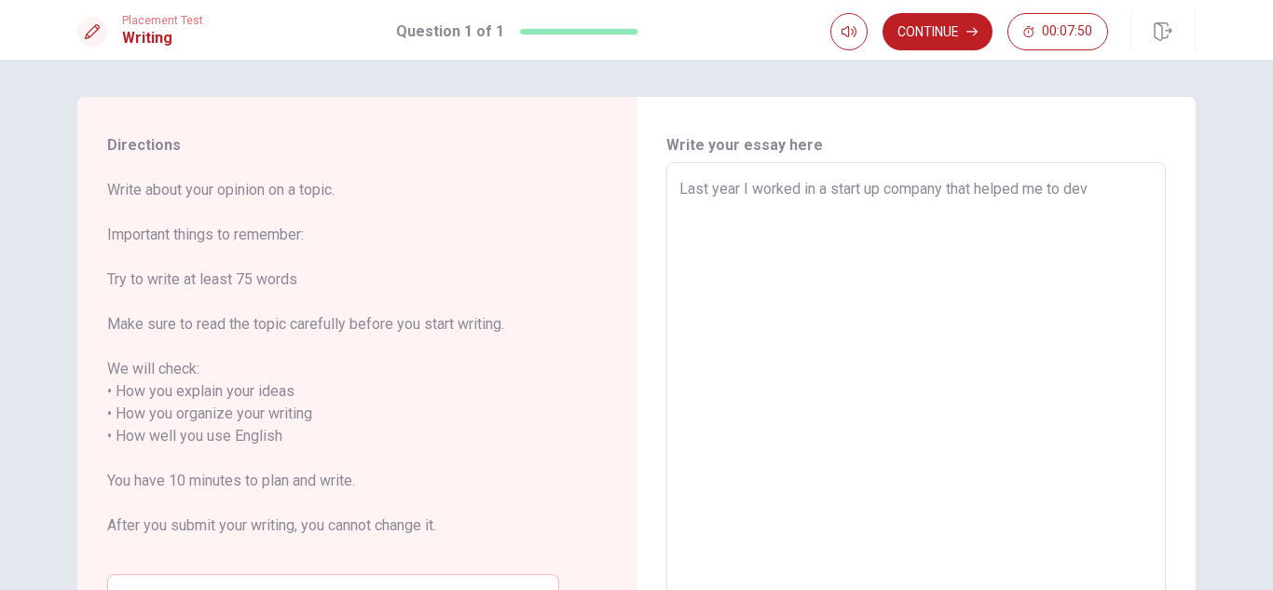
type textarea "Last year I worked in a start up company that helped me to deve"
type textarea "x"
type textarea "Last year I worked in a start up company that helped me to devel"
type textarea "x"
type textarea "Last year I worked in a start up company that helped me to [GEOGRAPHIC_DATA]"
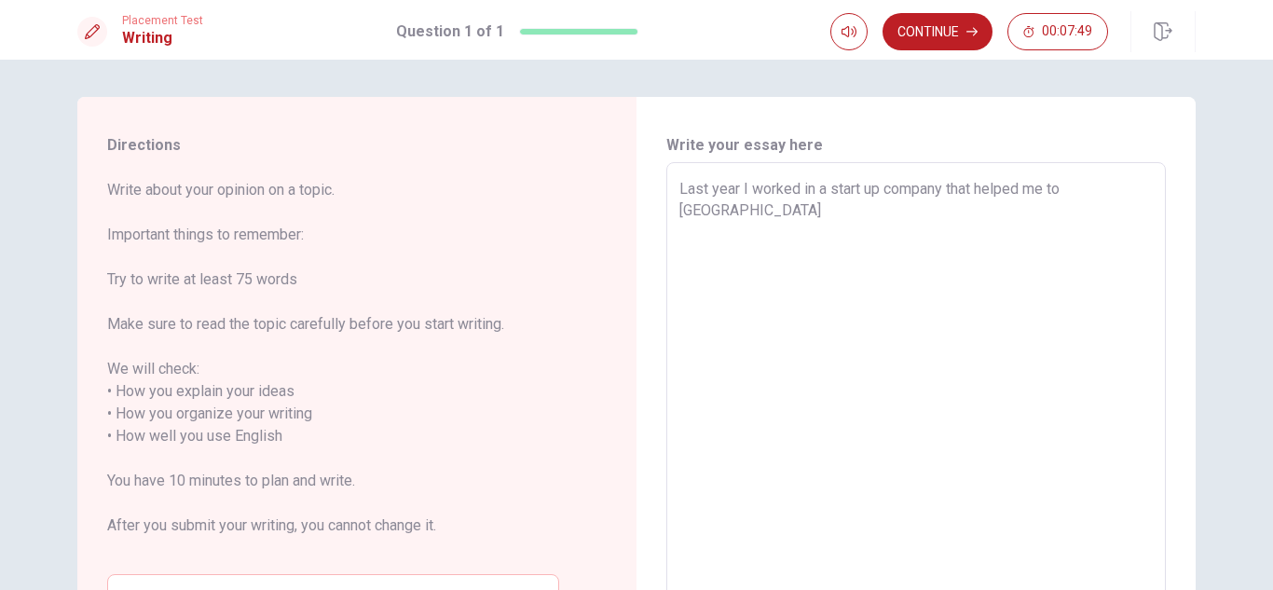
type textarea "x"
type textarea "Last year I worked in a start up company that helped me to develop"
type textarea "x"
type textarea "Last year I worked in a start up company that helped me to develop"
type textarea "x"
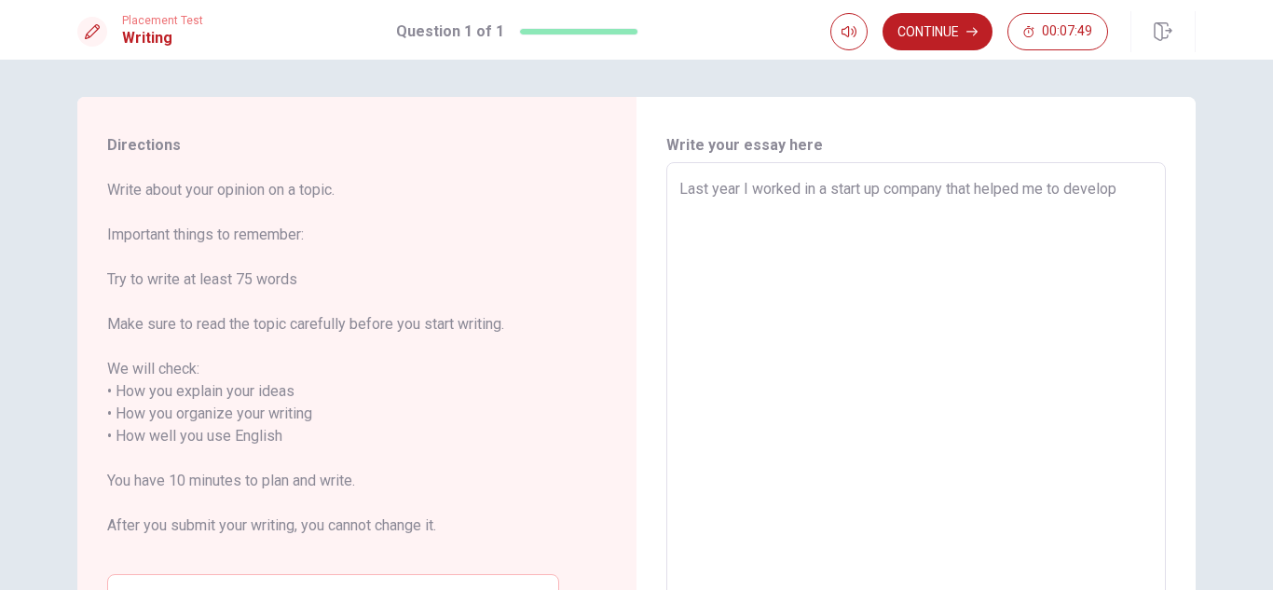
type textarea "Last year I worked in a start up company that helped me to develop s"
type textarea "x"
type textarea "Last year I worked in a start up company that helped me to develop so"
type textarea "x"
type textarea "Last year I worked in a start up company that helped me to develop som"
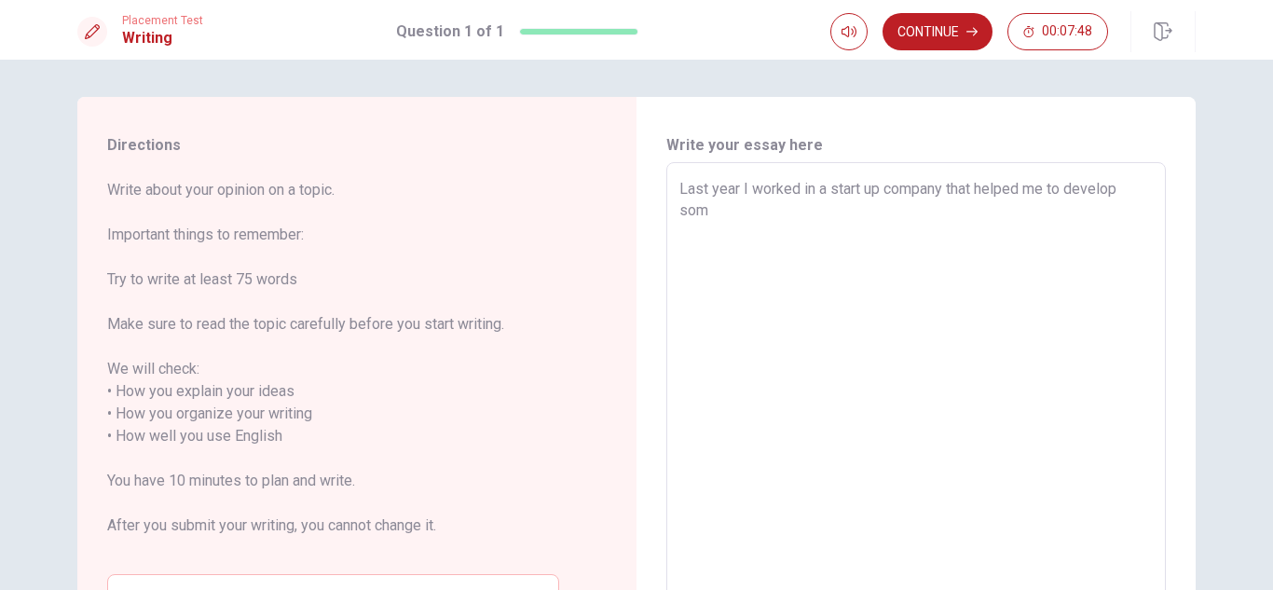
type textarea "x"
type textarea "Last year I worked in a start up company that helped me to develop some"
type textarea "x"
type textarea "Last year I worked in a start up company that helped me to develop some"
type textarea "x"
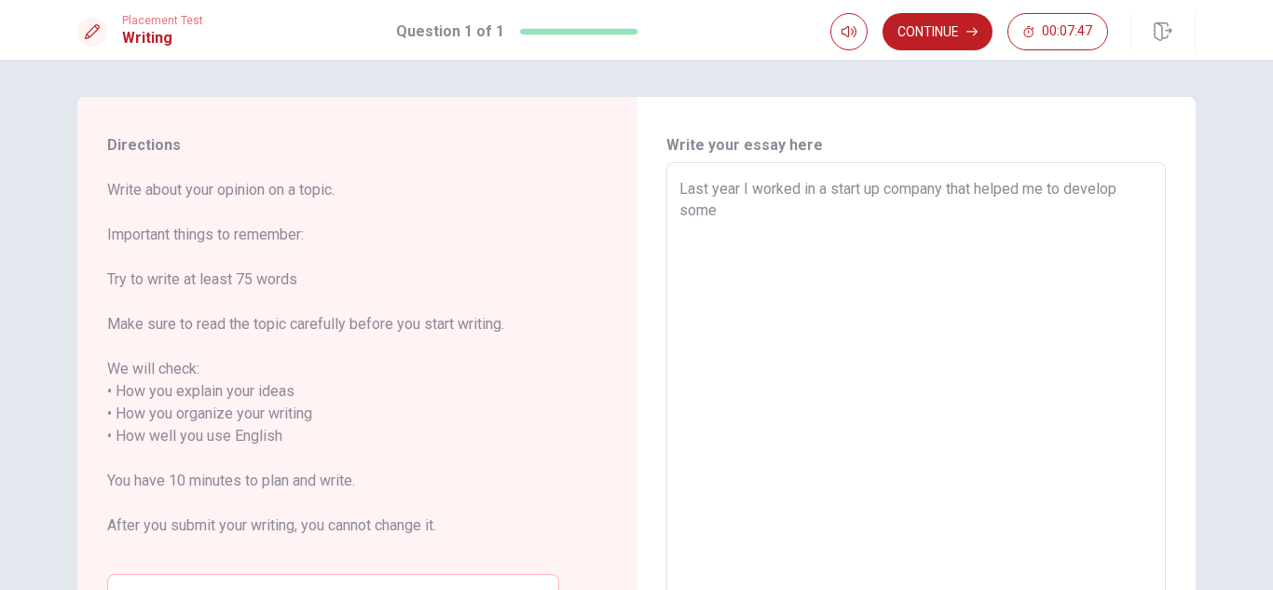
type textarea "Last year I worked in a start up company that helped me to develop some n"
type textarea "x"
type textarea "Last year I worked in a start up company that helped me to develop some ne"
type textarea "x"
type textarea "Last year I worked in a start up company that helped me to develop some new"
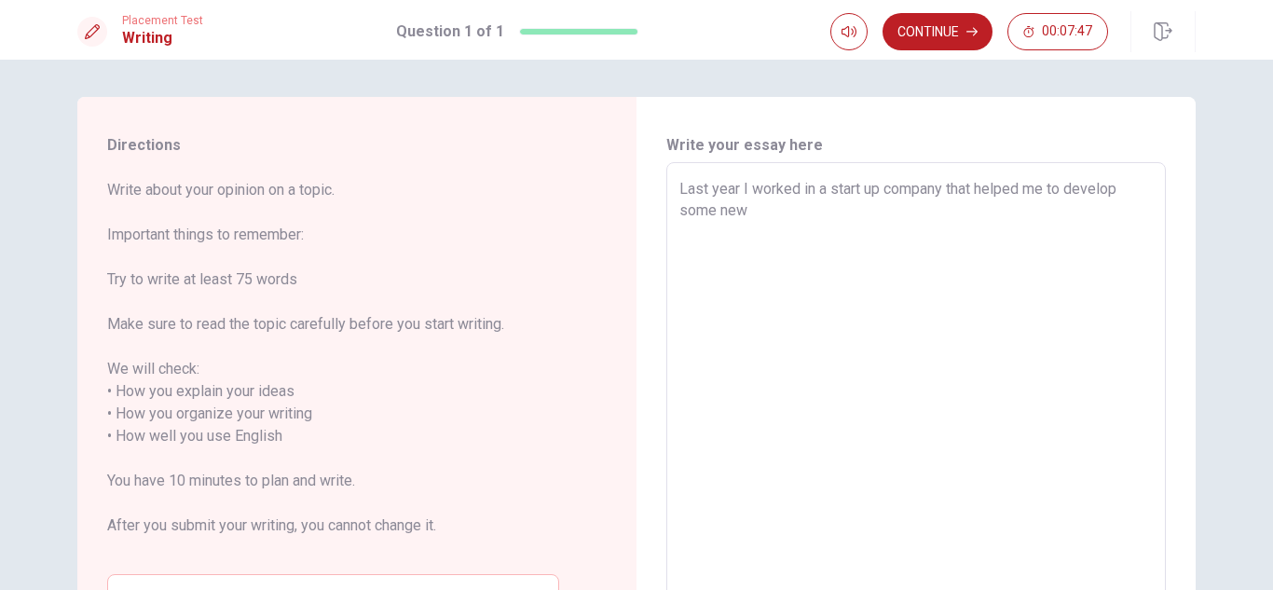
type textarea "x"
type textarea "Last year I worked in a start up company that helped me to develop some new"
type textarea "x"
type textarea "Last year I worked in a start up company that helped me to develop some new s"
type textarea "x"
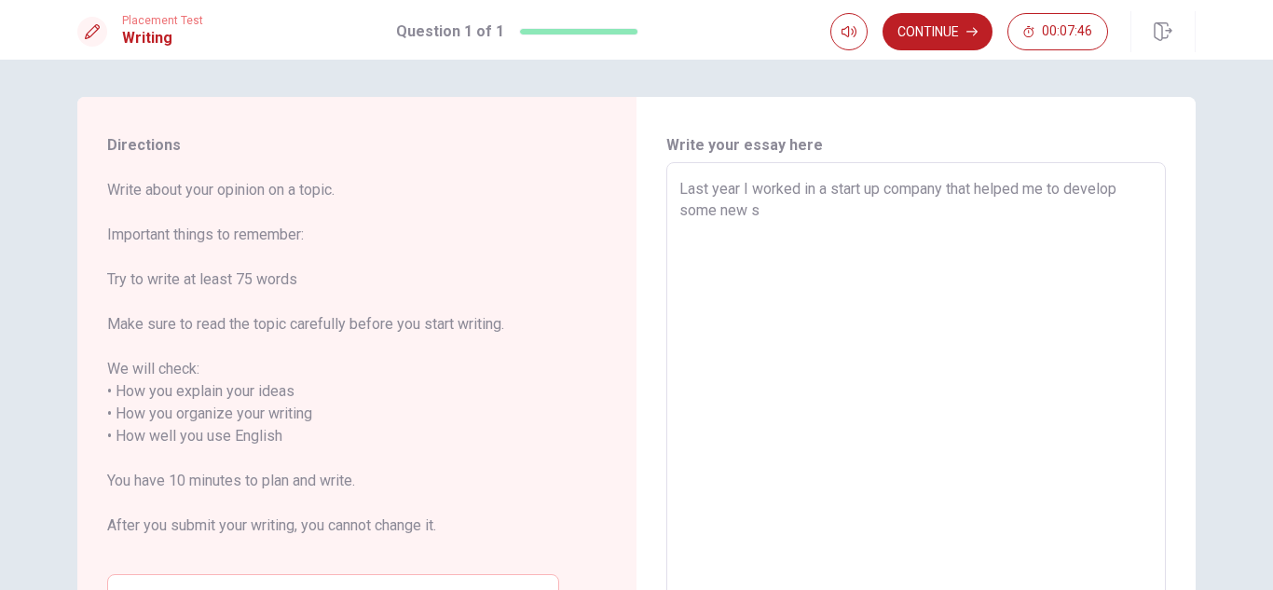
type textarea "Last year I worked in a start up company that helped me to develop some new sk"
type textarea "x"
type textarea "Last year I worked in a start up company that helped me to develop some new ski"
type textarea "x"
type textarea "Last year I worked in a start up company that helped me to develop some new skil"
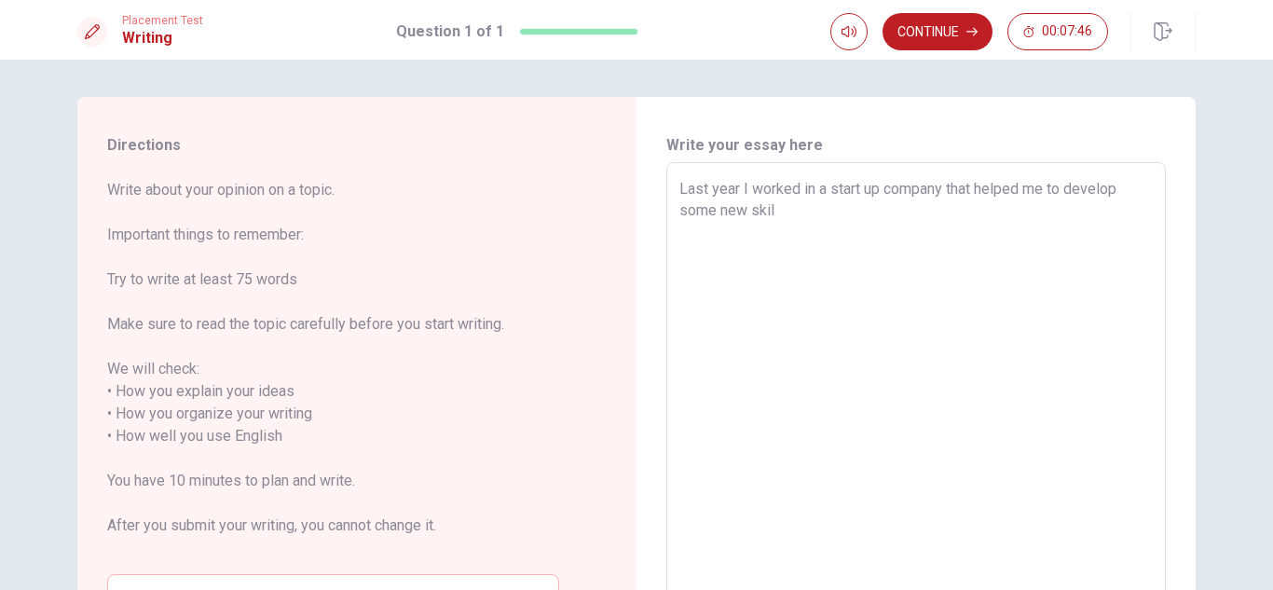
type textarea "x"
type textarea "Last year I worked in a start up company that helped me to develop some new ski…"
type textarea "x"
type textarea "Last year I worked in a start up company that helped me to develop some new ski…"
type textarea "x"
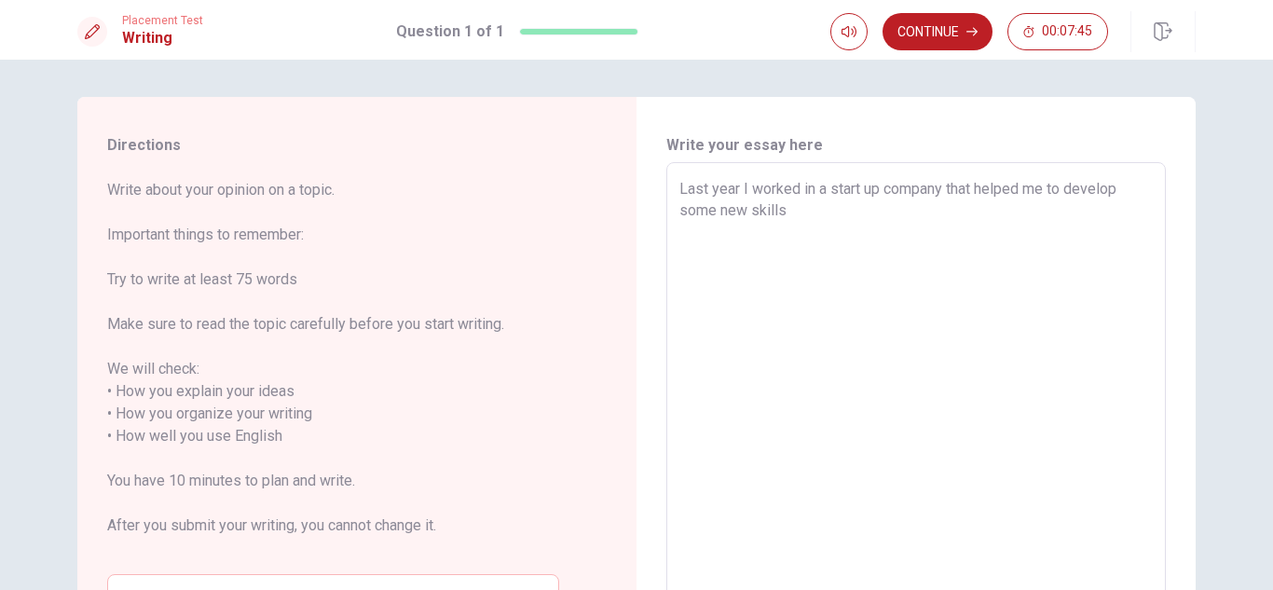
type textarea "Last year I worked in a start up company that helped me to develop some new ski…"
type textarea "x"
type textarea "Last year I worked in a start up company that helped me to develop some new ski…"
type textarea "x"
type textarea "Last year I worked in a start up company that helped me to develop some new ski…"
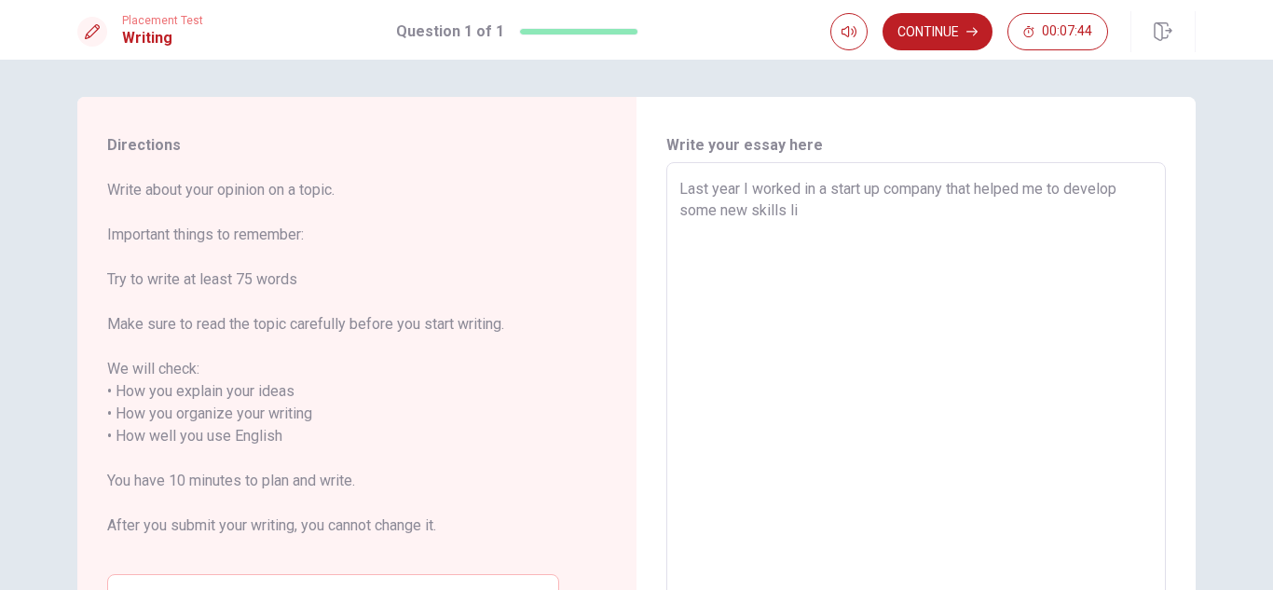
type textarea "x"
type textarea "Last year I worked in a start up company that helped me to develop some new ski…"
type textarea "x"
type textarea "Last year I worked in a start up company that helped me to develop some new ski…"
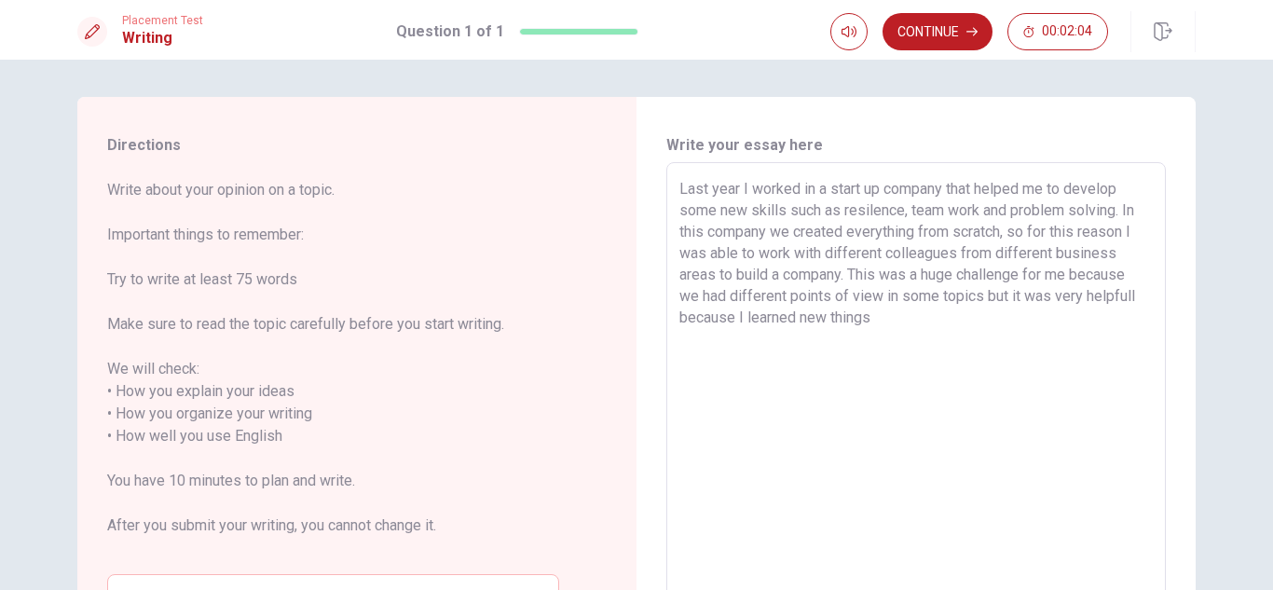
click at [1006, 227] on textarea "Last year I worked in a start up company that helped me to develop some new ski…" at bounding box center [917, 425] width 474 height 495
click at [1035, 250] on textarea "Last year I worked in a start up company that helped me to develop some new ski…" at bounding box center [917, 425] width 474 height 495
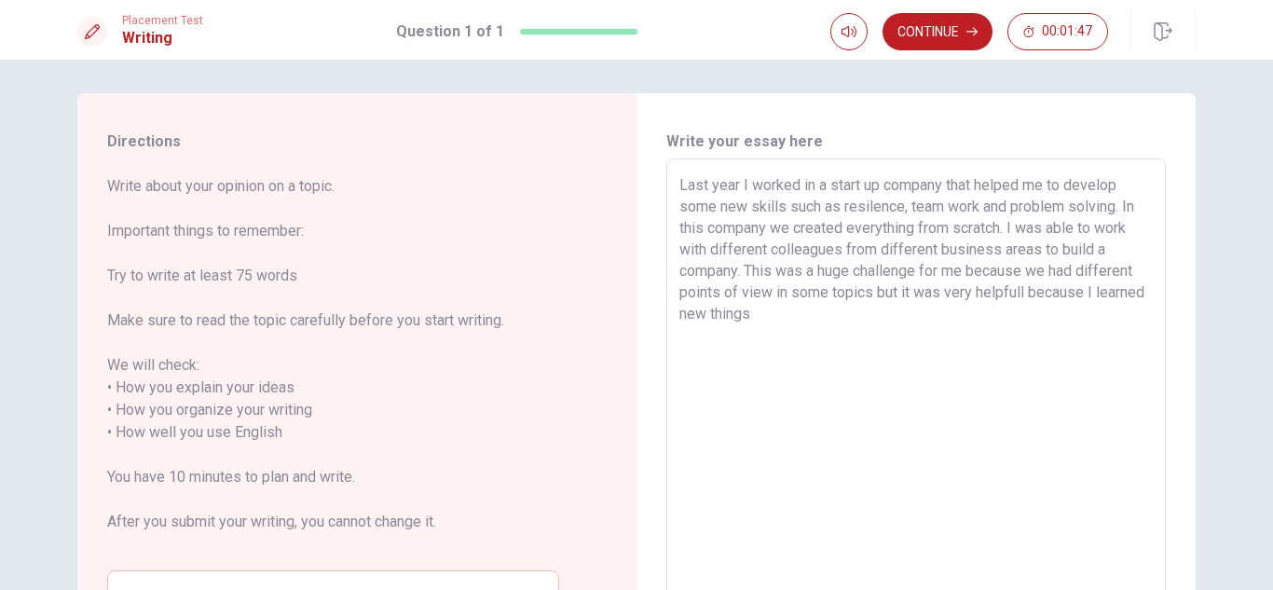
scroll to position [3, 0]
click at [867, 289] on textarea "Last year I worked in a start up company that helped me to develop some new ski…" at bounding box center [917, 422] width 474 height 495
click at [811, 319] on textarea "Last year I worked in a start up company that helped me to develop some new ski…" at bounding box center [917, 422] width 474 height 495
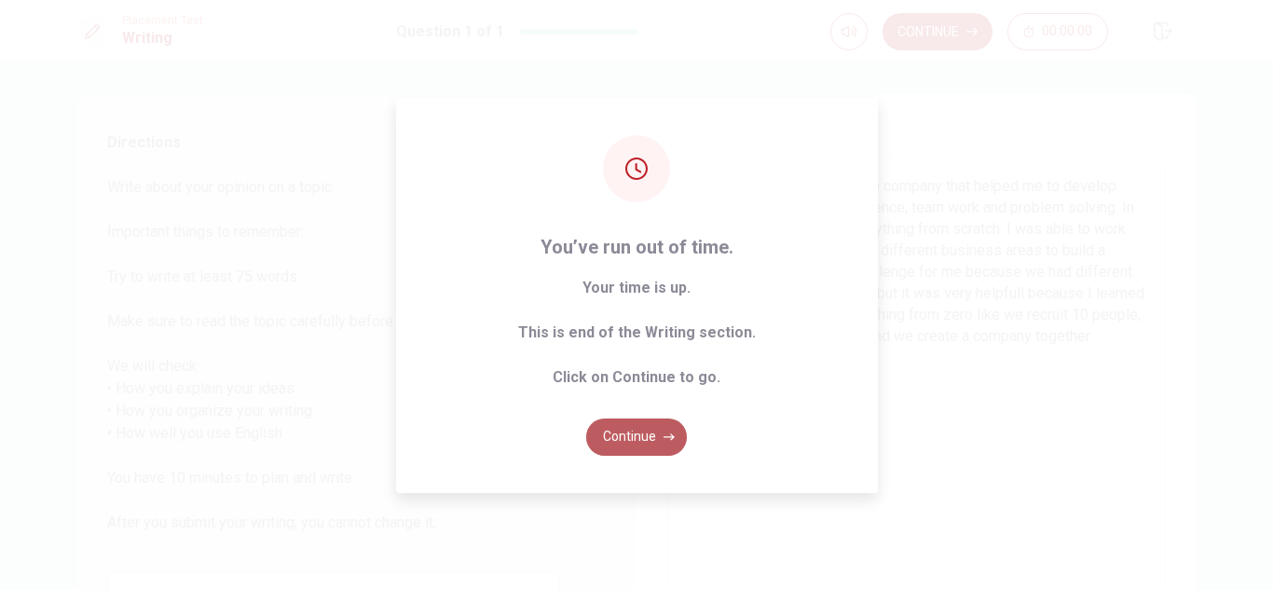
click at [643, 442] on button "Continue" at bounding box center [636, 437] width 101 height 37
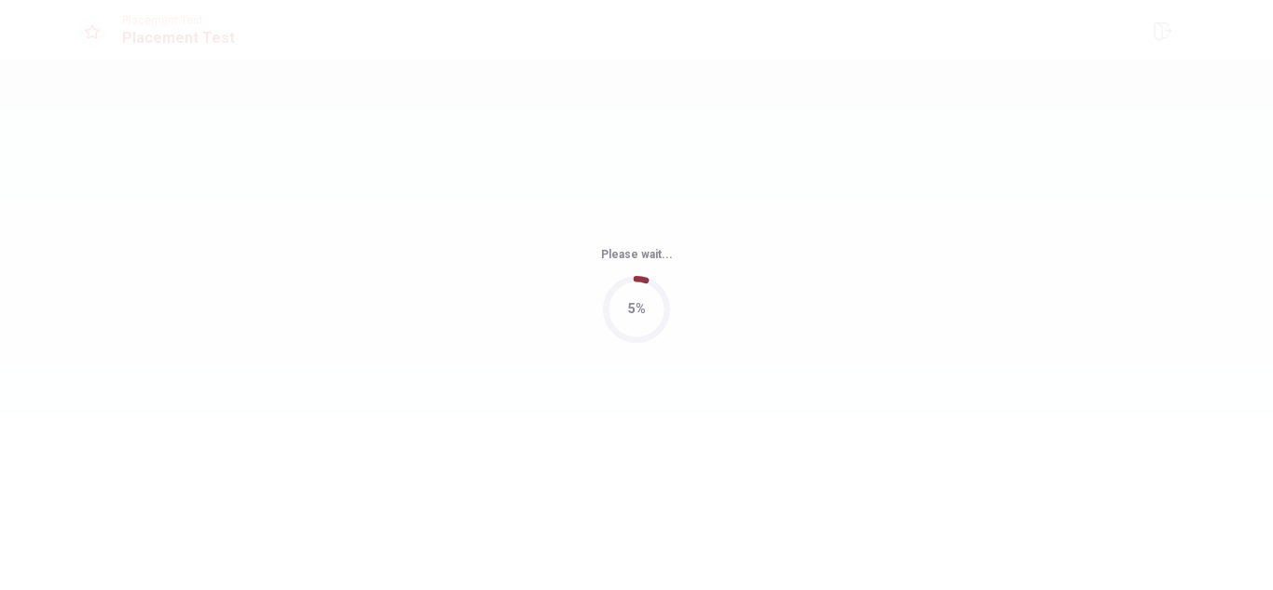
scroll to position [0, 0]
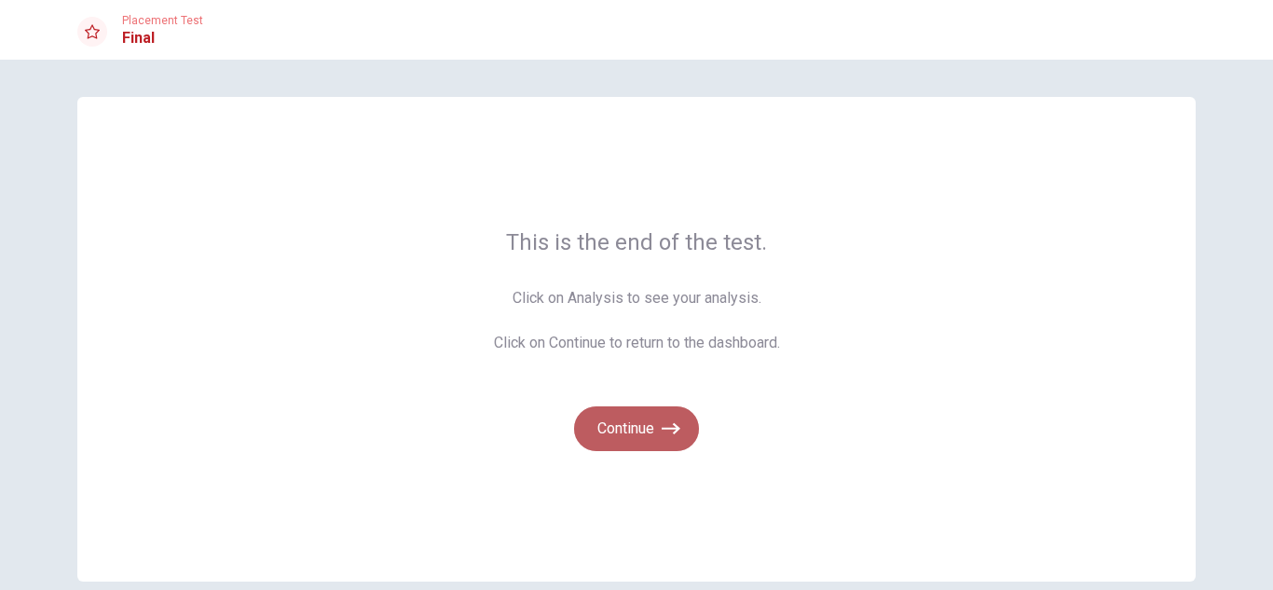
click at [643, 442] on button "Continue" at bounding box center [636, 428] width 125 height 45
